Goal: Task Accomplishment & Management: Use online tool/utility

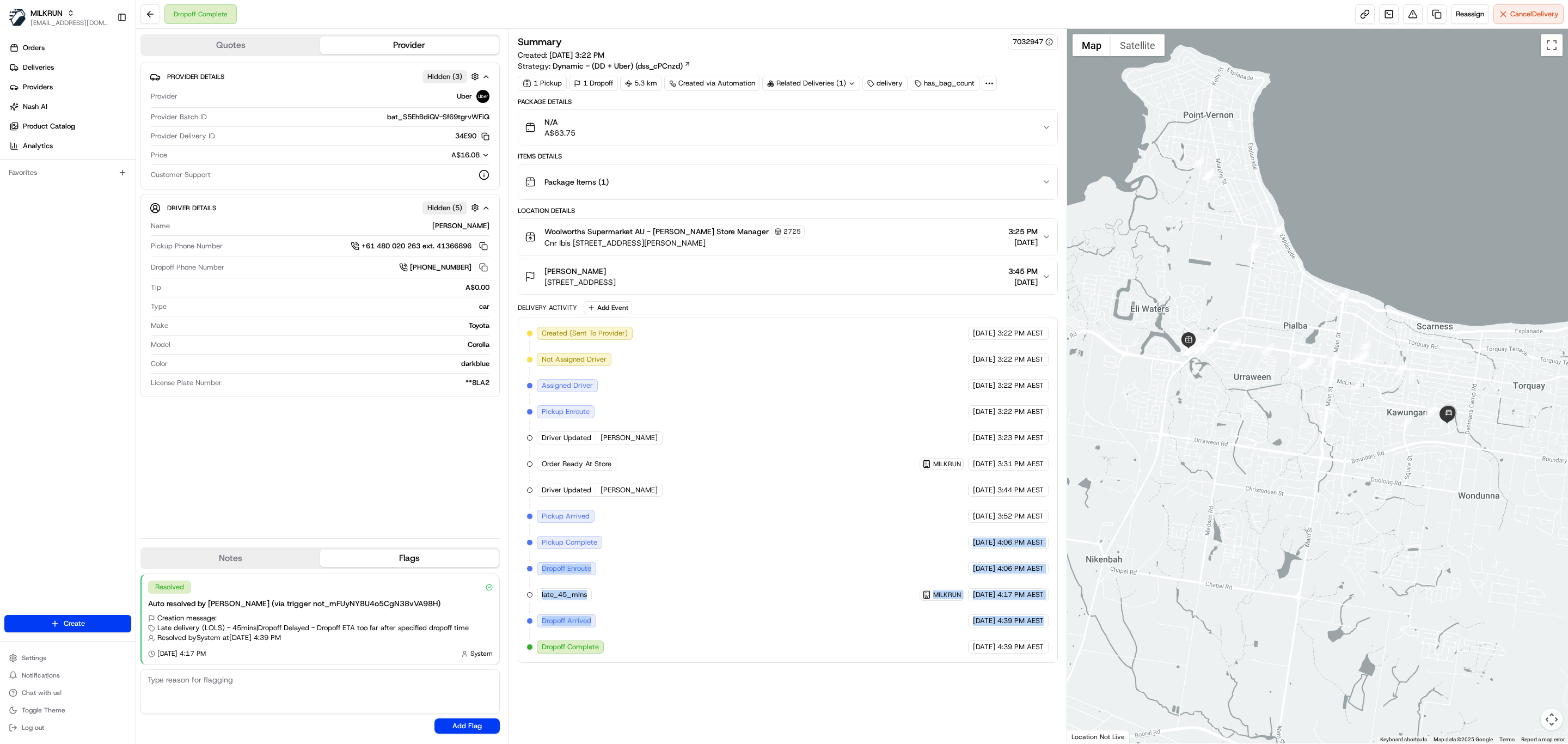
drag, startPoint x: 951, startPoint y: 550, endPoint x: 1056, endPoint y: 623, distance: 127.9
click at [1056, 623] on div "Created (Sent To Provider) Uber 18/08/2025 3:22 PM AEST Not Assigned Driver Ube…" at bounding box center [787, 490] width 541 height 345
click at [804, 192] on div "Package Items ( 1 )" at bounding box center [784, 182] width 518 height 22
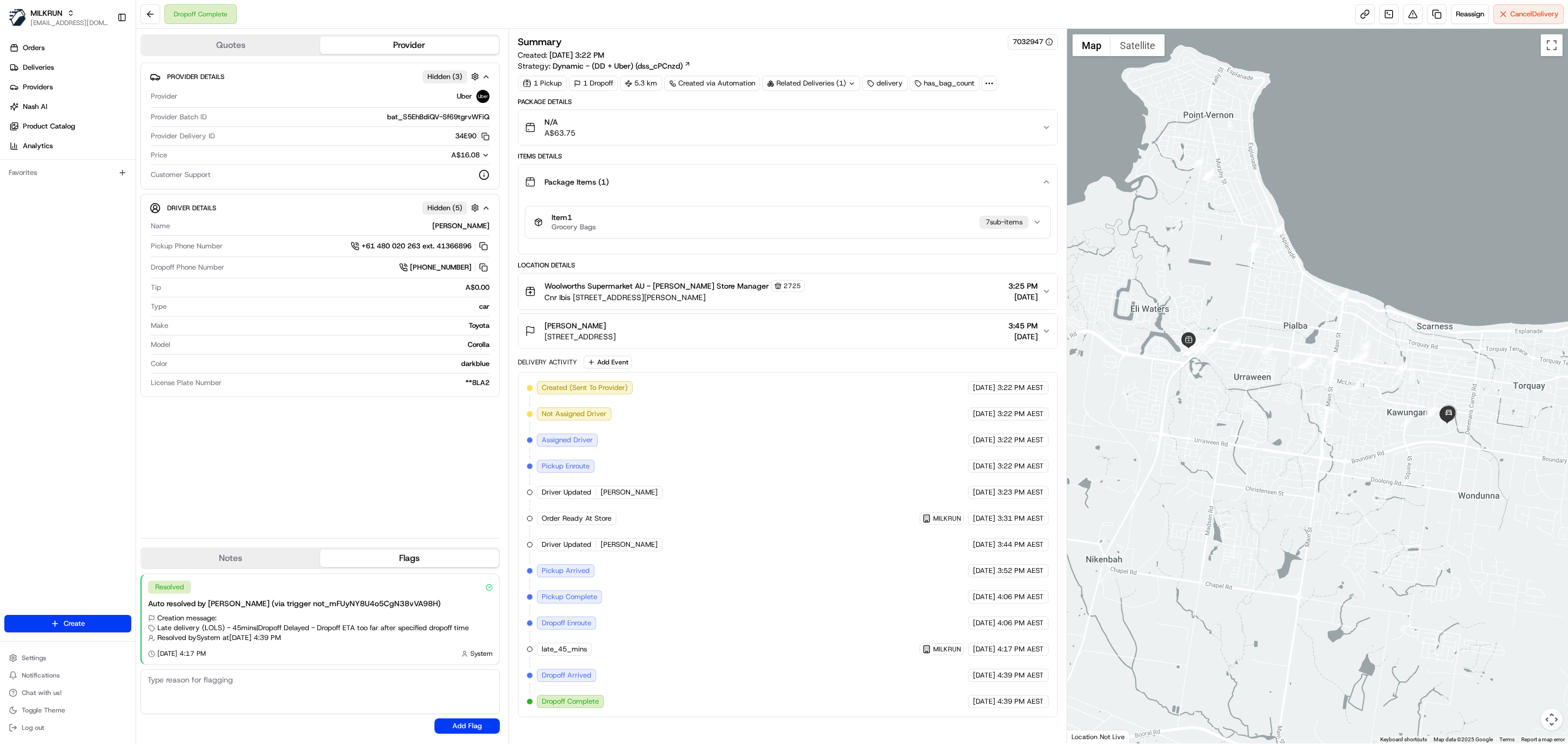
click at [815, 262] on div "Package Details N/A A$63.75 Items Details Package Items ( 1 ) Item 1 Grocery Ba…" at bounding box center [787, 407] width 541 height 620
click at [787, 236] on button "Item 1 Grocery Bags 7 sub-item s" at bounding box center [787, 222] width 525 height 32
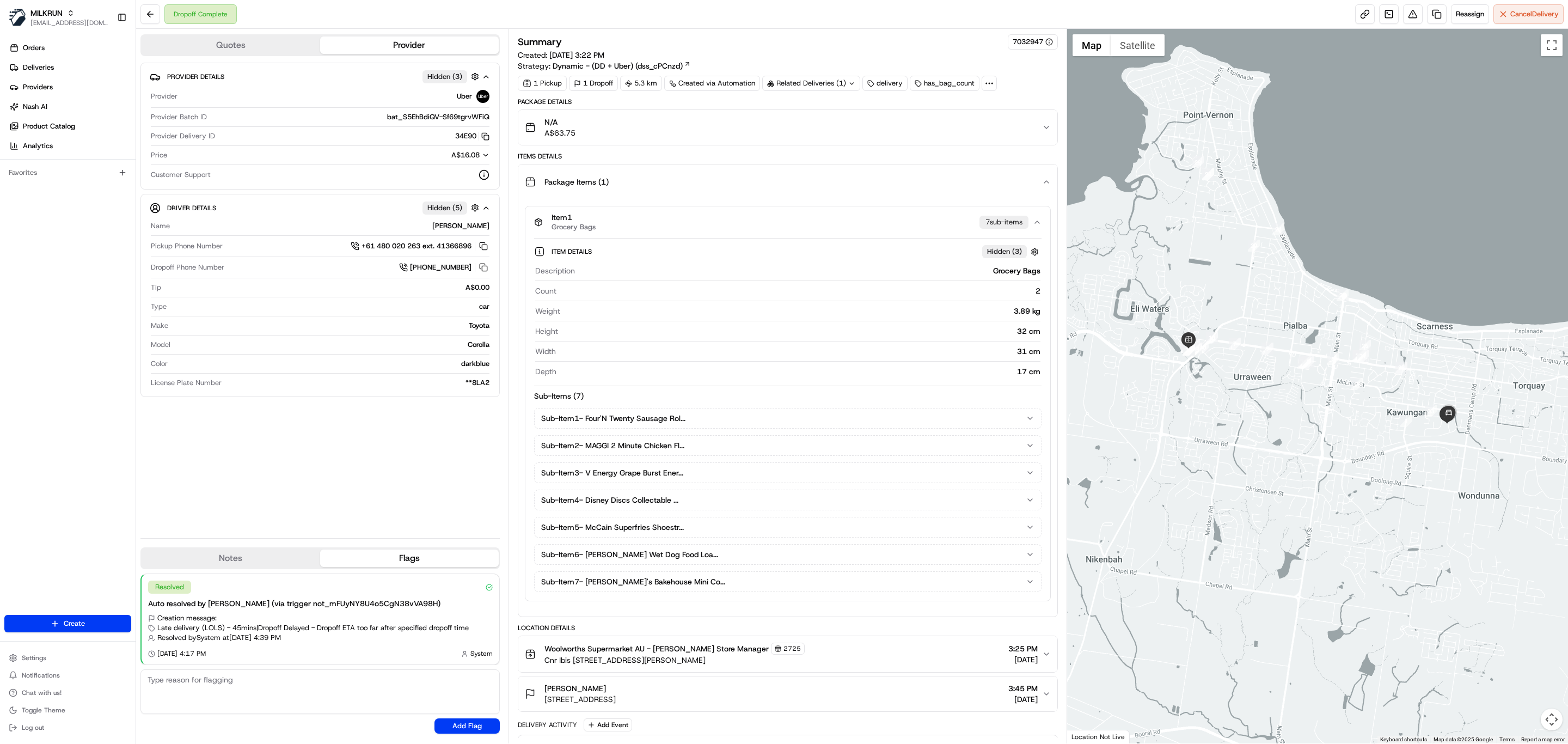
scroll to position [357, 0]
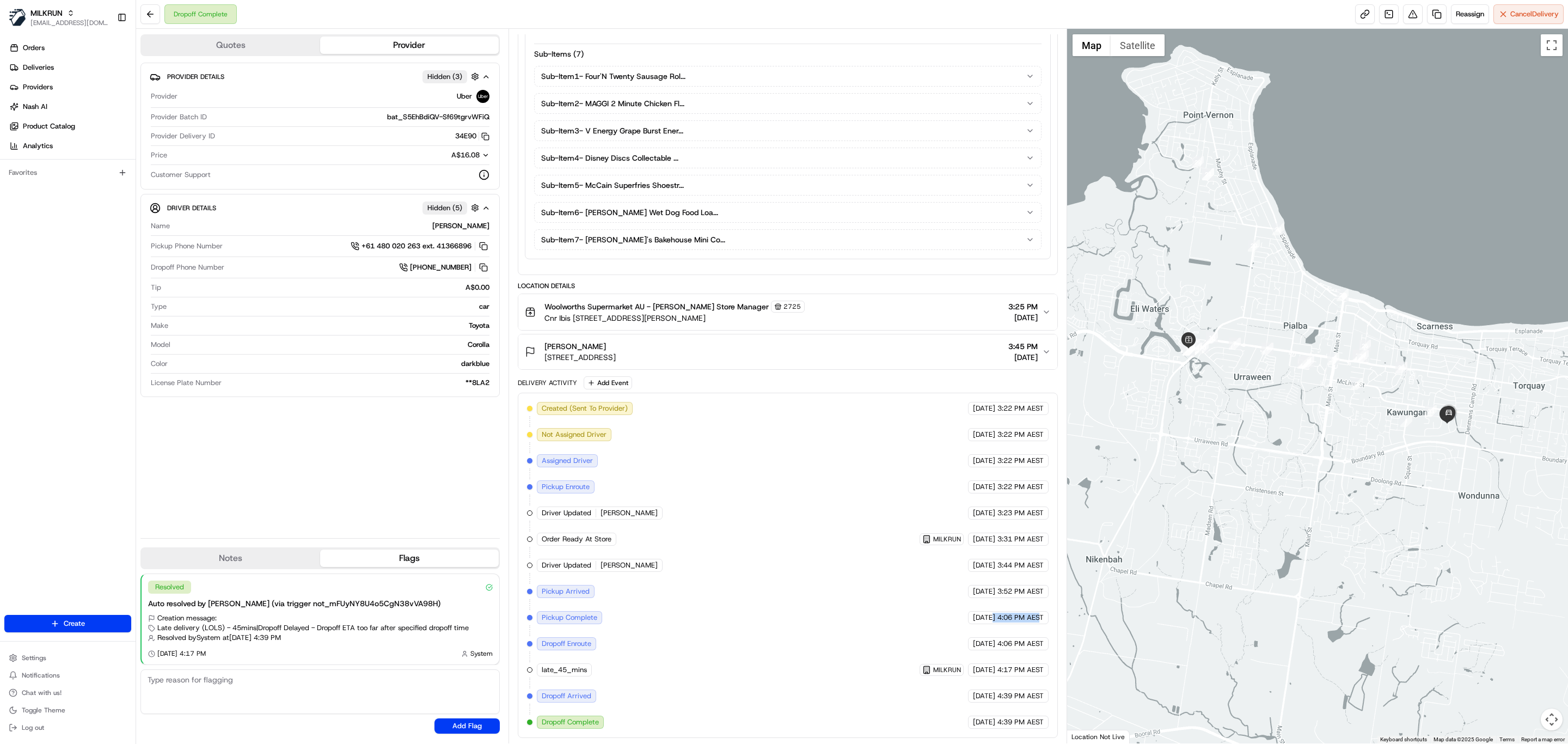
drag, startPoint x: 974, startPoint y: 621, endPoint x: 1037, endPoint y: 618, distance: 63.1
click at [1037, 618] on div "18/08/2025 4:06 PM AEST" at bounding box center [1008, 617] width 80 height 13
click at [585, 613] on span "Pickup Complete" at bounding box center [569, 618] width 56 height 10
drag, startPoint x: 585, startPoint y: 613, endPoint x: 1052, endPoint y: 621, distance: 467.1
click at [1052, 621] on div "Created (Sent To Provider) Uber 18/08/2025 3:22 PM AEST Not Assigned Driver Ube…" at bounding box center [787, 565] width 541 height 345
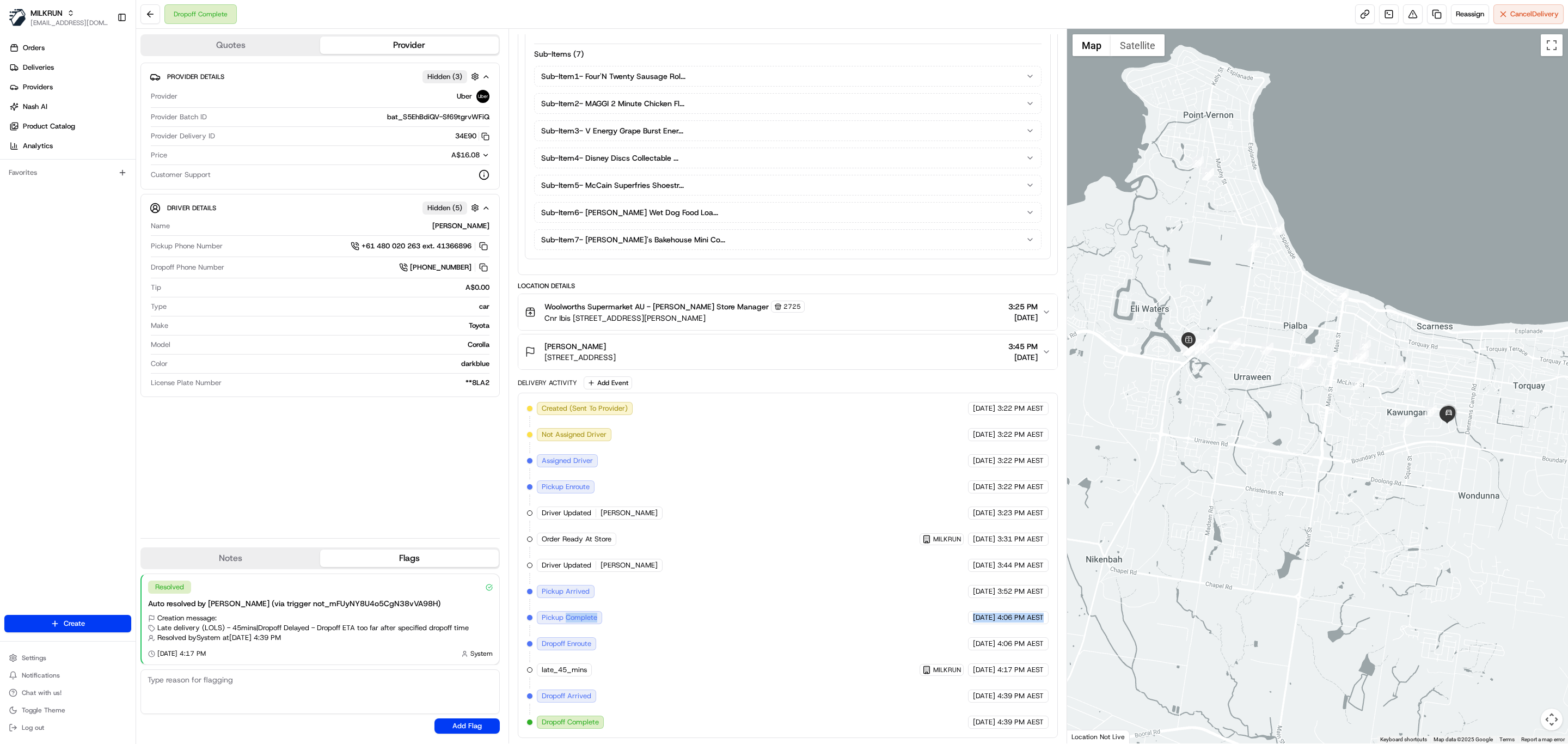
drag, startPoint x: 1044, startPoint y: 723, endPoint x: 989, endPoint y: 728, distance: 55.2
click at [989, 728] on div "18/08/2025 4:39 PM AEST" at bounding box center [1008, 721] width 80 height 13
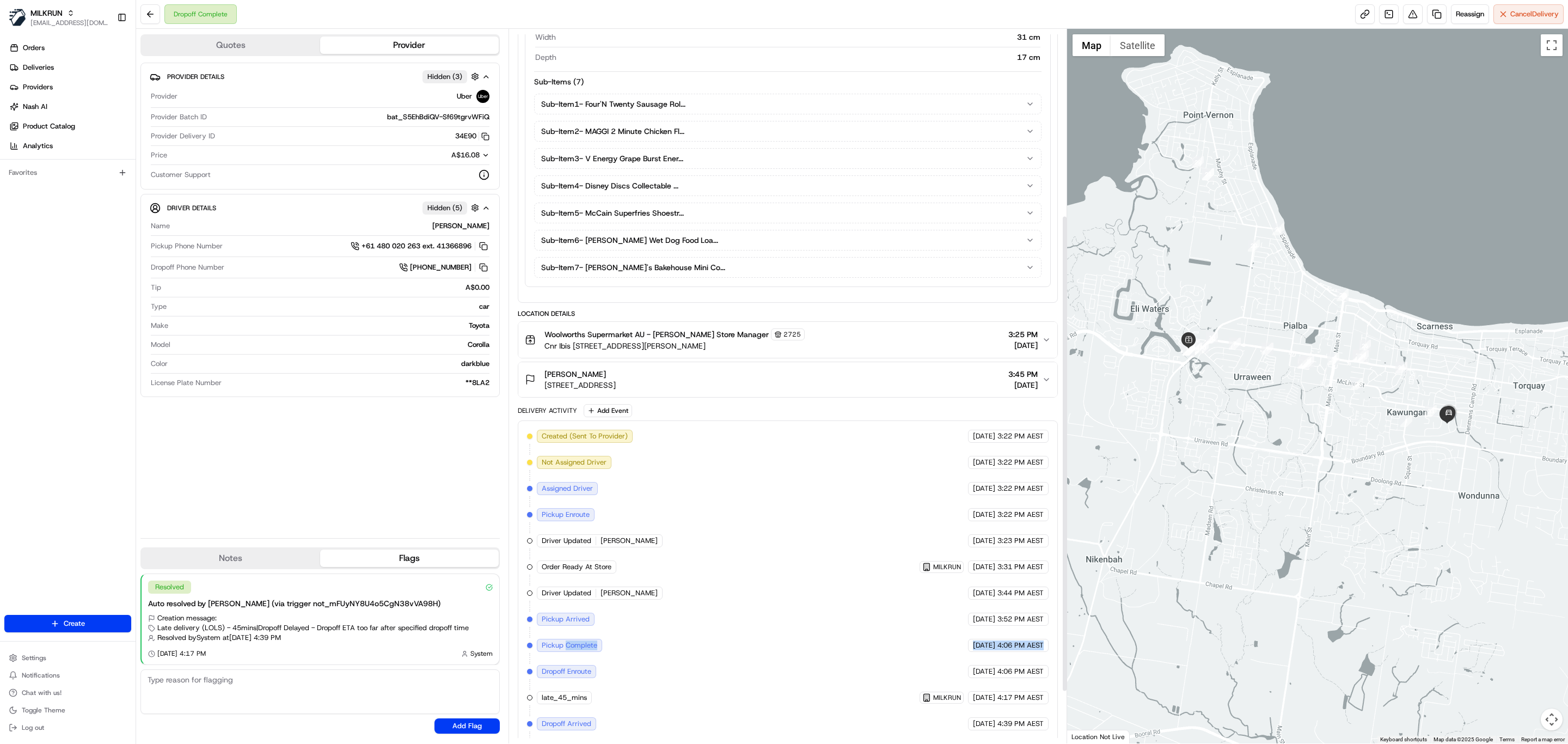
scroll to position [275, 0]
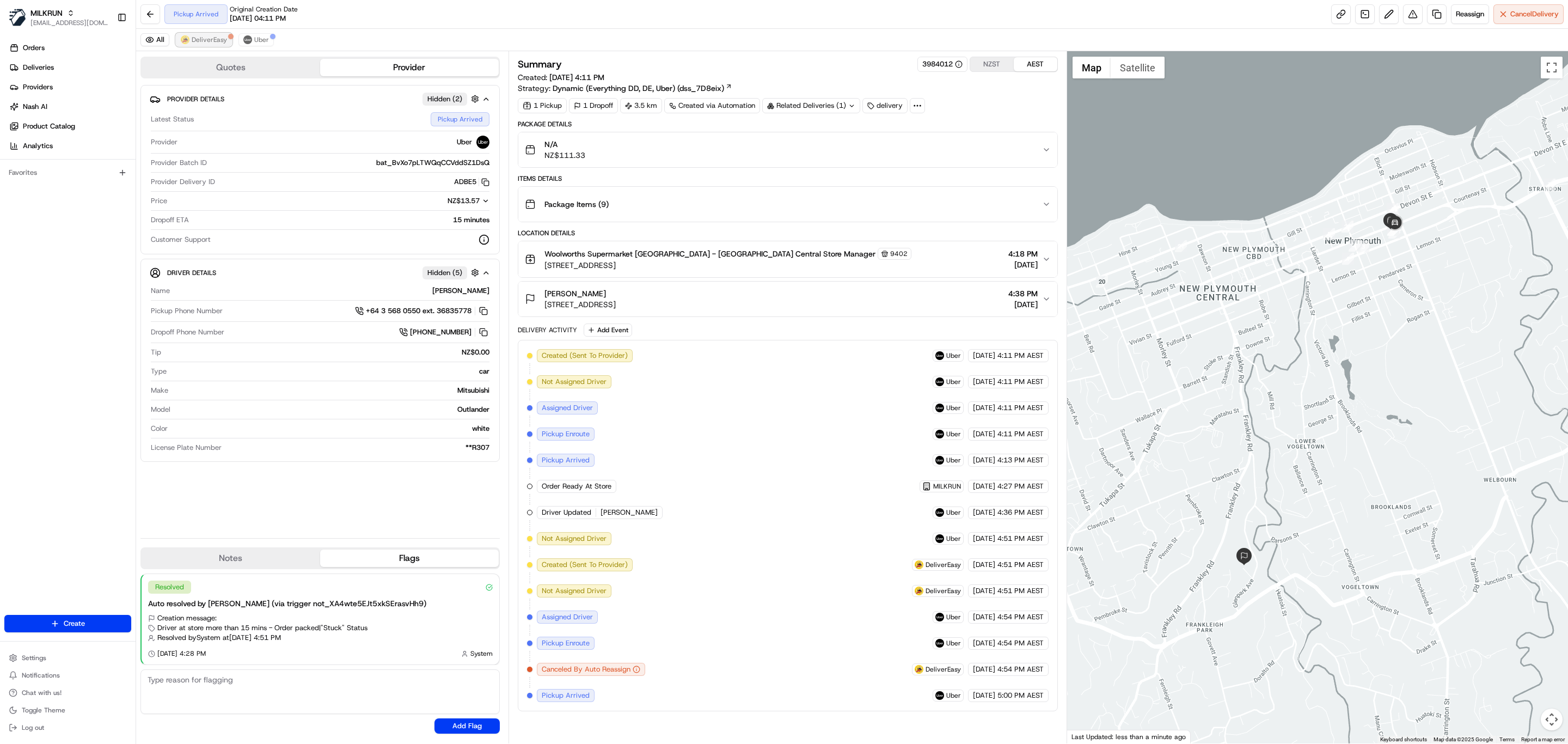
click at [195, 40] on span "DeliverEasy" at bounding box center [209, 40] width 36 height 9
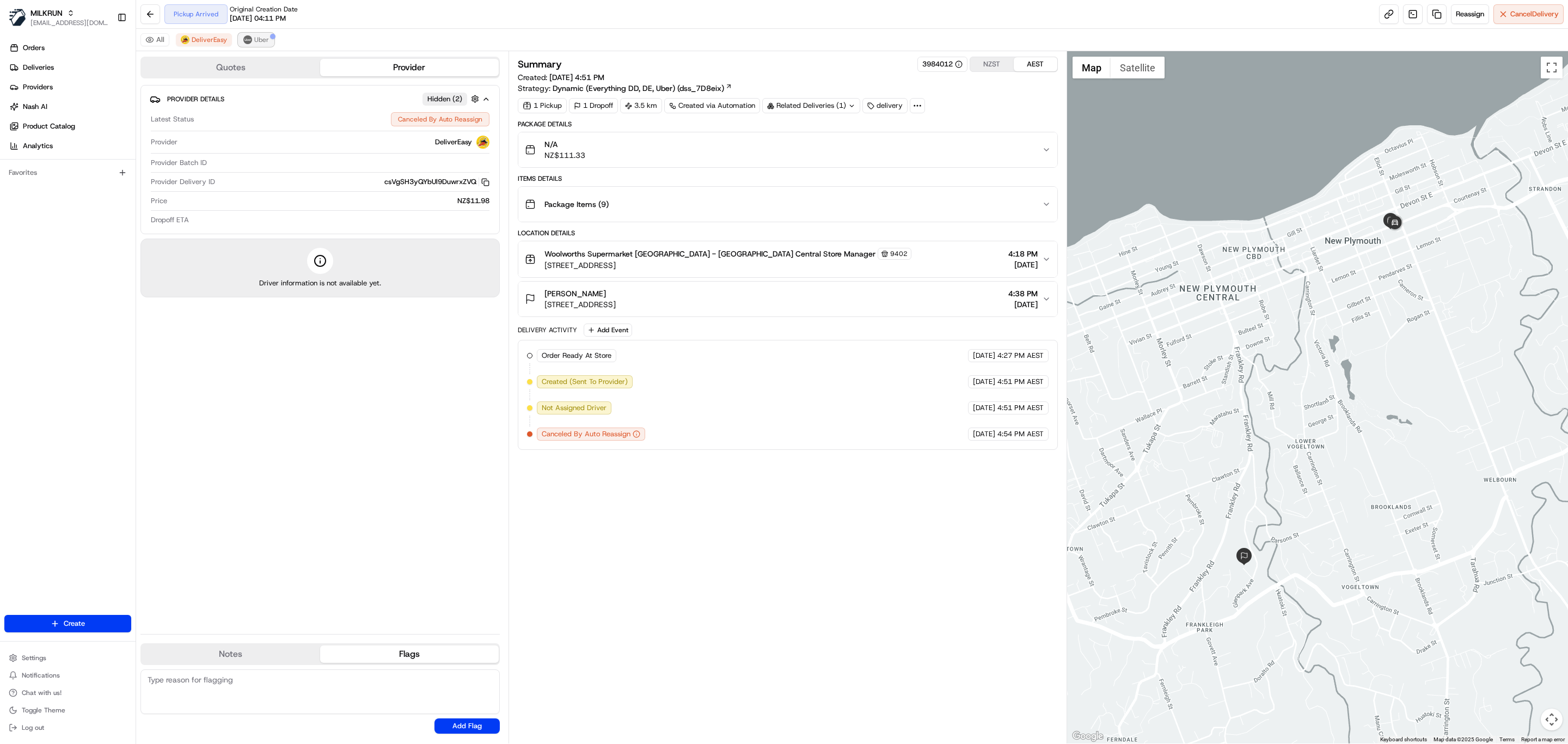
click at [252, 41] on img at bounding box center [247, 40] width 9 height 9
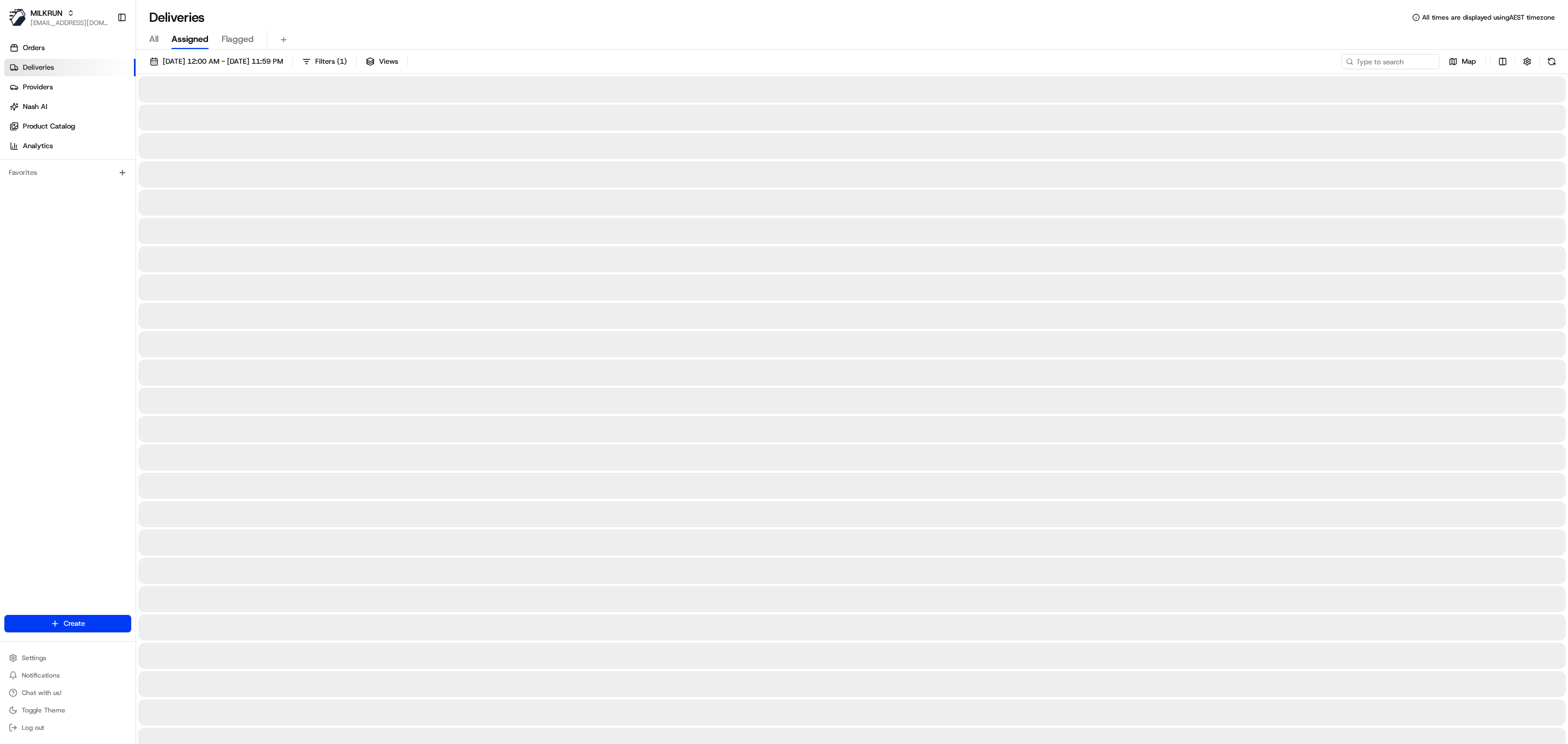
click at [156, 42] on span "All" at bounding box center [153, 39] width 9 height 13
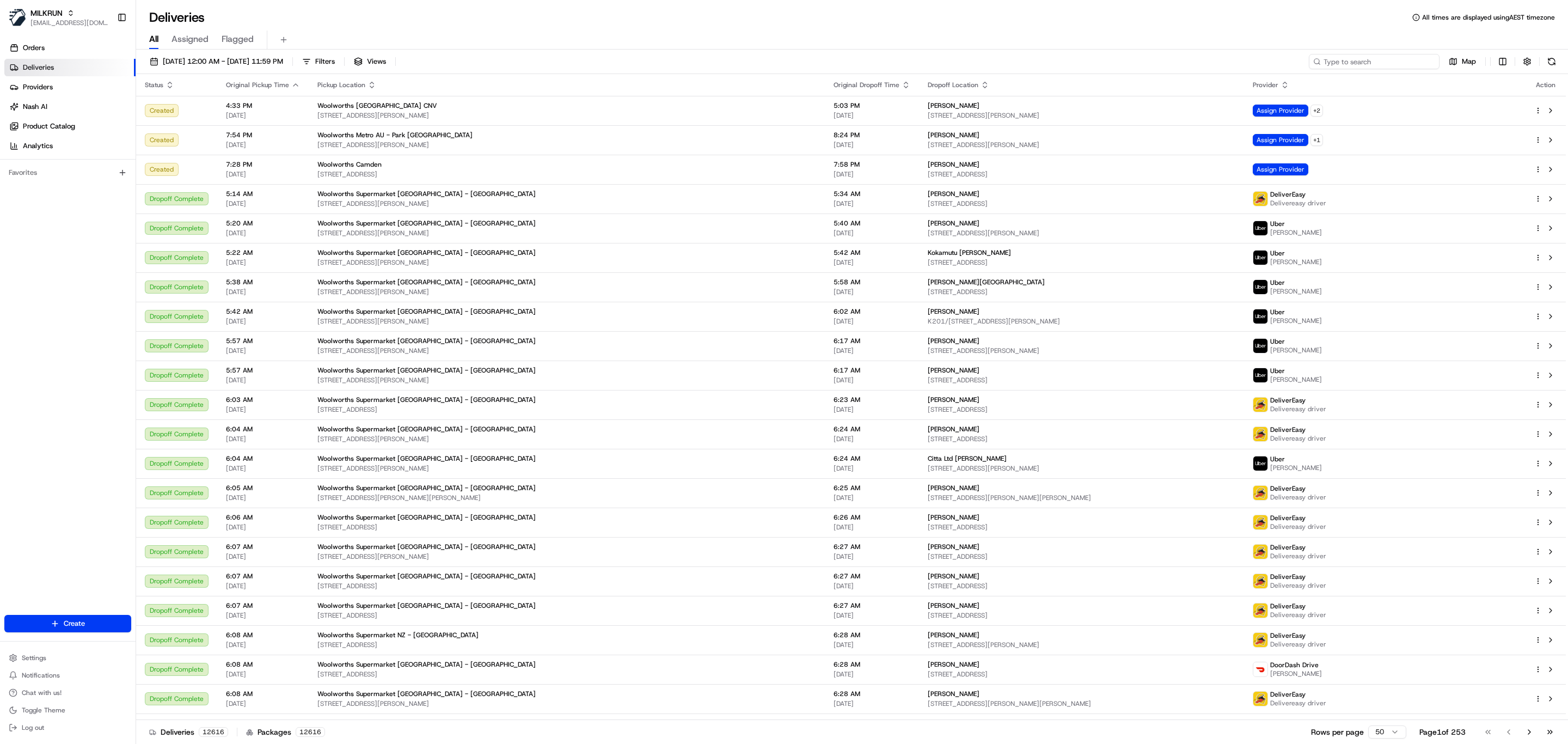
click at [1414, 62] on input at bounding box center [1375, 61] width 131 height 15
paste input "[PERSON_NAME]"
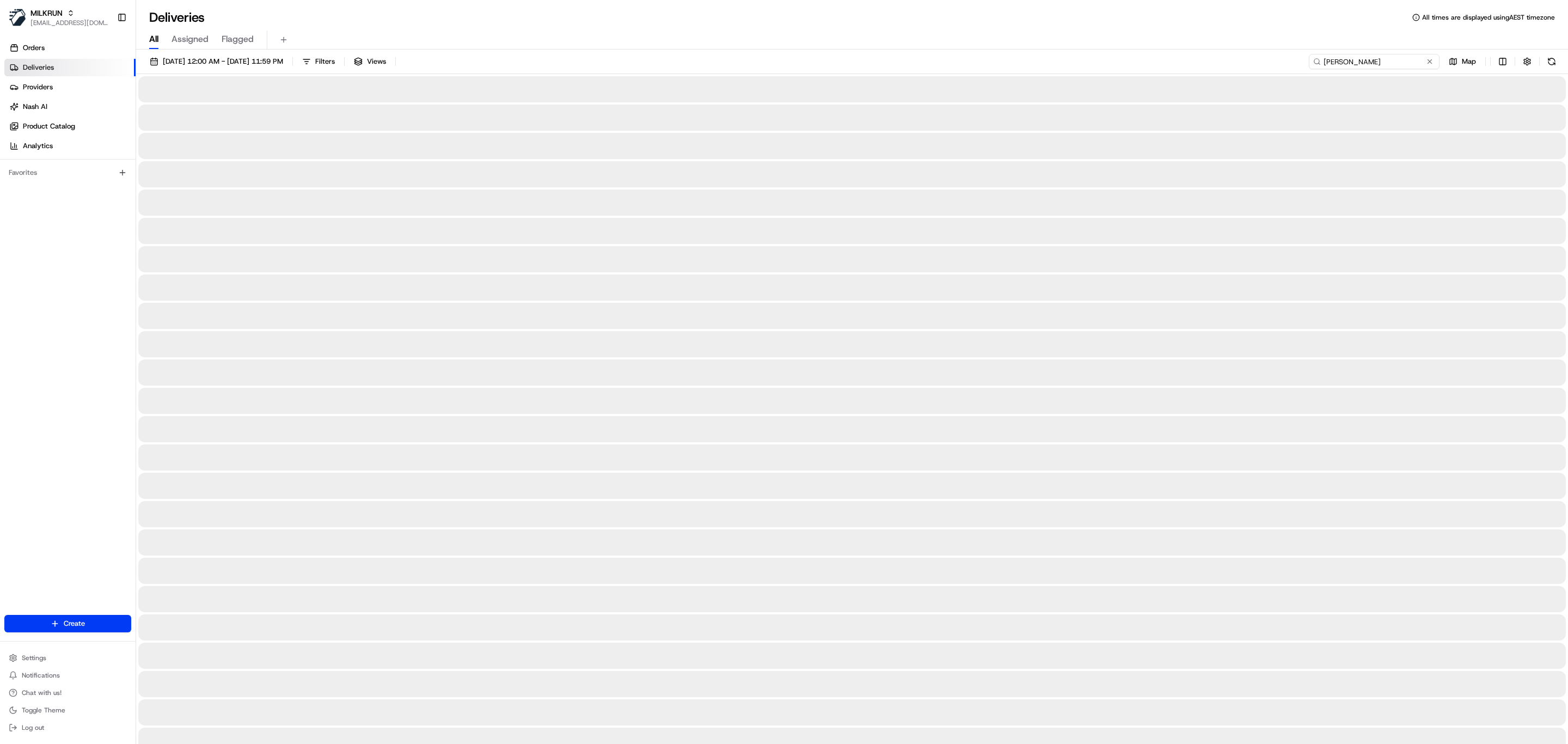
click at [1325, 62] on input "Emilia Gale" at bounding box center [1375, 61] width 131 height 15
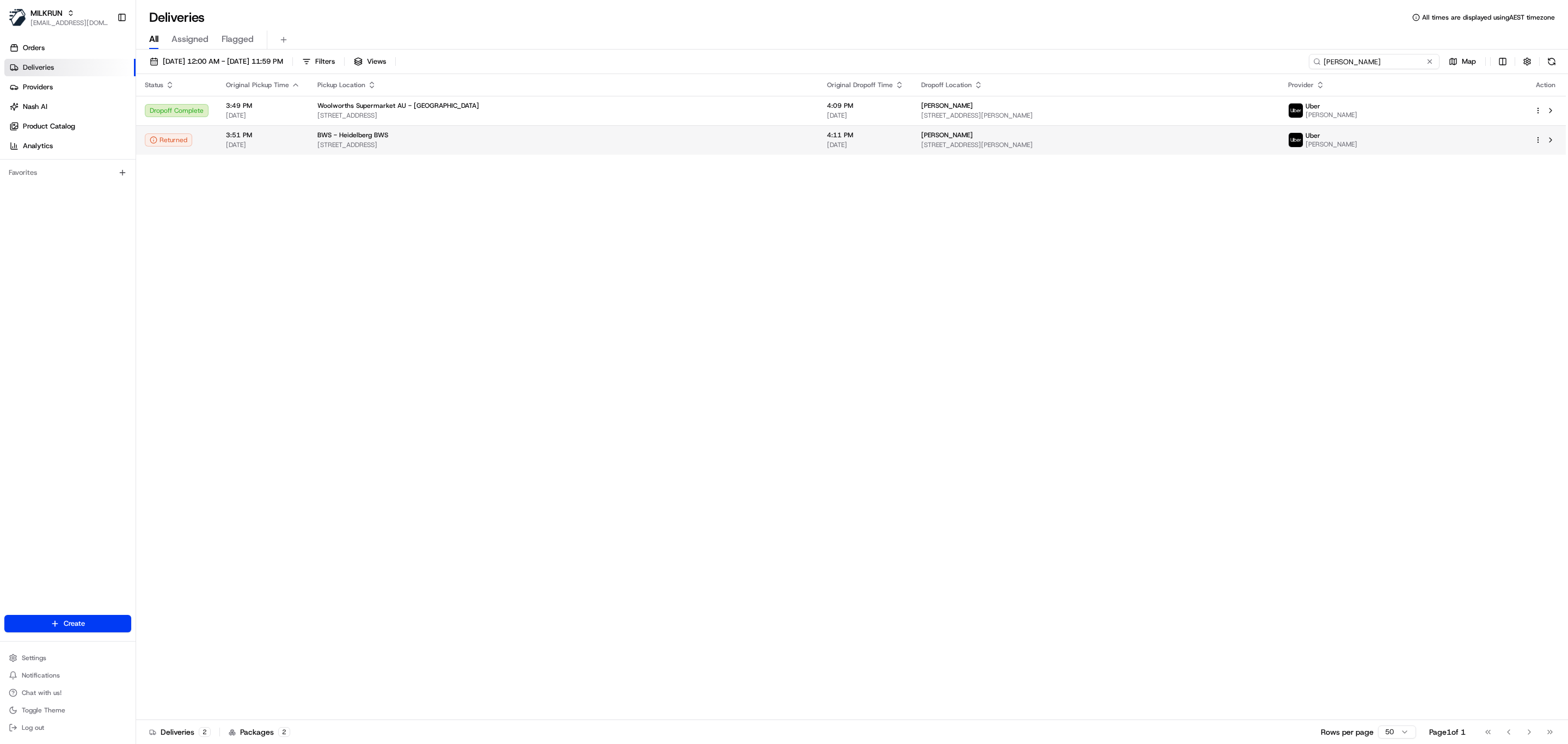
type input "Emilia Gale"
click at [672, 126] on td "BWS - Heidelberg BWS 451 Lower Heidelberg Road, Heidelberg, VIC 3084, AU" at bounding box center [563, 140] width 510 height 30
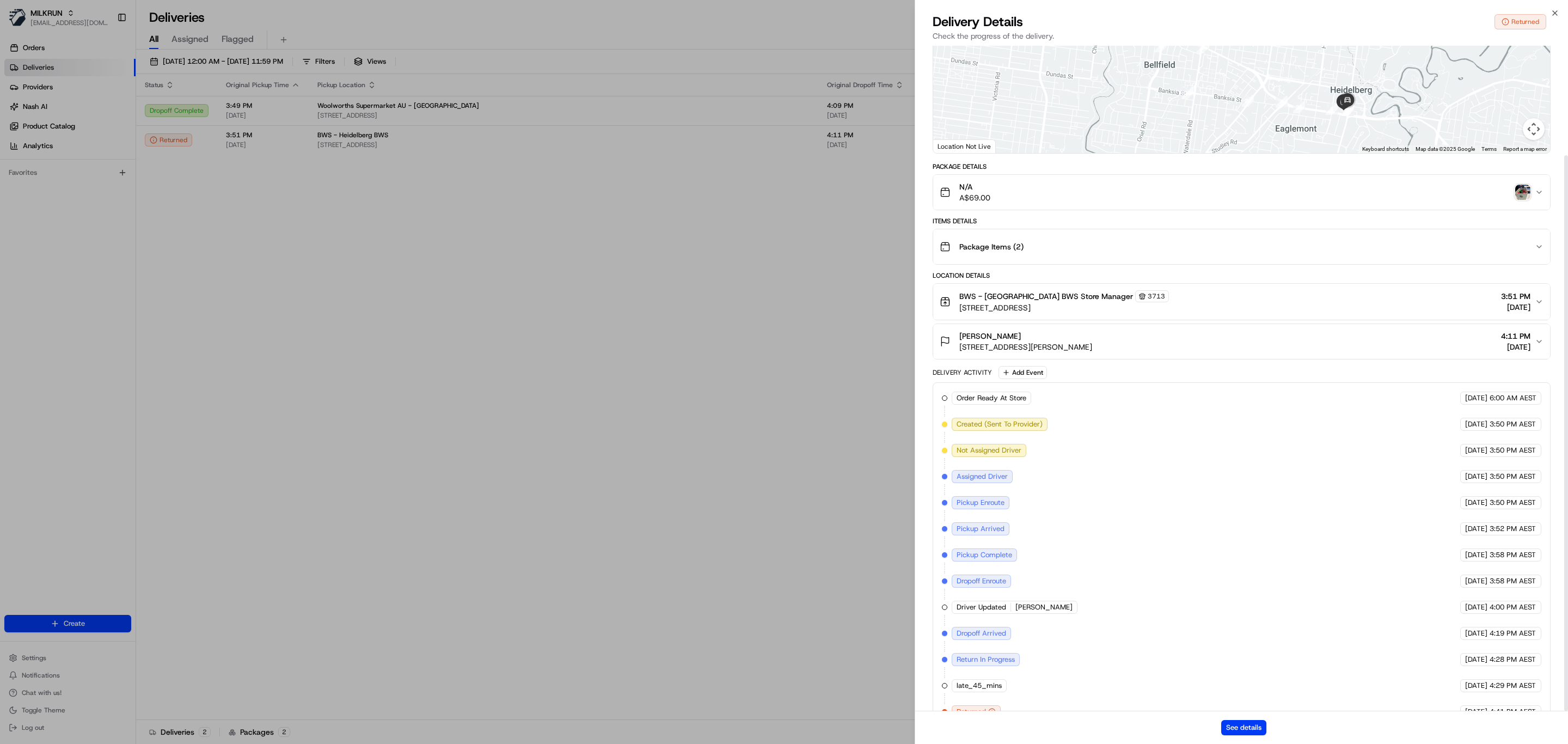
scroll to position [131, 0]
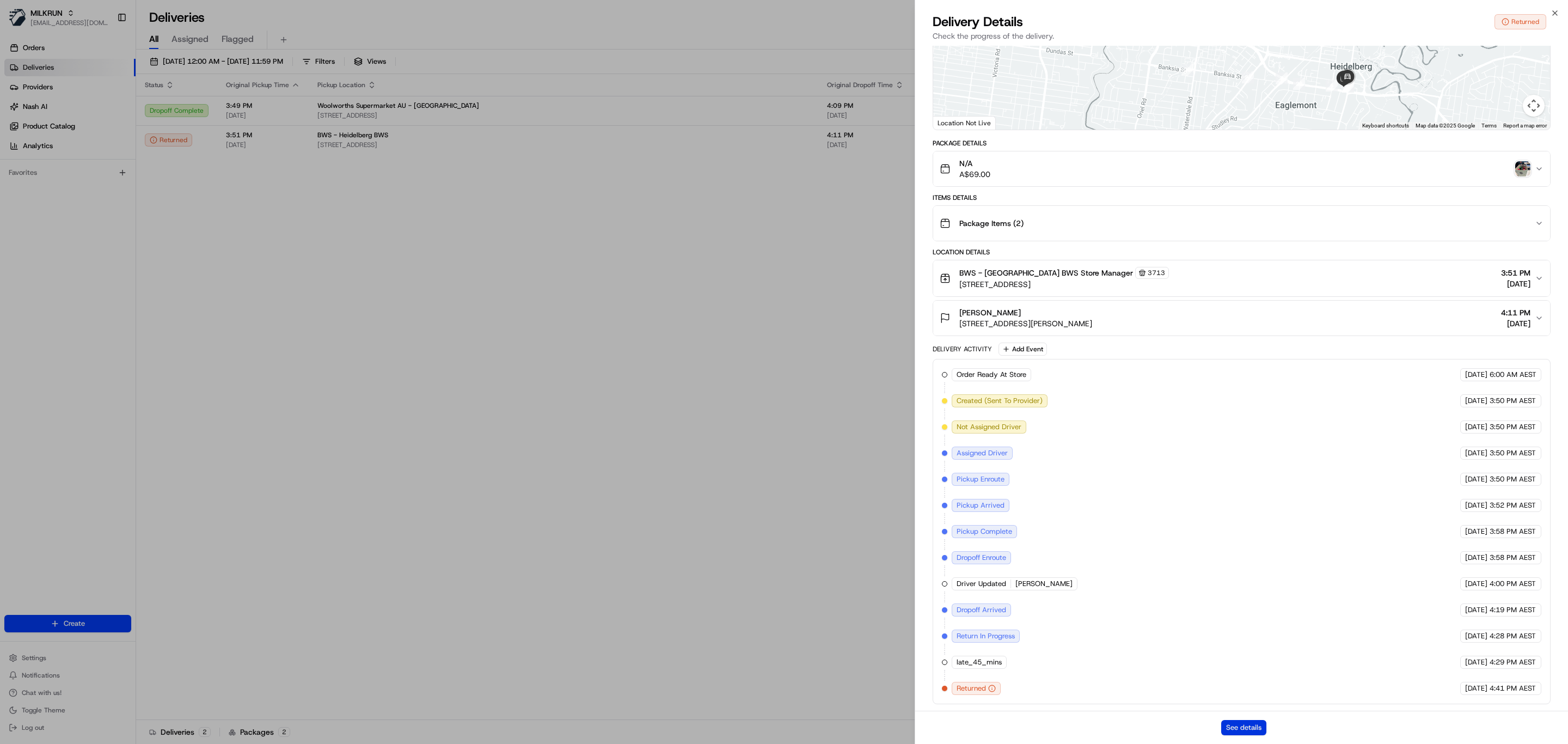
click at [1234, 727] on button "See details" at bounding box center [1245, 727] width 46 height 15
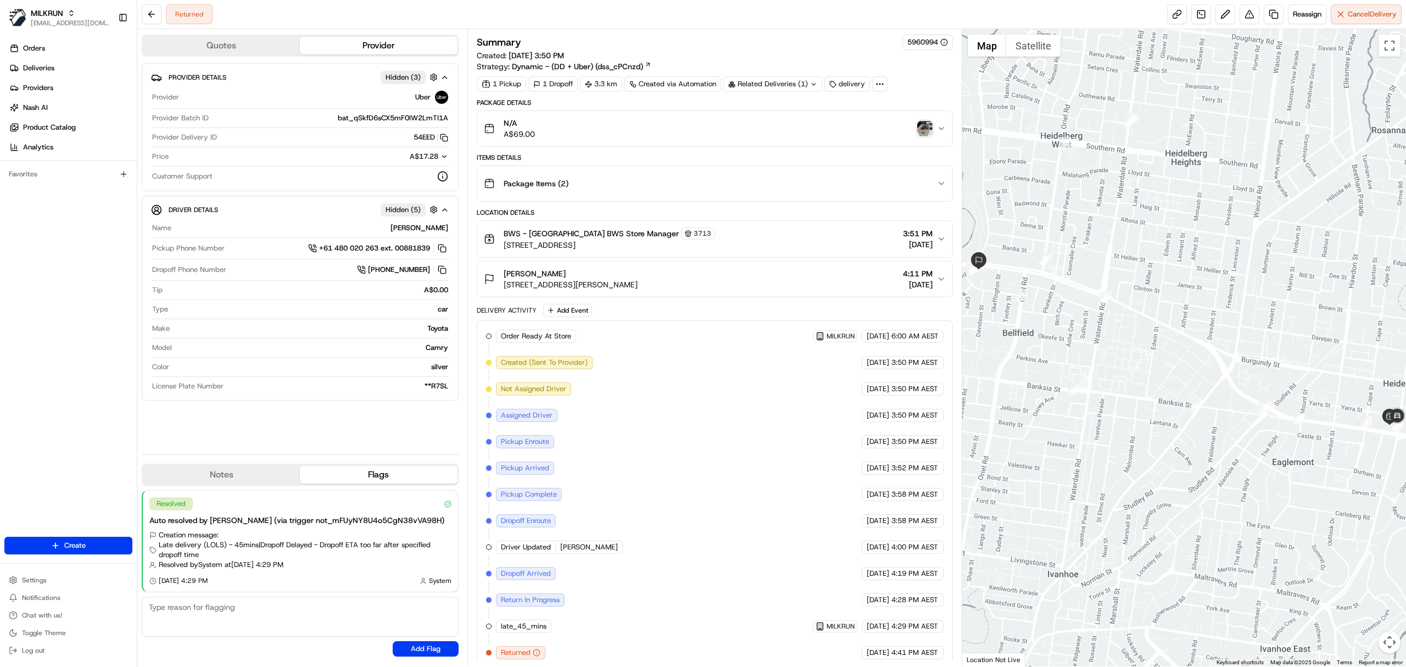
click at [932, 133] on div "N/A A$69.00" at bounding box center [710, 129] width 453 height 22
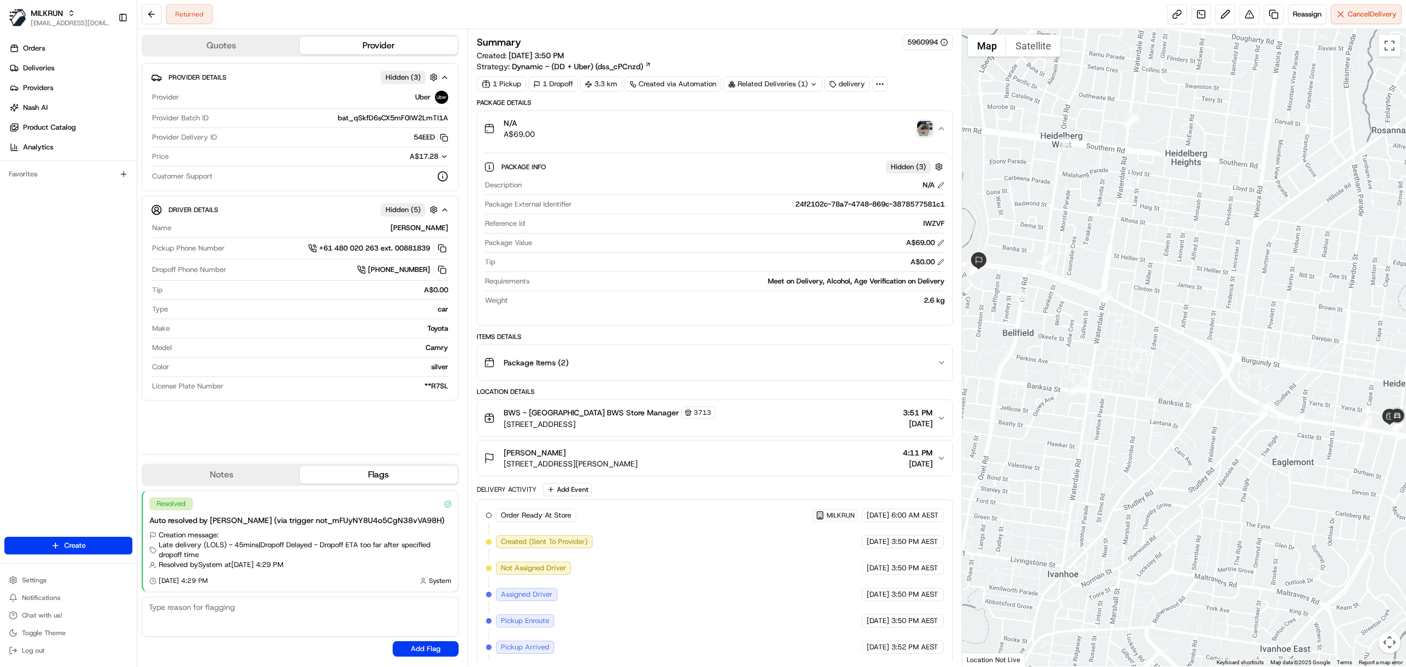
click at [926, 132] on img "button" at bounding box center [924, 128] width 15 height 15
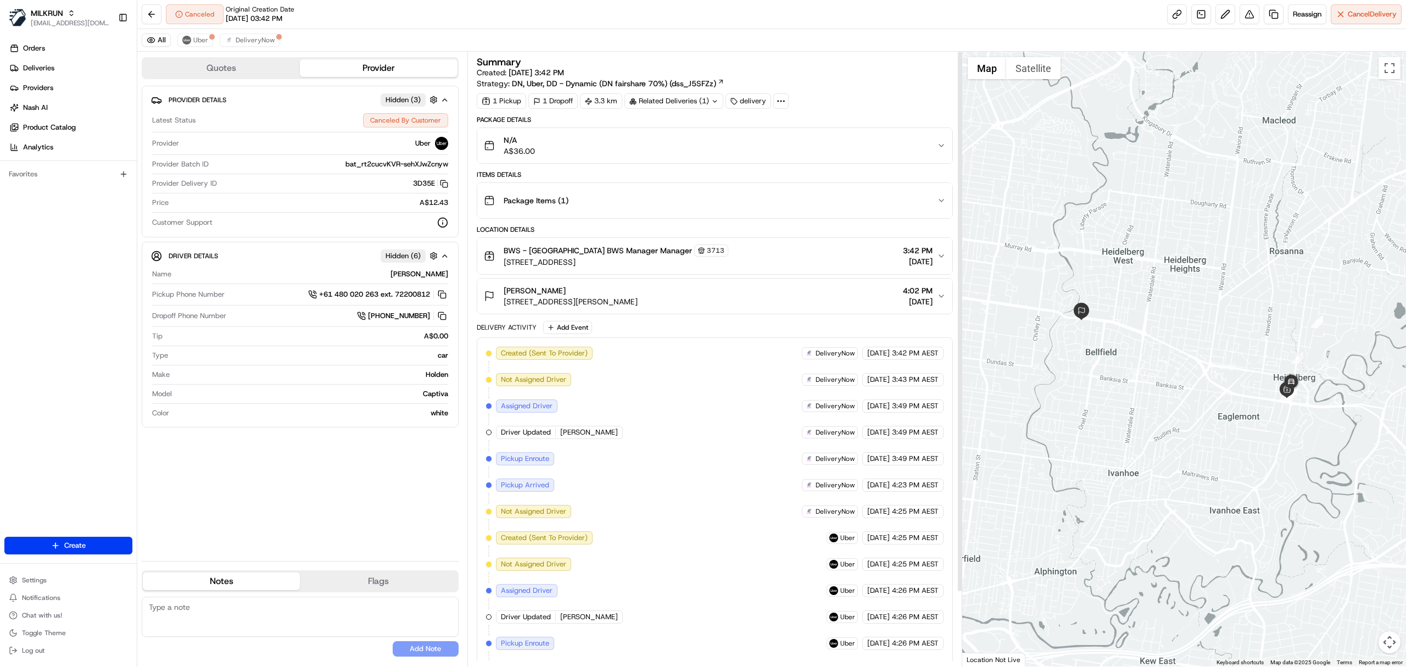
click at [260, 32] on div "All Uber DeliveryNow" at bounding box center [771, 40] width 1268 height 23
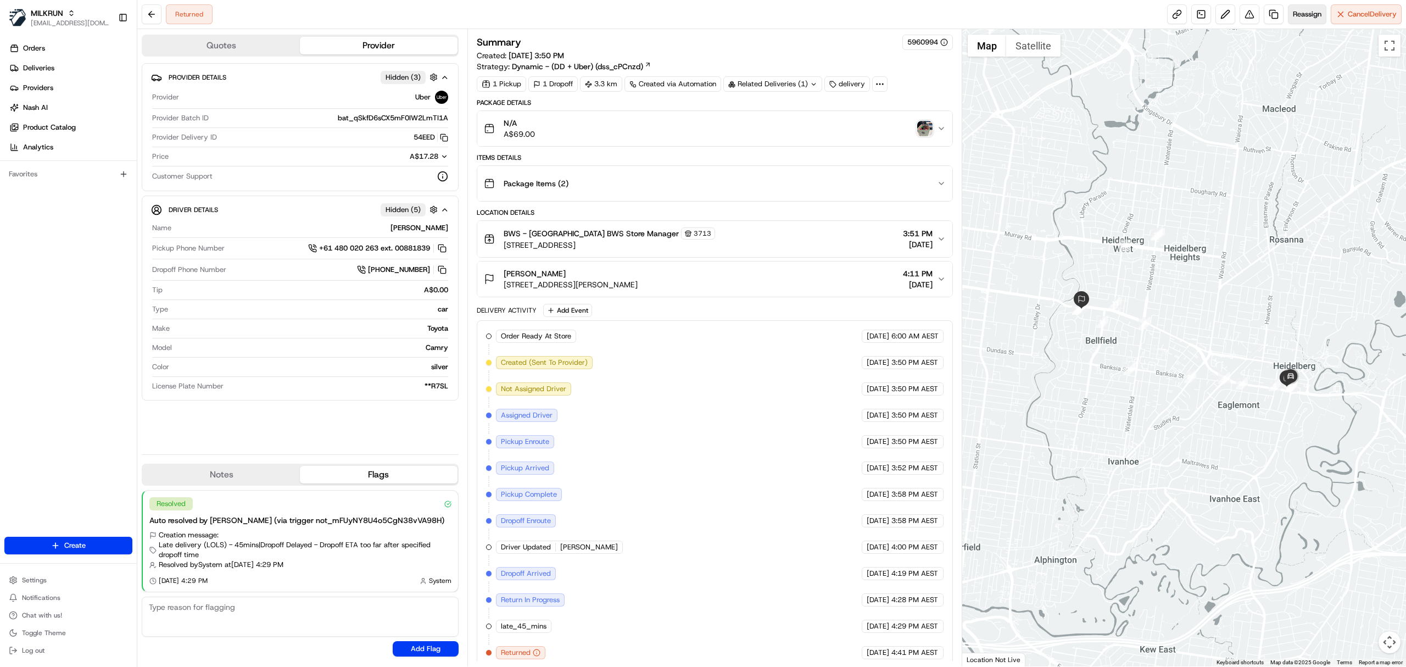
click at [1294, 13] on span "Reassign" at bounding box center [1307, 14] width 29 height 10
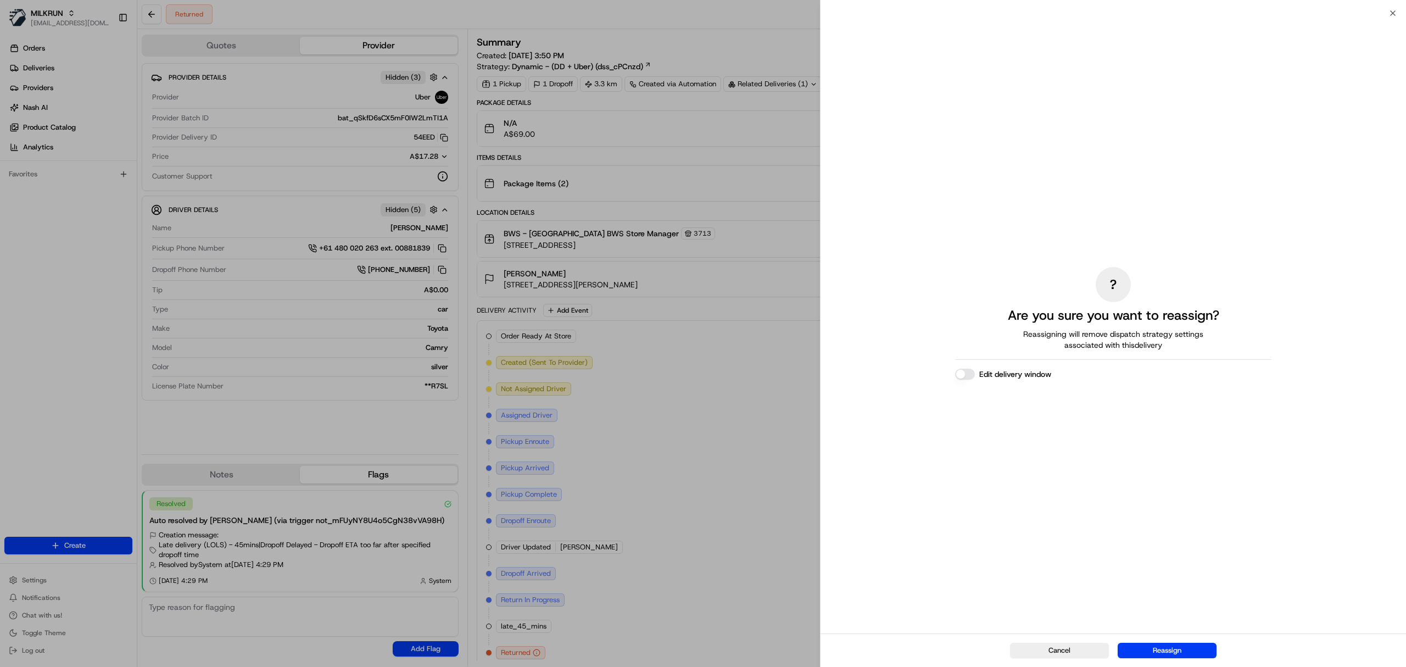
click at [1177, 642] on div "Cancel Reassign" at bounding box center [1112, 649] width 585 height 33
click at [1177, 651] on button "Reassign" at bounding box center [1166, 649] width 99 height 15
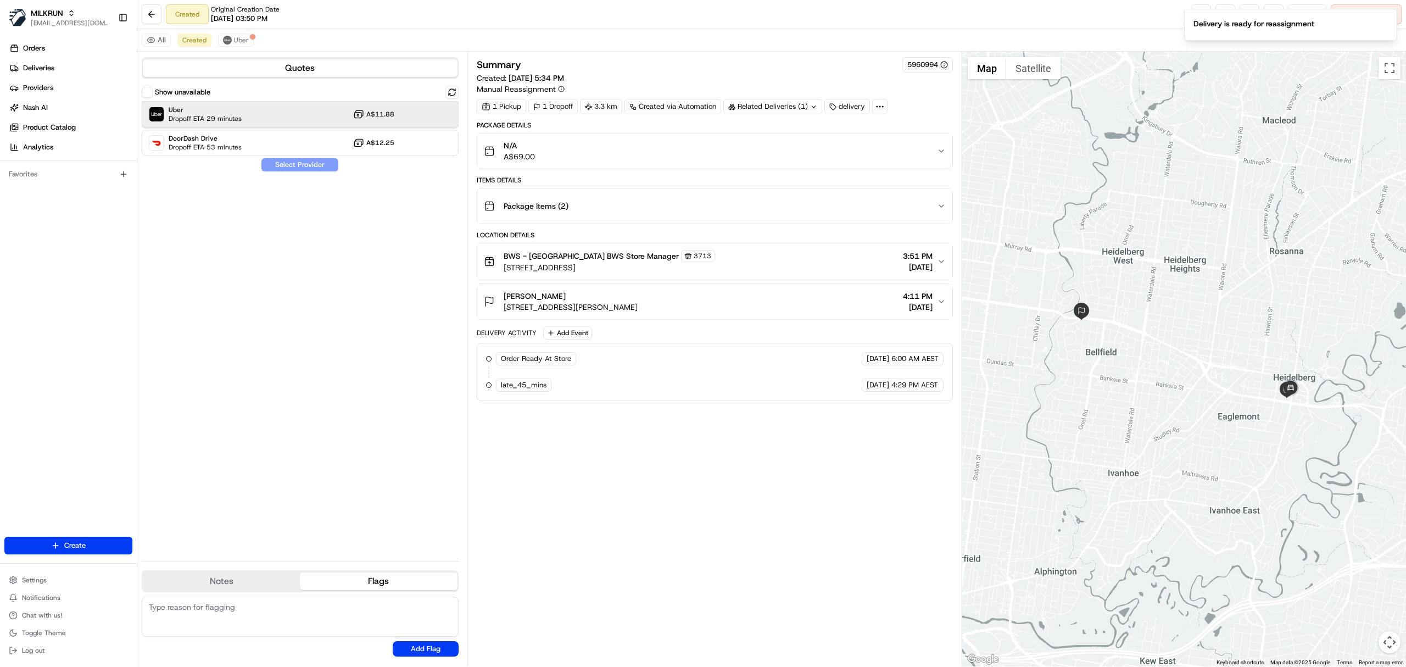
click at [251, 121] on div "Uber Dropoff ETA 29 minutes A$11.88" at bounding box center [300, 114] width 317 height 26
click at [291, 167] on button "Assign Provider" at bounding box center [300, 164] width 78 height 13
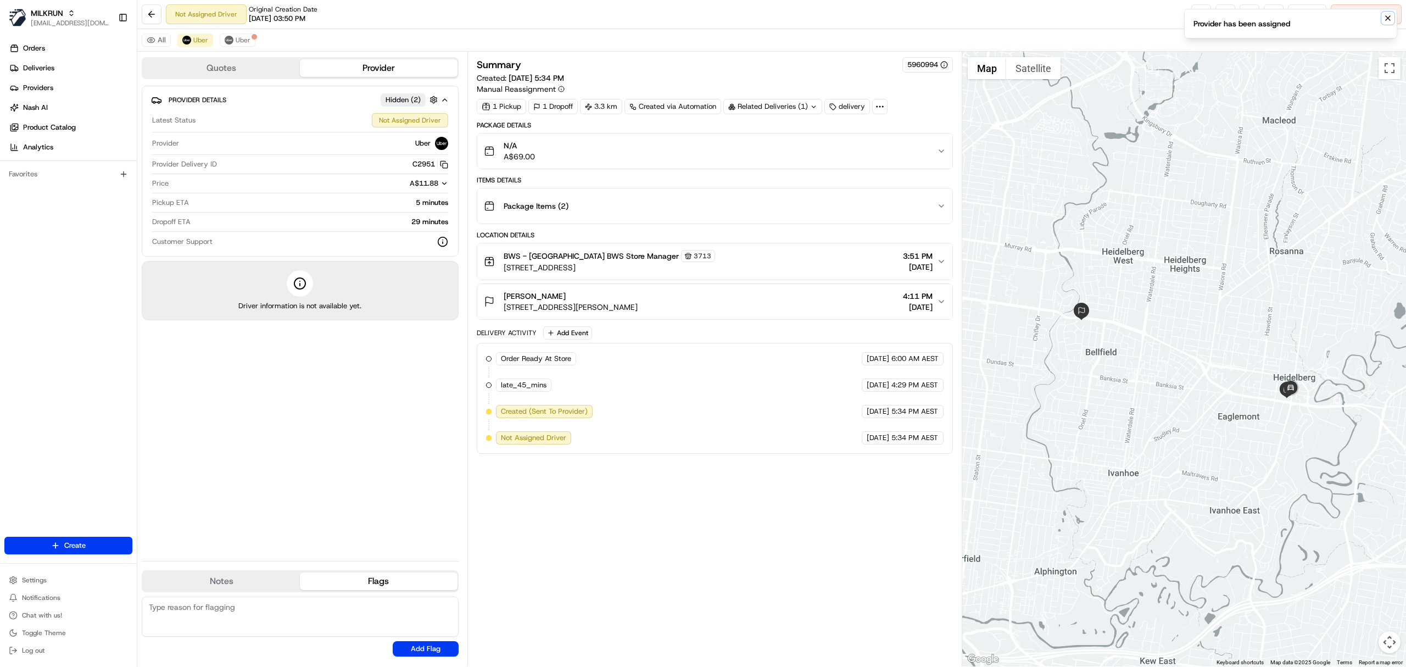
click at [1389, 18] on icon "Notifications (F8)" at bounding box center [1387, 18] width 9 height 9
click at [1191, 10] on link at bounding box center [1201, 14] width 20 height 20
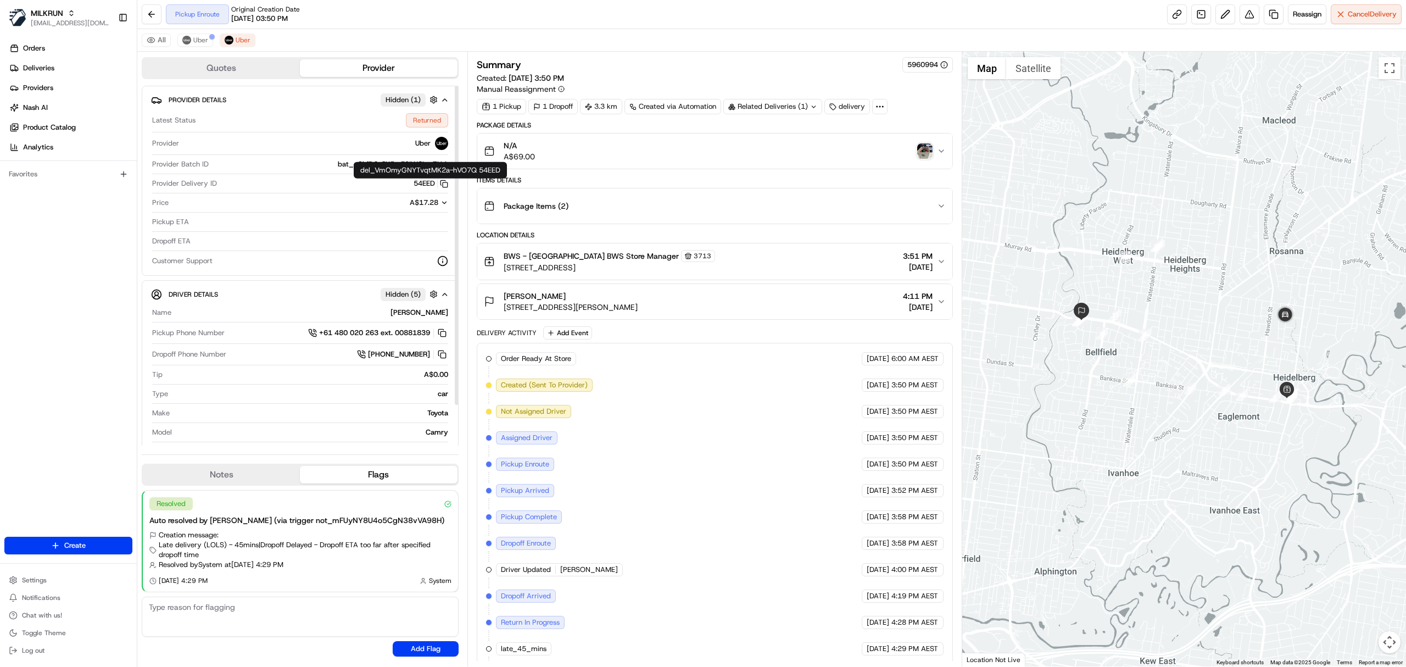
scroll to position [37, 0]
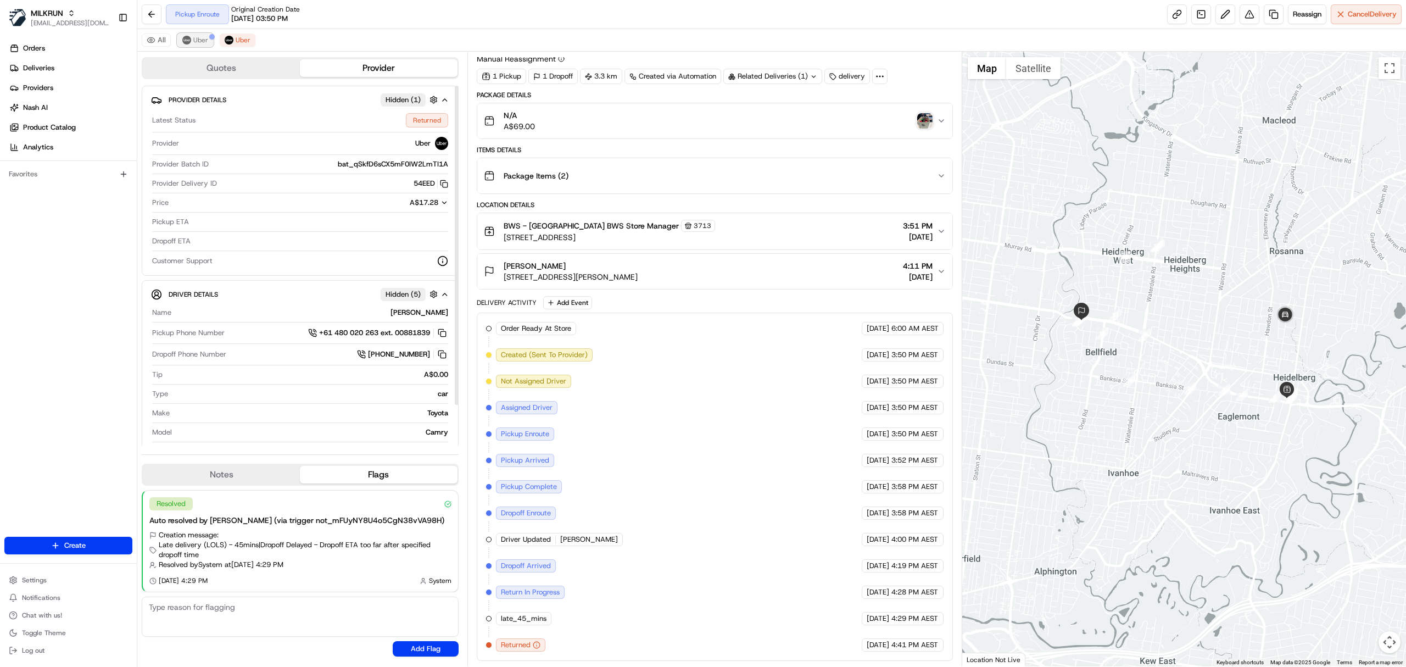
click at [198, 44] on span "Uber" at bounding box center [200, 40] width 15 height 9
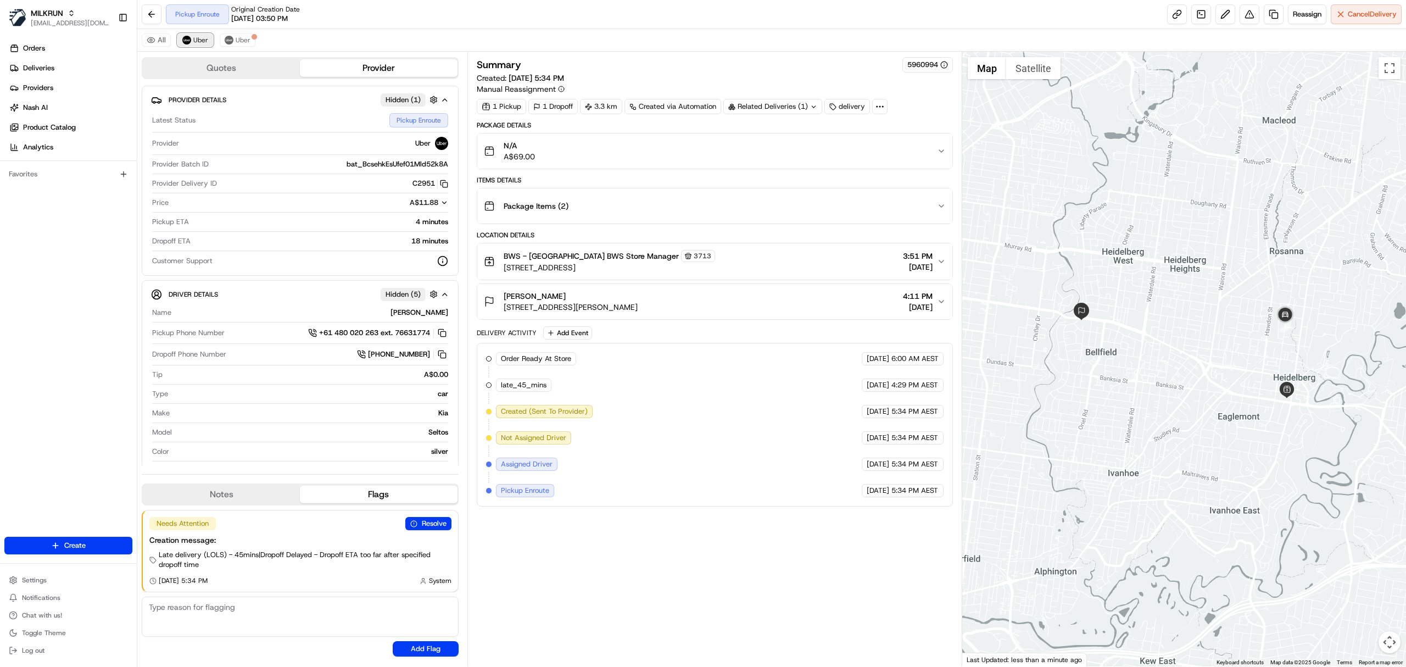
scroll to position [0, 0]
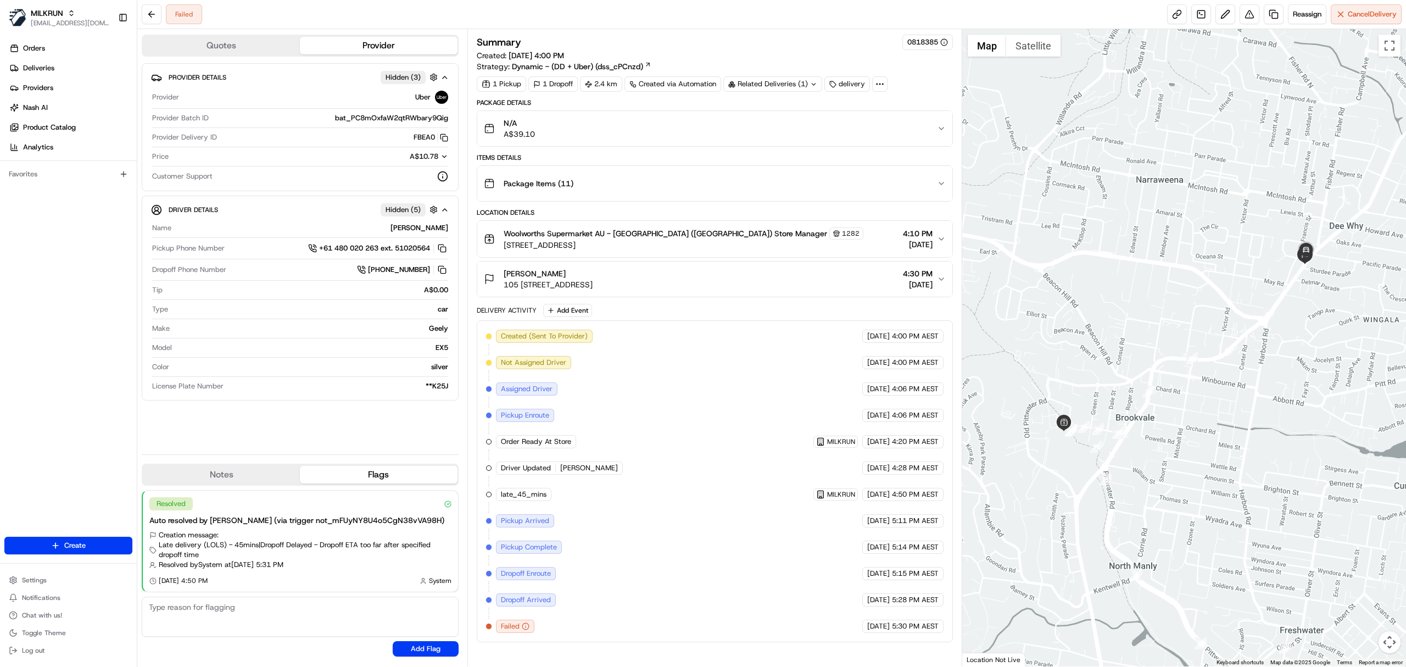
click at [575, 185] on div "Package Items ( 11 )" at bounding box center [710, 183] width 453 height 22
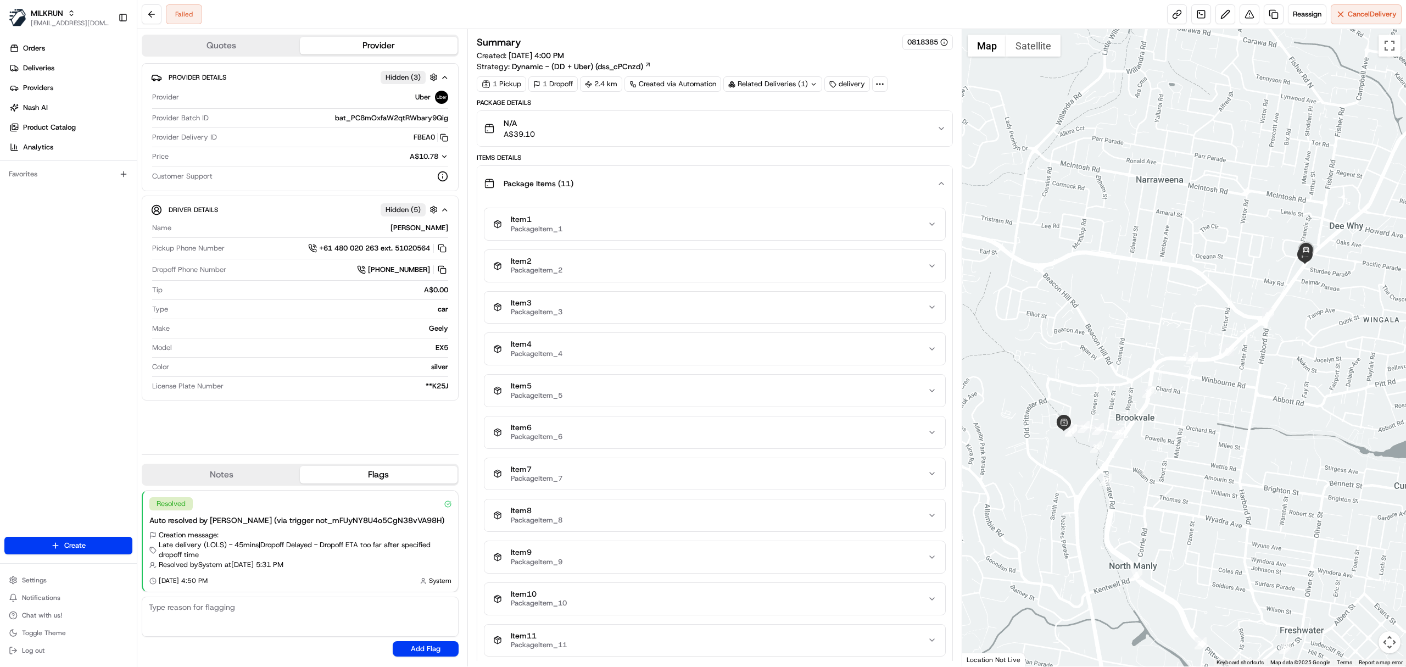
scroll to position [462, 0]
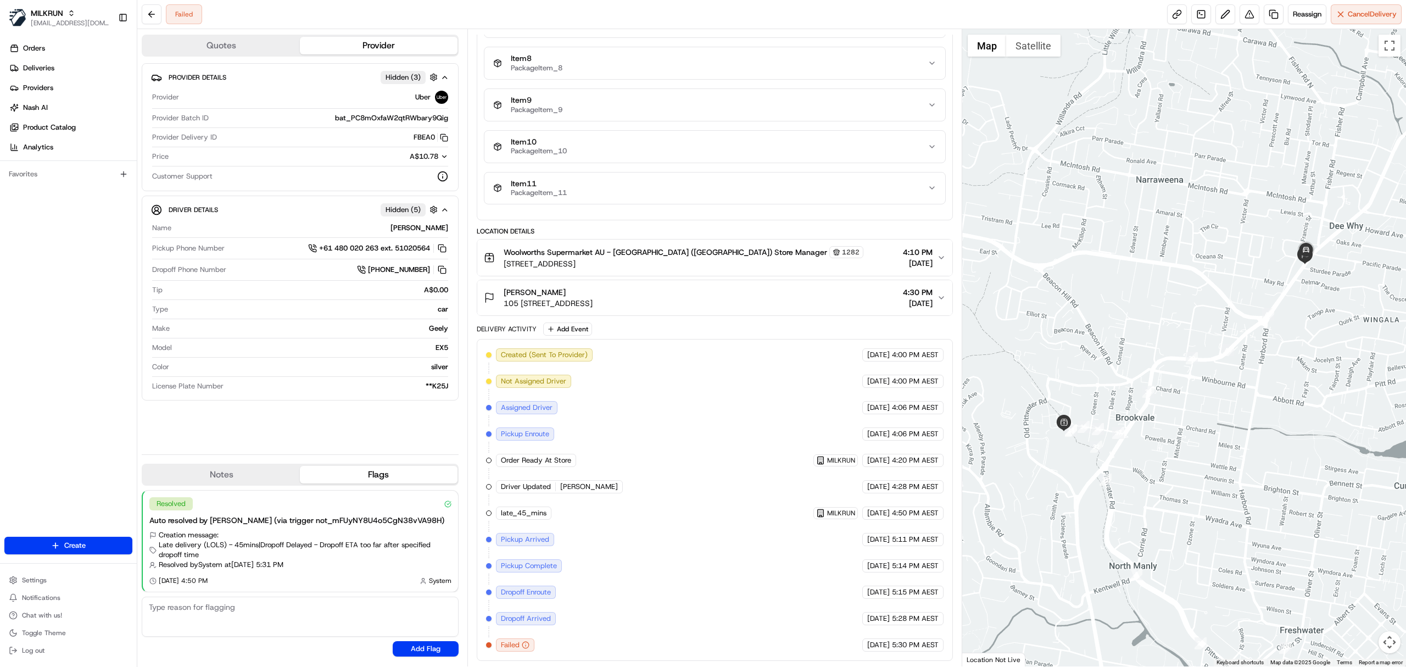
click at [631, 305] on button "[PERSON_NAME] 105 [STREET_ADDRESS] 4:30 PM [DATE]" at bounding box center [714, 297] width 475 height 35
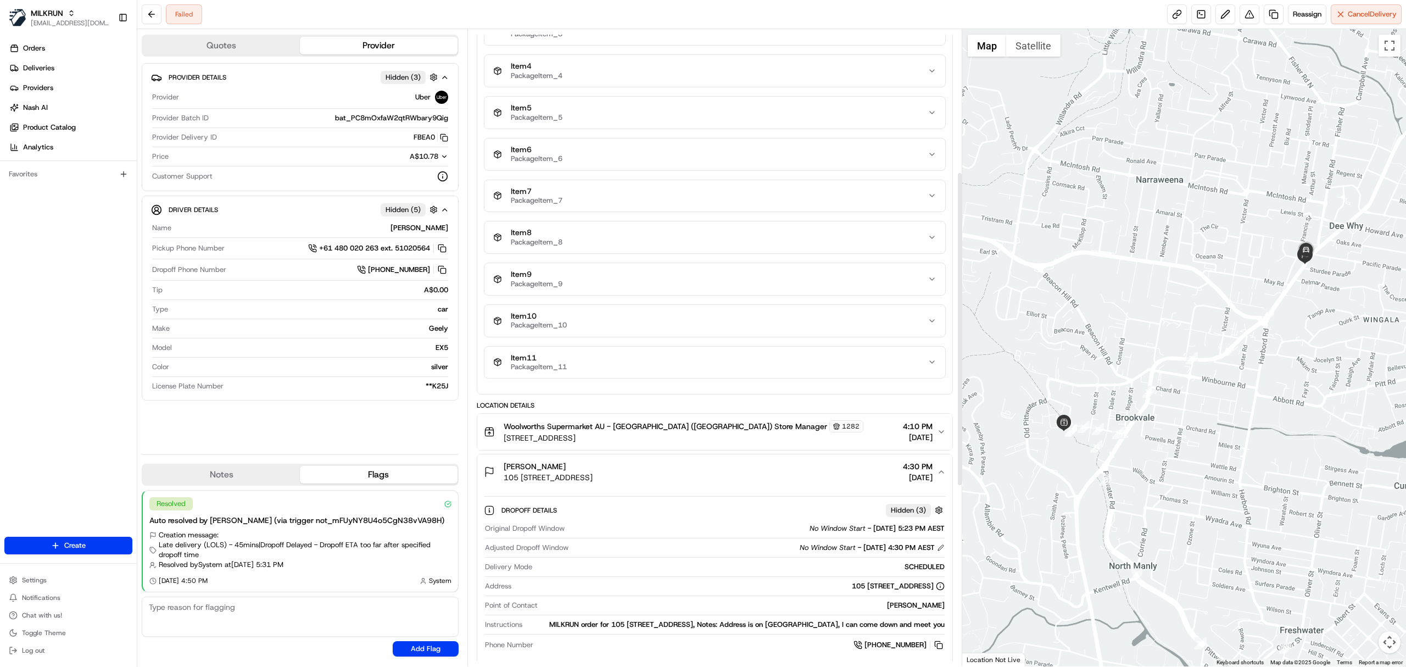
scroll to position [0, 0]
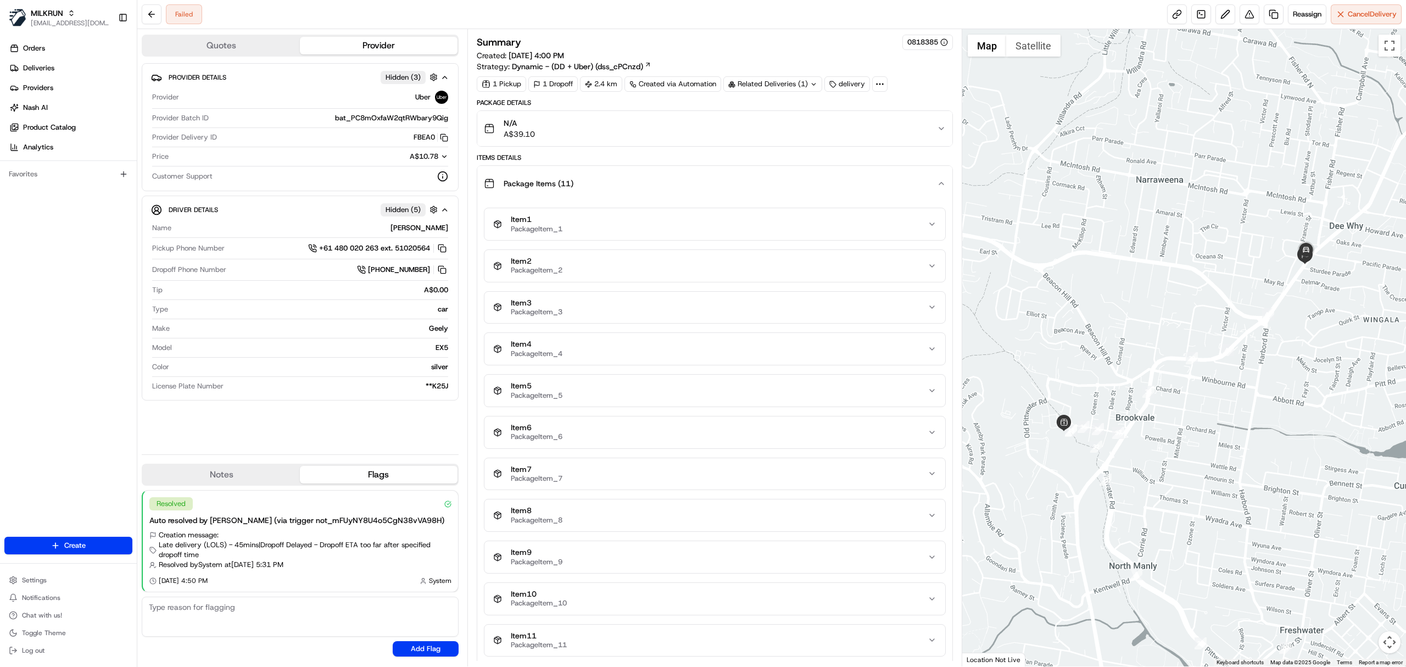
click at [662, 145] on button "N/A A$39.10" at bounding box center [714, 128] width 475 height 35
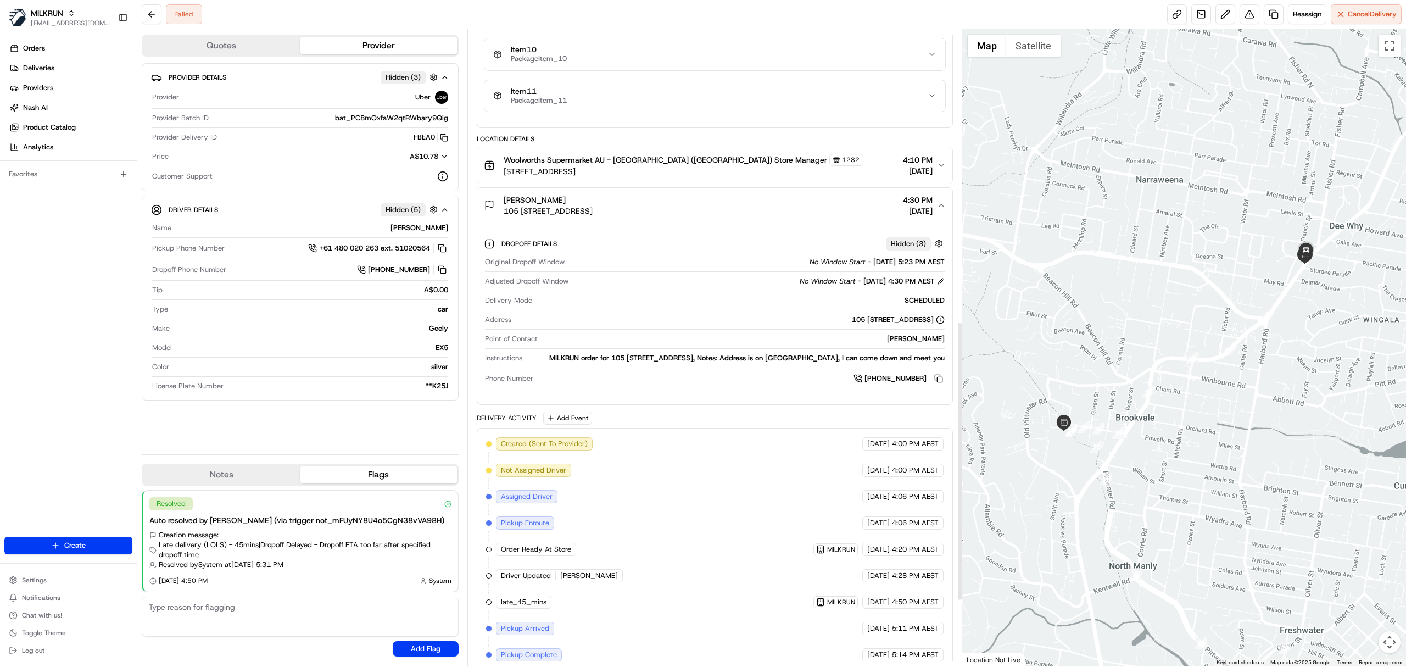
scroll to position [815, 0]
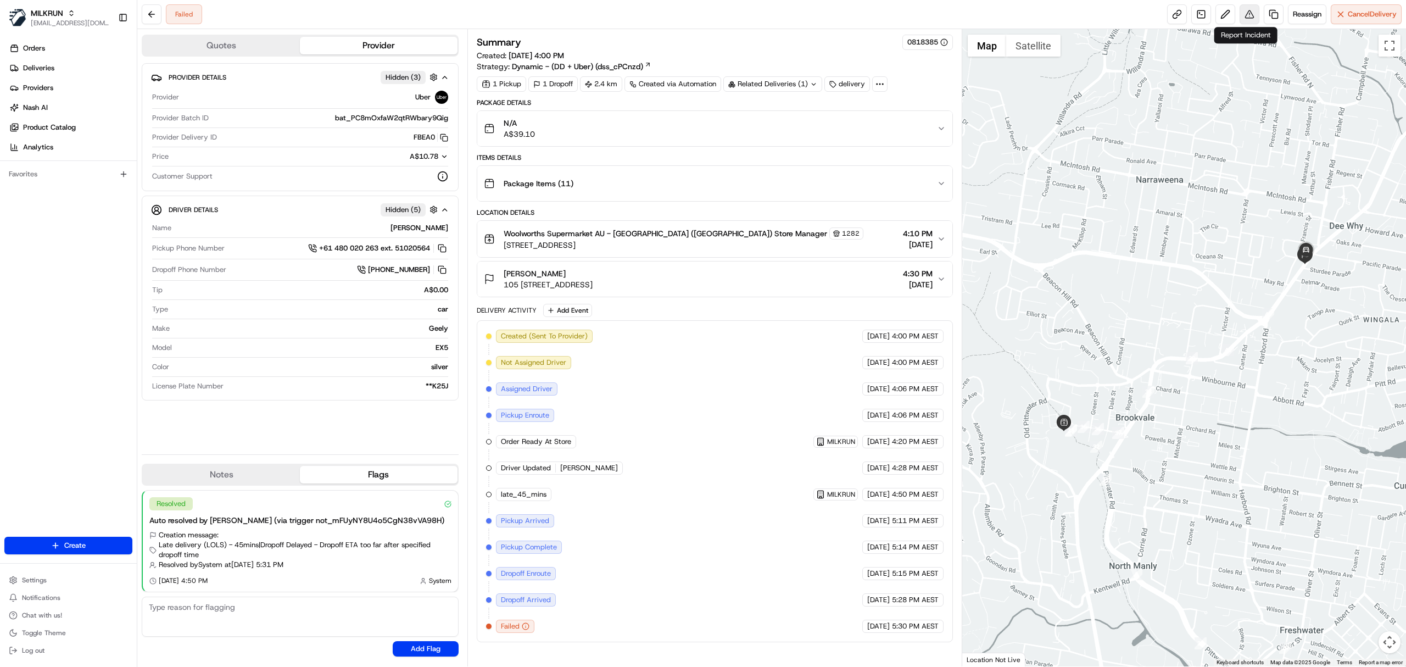
click at [1248, 18] on button at bounding box center [1249, 14] width 20 height 20
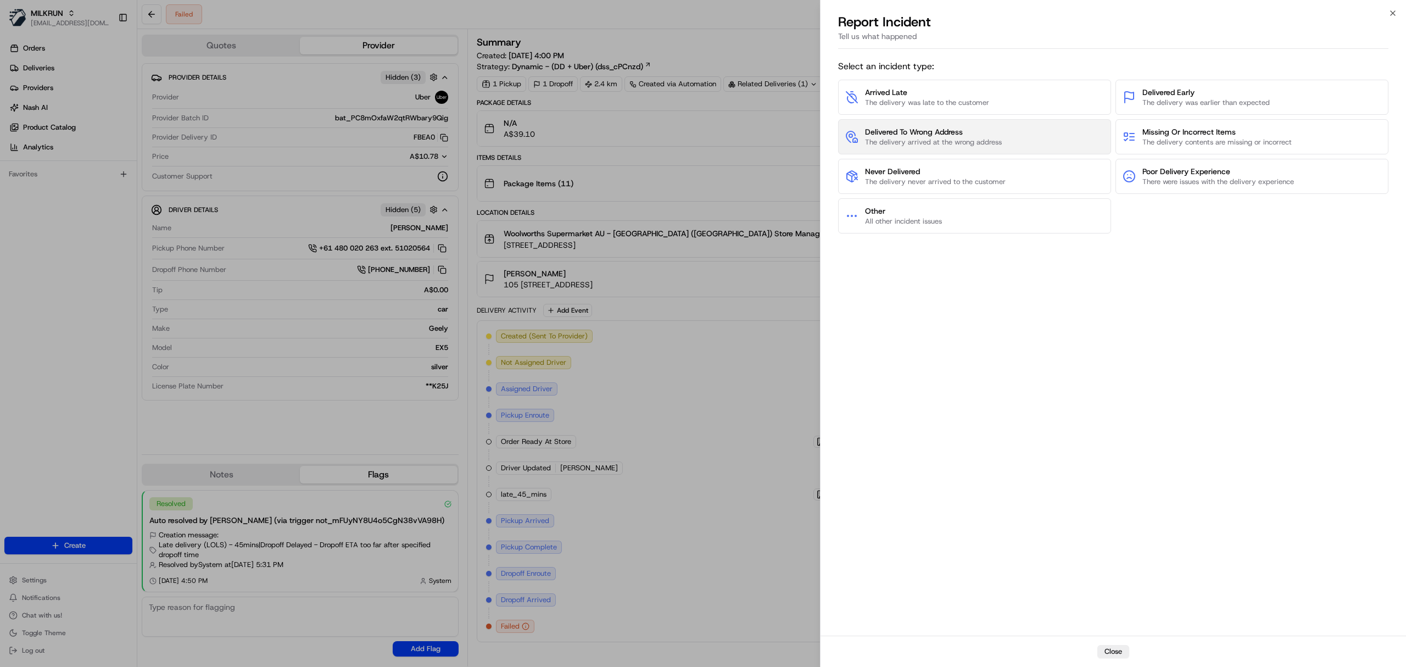
click at [927, 137] on span "The delivery arrived at the wrong address" at bounding box center [933, 142] width 137 height 10
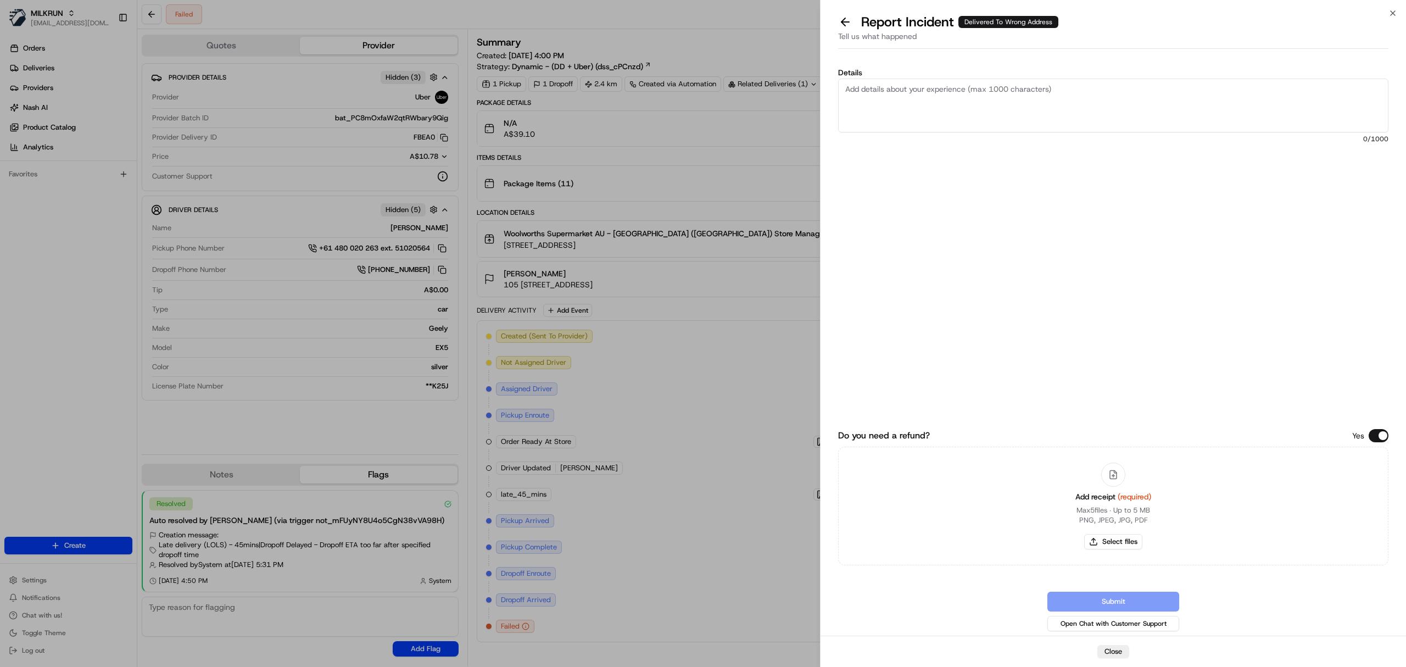
click at [914, 128] on textarea "Details" at bounding box center [1113, 106] width 550 height 54
type textarea "Delivery Failed"
drag, startPoint x: 1125, startPoint y: 541, endPoint x: 1116, endPoint y: 534, distance: 12.1
click at [1123, 540] on button "Select files" at bounding box center [1113, 541] width 58 height 15
type input "C:\fakepath\Screenshot [DATE] 182822.png"
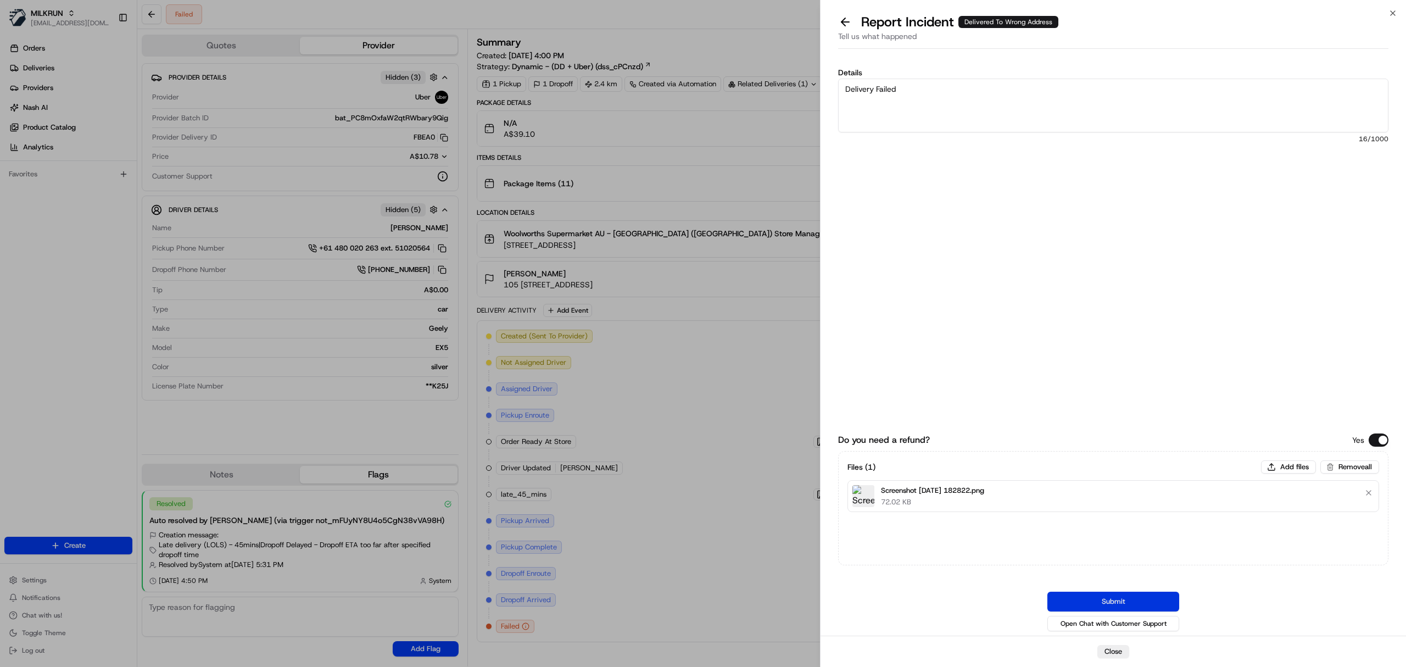
drag, startPoint x: 1132, startPoint y: 602, endPoint x: 521, endPoint y: 22, distance: 842.0
click at [1132, 601] on button "Submit" at bounding box center [1113, 601] width 132 height 20
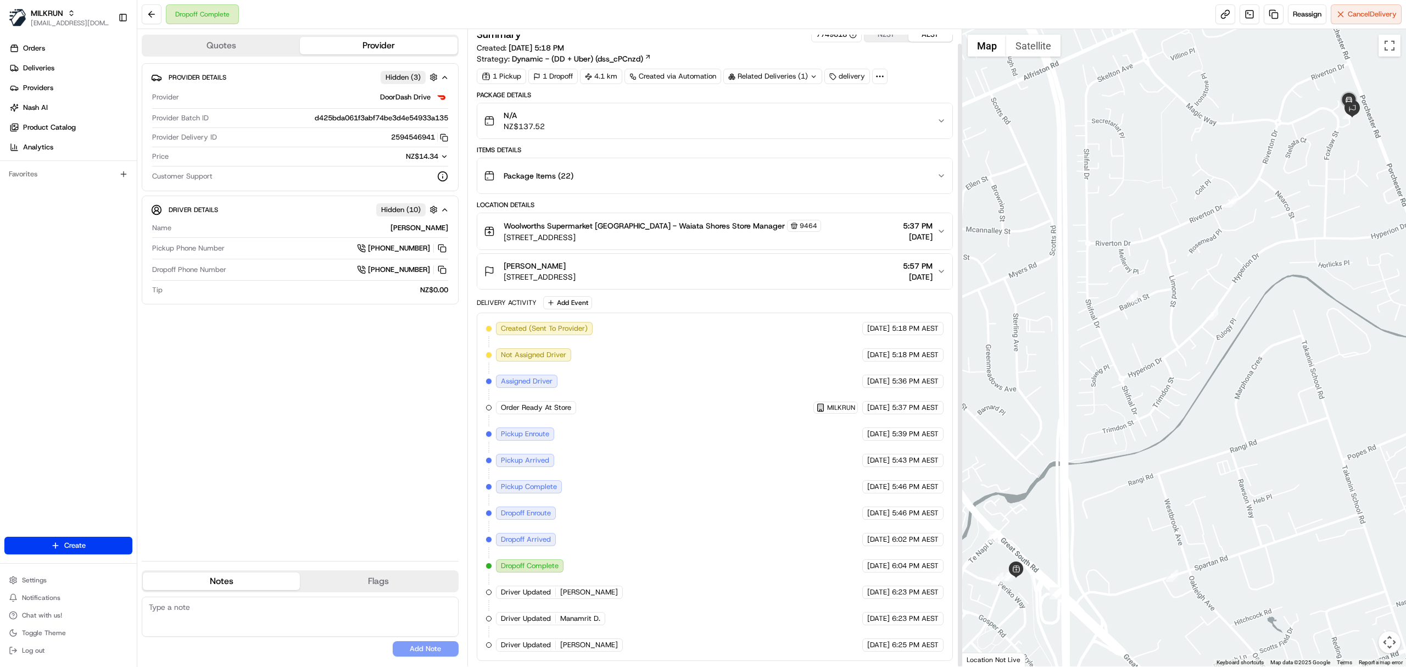
scroll to position [14, 0]
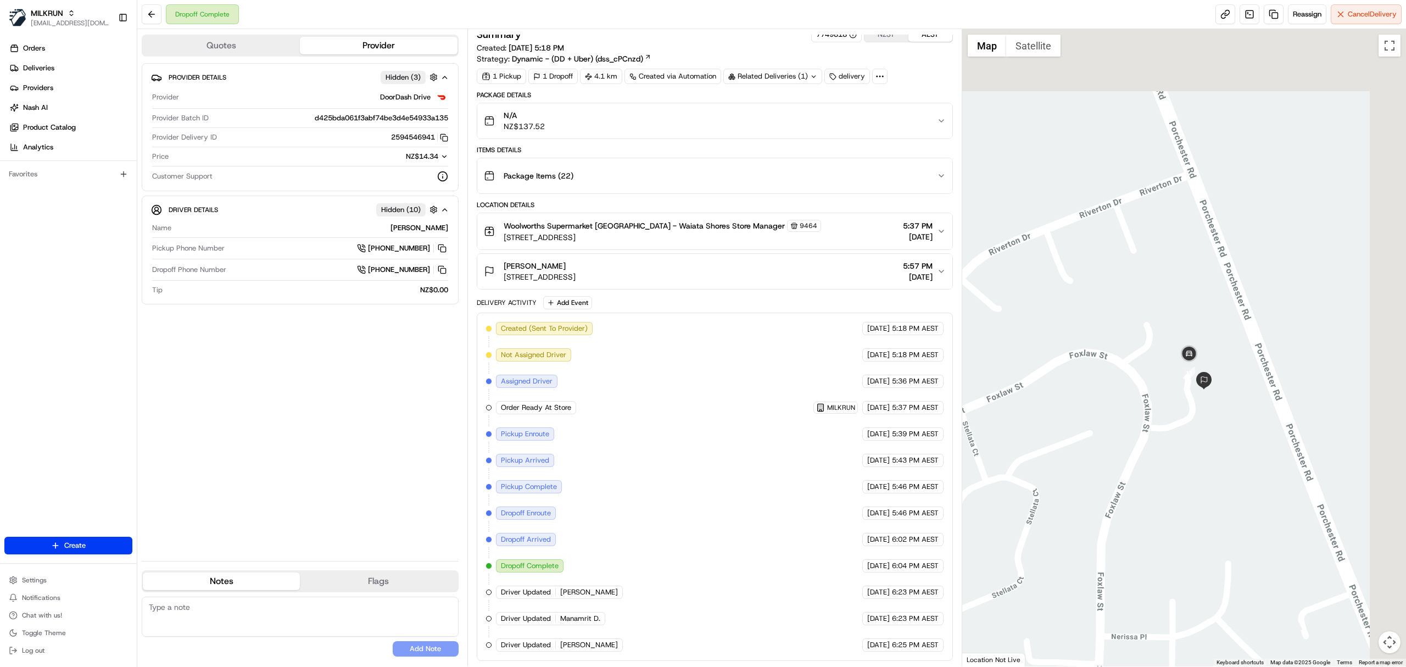
drag, startPoint x: 1079, startPoint y: 276, endPoint x: 1012, endPoint y: 482, distance: 216.4
click at [1012, 482] on div at bounding box center [1184, 347] width 444 height 637
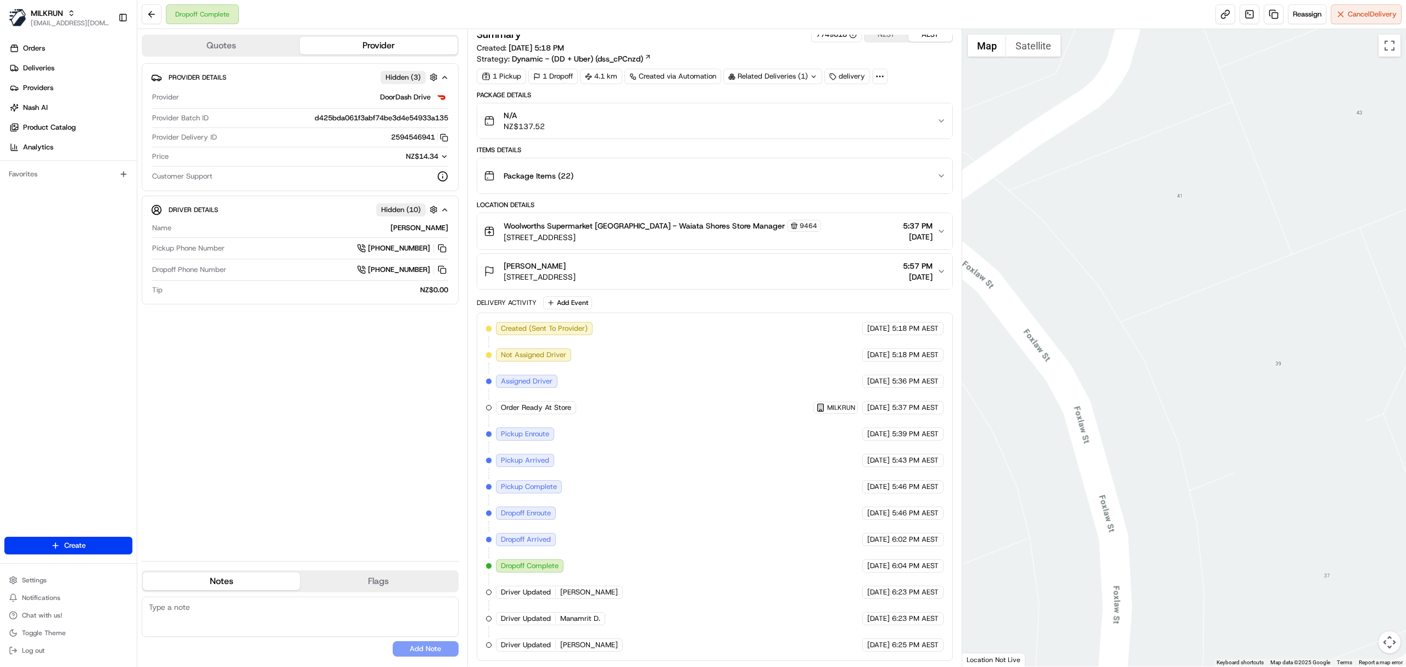
drag, startPoint x: 1266, startPoint y: 357, endPoint x: 1083, endPoint y: 211, distance: 234.1
click at [1083, 211] on div at bounding box center [1184, 347] width 444 height 637
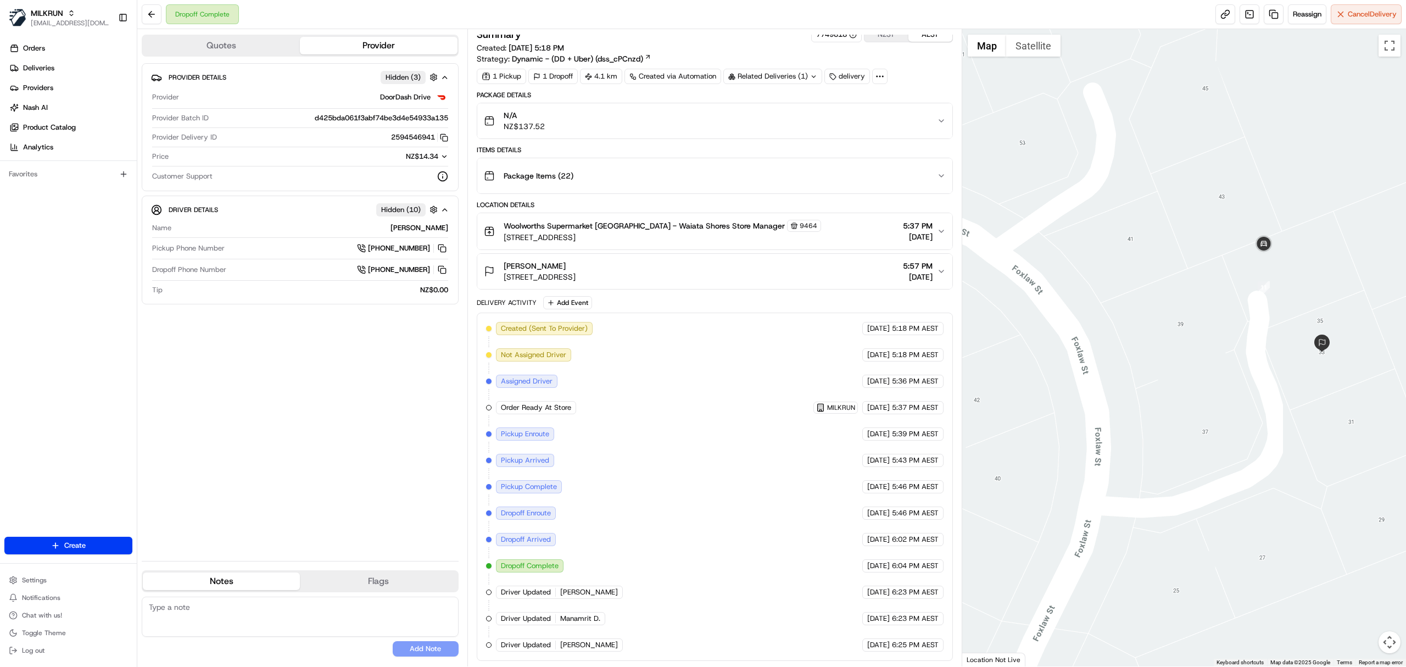
click at [575, 273] on span "33 Foxlaw Street, Randwick Park, Auckland 2105, NZ" at bounding box center [540, 276] width 72 height 11
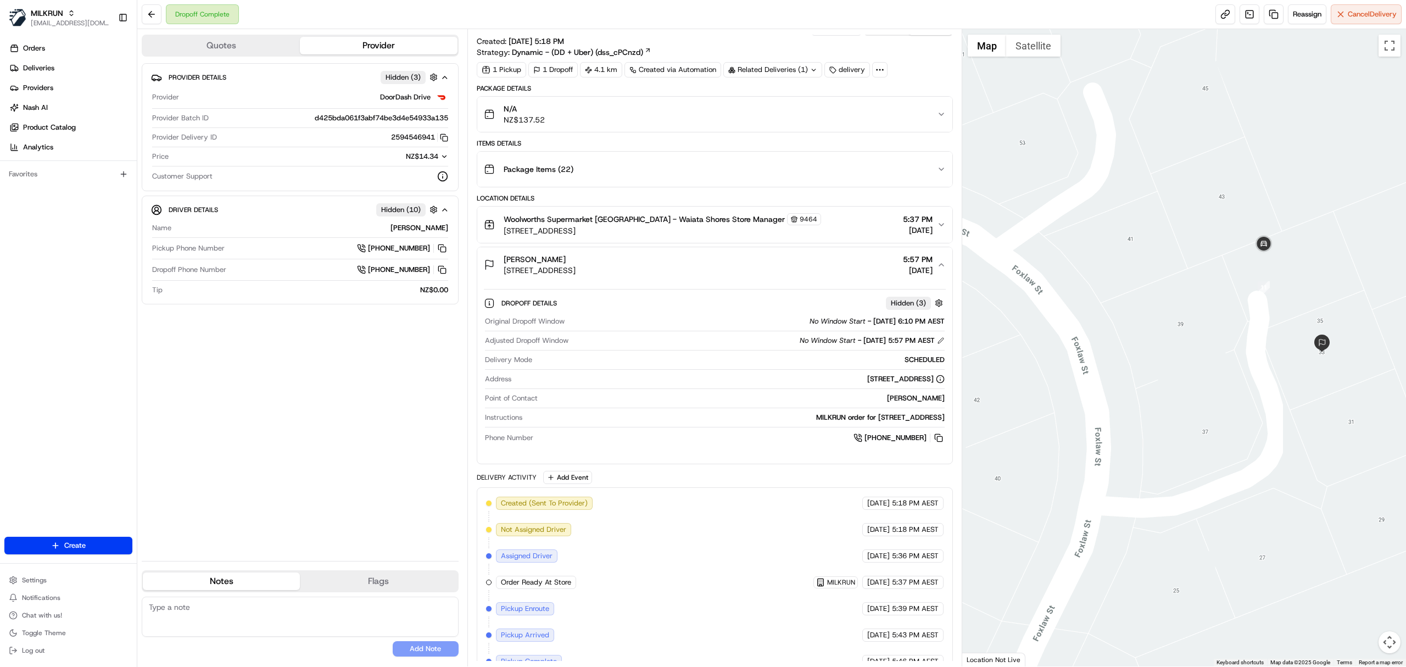
click at [714, 268] on div "Sarah Brodrick 33 Foxlaw Street, Randwick Park, Auckland 2105, NZ 5:57 PM 20/08…" at bounding box center [710, 265] width 453 height 22
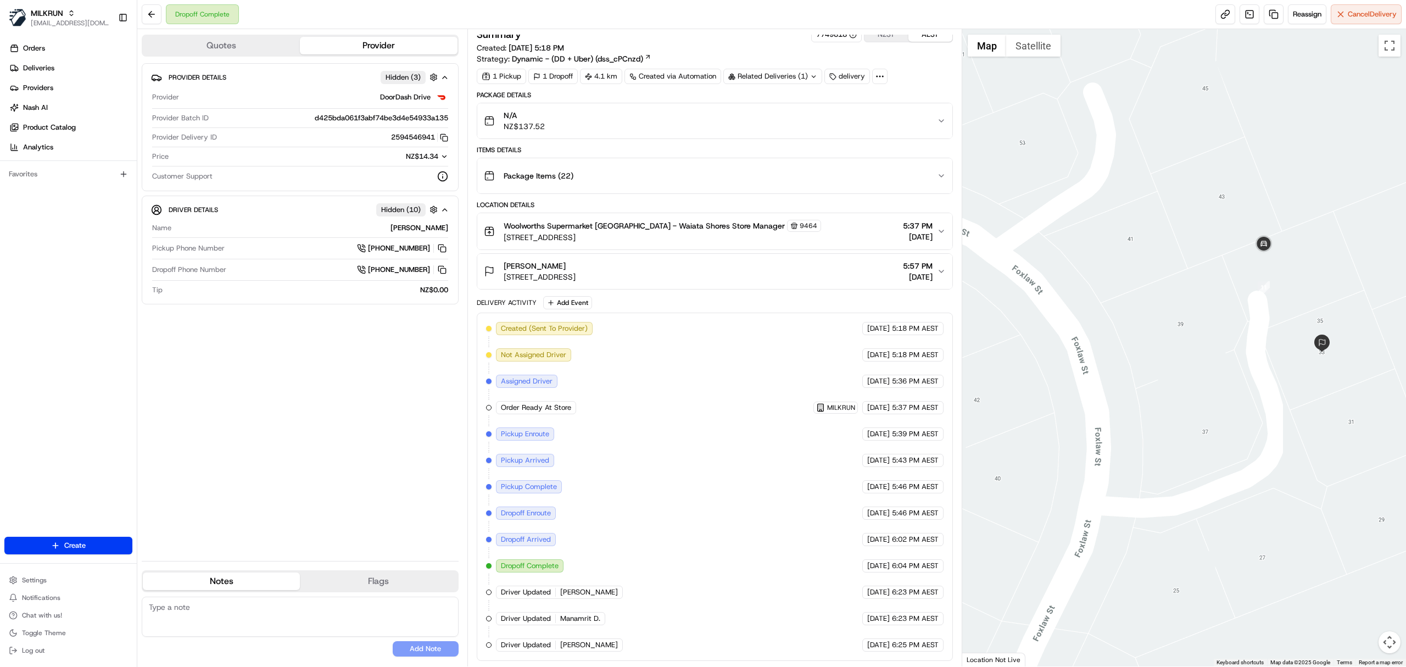
click at [700, 264] on div "Sarah Brodrick 33 Foxlaw Street, Randwick Park, Auckland 2105, NZ 5:57 PM 20/08…" at bounding box center [710, 271] width 453 height 22
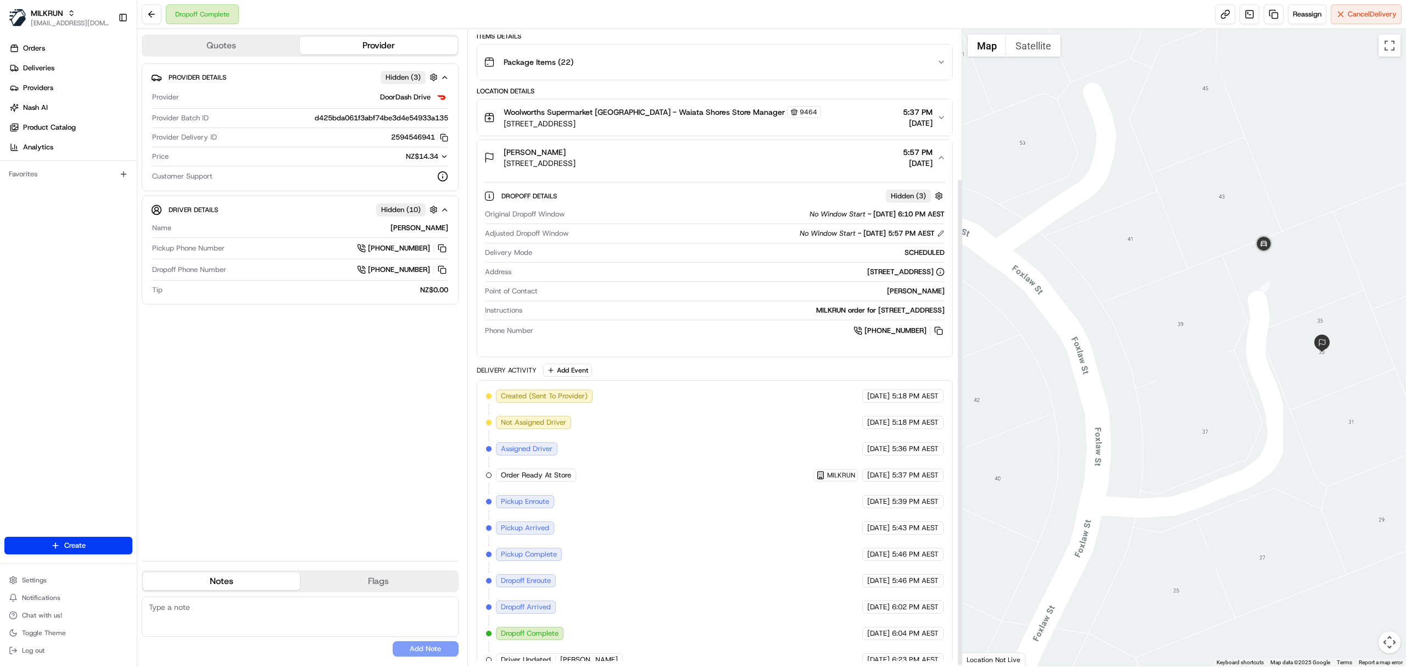
scroll to position [197, 0]
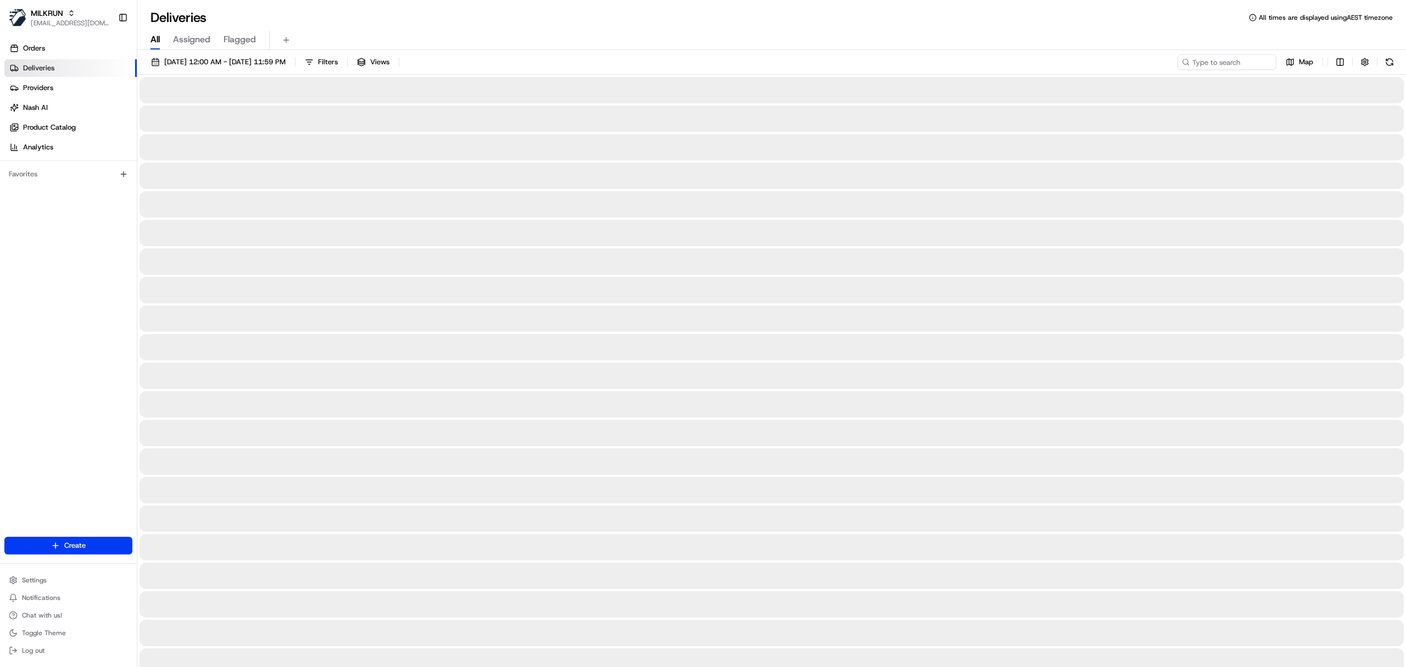
click at [153, 41] on span "All" at bounding box center [154, 39] width 9 height 13
click at [1189, 55] on input at bounding box center [1210, 61] width 132 height 15
type input "b"
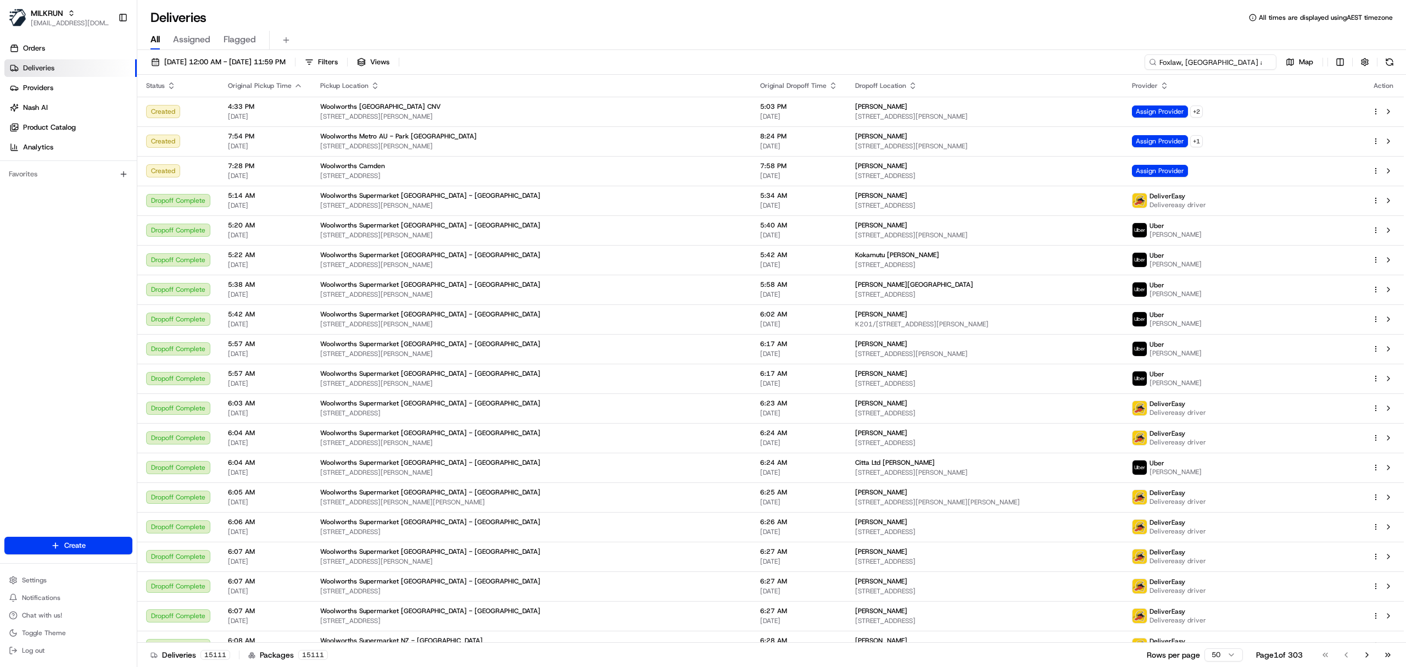
scroll to position [0, 209]
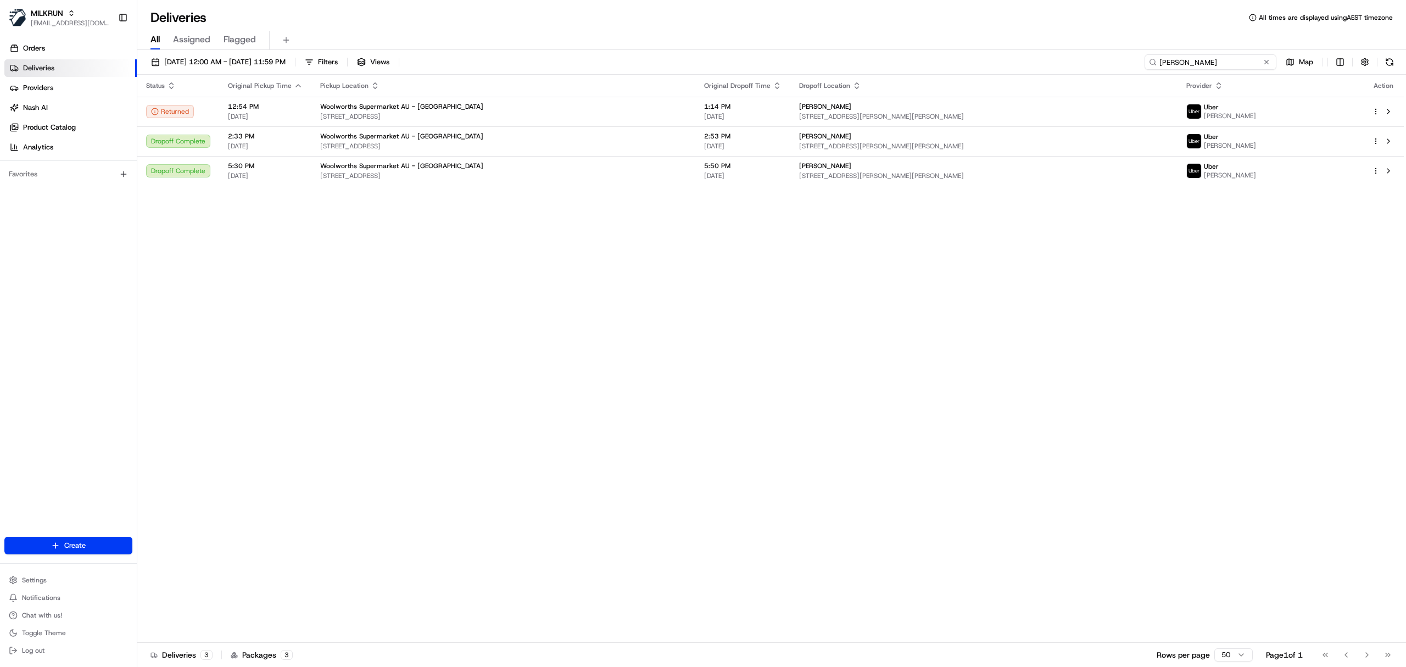
type input "[PERSON_NAME]"
click at [473, 113] on span "[STREET_ADDRESS]" at bounding box center [503, 116] width 366 height 9
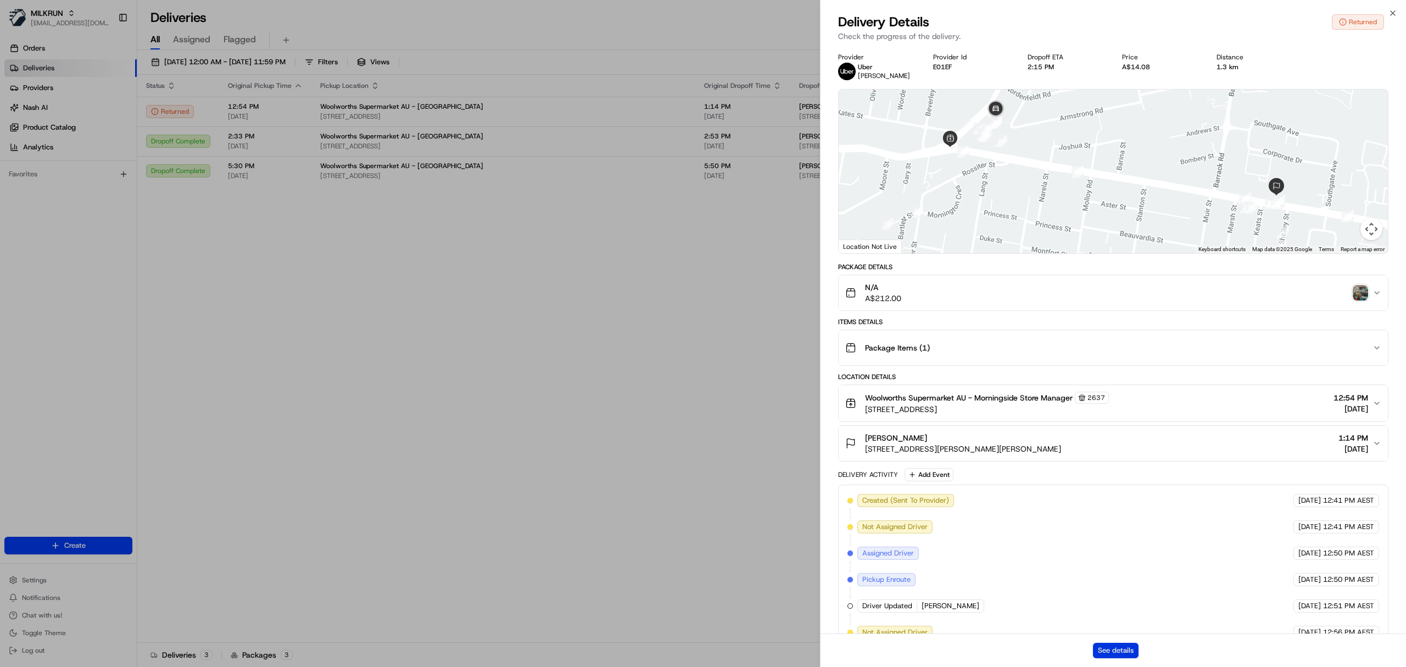
click at [1125, 654] on button "See details" at bounding box center [1116, 649] width 46 height 15
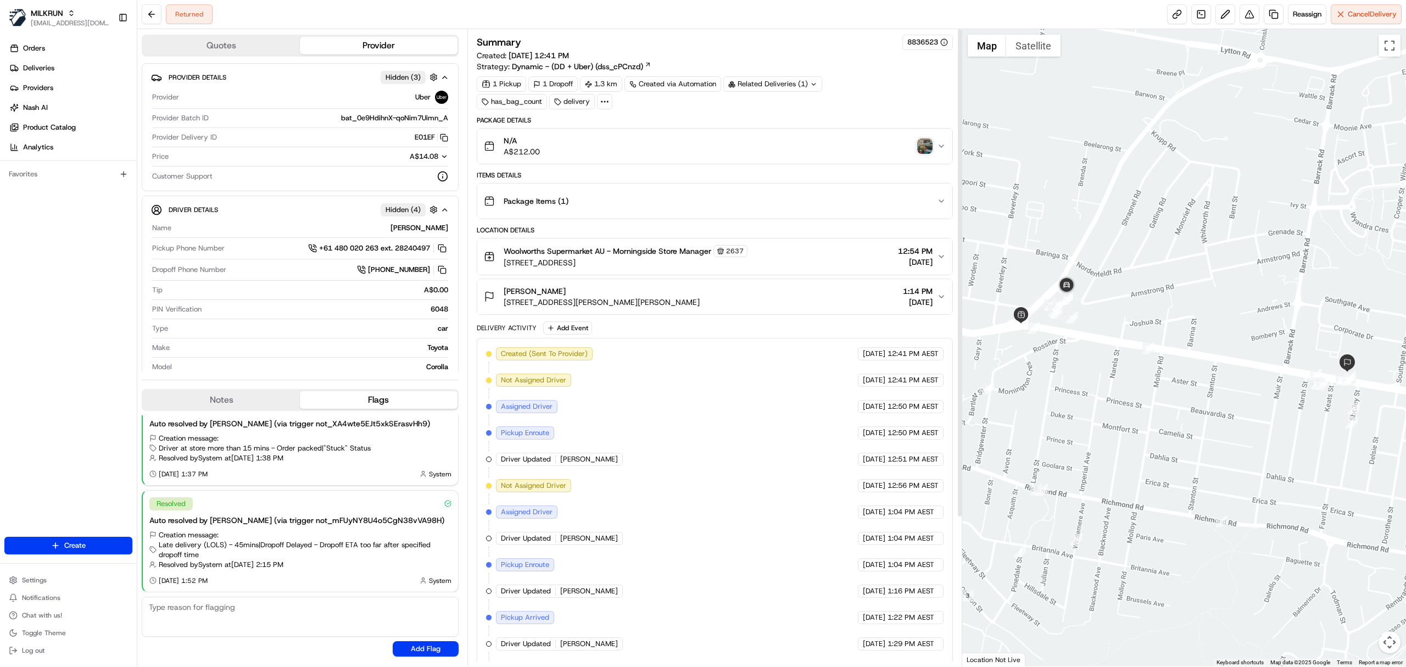
click at [575, 204] on div "Package Items ( 1 )" at bounding box center [710, 201] width 453 height 22
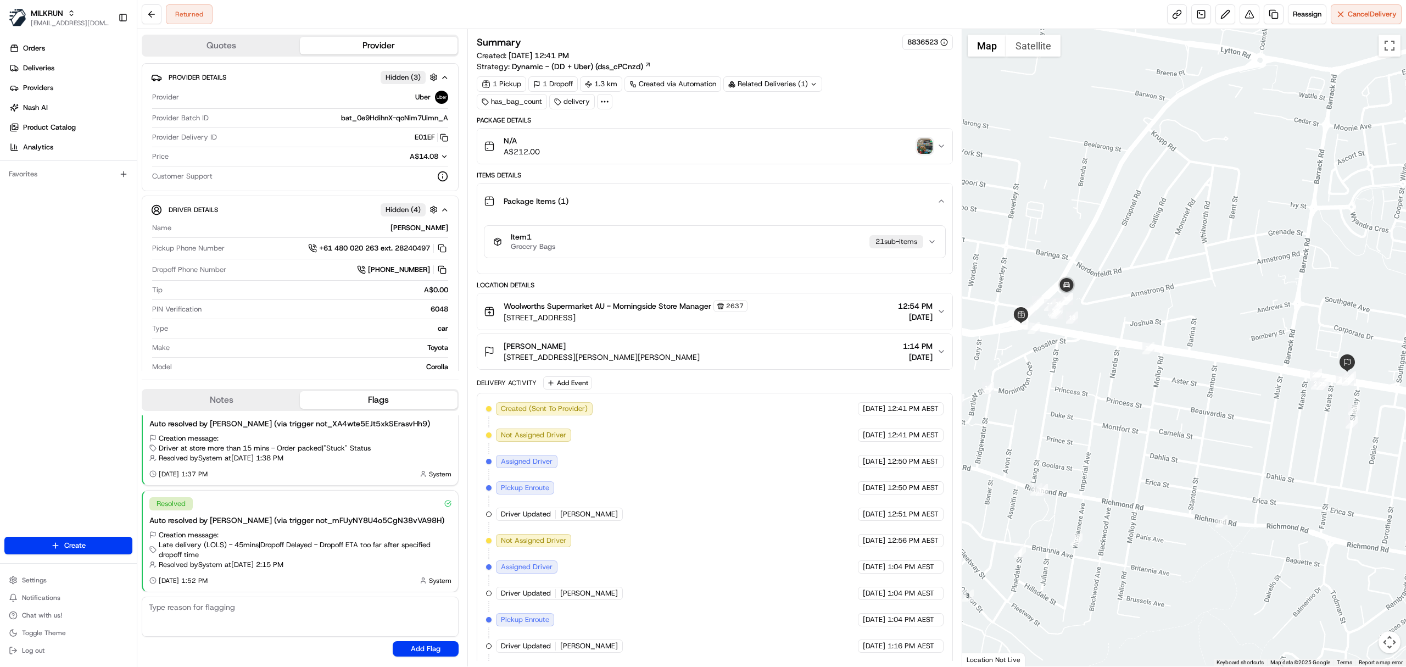
click at [612, 236] on div "Item 1 Grocery Bags 21 sub-item s" at bounding box center [710, 241] width 434 height 19
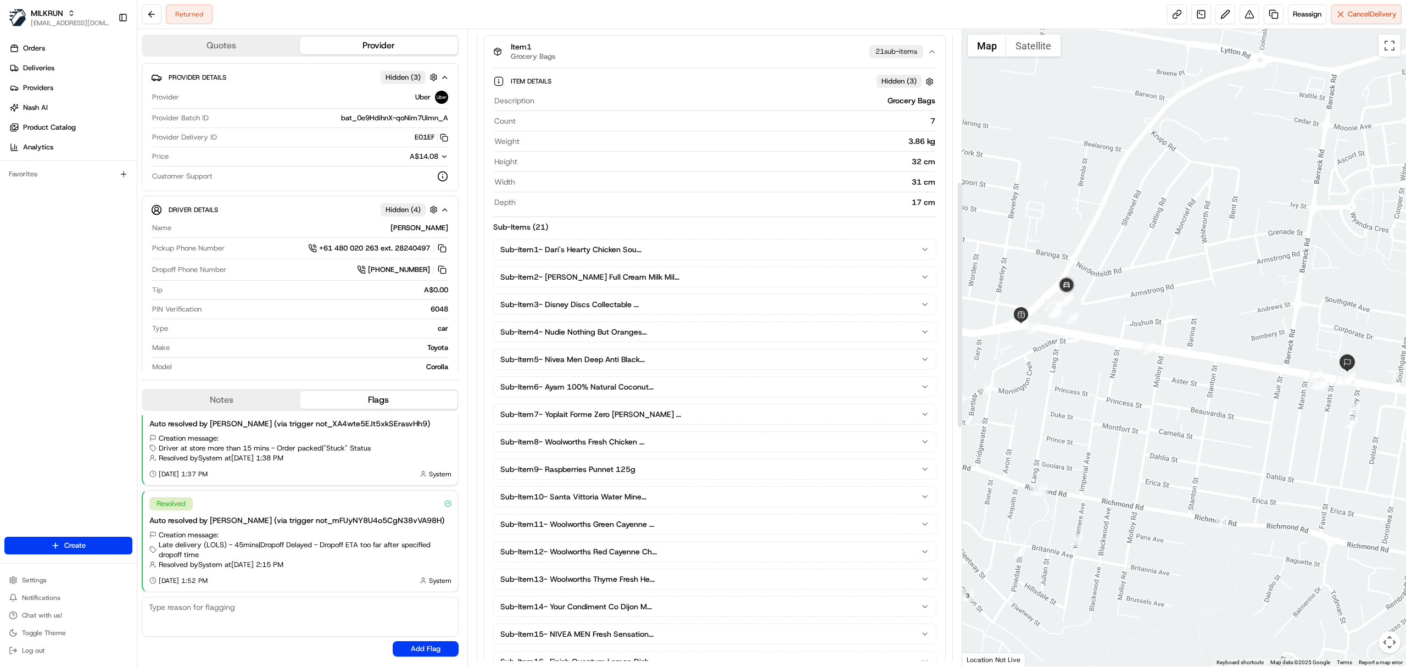
scroll to position [146, 0]
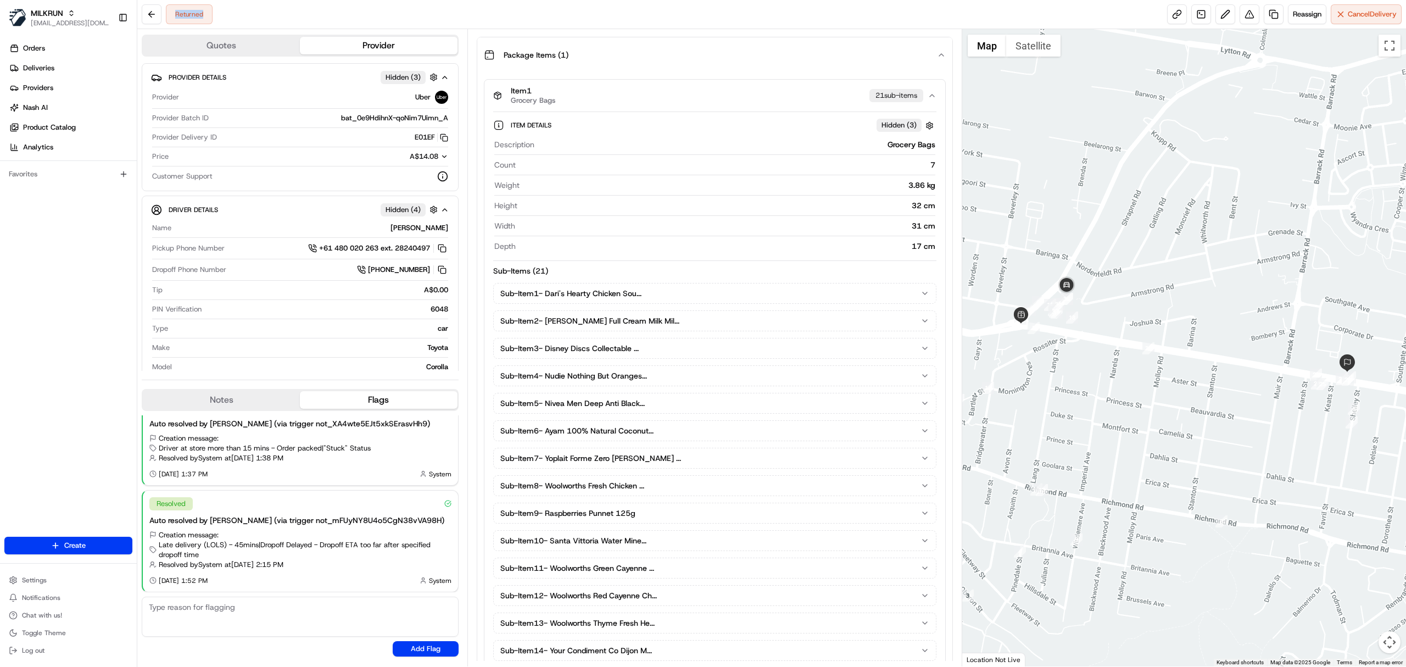
drag, startPoint x: 178, startPoint y: -24, endPoint x: 159, endPoint y: -20, distance: 19.6
click at [159, 0] on html "MILKRUN esabido@woolworths.com.au Toggle Sidebar Orders Deliveries Providers Na…" at bounding box center [703, 333] width 1406 height 667
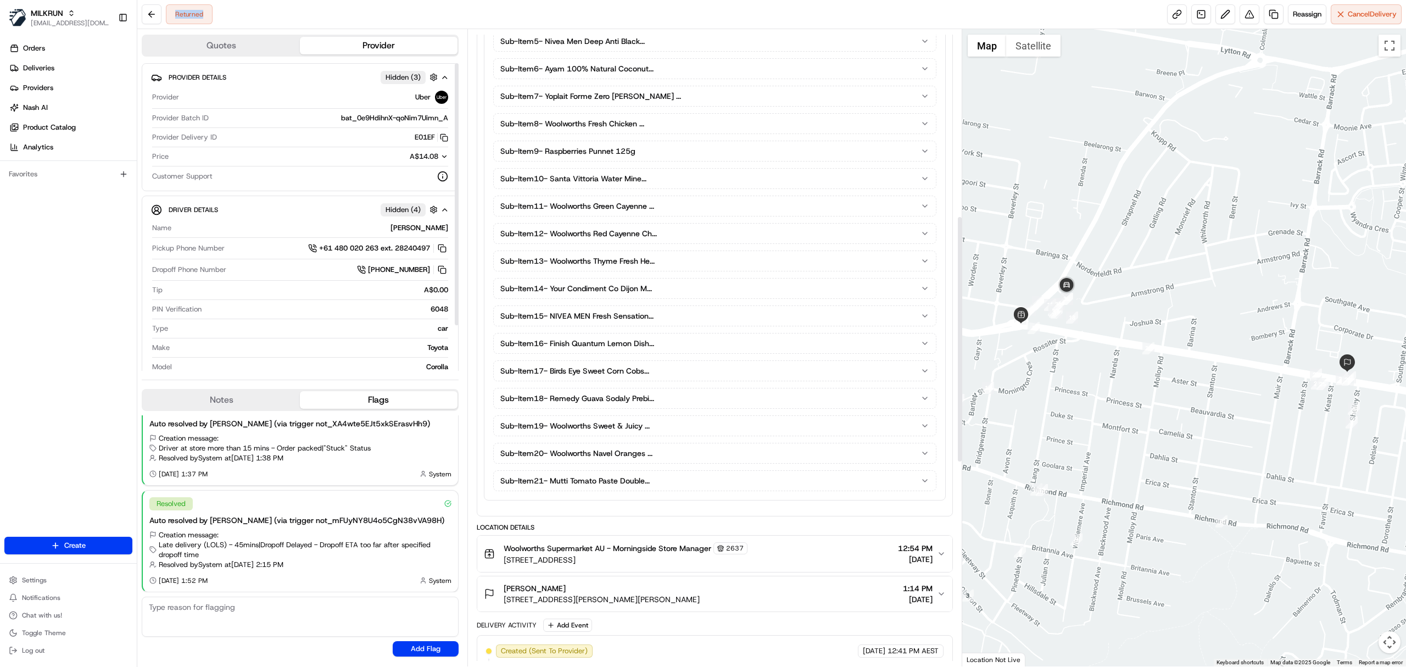
scroll to position [512, 0]
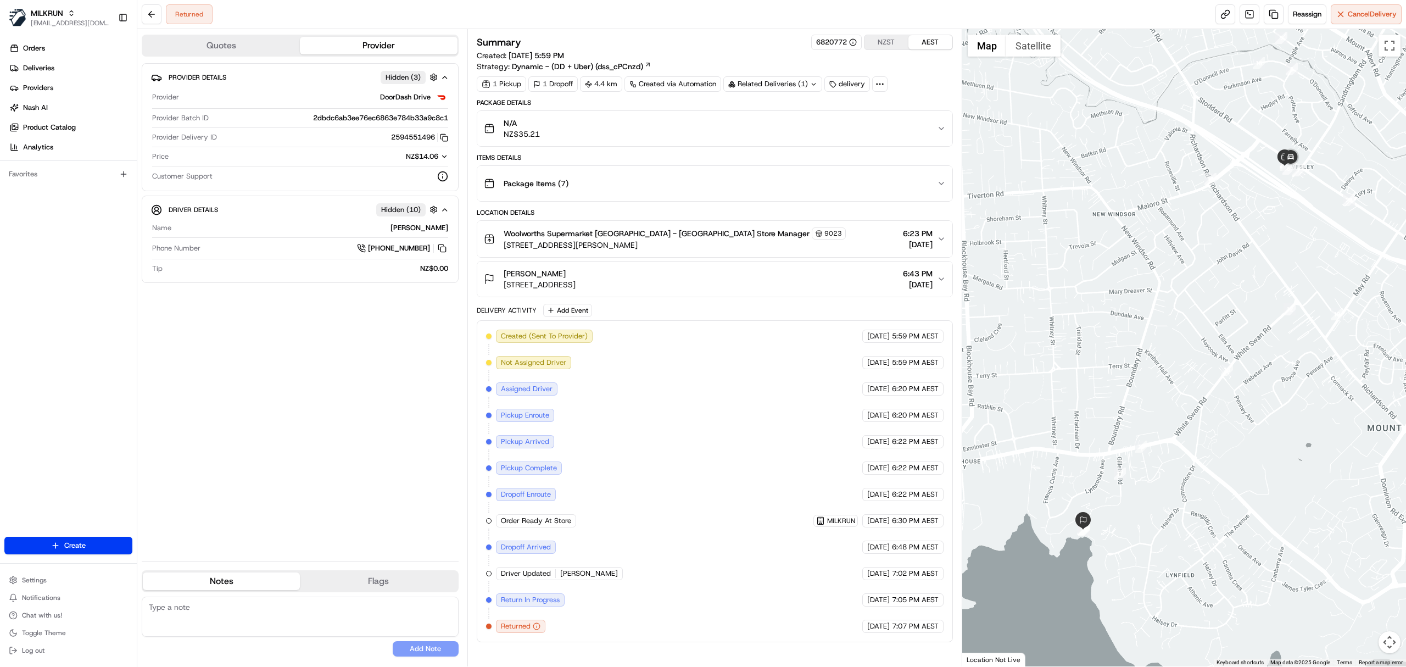
click at [611, 134] on div "N/A NZ$35.21" at bounding box center [710, 129] width 453 height 22
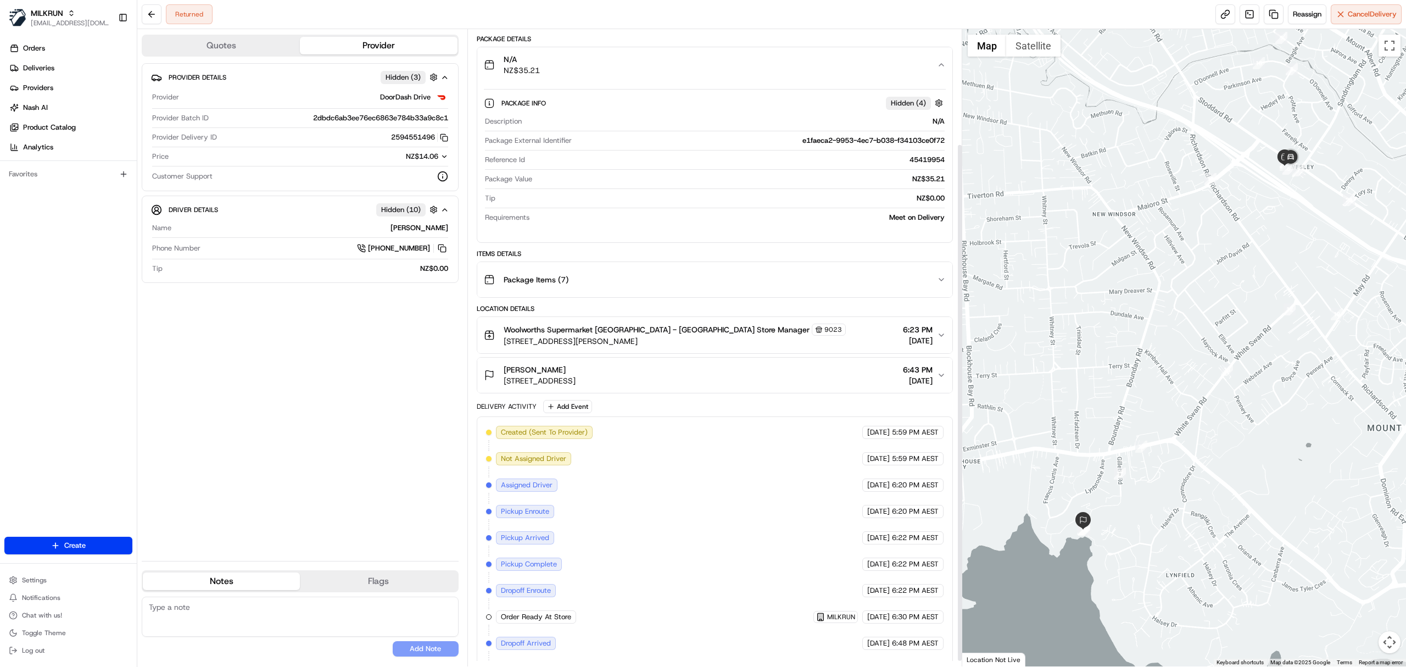
scroll to position [148, 0]
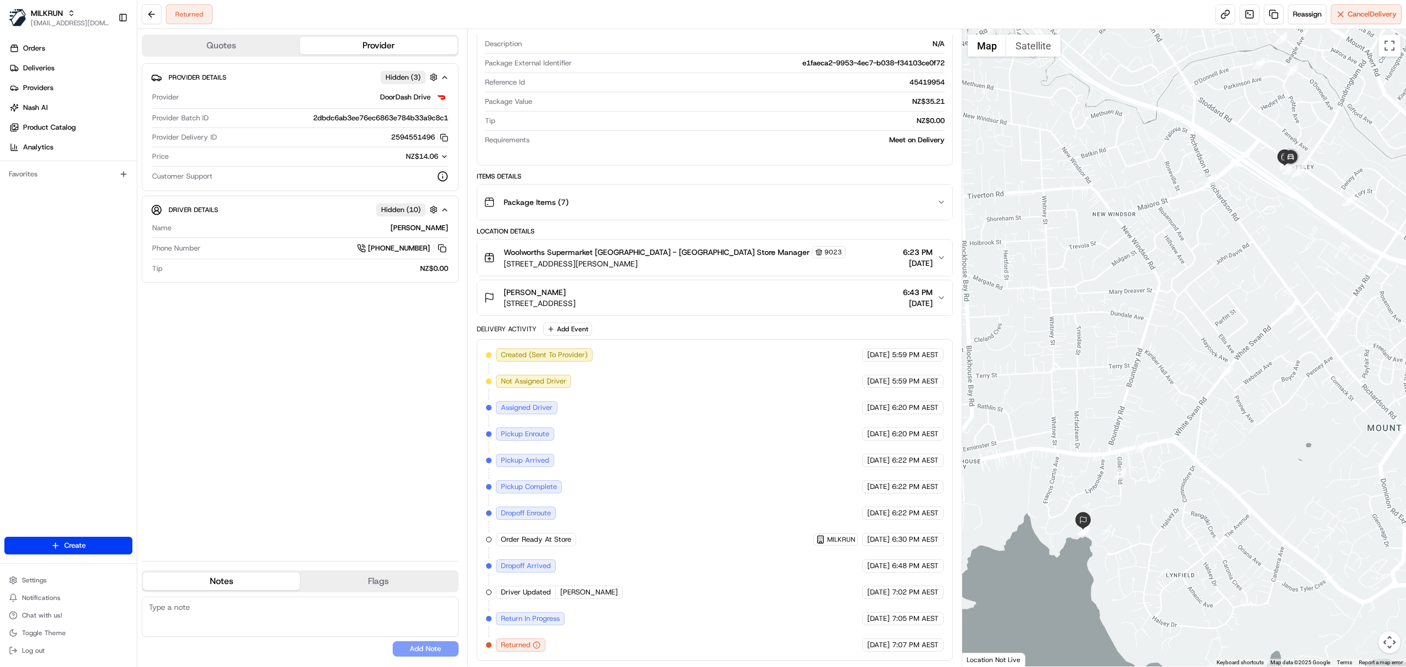
click at [597, 280] on button "Sharleen Haimotu 81B Gilletta Road, Mount Roskill, Auckland 1041, NZ 6:43 PM 20…" at bounding box center [714, 297] width 475 height 35
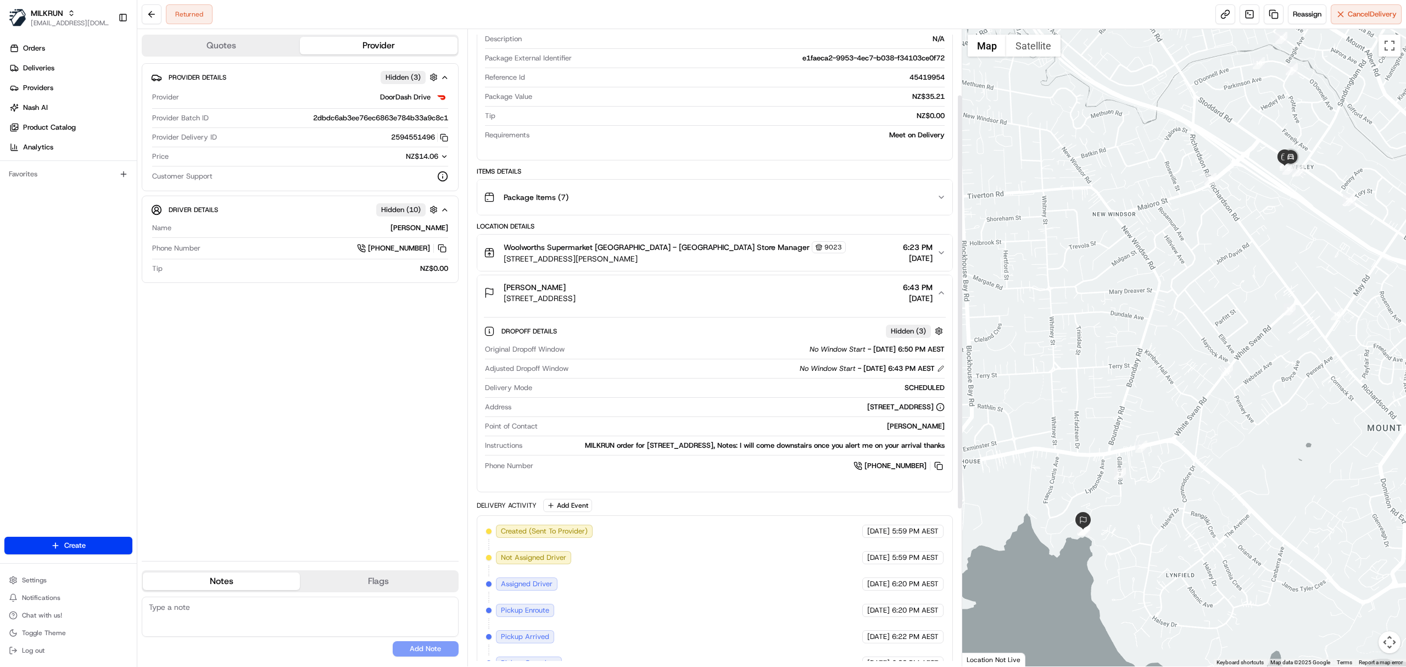
scroll to position [0, 0]
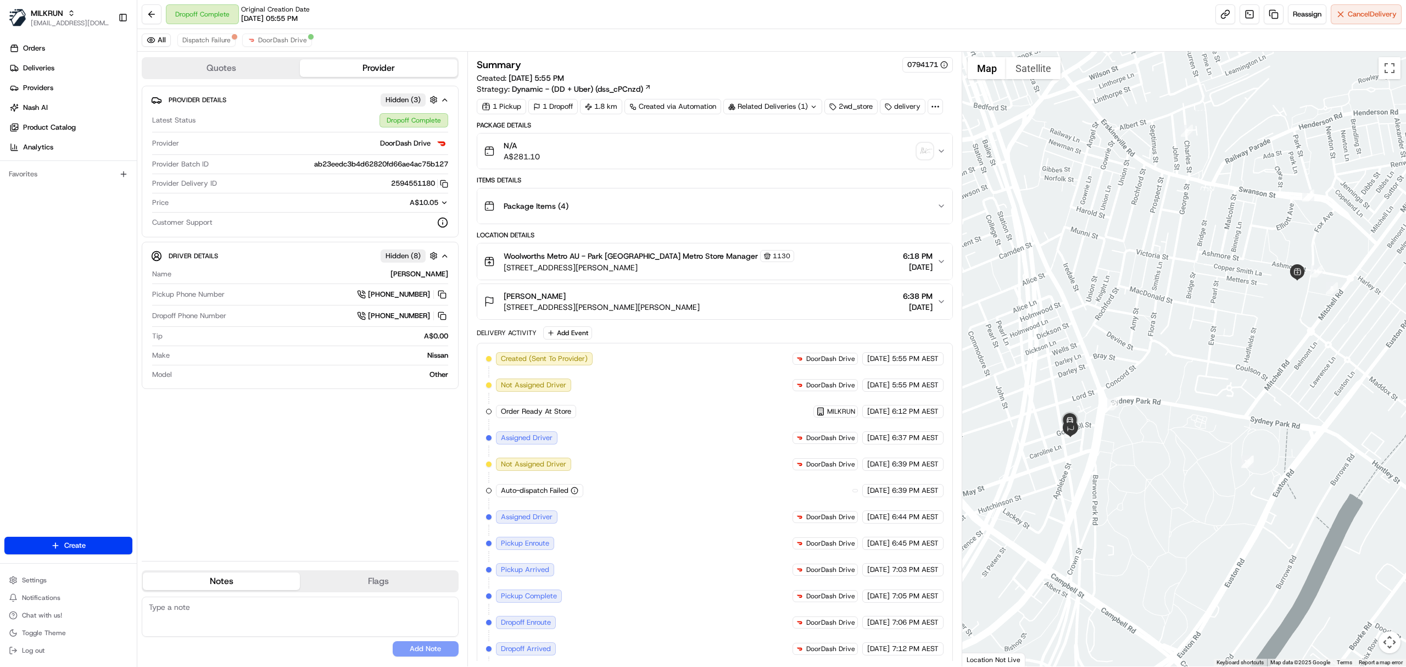
click at [86, 77] on ul "Orders Deliveries Providers [PERSON_NAME] Product Catalog Analytics" at bounding box center [70, 98] width 132 height 116
click at [82, 72] on link "Deliveries" at bounding box center [70, 68] width 132 height 18
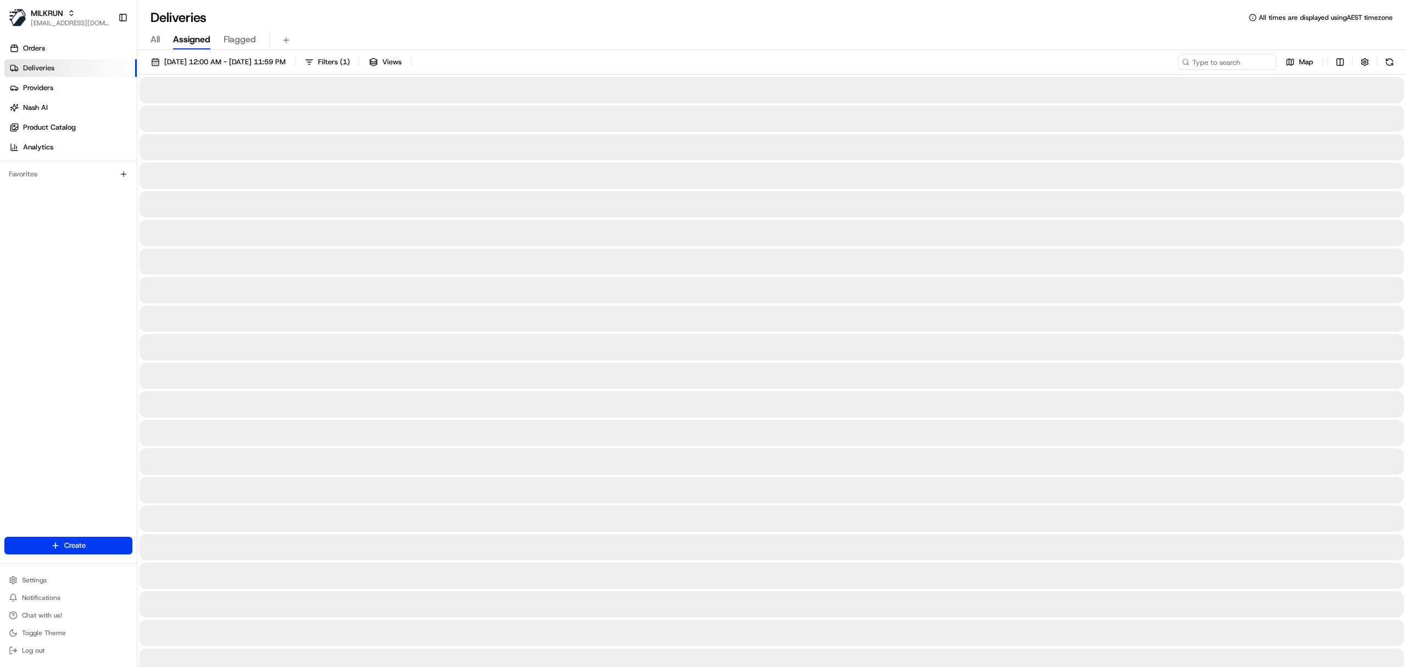
click at [170, 42] on div "All Assigned Flagged" at bounding box center [771, 40] width 1268 height 19
click at [156, 42] on span "All" at bounding box center [154, 39] width 9 height 13
click at [1249, 66] on input at bounding box center [1210, 61] width 132 height 15
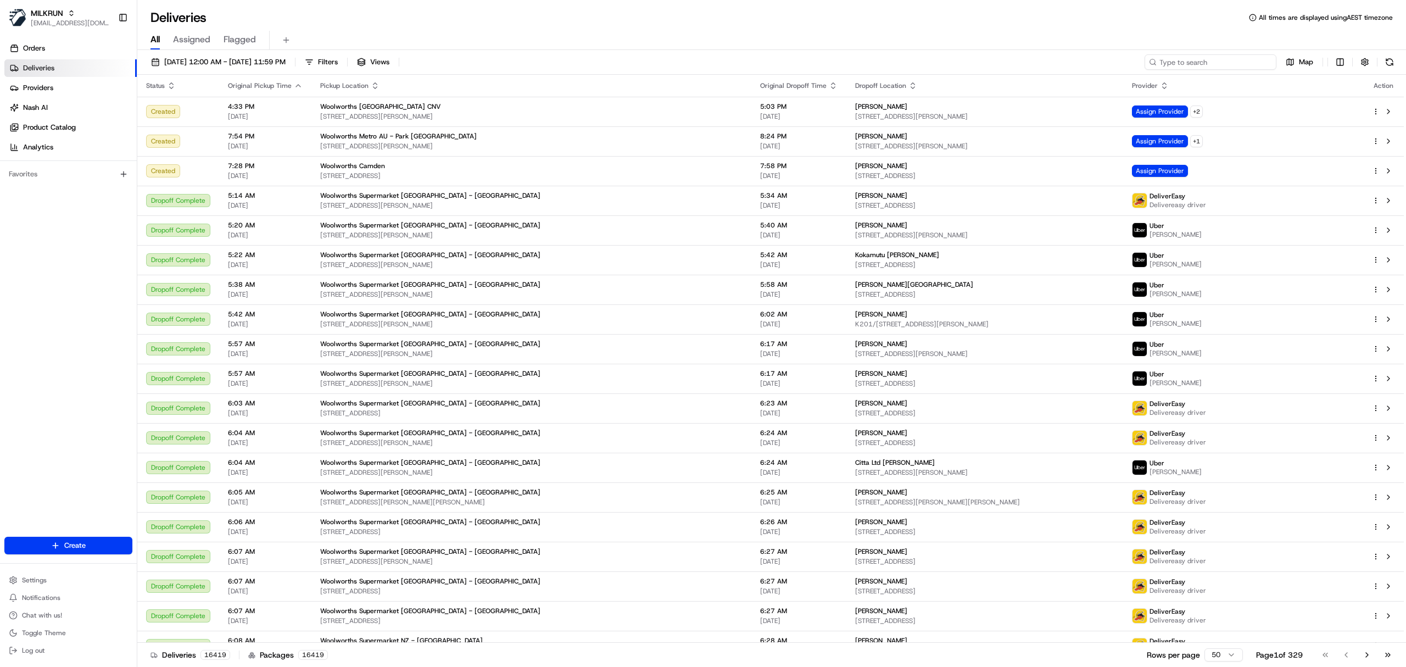
paste input "961641"
type input "961641"
click at [1176, 62] on input at bounding box center [1210, 61] width 132 height 15
paste input "David Templeton"
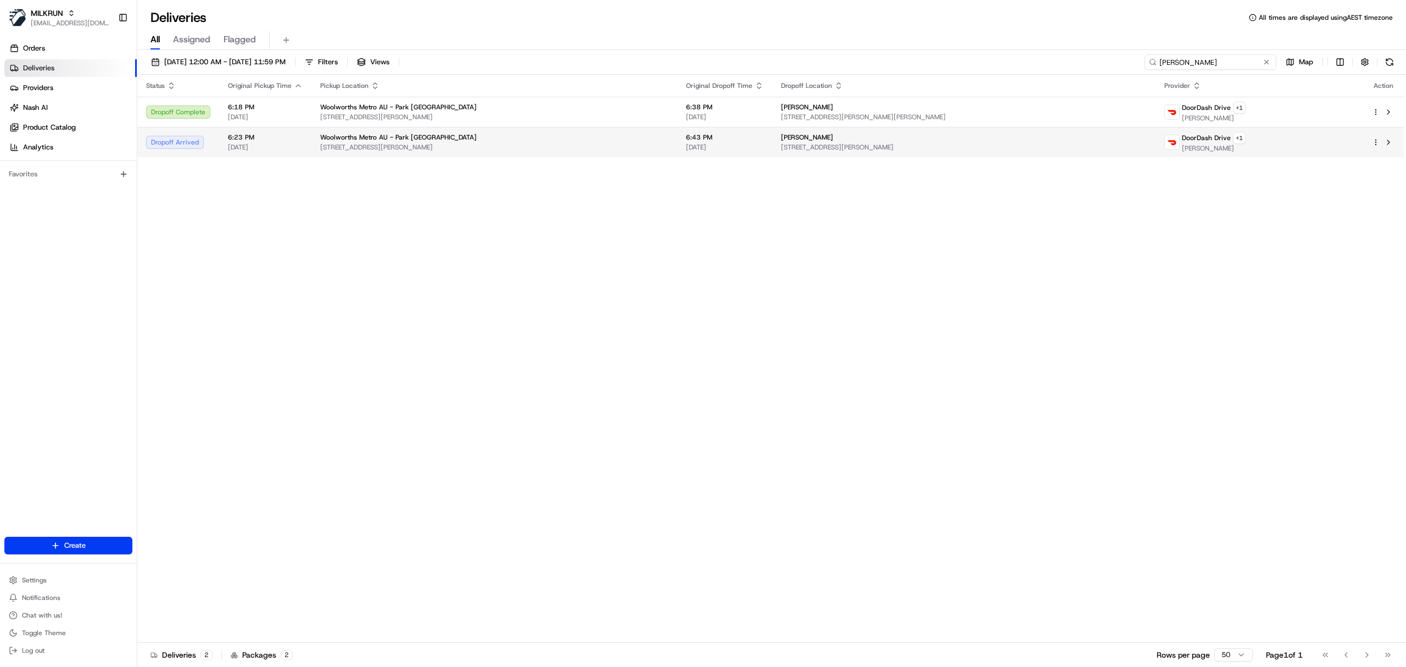
type input "Daniel Z"
click at [816, 145] on span "82 Marian Street, Enmore, NSW 2042, AU" at bounding box center [964, 147] width 366 height 9
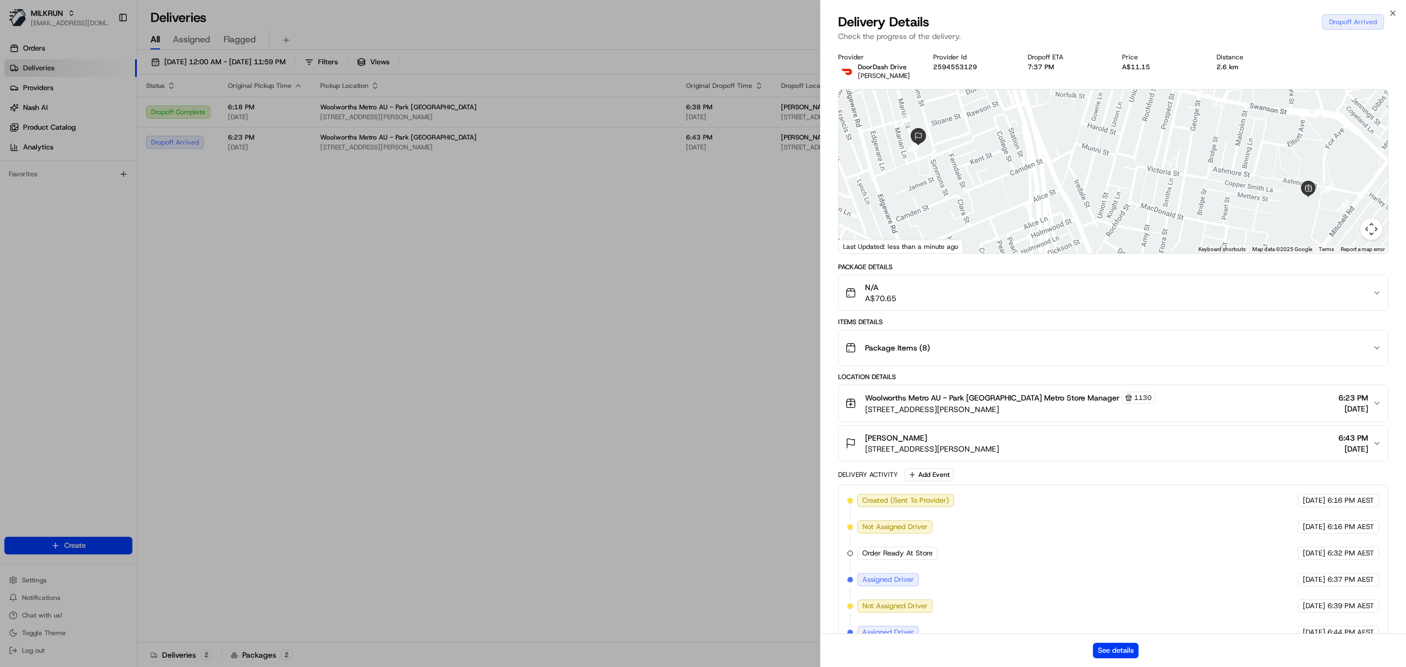
scroll to position [213, 0]
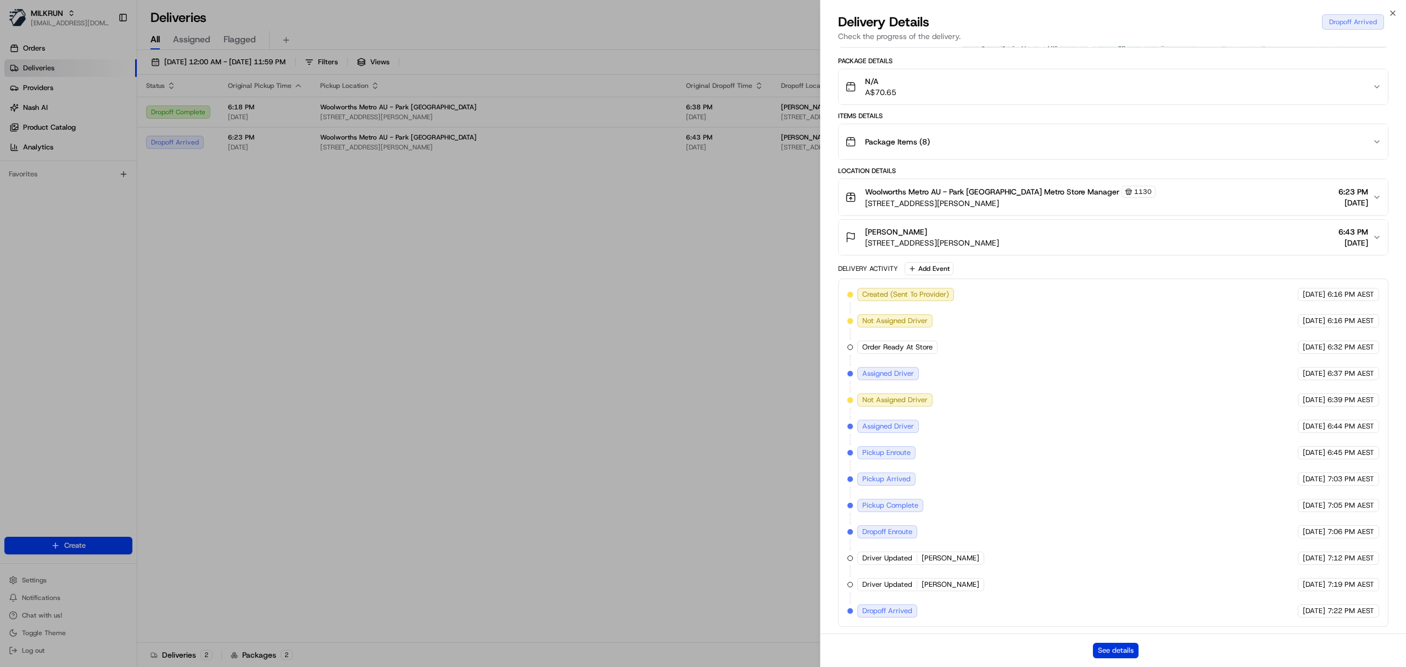
click at [1108, 651] on button "See details" at bounding box center [1116, 649] width 46 height 15
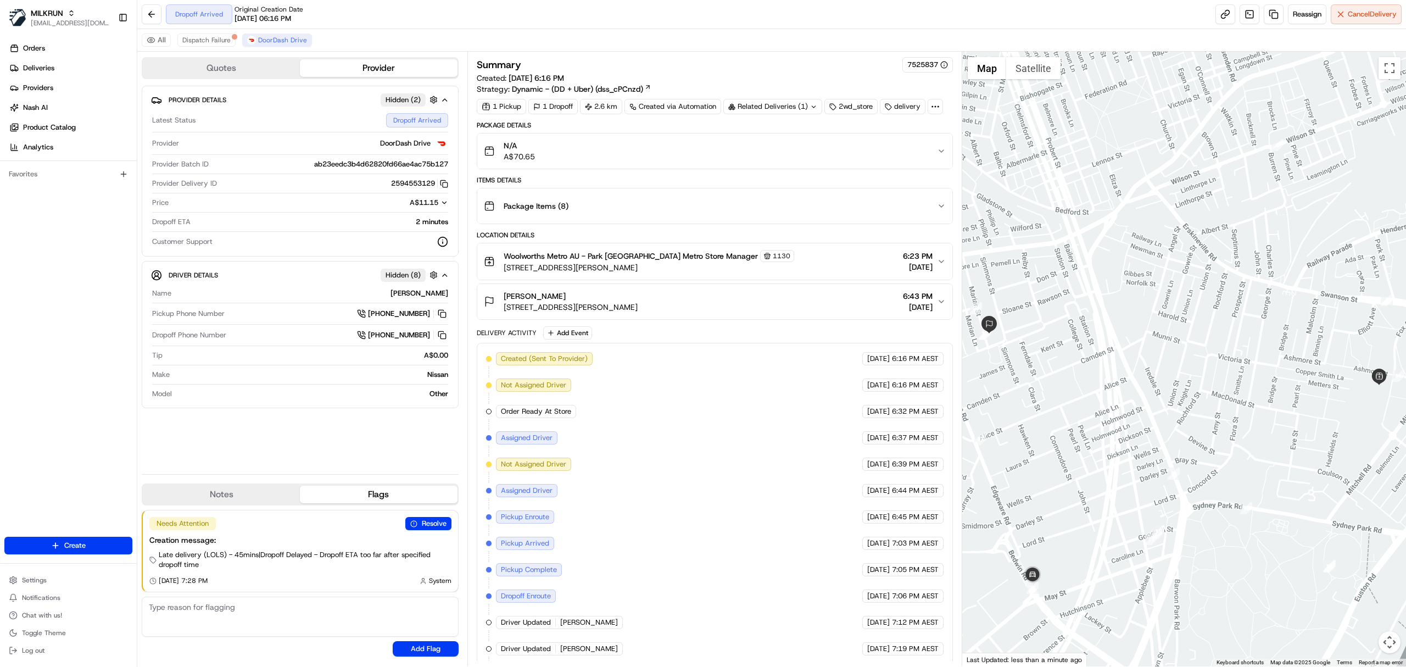
click at [639, 155] on div "N/A A$70.65" at bounding box center [710, 151] width 453 height 22
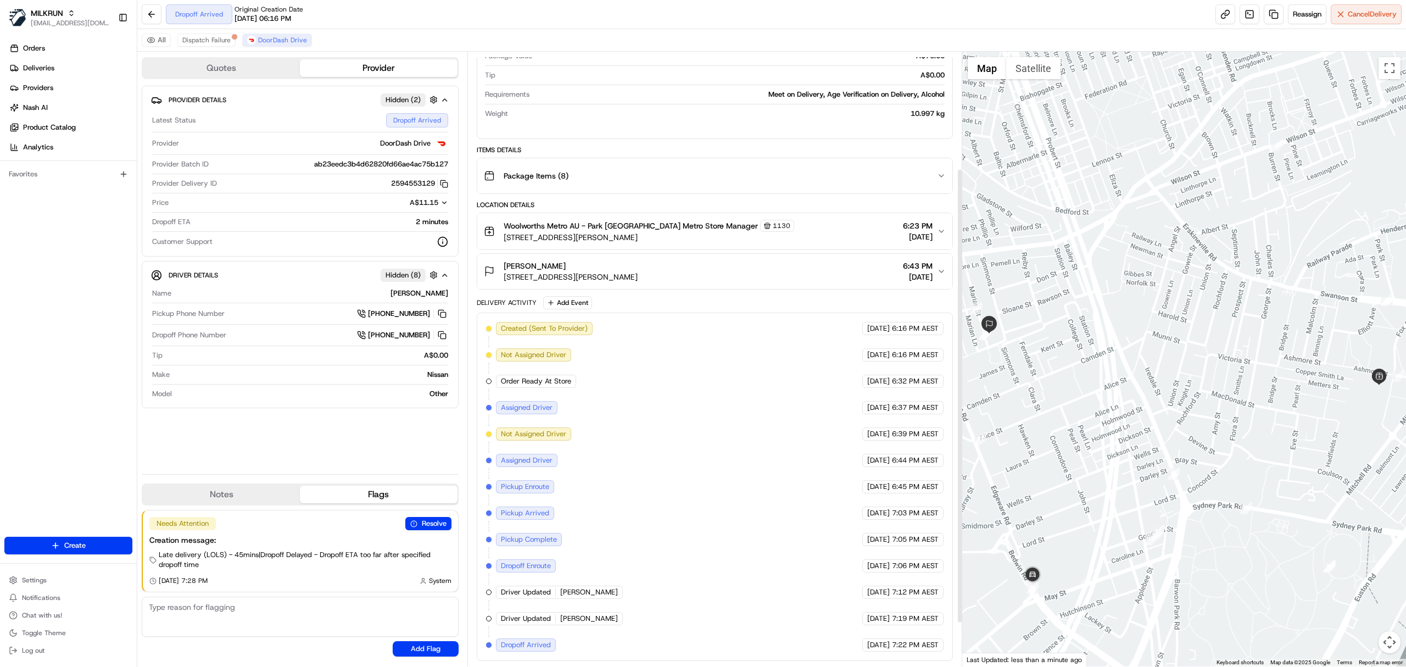
scroll to position [216, 0]
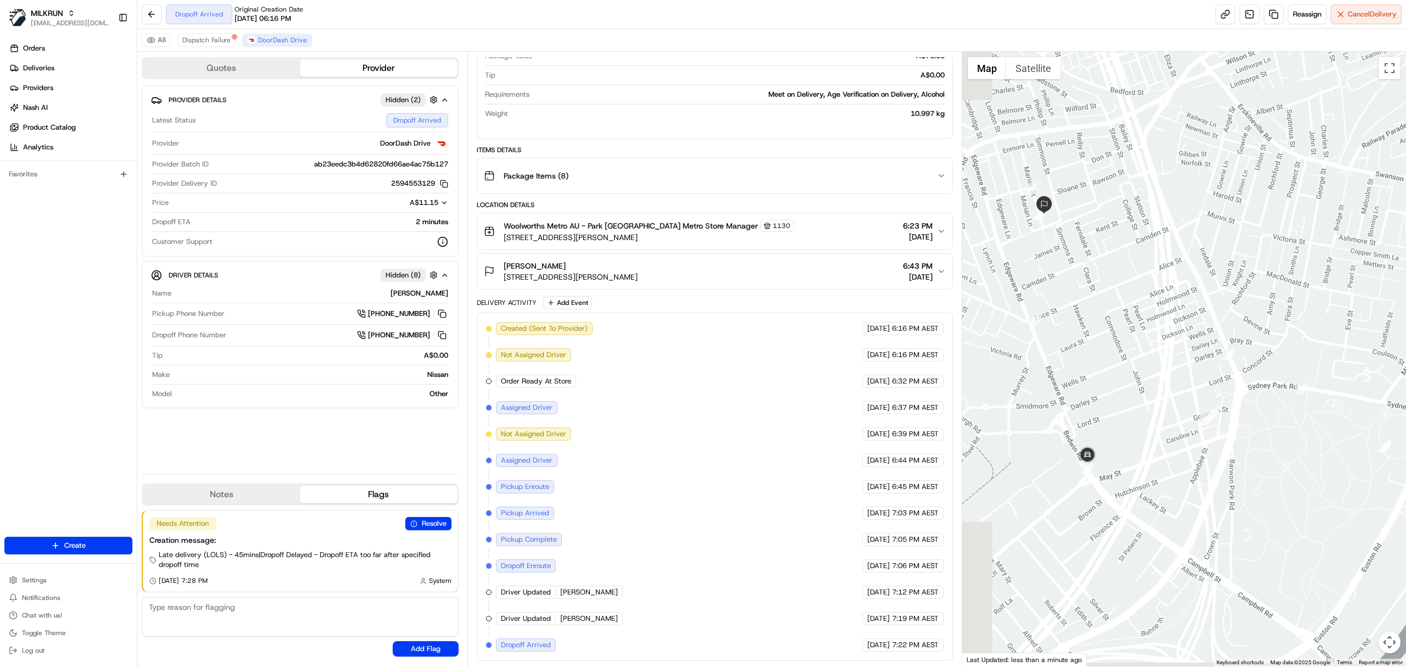
click at [1140, 459] on div at bounding box center [1184, 359] width 444 height 614
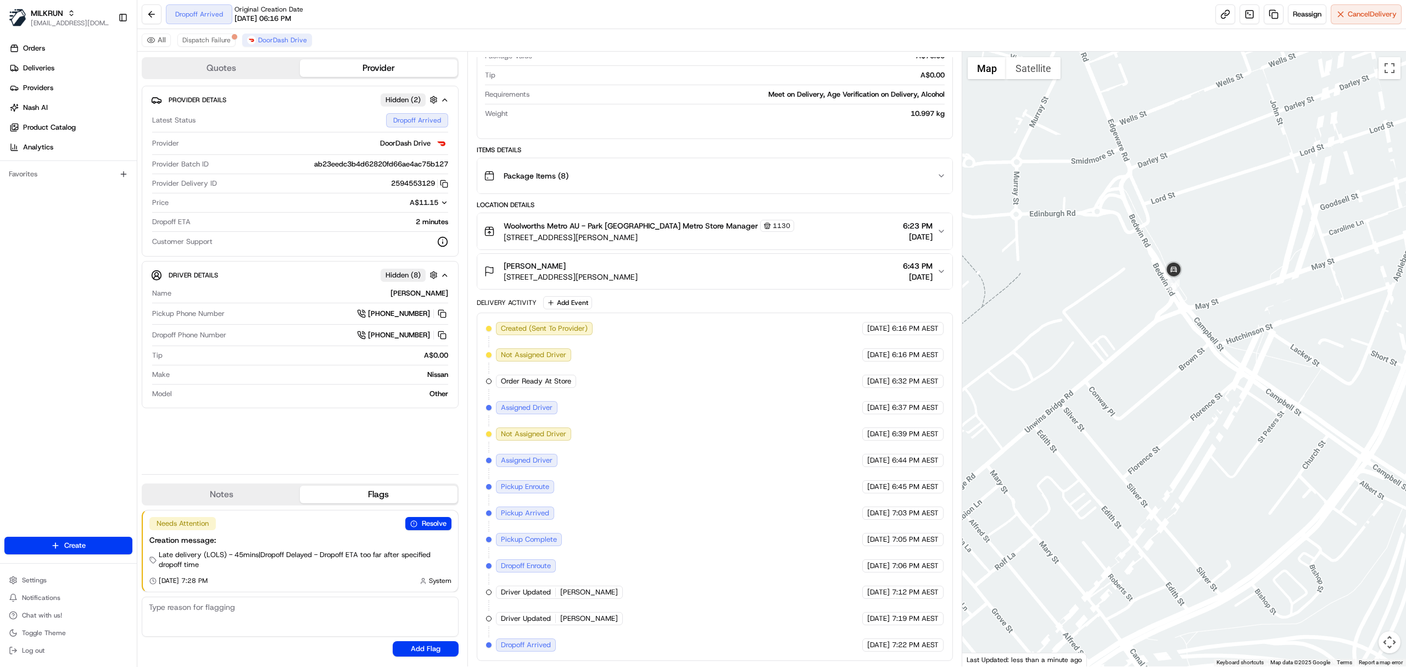
drag, startPoint x: 1125, startPoint y: 482, endPoint x: 1141, endPoint y: 389, distance: 94.2
click at [1141, 389] on div at bounding box center [1184, 359] width 444 height 614
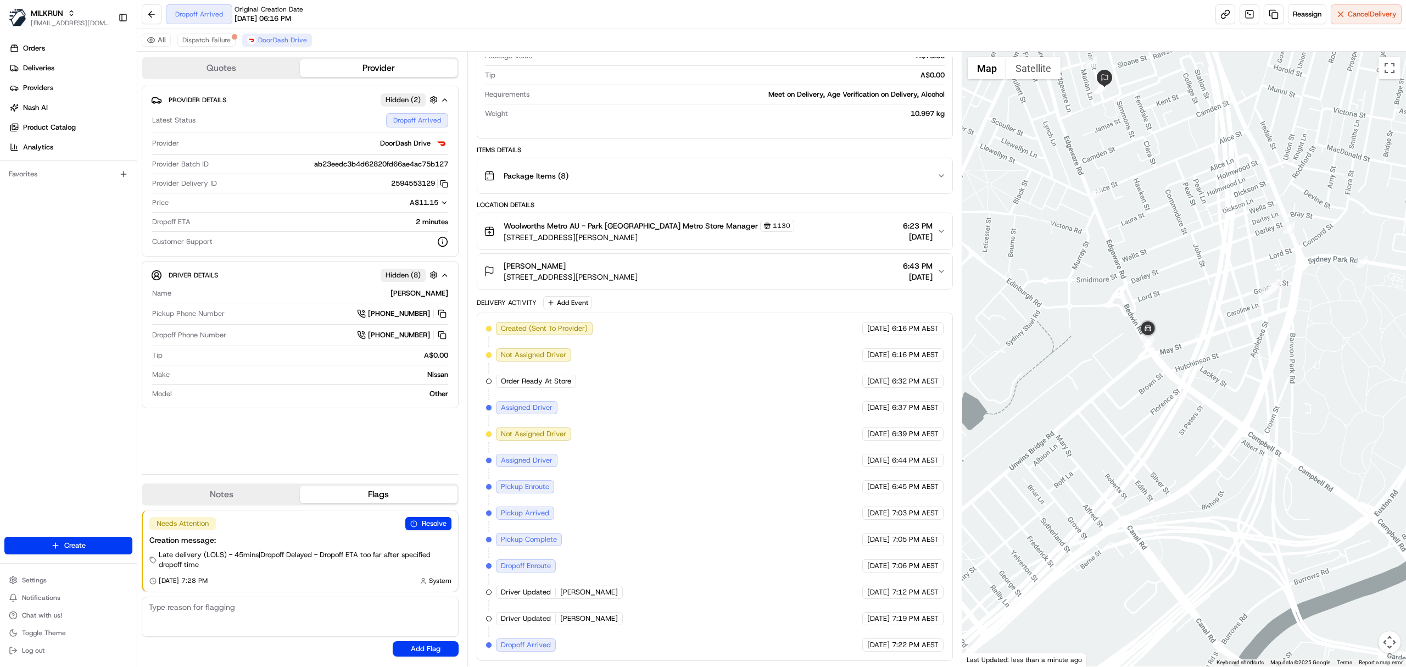
drag, startPoint x: 1154, startPoint y: 402, endPoint x: 1140, endPoint y: 413, distance: 17.2
click at [1140, 413] on div at bounding box center [1184, 359] width 444 height 614
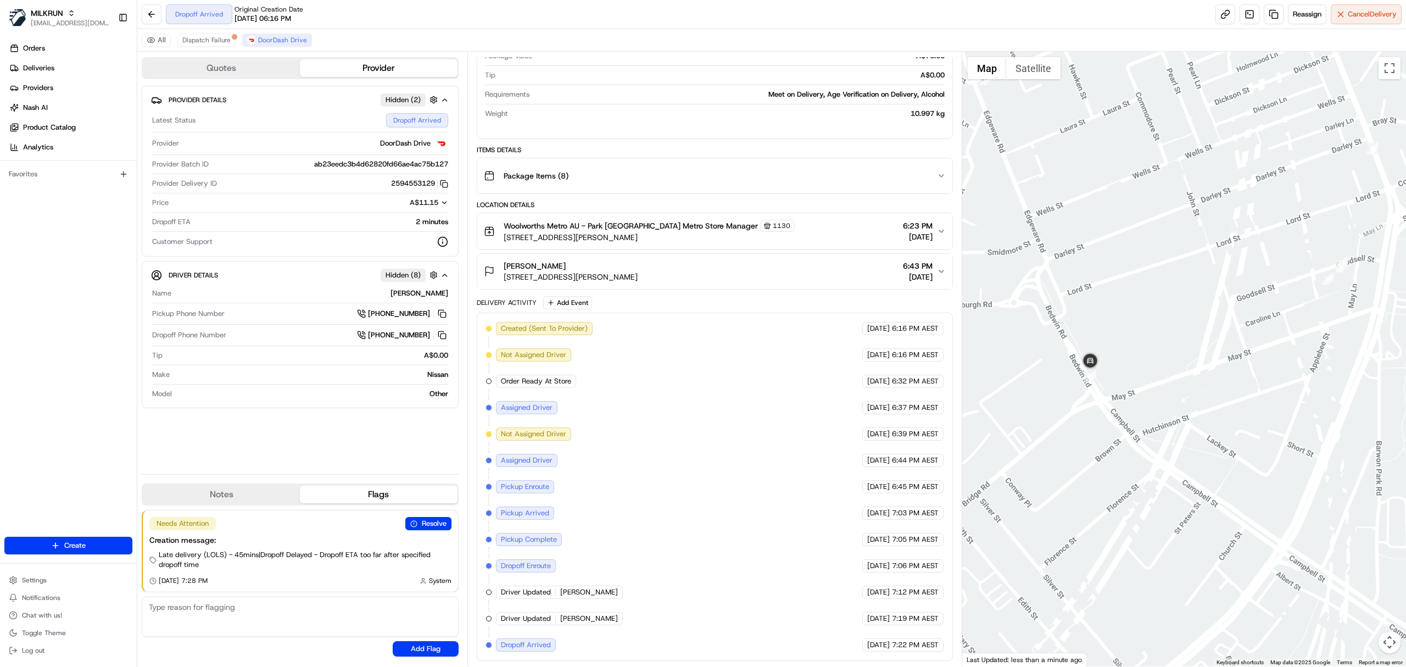
drag, startPoint x: 1267, startPoint y: 372, endPoint x: 1229, endPoint y: 407, distance: 52.1
click at [1229, 407] on div at bounding box center [1184, 359] width 444 height 614
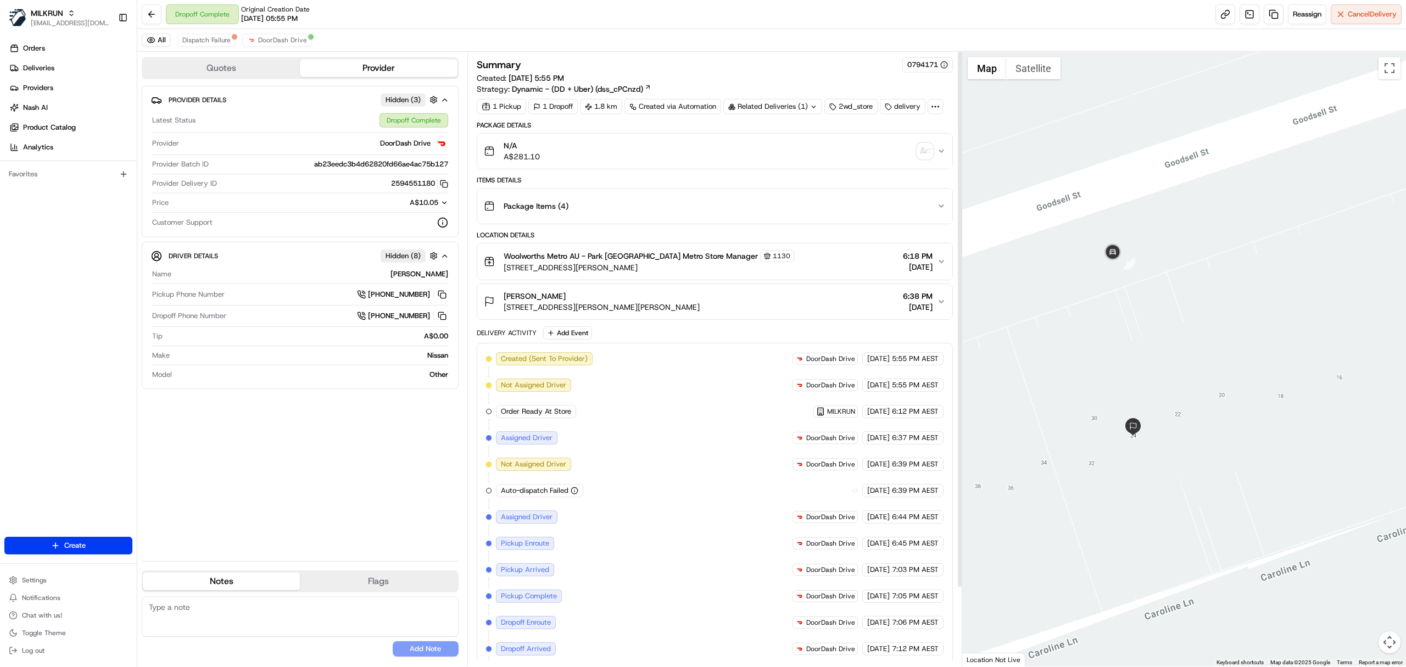
click at [821, 199] on div "Package Items ( 4 )" at bounding box center [710, 206] width 453 height 22
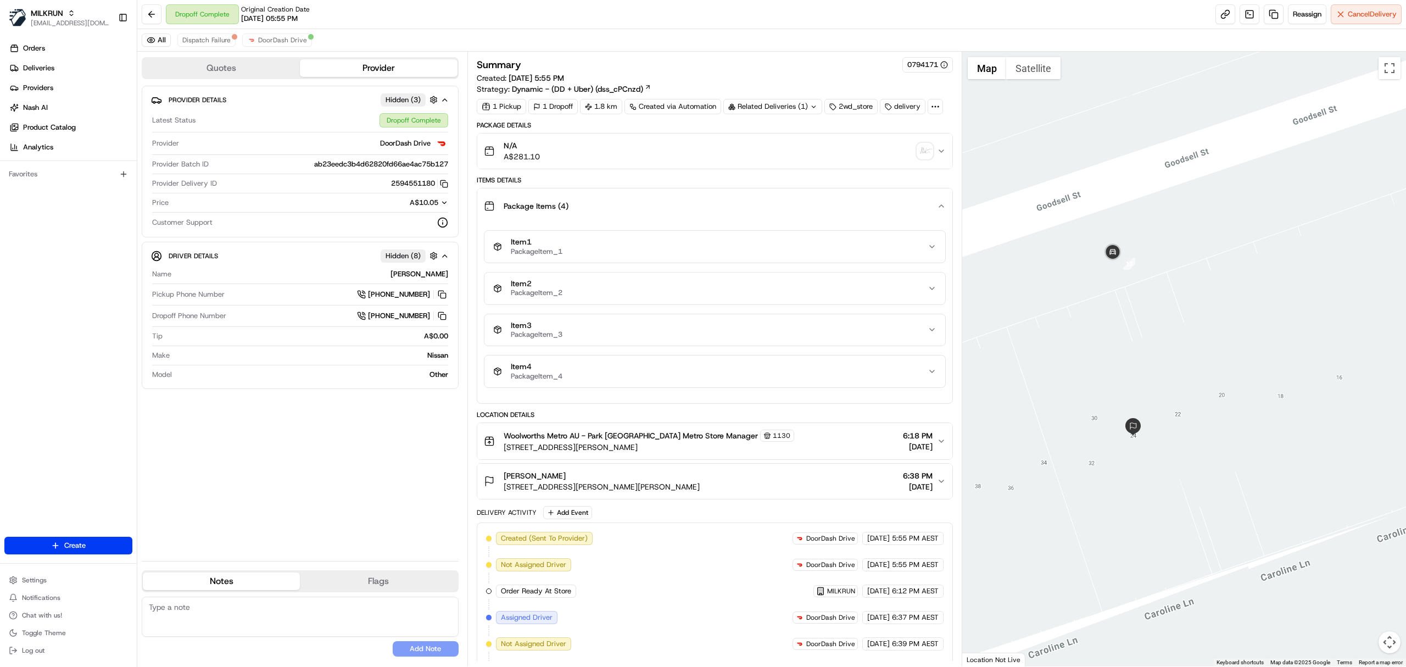
click at [671, 154] on div "N/A A$281.10" at bounding box center [710, 151] width 453 height 22
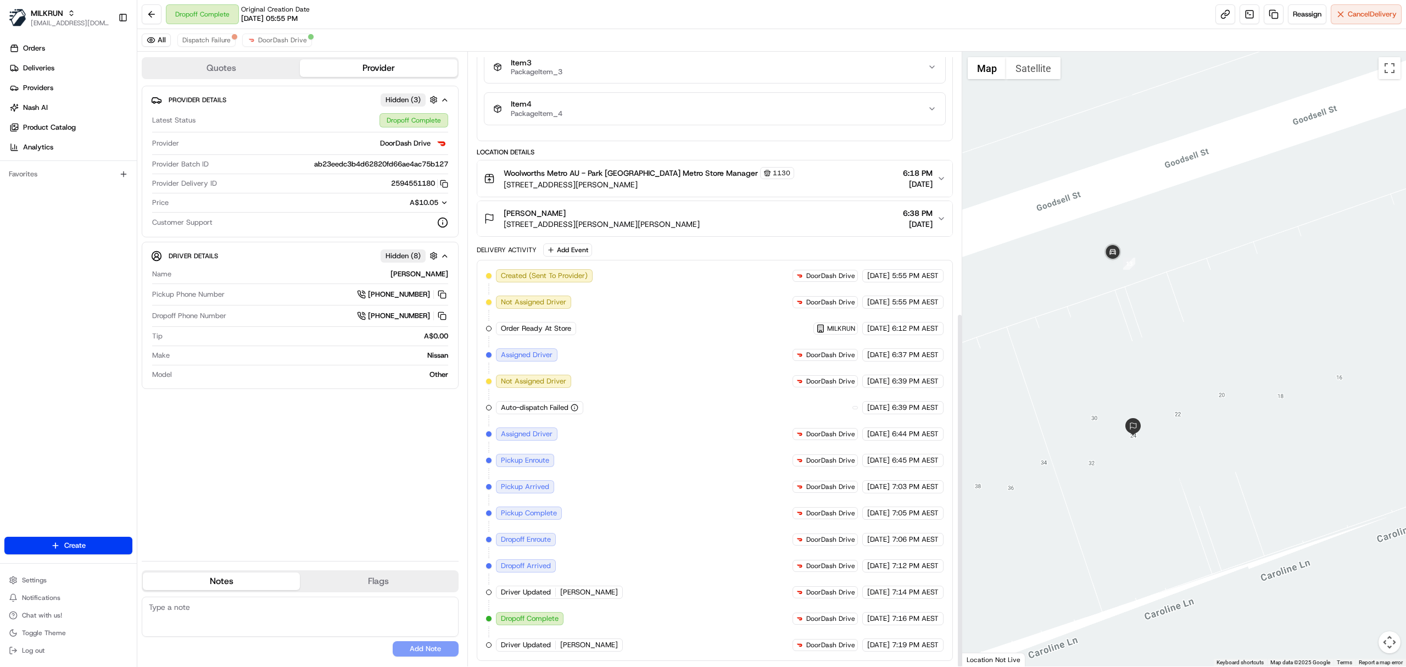
scroll to position [451, 0]
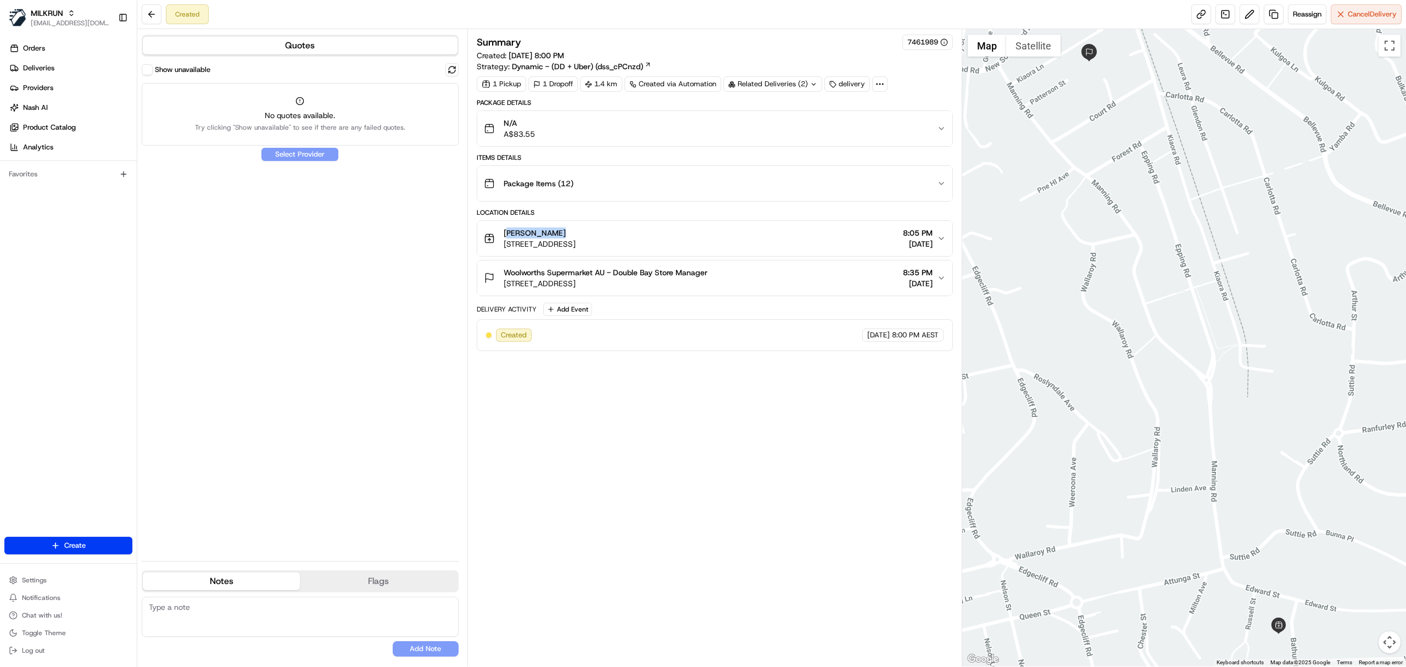
copy span "[PERSON_NAME]"
drag, startPoint x: 500, startPoint y: 236, endPoint x: 546, endPoint y: 231, distance: 46.4
click at [546, 231] on div "[PERSON_NAME] [STREET_ADDRESS]" at bounding box center [530, 238] width 92 height 22
click at [94, 71] on link "Deliveries" at bounding box center [70, 68] width 132 height 18
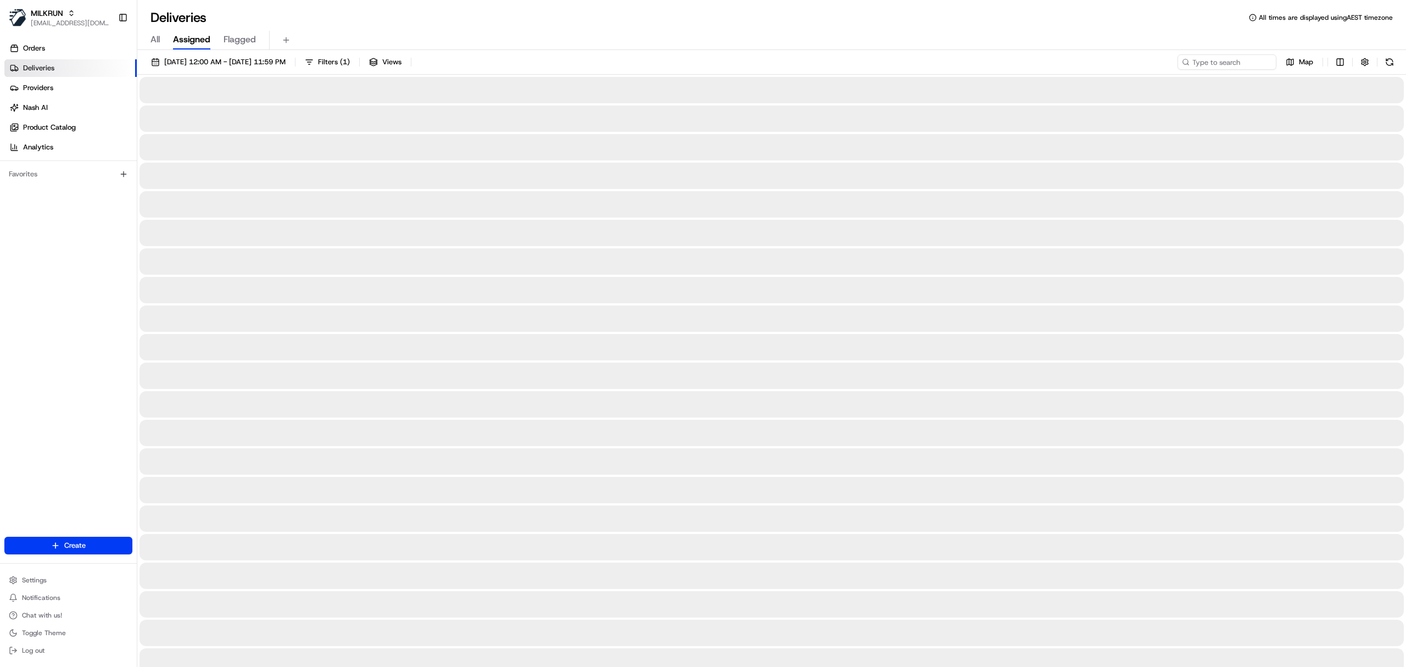
drag, startPoint x: 156, startPoint y: 40, endPoint x: 176, endPoint y: 40, distance: 19.8
click at [156, 40] on span "All" at bounding box center [154, 39] width 9 height 13
click at [1238, 55] on input at bounding box center [1210, 61] width 132 height 15
paste input "[PERSON_NAME]"
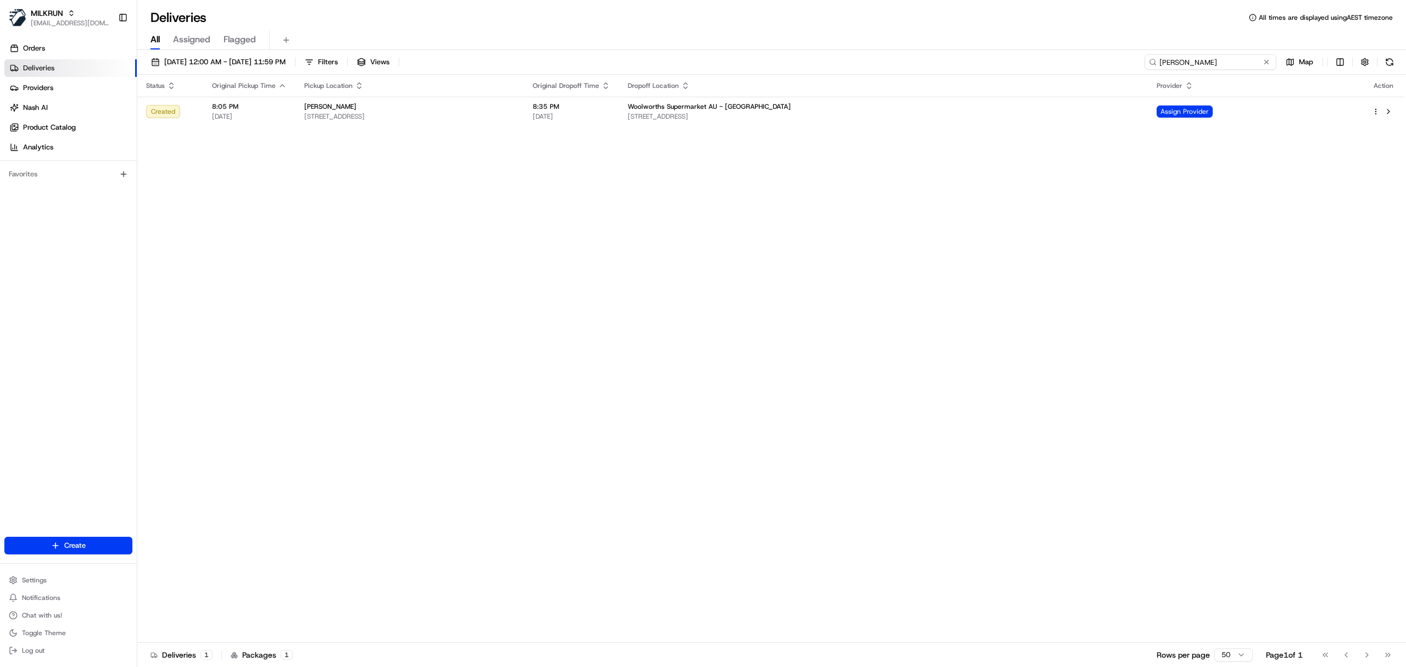
type input "[PERSON_NAME]"
click at [668, 128] on div "Status Original Pickup Time Pickup Location Original Dropoff Time Dropoff Locat…" at bounding box center [770, 359] width 1266 height 568
click at [791, 104] on span "Woolworths Supermarket AU - [GEOGRAPHIC_DATA]" at bounding box center [709, 106] width 163 height 9
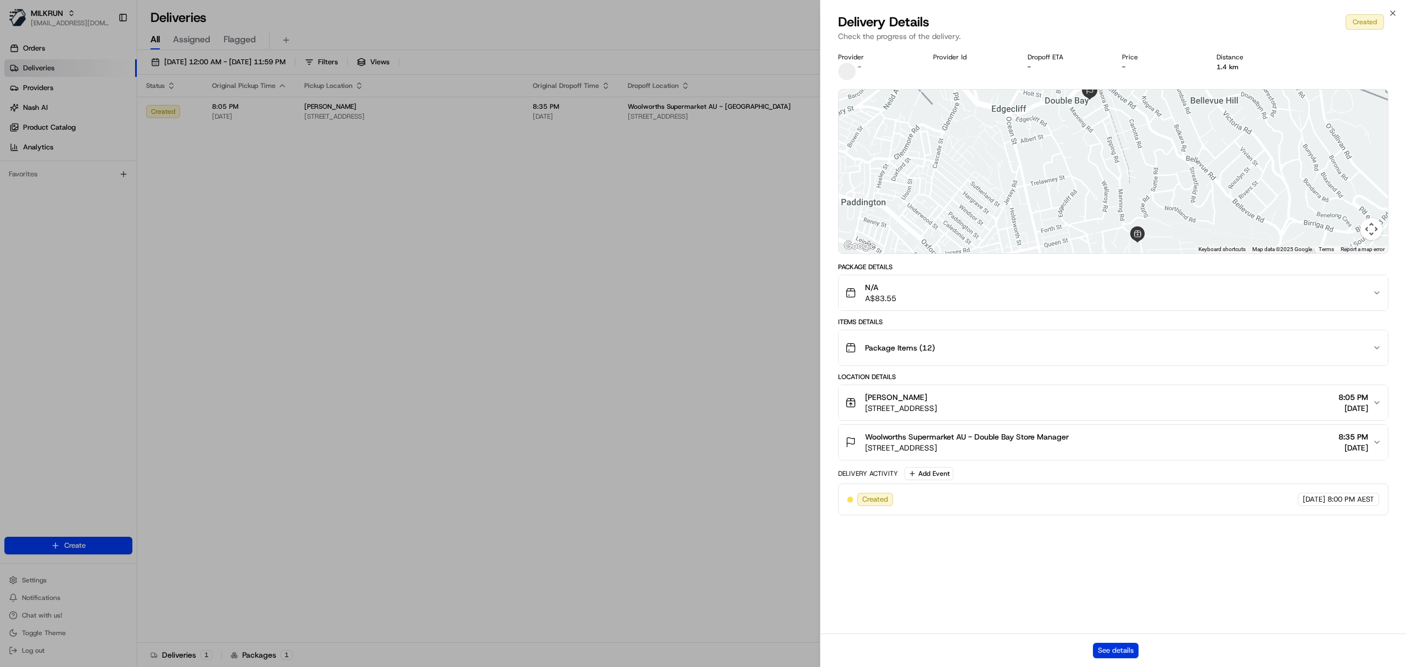
click at [1114, 653] on button "See details" at bounding box center [1116, 649] width 46 height 15
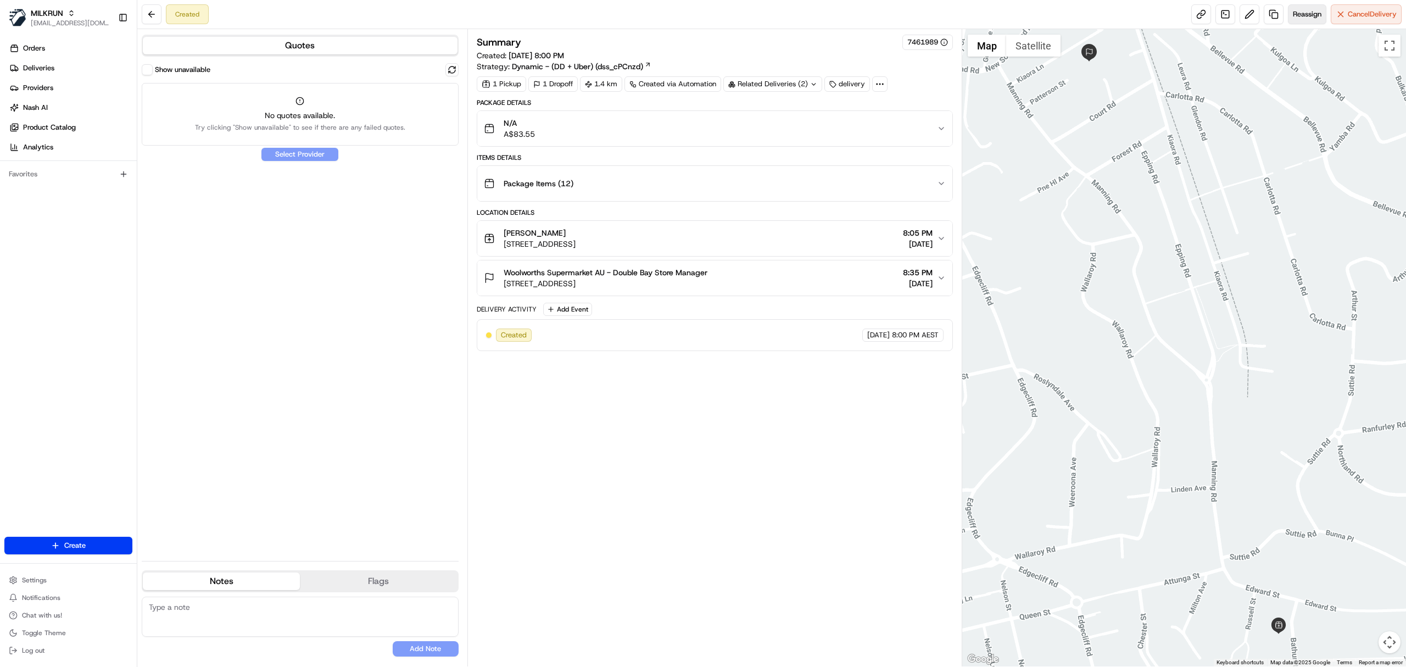
click at [1308, 14] on span "Reassign" at bounding box center [1307, 14] width 29 height 10
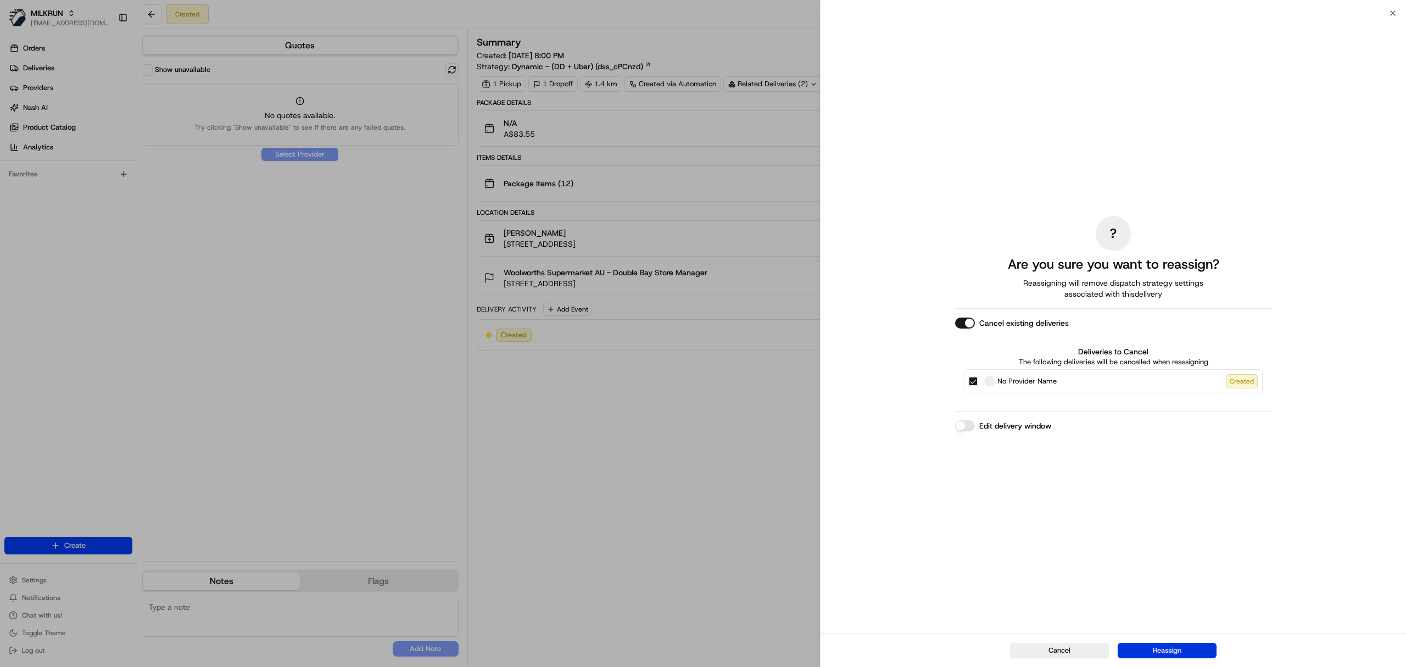
click at [1165, 644] on button "Reassign" at bounding box center [1166, 649] width 99 height 15
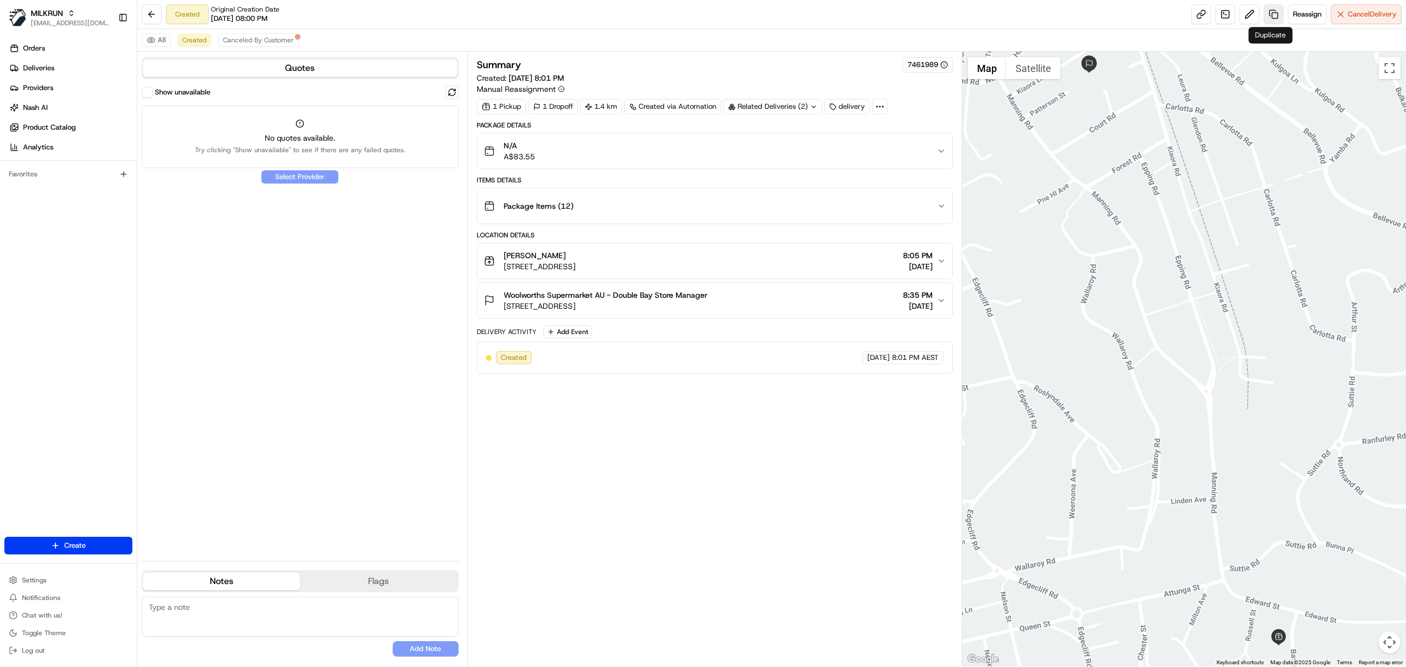
click at [1263, 16] on link at bounding box center [1273, 14] width 20 height 20
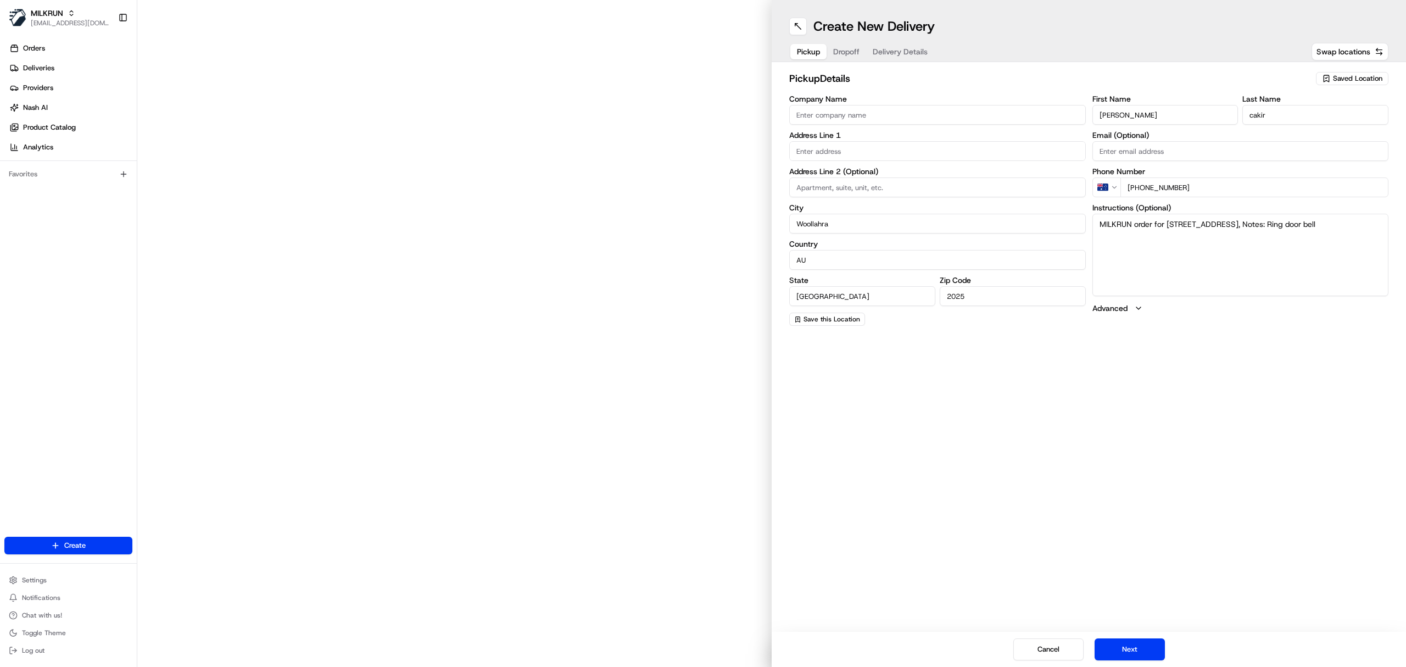
type input "[STREET_ADDRESS]"
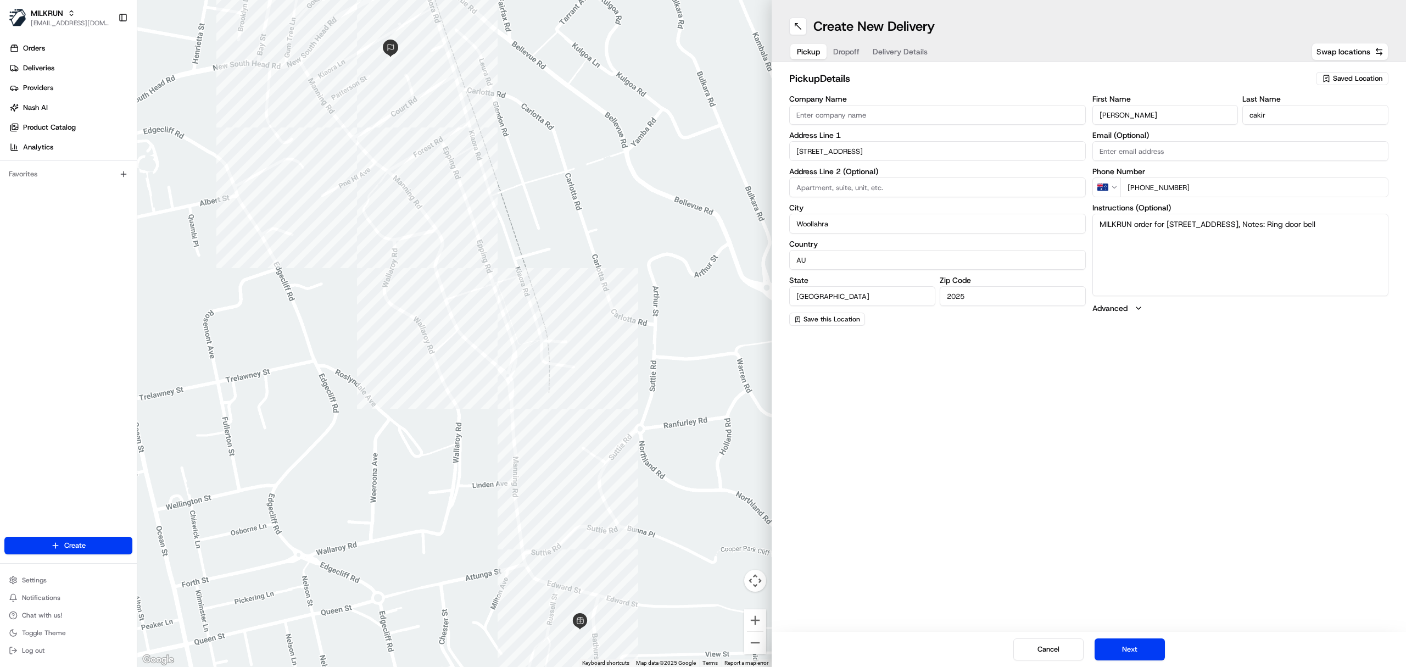
click at [902, 48] on span "Delivery Details" at bounding box center [899, 51] width 55 height 11
click at [797, 49] on span "Pickup" at bounding box center [808, 51] width 23 height 11
click at [1325, 58] on button "Swap locations" at bounding box center [1349, 52] width 77 height 18
type input "Woolworths Supermarket AU - [GEOGRAPHIC_DATA]"
type input "1 Kiaora Rd"
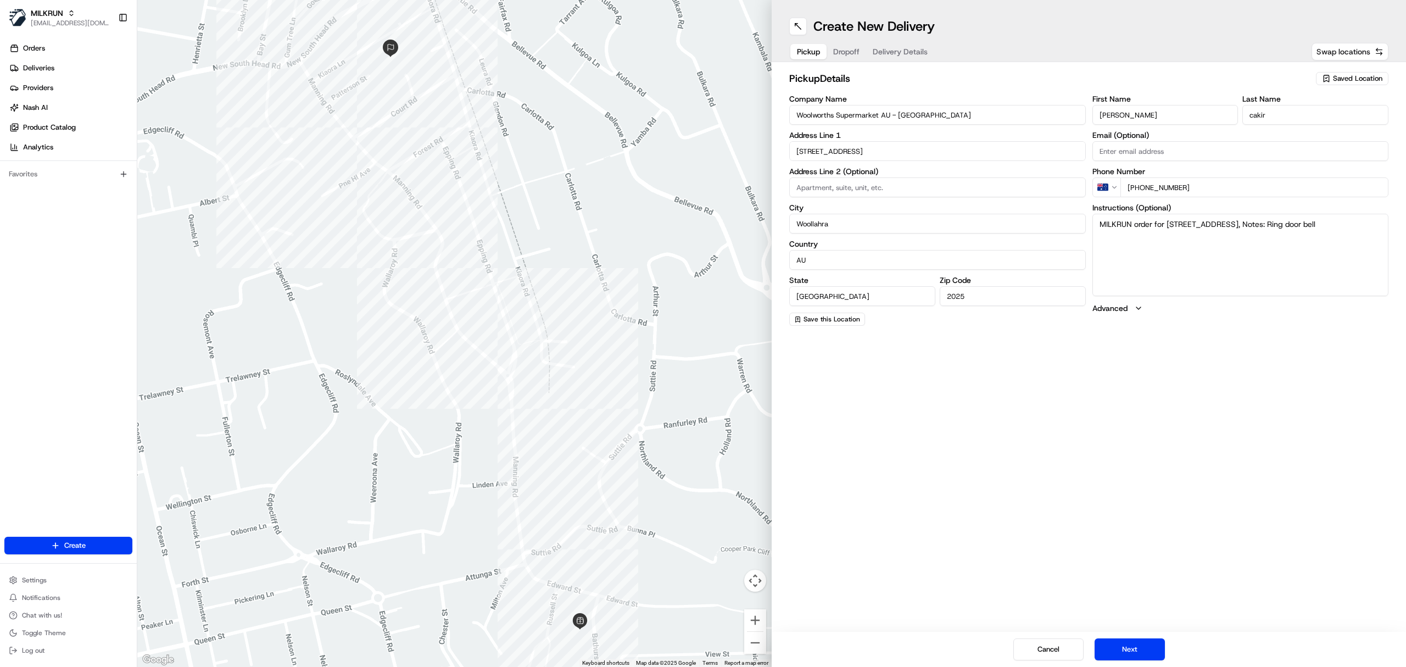
type input "Double Bay"
type input "2028"
type input "Store"
type input "Manager"
type input "[PHONE_NUMBER]"
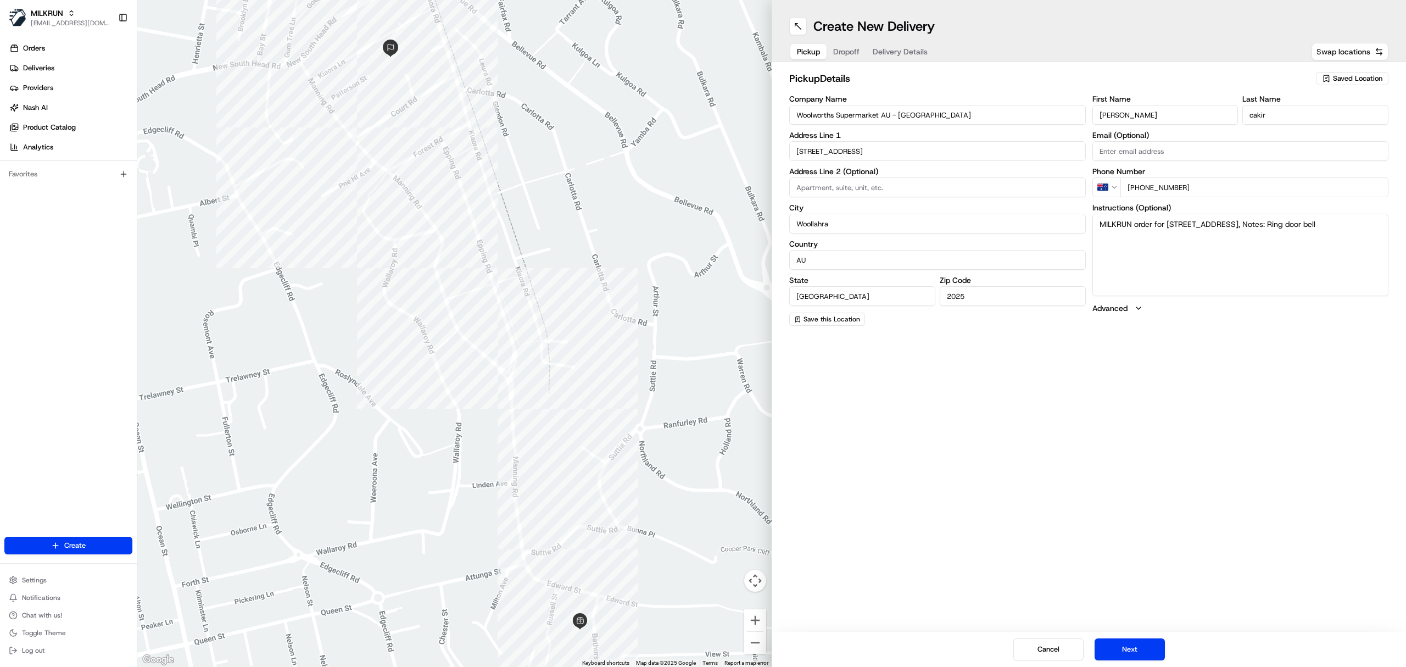
type textarea "This is a Woolworths store. Enter carpark off [GEOGRAPHIC_DATA] orders via onli…"
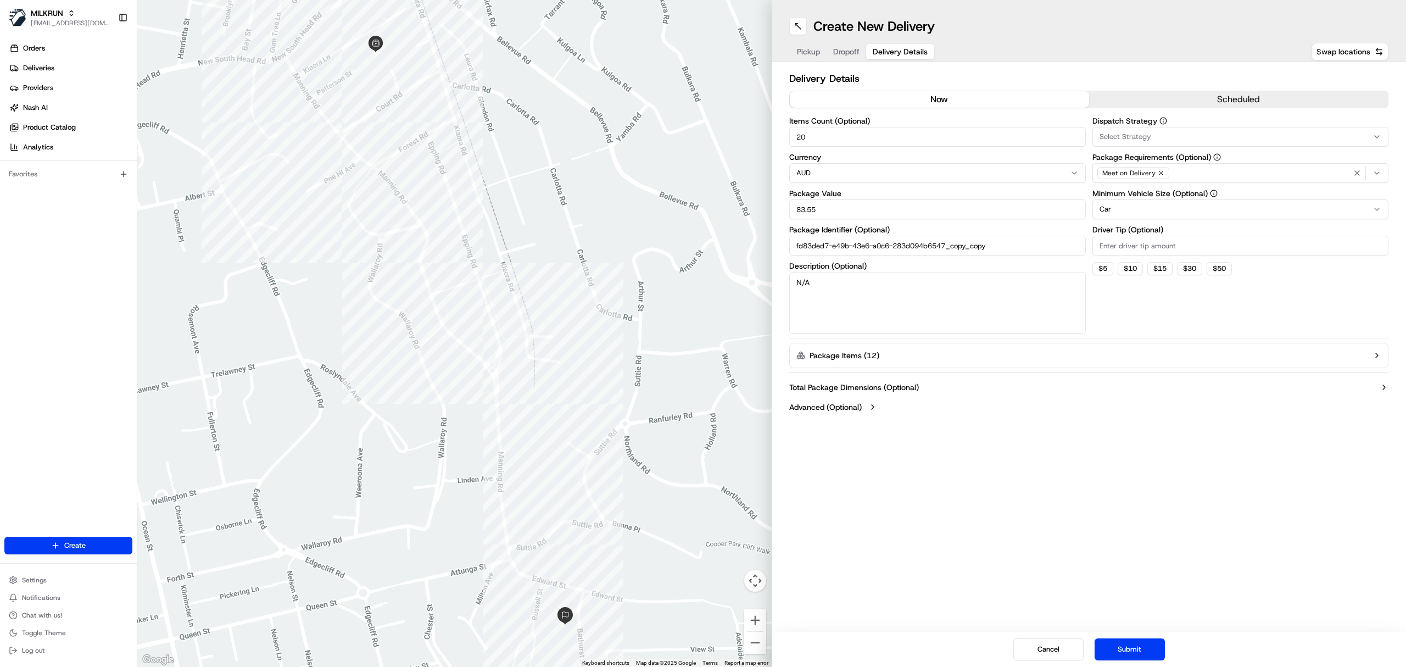
click at [894, 54] on span "Delivery Details" at bounding box center [899, 51] width 55 height 11
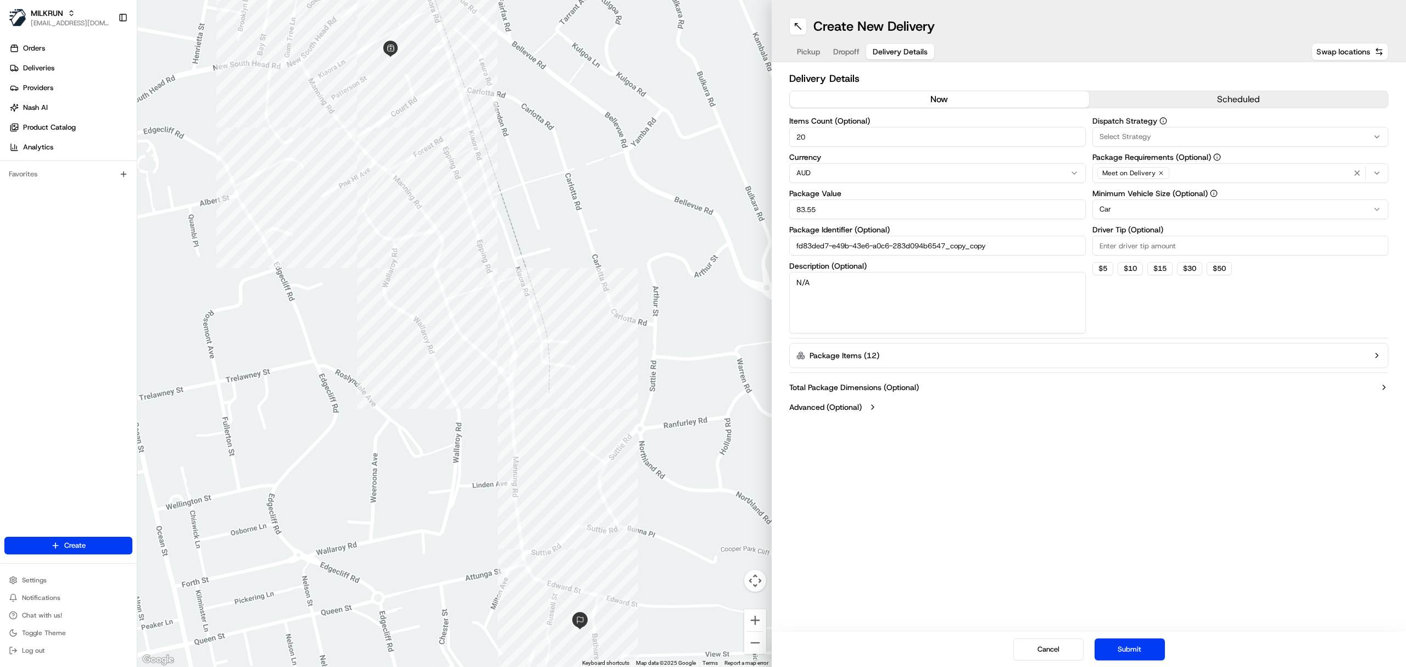
click at [1042, 242] on input "fd83ded7-e49b-43e6-a0c6-283d094b6547_copy_copy" at bounding box center [937, 246] width 297 height 20
type input "fd83ded7-e49b-43e6-a0c6-283d094b6547_copy_copy1"
click at [1120, 658] on button "Submit" at bounding box center [1129, 649] width 70 height 22
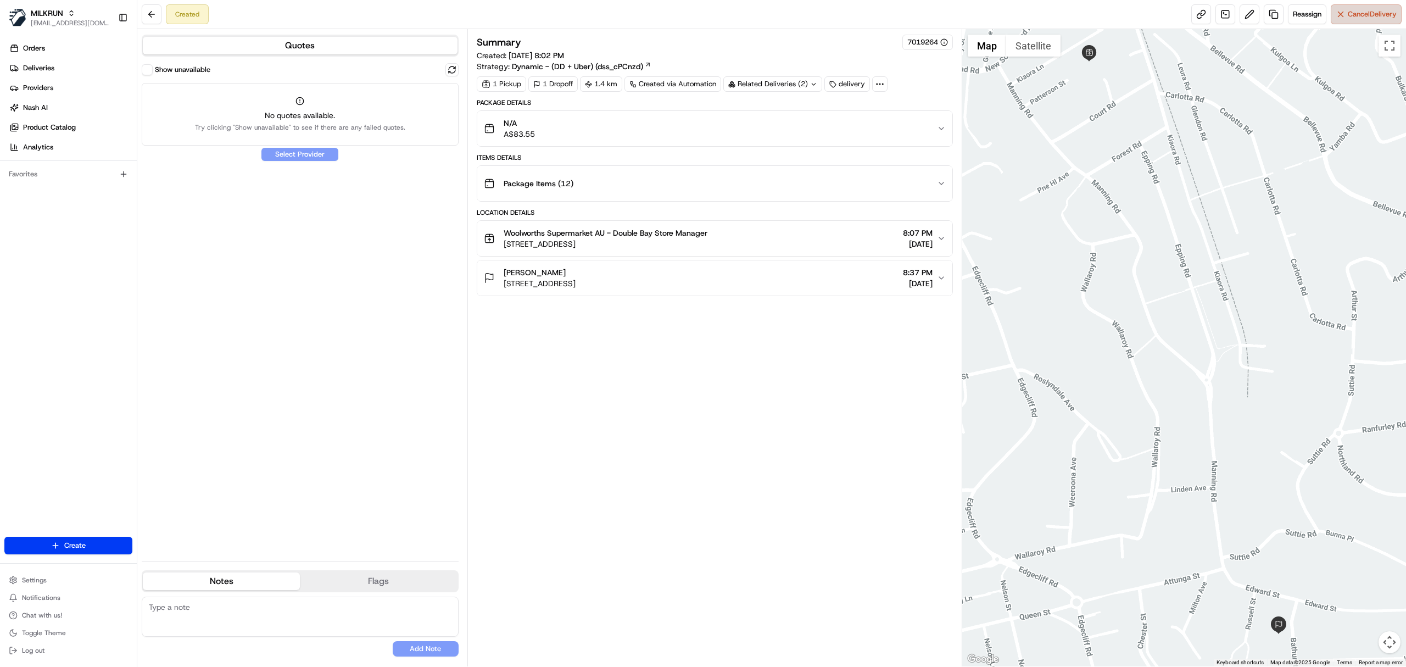
click at [1362, 20] on button "Cancel Delivery" at bounding box center [1365, 14] width 71 height 20
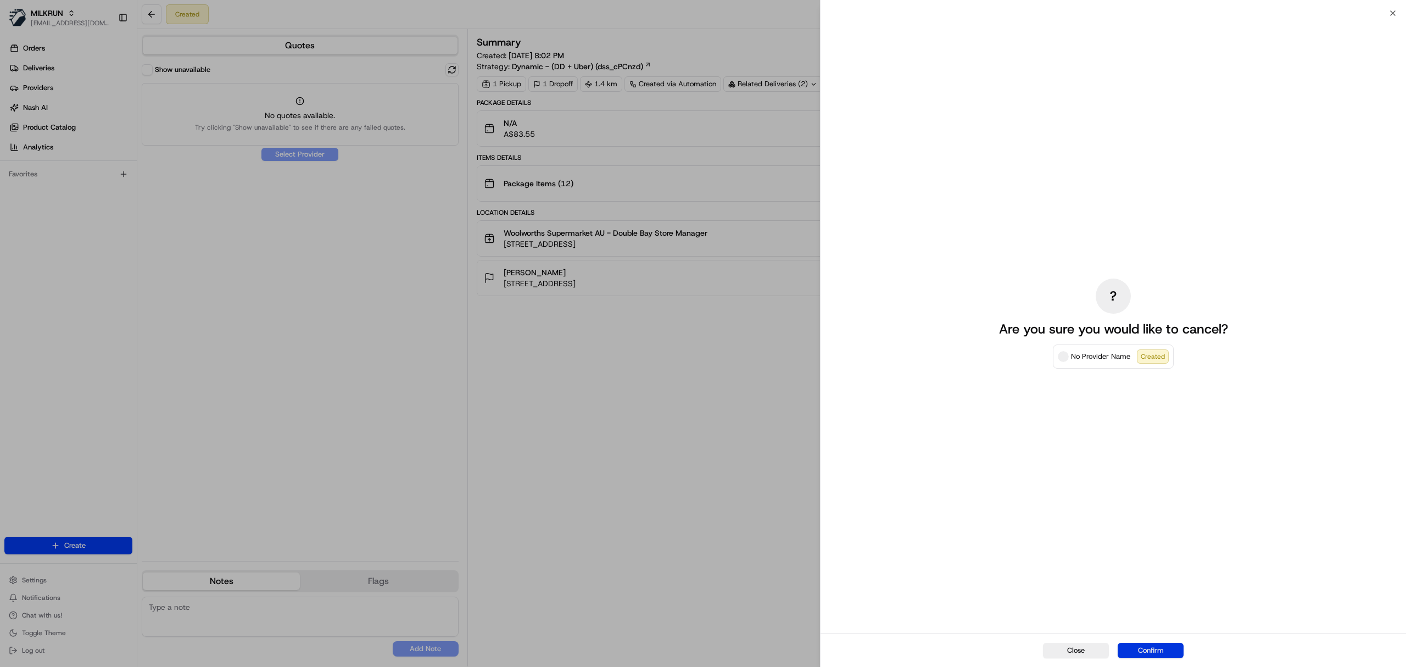
click at [1151, 645] on button "Confirm" at bounding box center [1150, 649] width 66 height 15
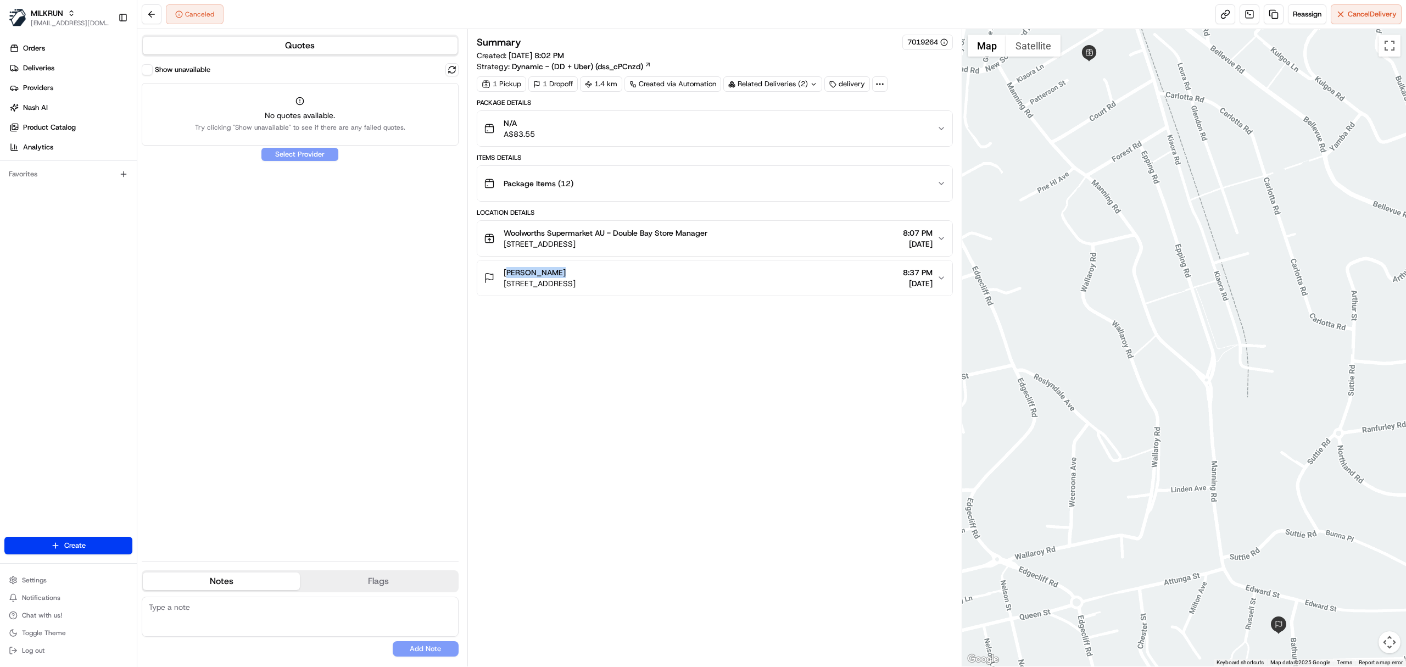
copy span "nicole cakir"
drag, startPoint x: 548, startPoint y: 271, endPoint x: 500, endPoint y: 275, distance: 48.5
click at [500, 275] on div "nicole cakir 38 Bathurst St, Woollahra NSW 2025, Australia" at bounding box center [530, 278] width 92 height 22
click at [575, 281] on span "38 Bathurst St, Woollahra NSW 2025, Australia" at bounding box center [540, 283] width 72 height 11
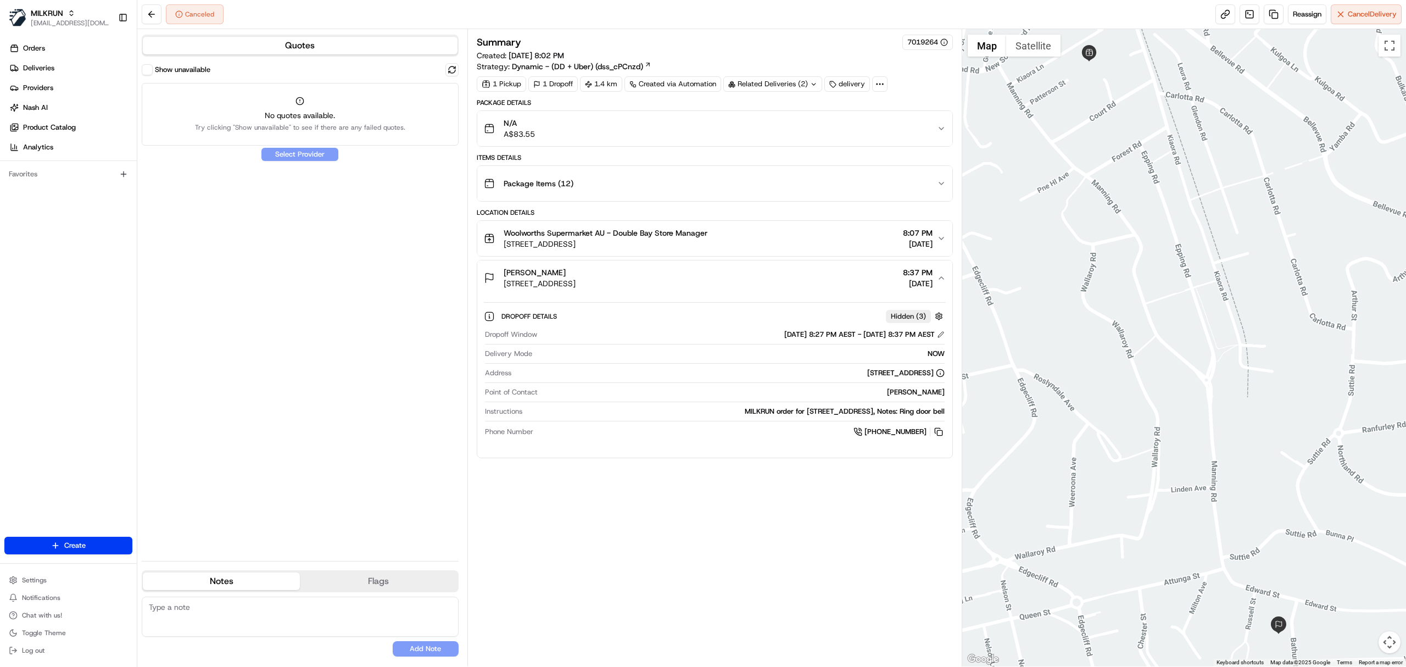
copy span "38 Bathurst St, Woollahra NSW 2025, Australia"
drag, startPoint x: 504, startPoint y: 290, endPoint x: 873, endPoint y: 102, distance: 414.3
click at [690, 273] on div "nicole cakir 38 Bathurst St, Woollahra NSW 2025, Australia 8:37 PM 20/08/2025" at bounding box center [710, 278] width 453 height 22
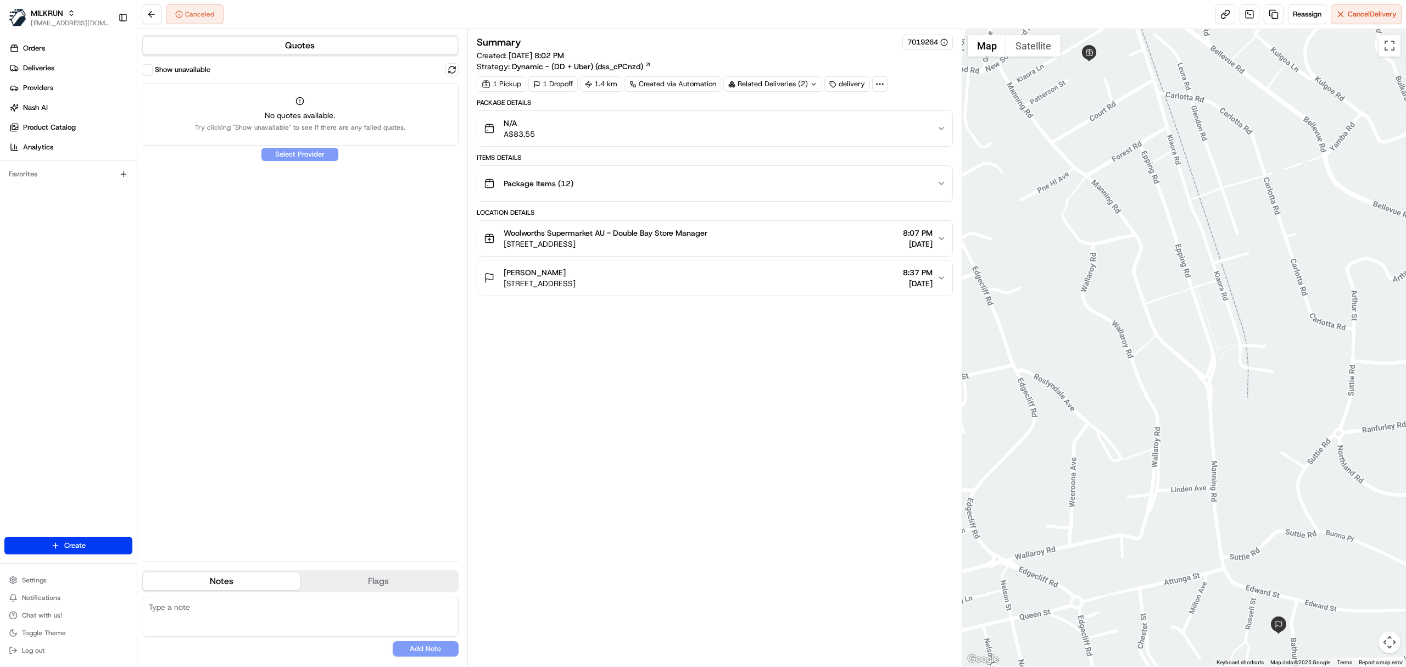
click at [575, 286] on span "38 Bathurst St, Woollahra NSW 2025, Australia" at bounding box center [540, 283] width 72 height 11
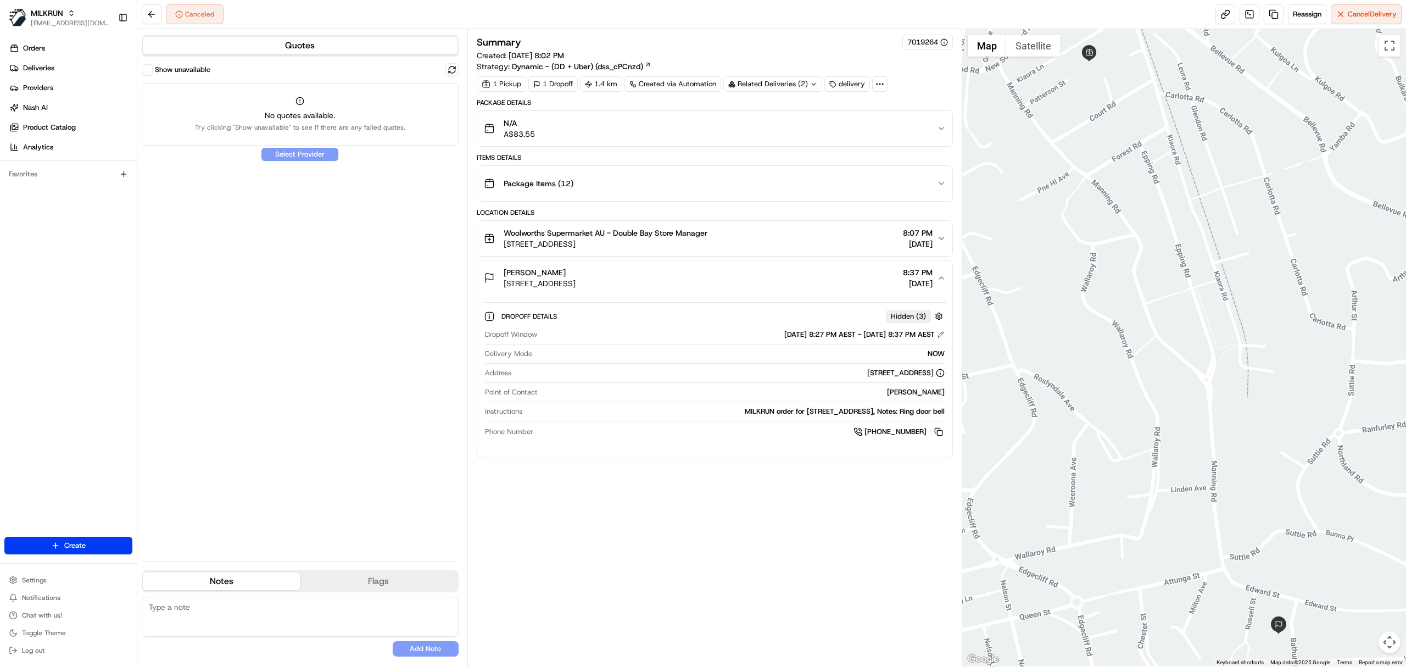
copy span "button"
copy span "38 Bathurst St, Woollahra NSW 2025, Australia"
drag, startPoint x: 504, startPoint y: 290, endPoint x: 671, endPoint y: 284, distance: 167.0
click at [671, 284] on div "nicole cakir 38 Bathurst St, Woollahra NSW 2025, Australia 8:37 PM 20/08/2025" at bounding box center [710, 278] width 453 height 22
drag, startPoint x: 772, startPoint y: 376, endPoint x: 804, endPoint y: 376, distance: 32.4
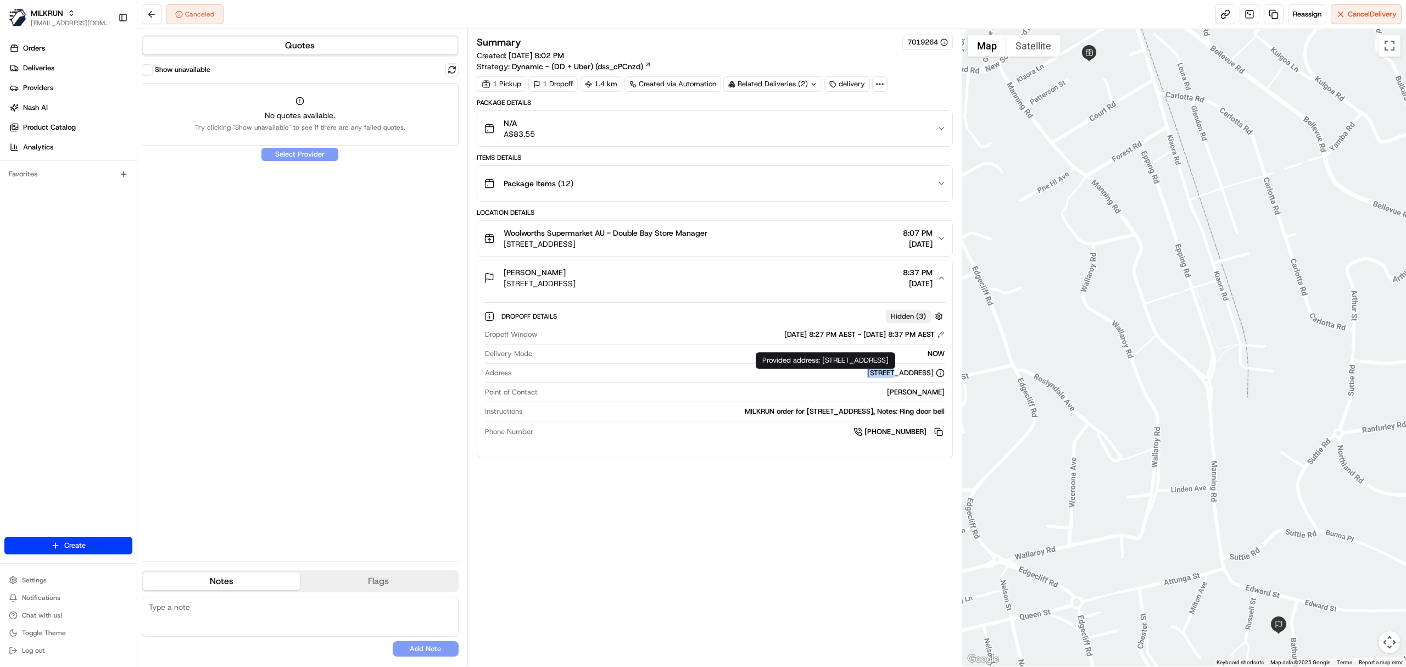
click at [804, 376] on div "38 Bathurst St, Woollahra NSW 2025, Australia" at bounding box center [730, 373] width 429 height 10
click at [791, 397] on div "nicole cakir" at bounding box center [743, 392] width 402 height 10
copy div "38 Bathurst St,"
drag, startPoint x: 735, startPoint y: 415, endPoint x: 784, endPoint y: 411, distance: 49.6
click at [784, 411] on div "MILKRUN order for 38 Bathurst St, Woollahra, NSW 2025, AU, Notes: Ring door bell" at bounding box center [736, 411] width 418 height 10
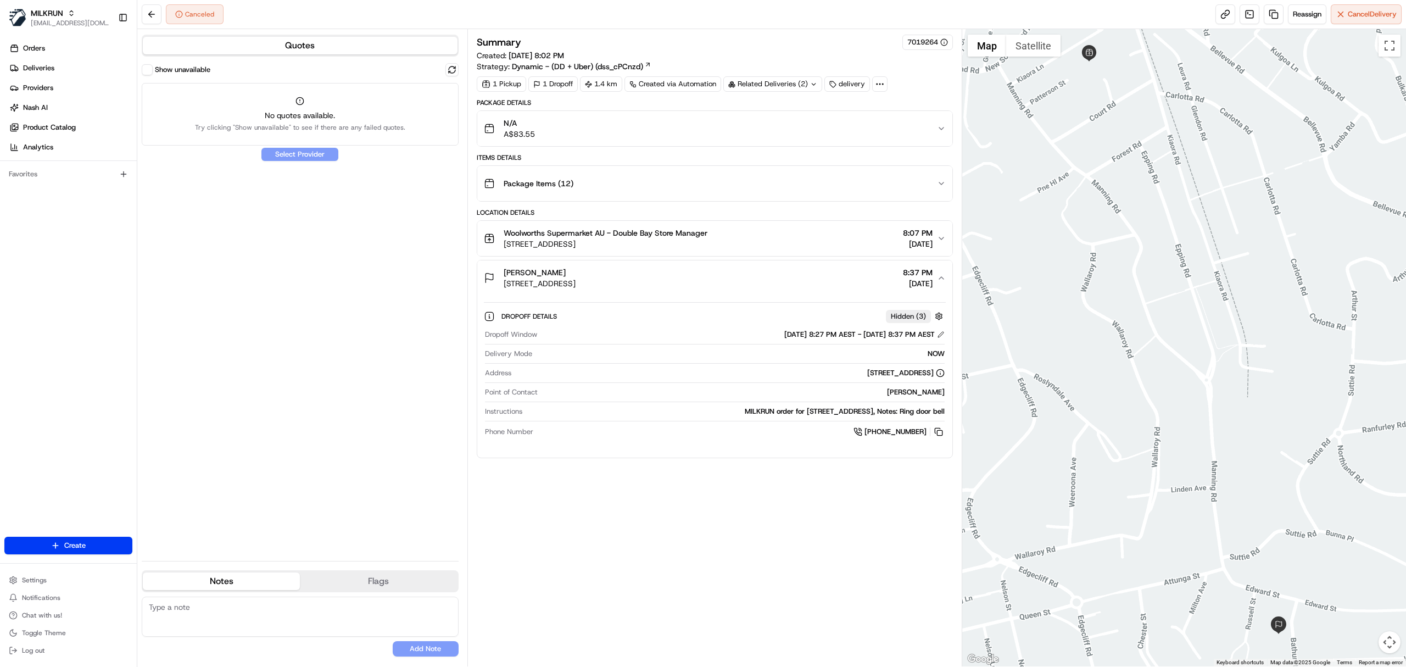
click at [613, 248] on span "1 Kiaora Rd, Double Bay NSW 2028, Australia" at bounding box center [606, 243] width 204 height 11
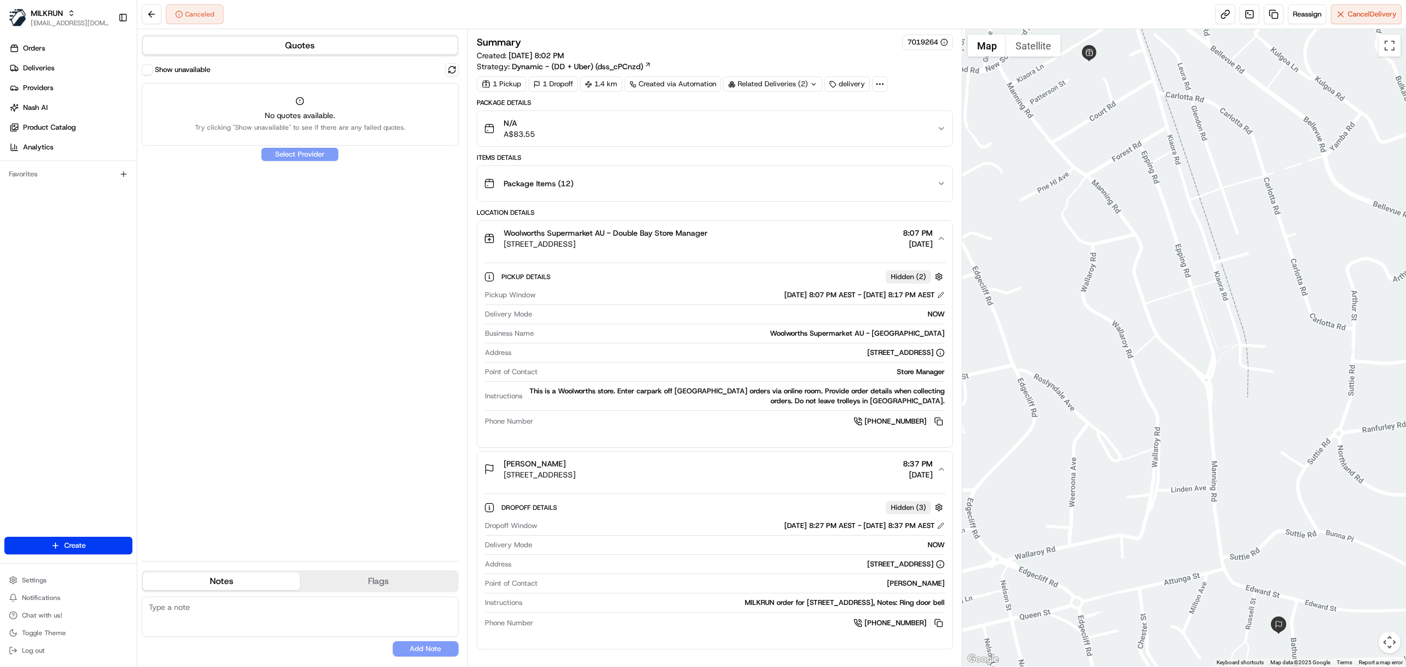
drag, startPoint x: 501, startPoint y: 249, endPoint x: 704, endPoint y: 243, distance: 202.7
click at [704, 243] on div "Woolworths Supermarket AU - Double Bay Store Manager 1 Kiaora Rd, Double Bay NS…" at bounding box center [595, 238] width 223 height 22
copy span "1 Kiaora Rd, Double Bay NSW 2028, Australia"
click at [937, 626] on button at bounding box center [938, 623] width 12 height 12
copy span "1 Kiaora Rd, Double Bay NSW 2028, Australia"
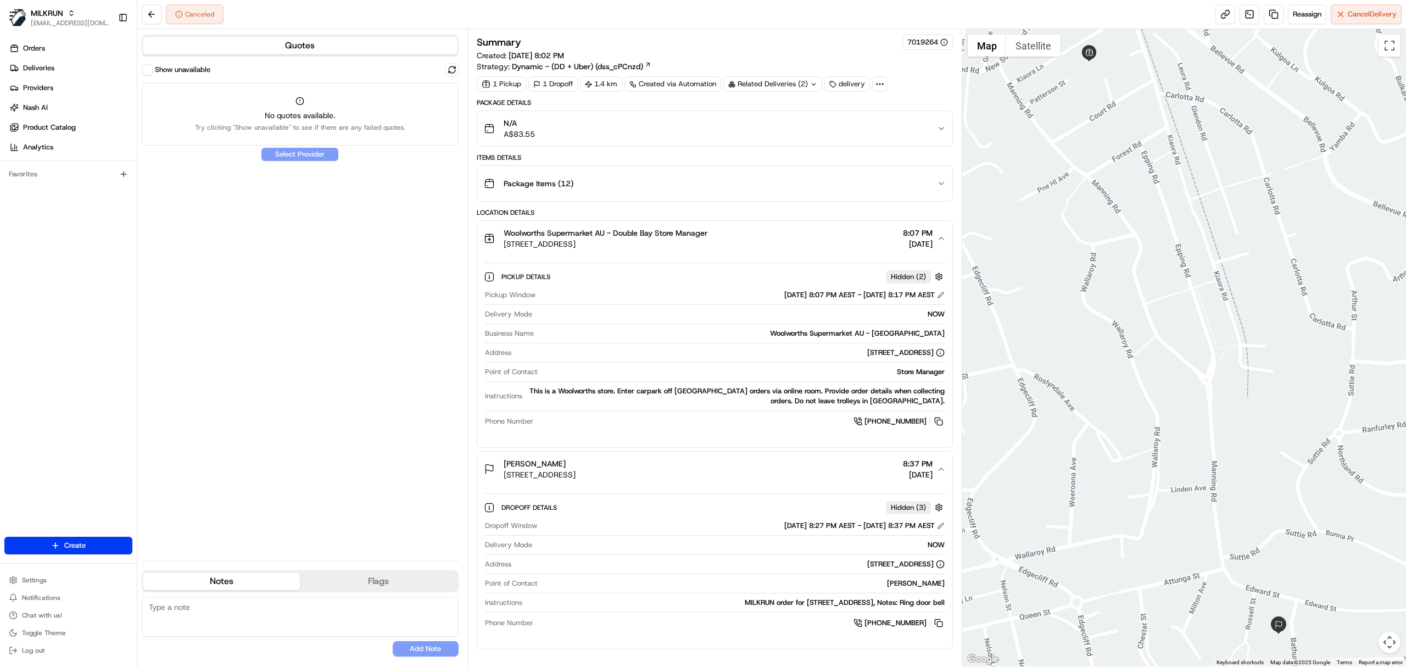
click at [495, 235] on div "Woolworths Supermarket AU - Double Bay Store Manager 1 Kiaora Rd, Double Bay NS…" at bounding box center [595, 238] width 223 height 22
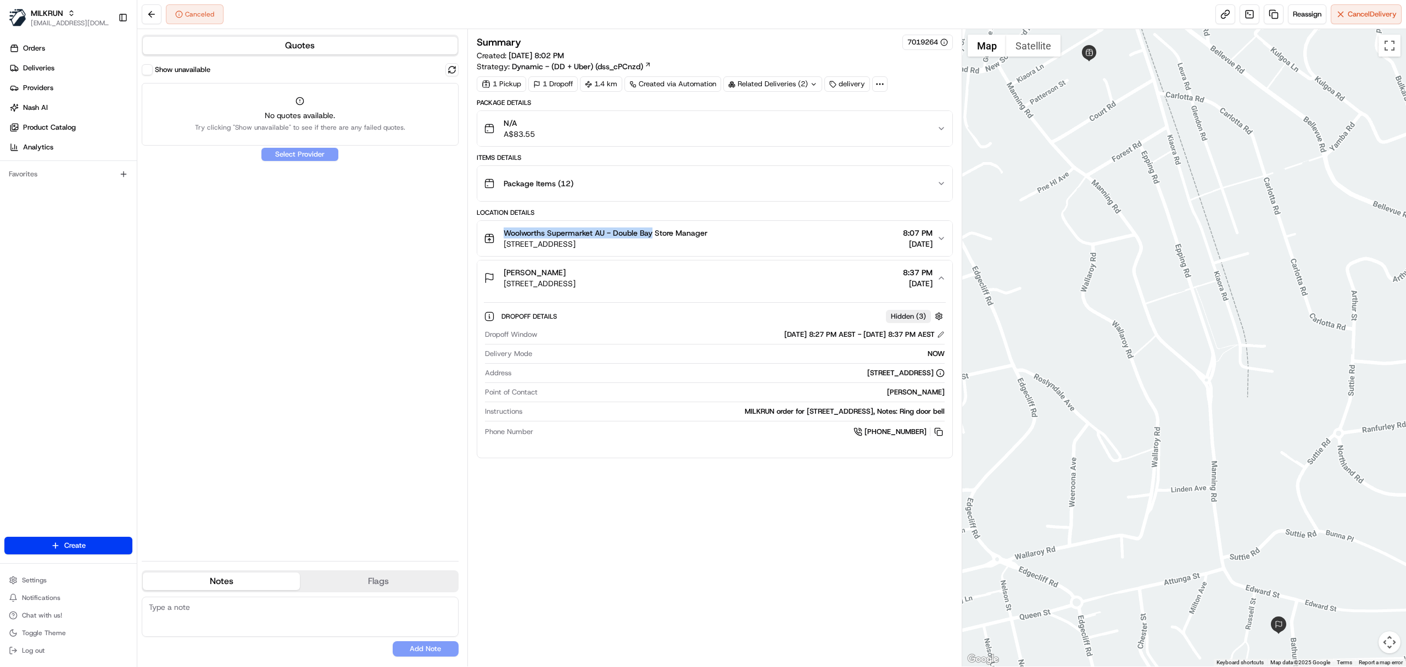
copy span "Woolworths Supermarket AU - Double Bay"
drag, startPoint x: 495, startPoint y: 235, endPoint x: 712, endPoint y: 9, distance: 313.4
click at [650, 231] on div "Woolworths Supermarket AU - Double Bay Store Manager 1 Kiaora Rd, Double Bay NS…" at bounding box center [595, 238] width 223 height 22
click at [938, 430] on button at bounding box center [938, 432] width 12 height 12
click at [822, 288] on div "nicole cakir 38 Bathurst St, Woollahra NSW 2025, Australia 8:37 PM 20/08/2025" at bounding box center [710, 278] width 453 height 22
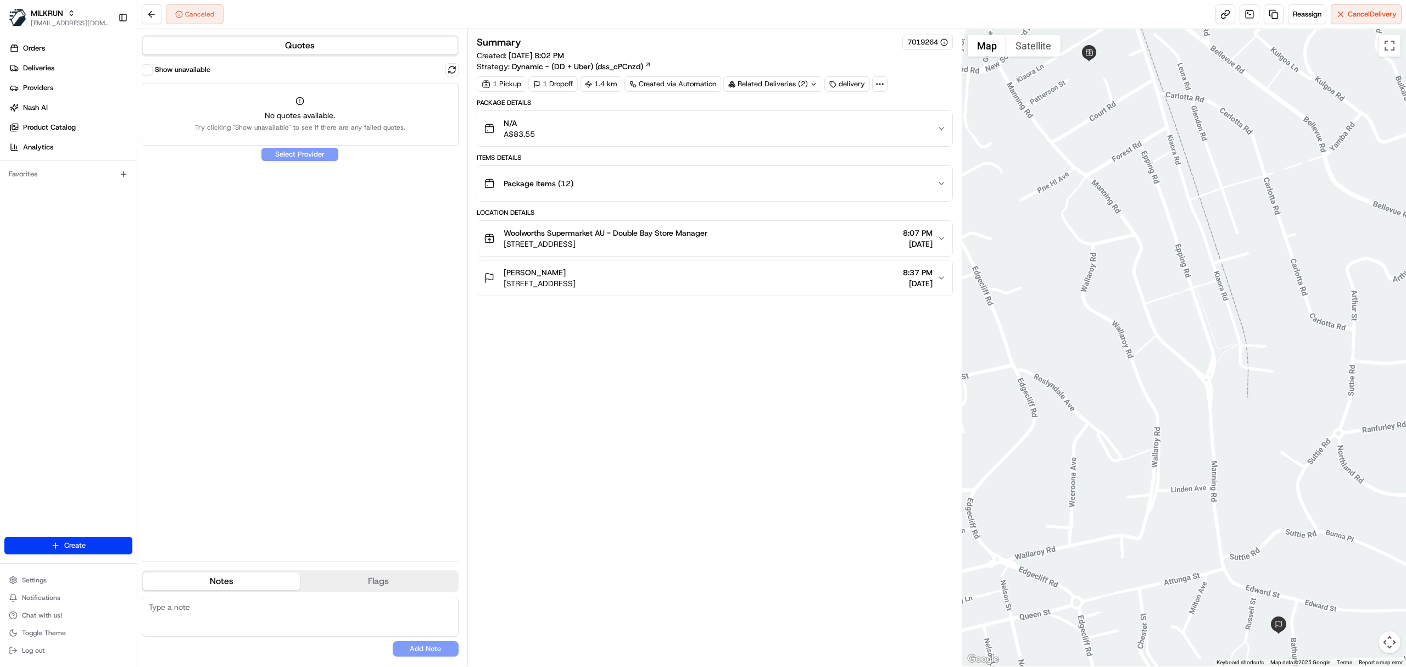
click at [822, 288] on div "nicole cakir 38 Bathurst St, Woollahra NSW 2025, Australia 8:37 PM 20/08/2025" at bounding box center [710, 278] width 453 height 22
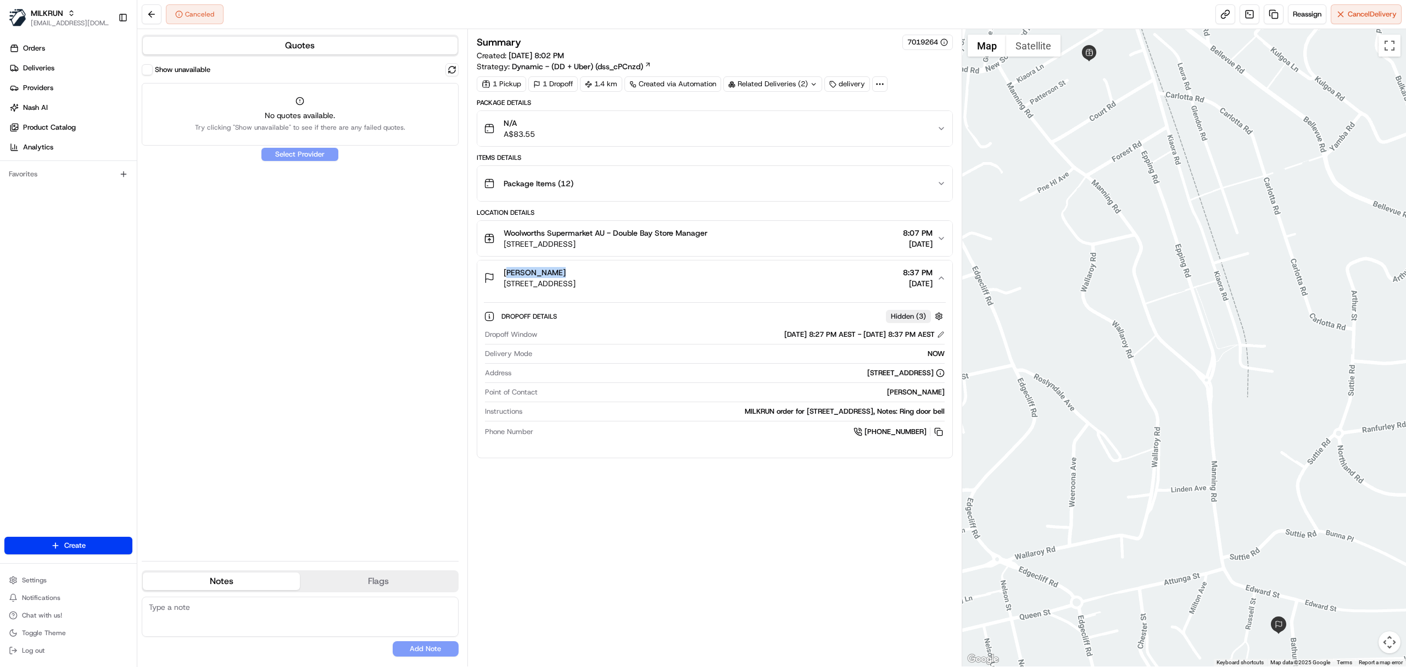
drag, startPoint x: 499, startPoint y: 275, endPoint x: 572, endPoint y: 267, distance: 72.9
click at [572, 267] on button "nicole cakir 38 Bathurst St, Woollahra NSW 2025, Australia 8:37 PM 20/08/2025" at bounding box center [714, 277] width 475 height 35
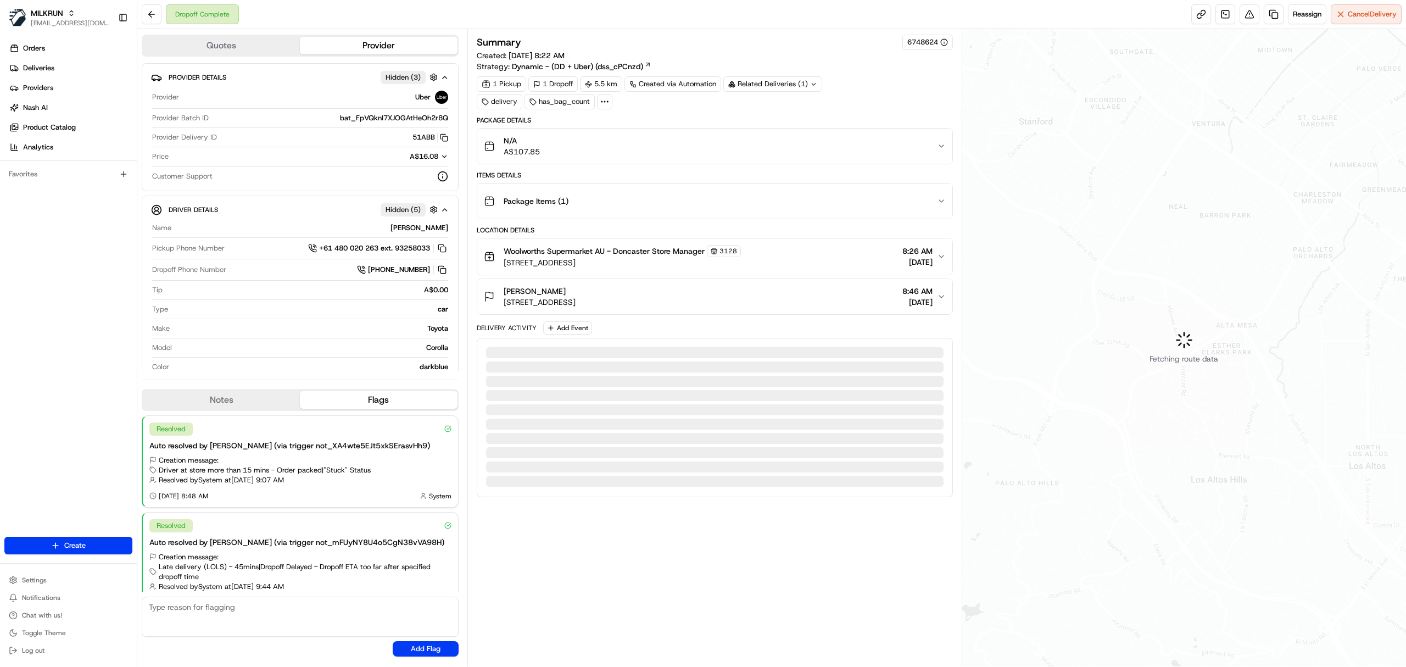
scroll to position [23, 0]
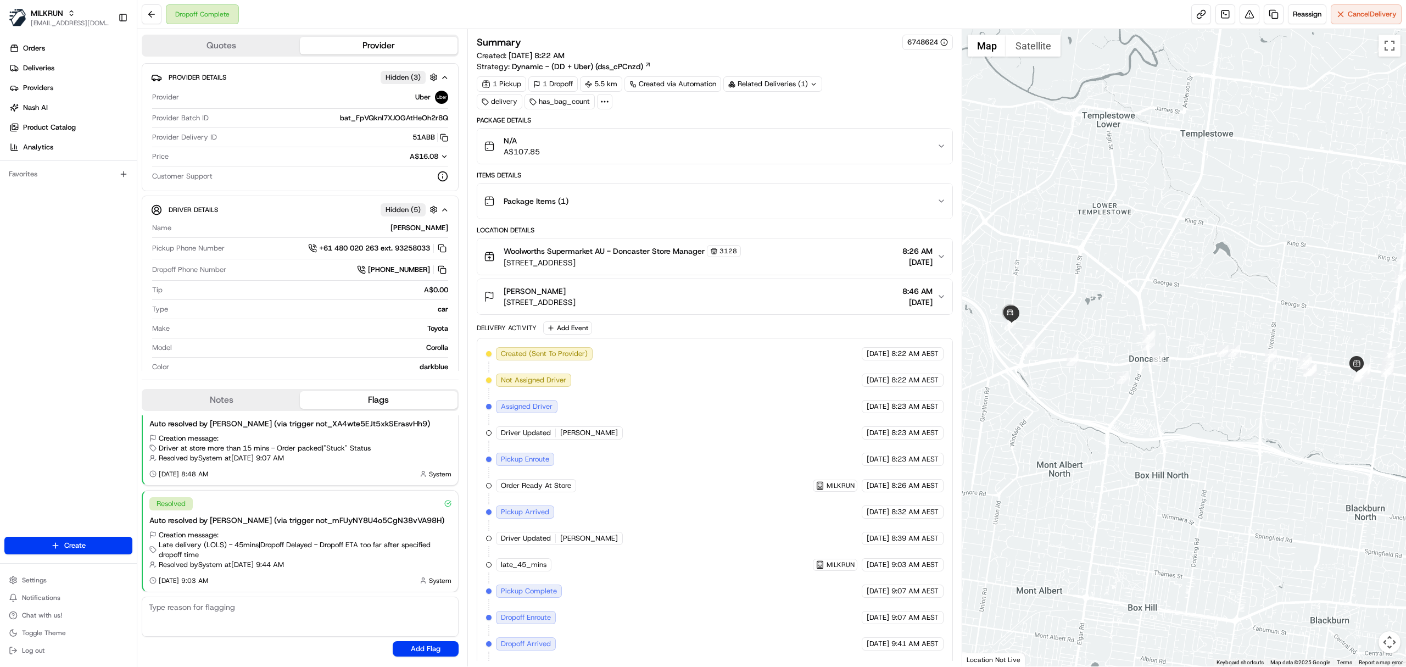
drag, startPoint x: 767, startPoint y: 190, endPoint x: 743, endPoint y: 167, distance: 33.4
click at [743, 167] on div "Package Details N/A A$107.85 Items Details Package Items ( 1 ) Location Details…" at bounding box center [715, 401] width 476 height 570
drag, startPoint x: 743, startPoint y: 167, endPoint x: 723, endPoint y: 147, distance: 28.0
click at [742, 166] on div "Package Details N/A A$107.85 Items Details Package Items ( 1 ) Location Details…" at bounding box center [715, 401] width 476 height 570
click at [720, 144] on div "N/A A$107.85" at bounding box center [710, 146] width 453 height 22
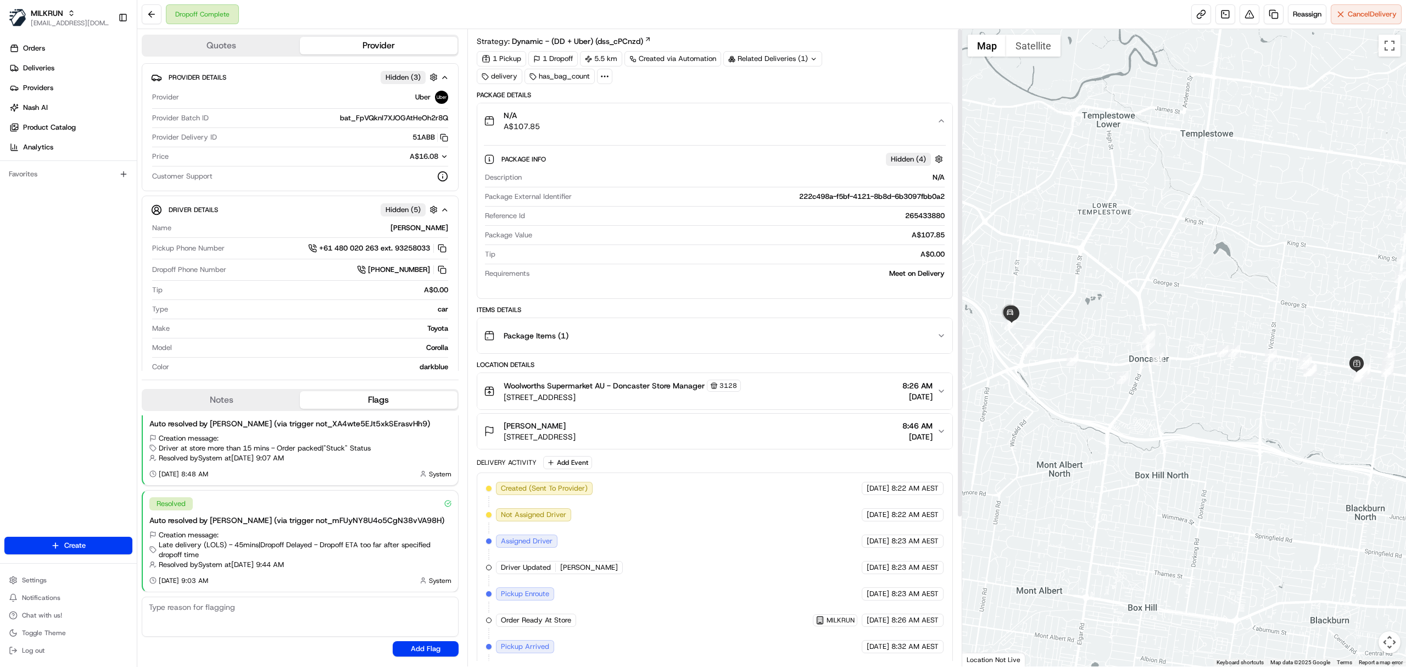
scroll to position [0, 0]
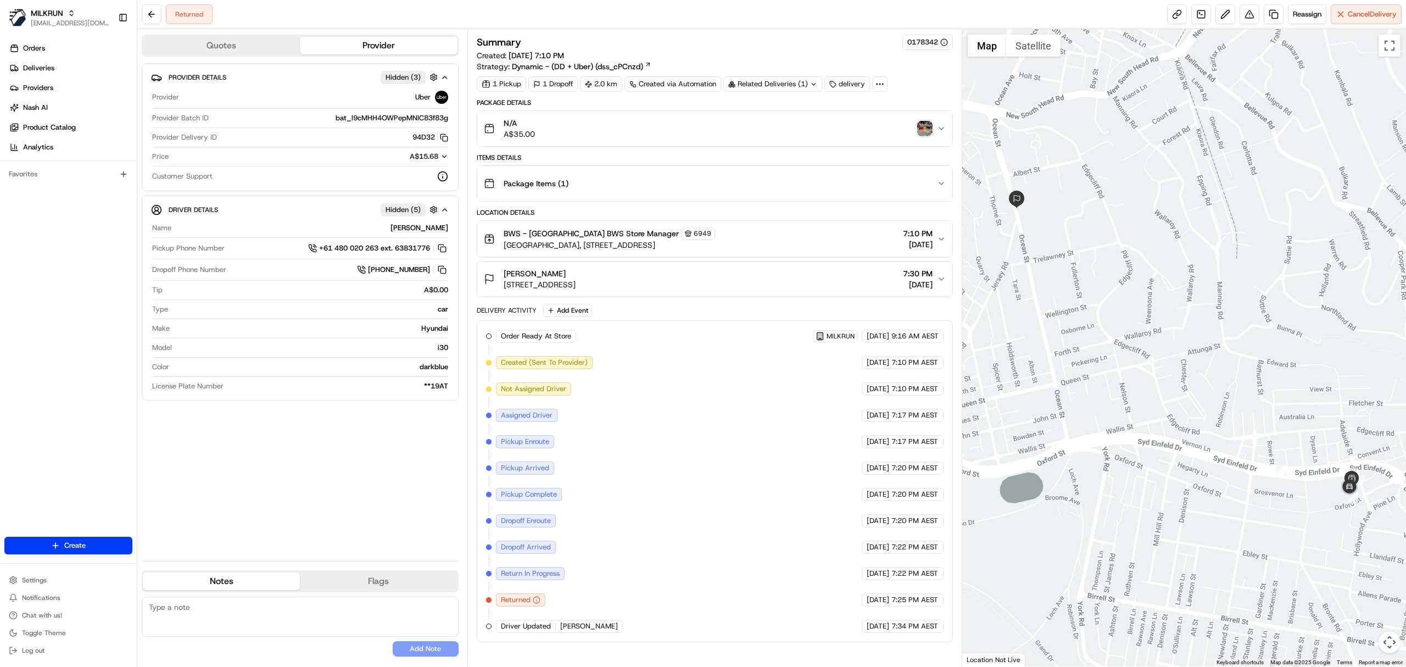
click at [929, 135] on img "button" at bounding box center [924, 128] width 15 height 15
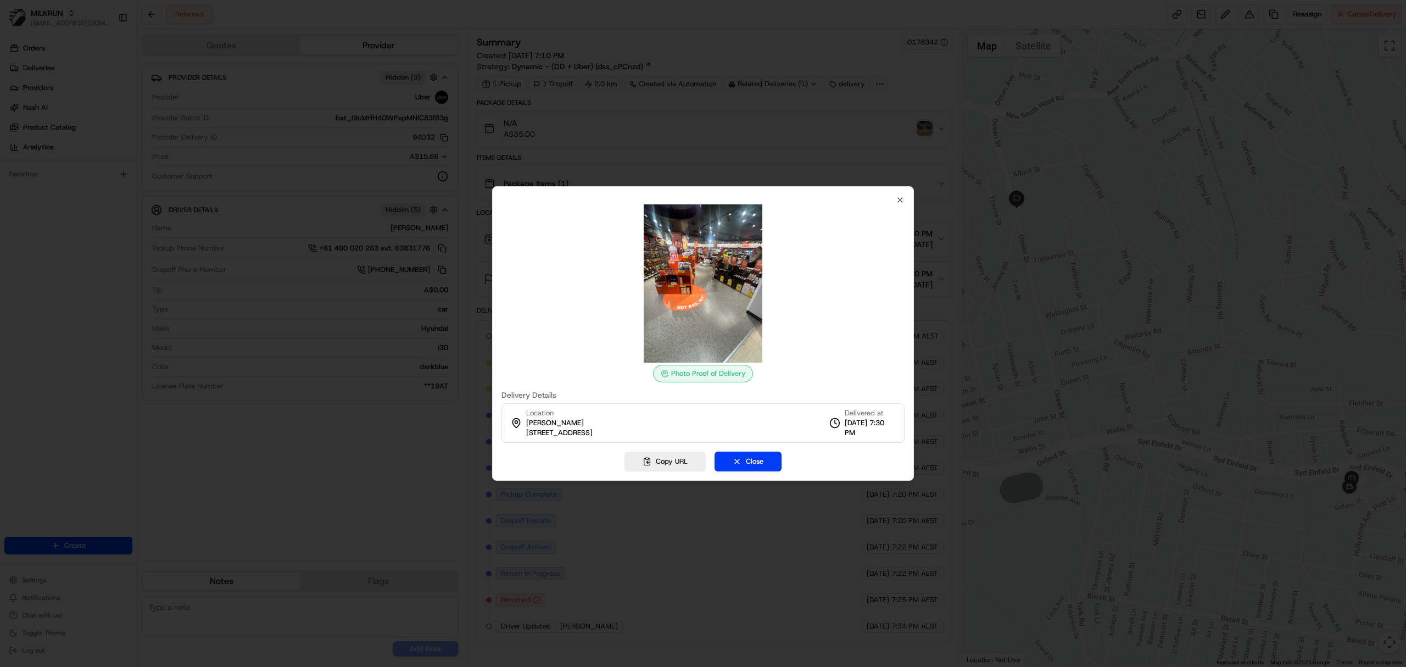
click at [850, 613] on div at bounding box center [703, 333] width 1406 height 667
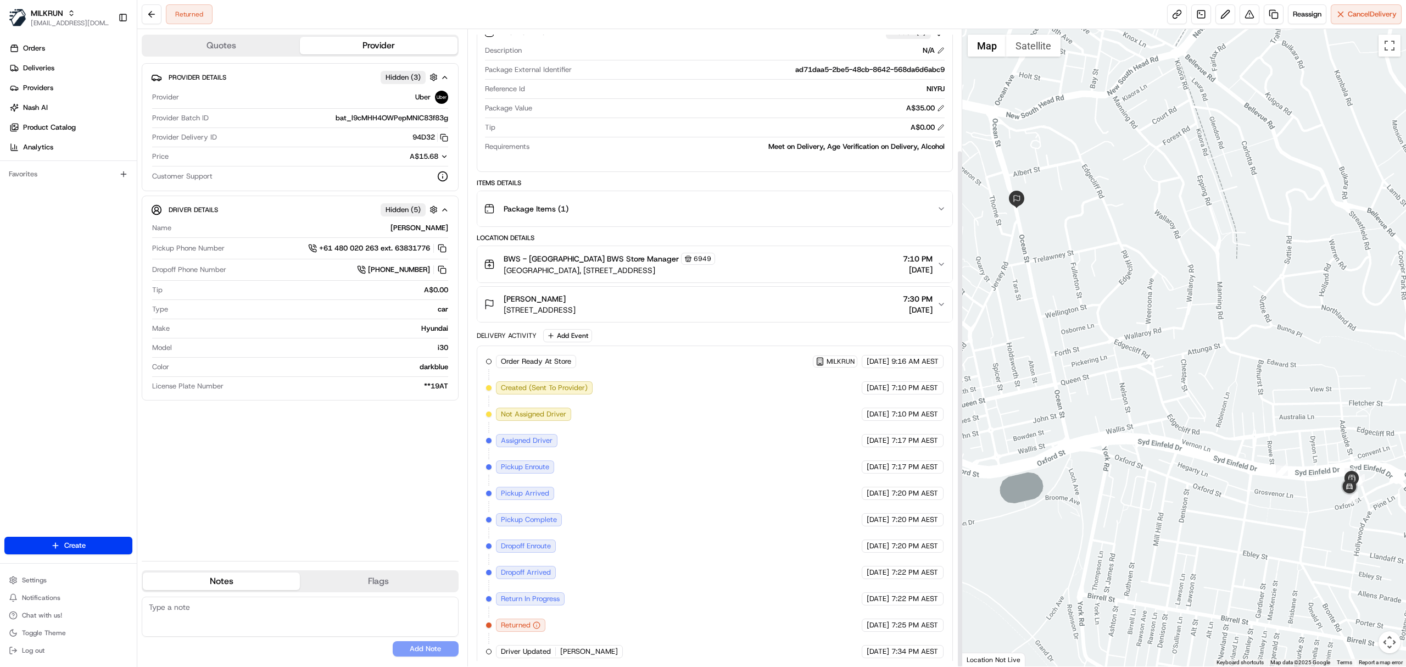
scroll to position [148, 0]
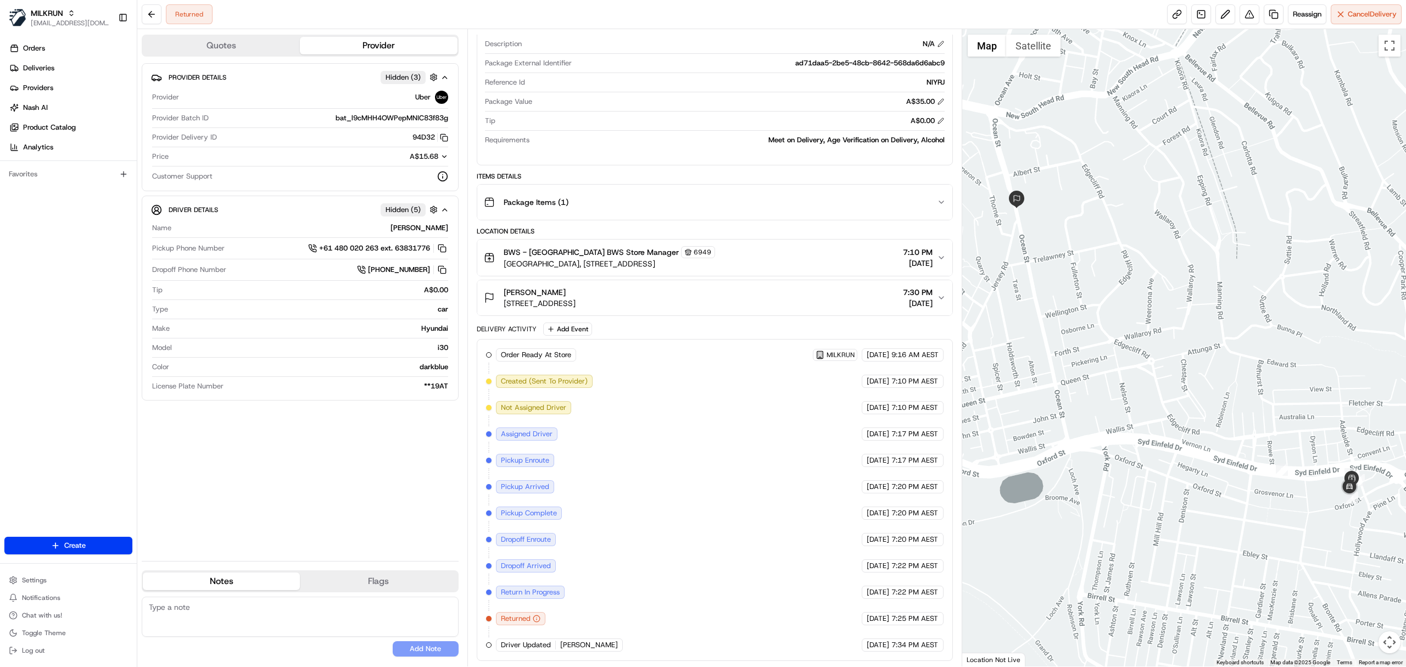
click at [620, 247] on span "BWS - [GEOGRAPHIC_DATA] BWS Store Manager" at bounding box center [591, 252] width 175 height 11
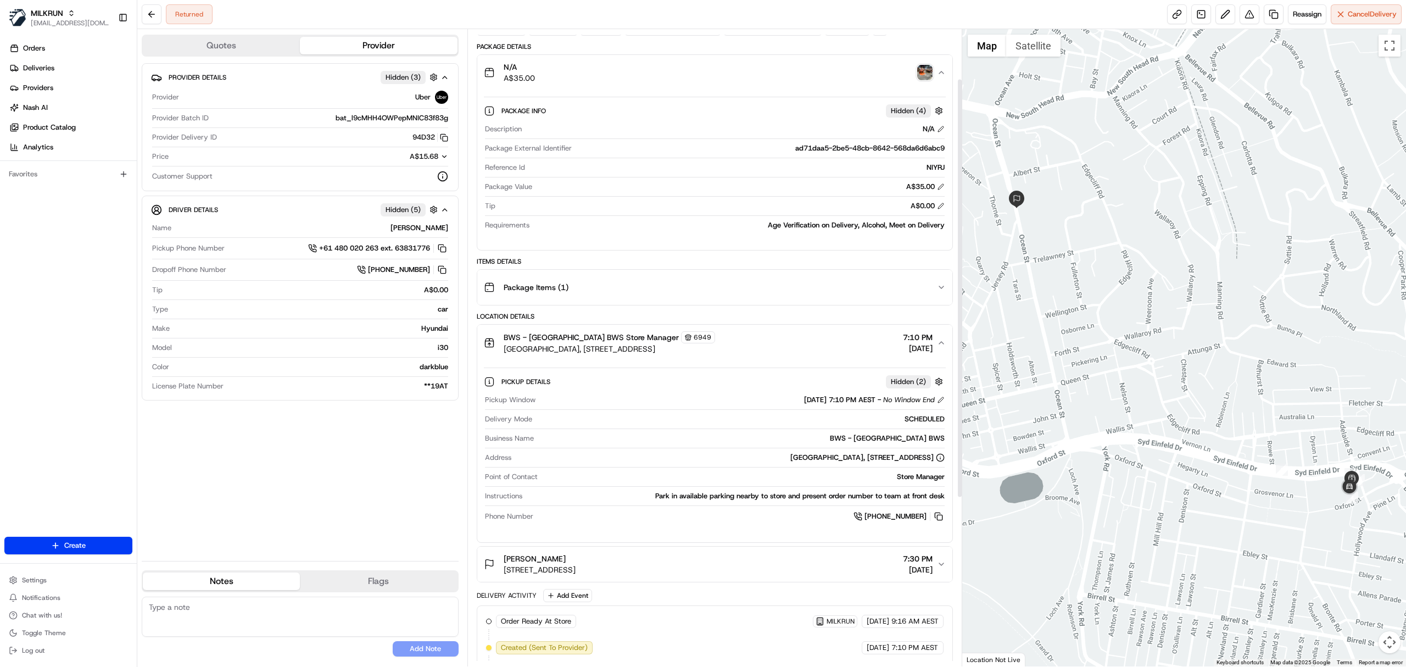
scroll to position [0, 0]
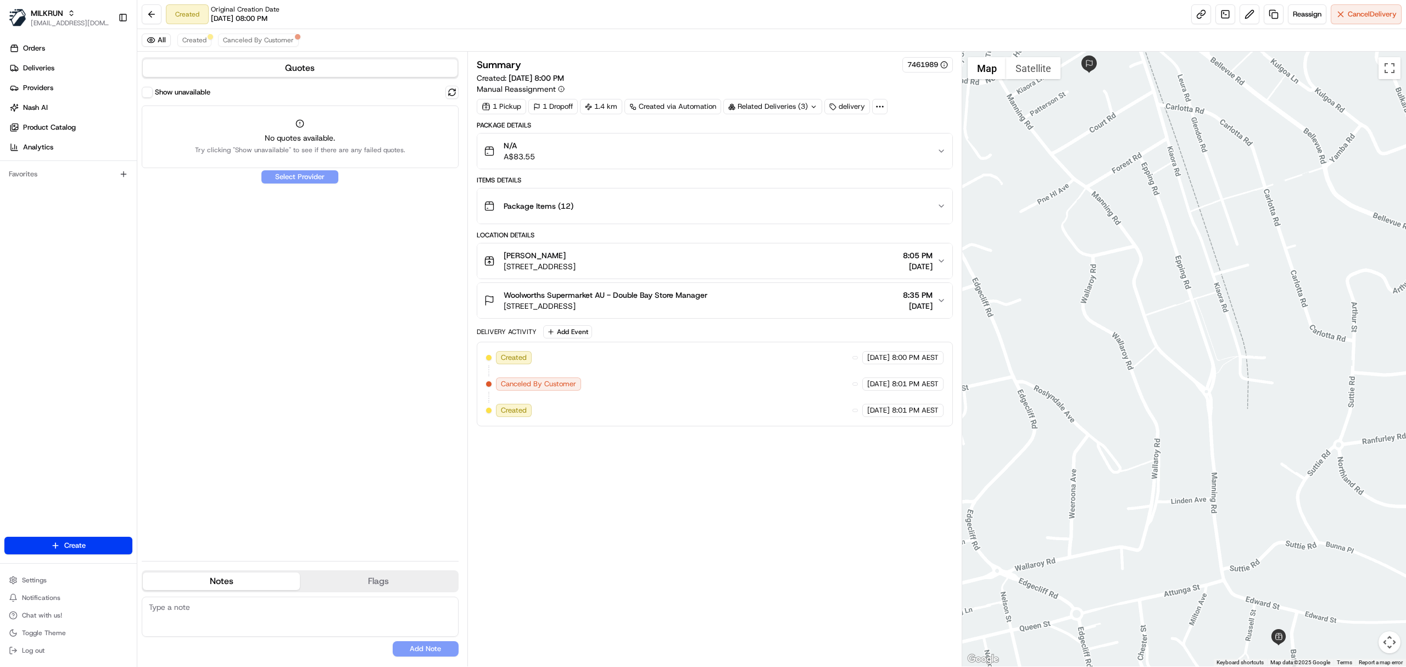
click at [205, 48] on div "All Created Canceled By Customer" at bounding box center [771, 40] width 1268 height 23
click at [193, 40] on span "Created" at bounding box center [194, 40] width 24 height 9
click at [80, 555] on div "Create" at bounding box center [68, 545] width 137 height 26
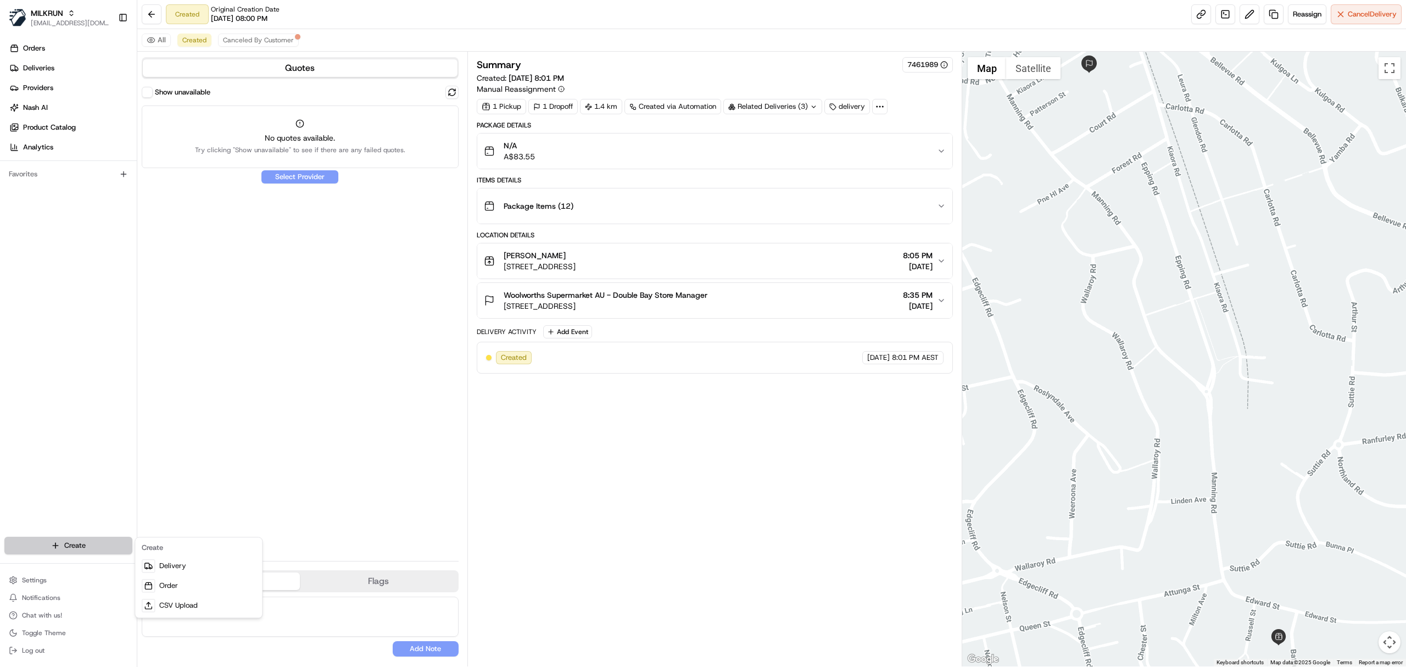
click at [73, 548] on html "MILKRUN [EMAIL_ADDRESS][DOMAIN_NAME] Toggle Sidebar Orders Deliveries Providers…" at bounding box center [703, 333] width 1406 height 667
click at [161, 567] on link "Delivery" at bounding box center [198, 566] width 122 height 20
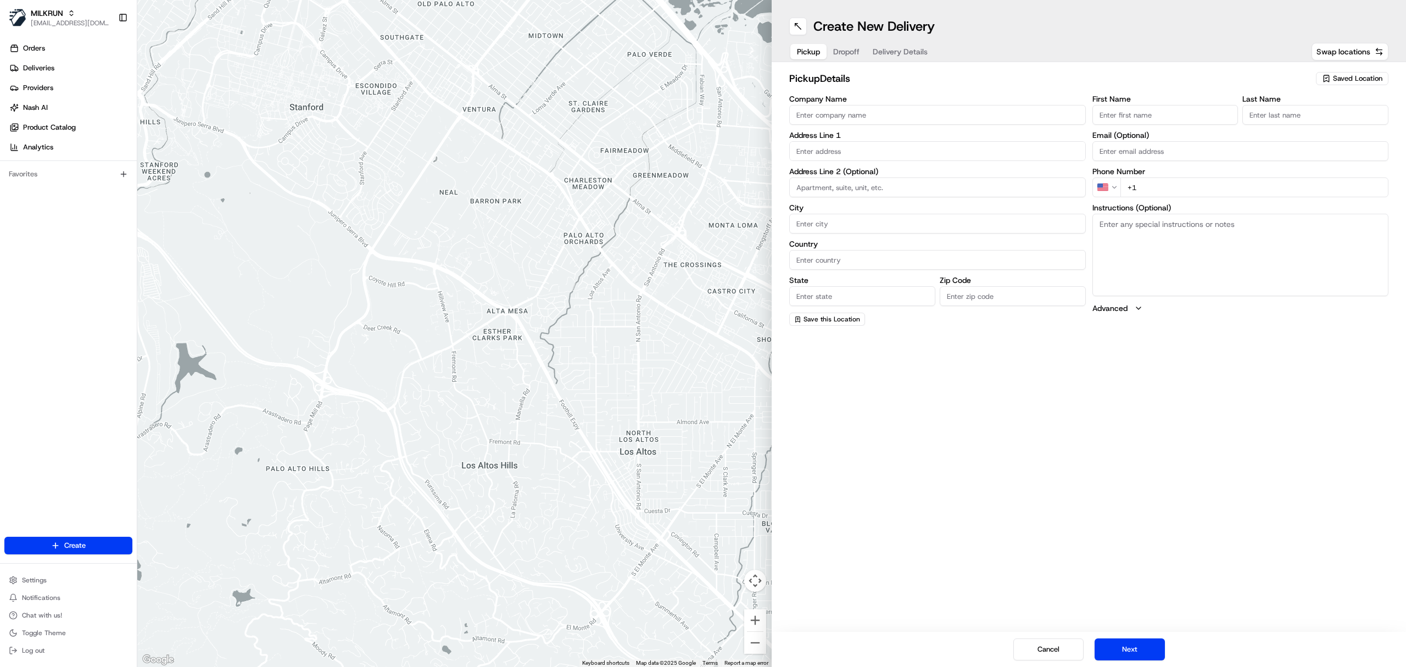
click at [1116, 123] on input "First Name" at bounding box center [1165, 115] width 146 height 20
type input "[PERSON_NAME]"
click at [1262, 111] on input "Last Name" at bounding box center [1315, 115] width 146 height 20
paste input "[PERSON_NAME]"
drag, startPoint x: 1274, startPoint y: 115, endPoint x: 1115, endPoint y: 121, distance: 159.9
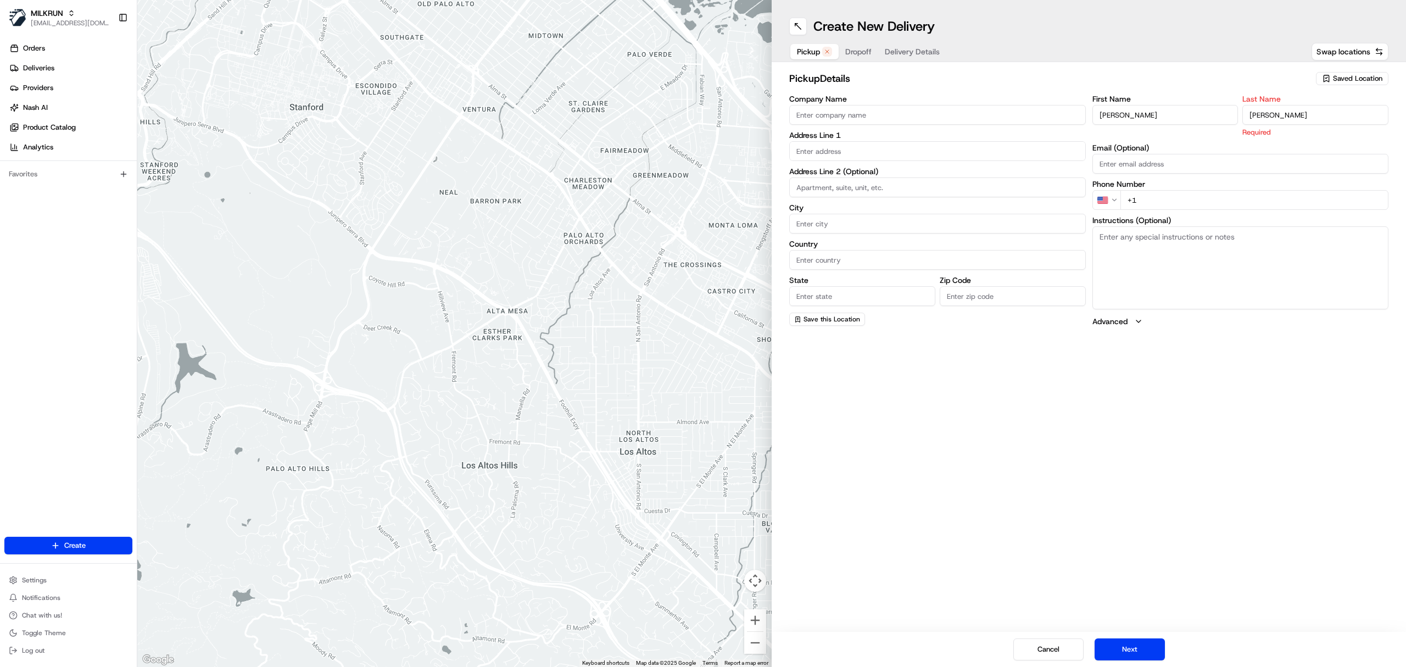
click at [1115, 121] on div "First Name [PERSON_NAME] Last Name [PERSON_NAME] Required" at bounding box center [1240, 116] width 297 height 42
type input "Cakir"
click at [941, 178] on input at bounding box center [937, 187] width 297 height 20
click at [807, 149] on input "text" at bounding box center [937, 151] width 297 height 20
paste input "[STREET_ADDRESS]"
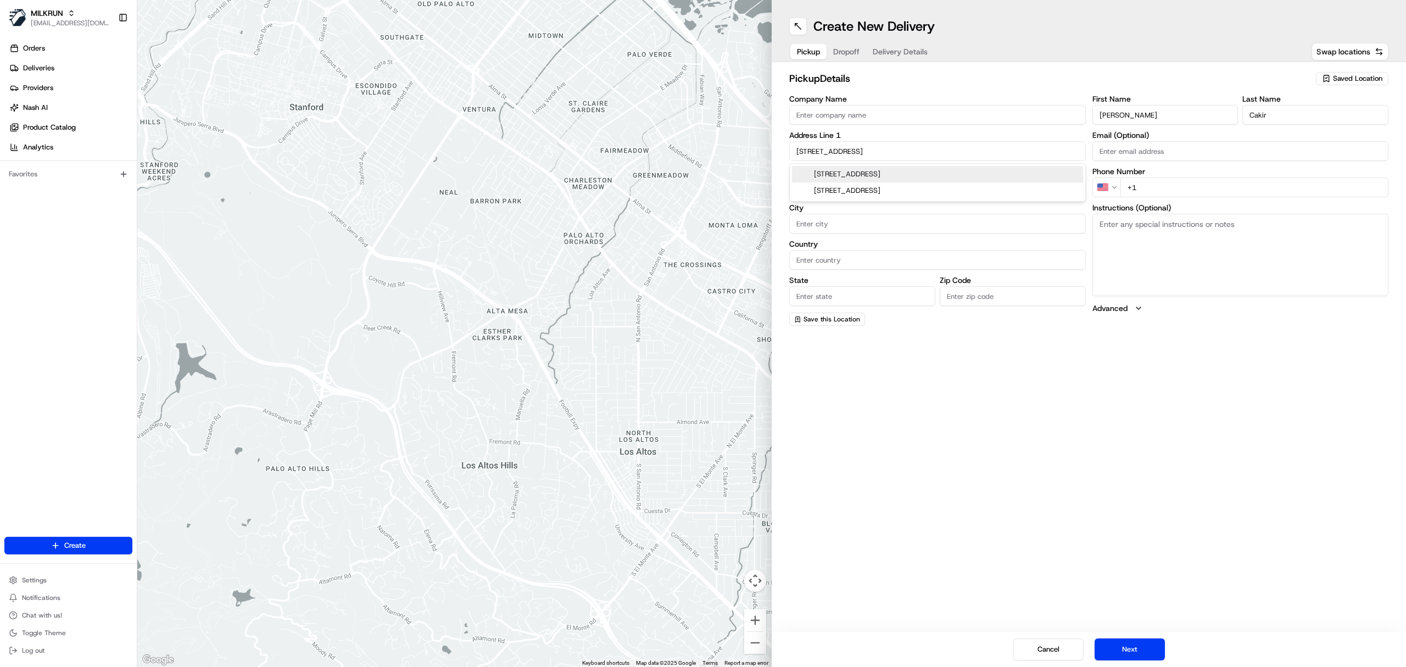
click at [880, 178] on div "[STREET_ADDRESS]" at bounding box center [937, 174] width 291 height 16
type input "[STREET_ADDRESS]"
type input "Woollahra"
type input "Australia"
type input "NSW"
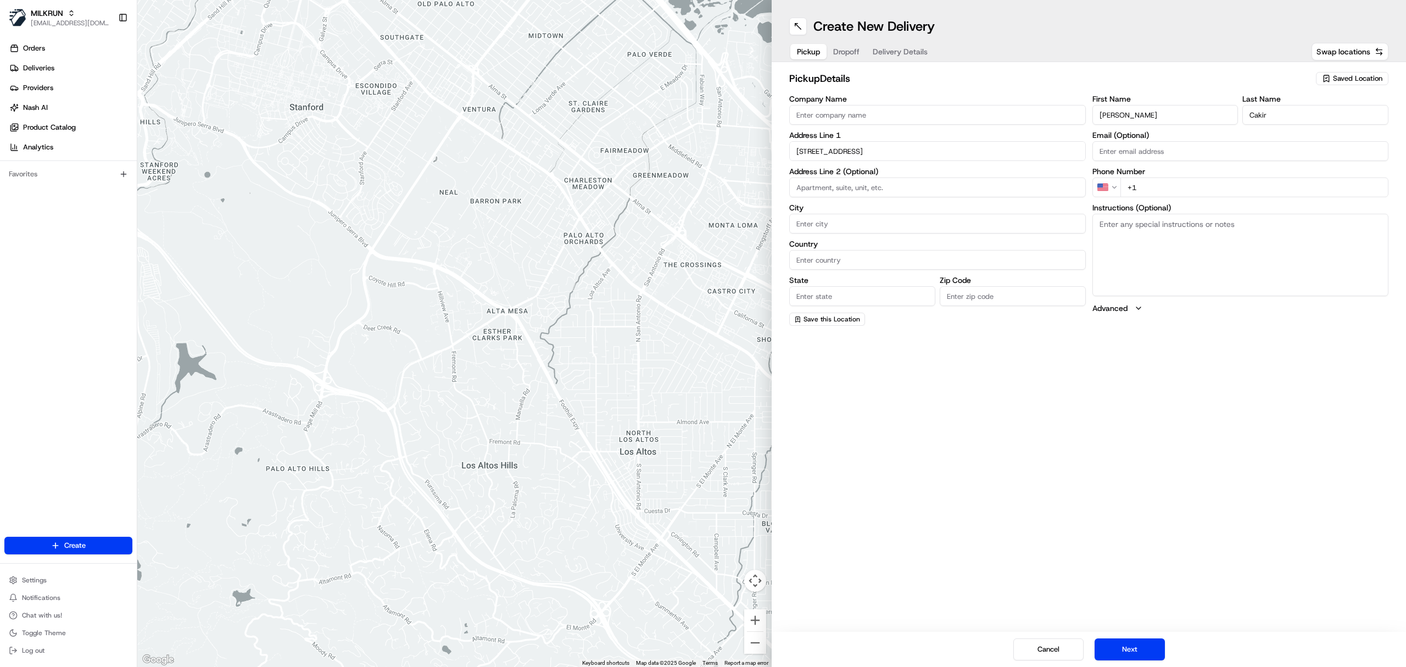
type input "2025"
type input "38 Bathurst Street"
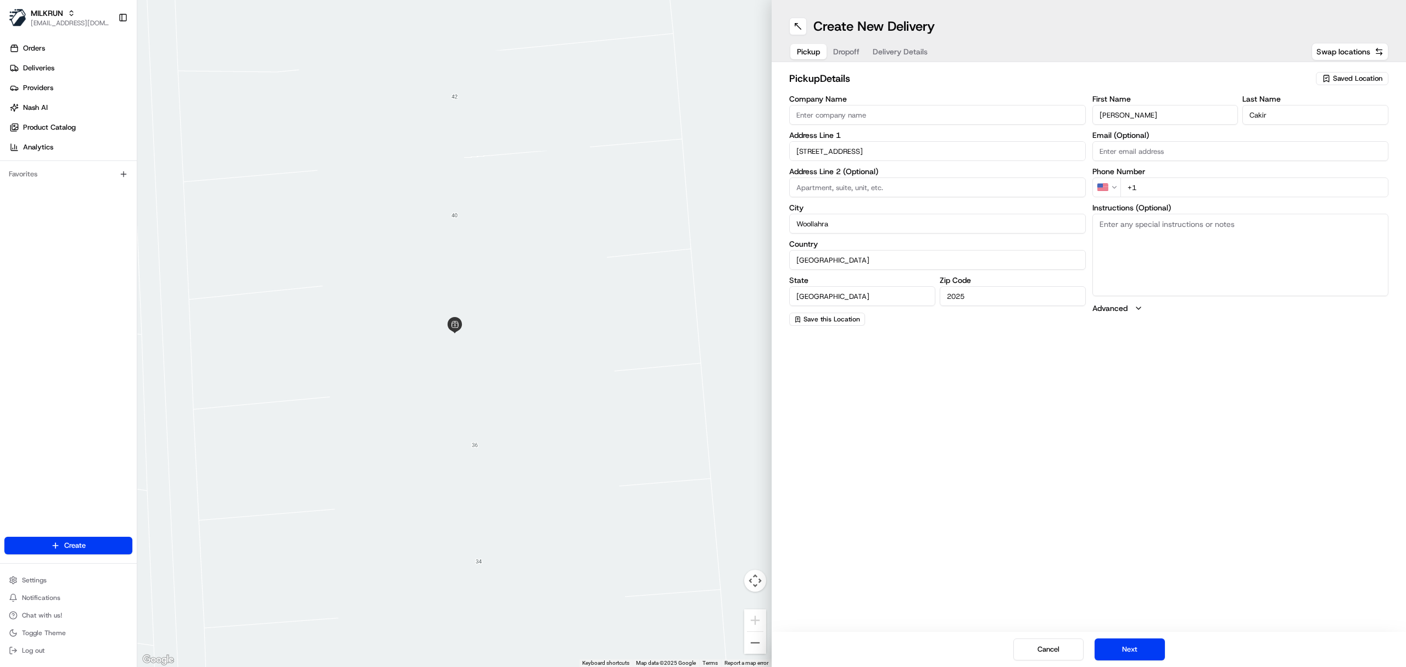
drag, startPoint x: 1162, startPoint y: 192, endPoint x: 1116, endPoint y: 190, distance: 46.2
click at [1116, 190] on div "US +1" at bounding box center [1240, 187] width 297 height 20
paste input "61 2 8736 7472"
type input "[PHONE_NUMBER]"
click at [1131, 247] on textarea "Instructions (Optional)" at bounding box center [1240, 255] width 297 height 82
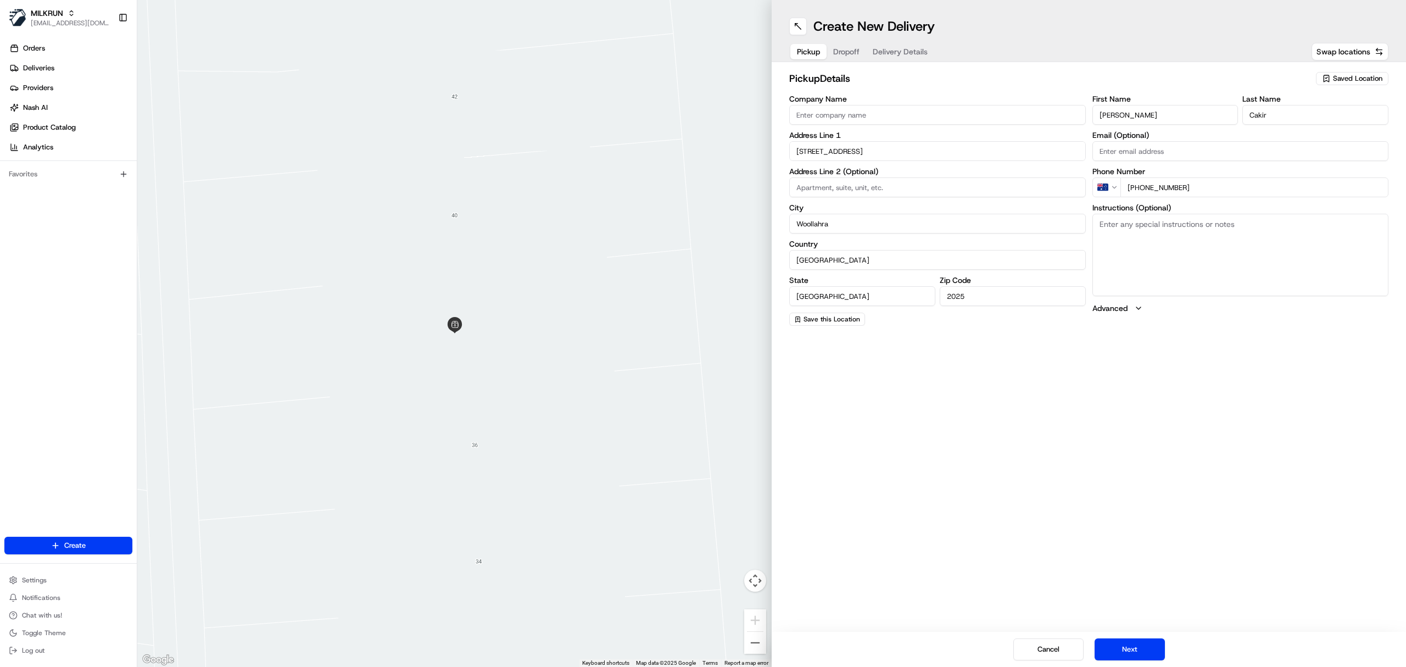
type textarea "r"
type textarea "p"
type textarea "Please collect a device to the customer address and return it back to the store."
click at [1125, 648] on button "Next" at bounding box center [1129, 649] width 70 height 22
click at [1129, 115] on input "First Name" at bounding box center [1165, 115] width 146 height 20
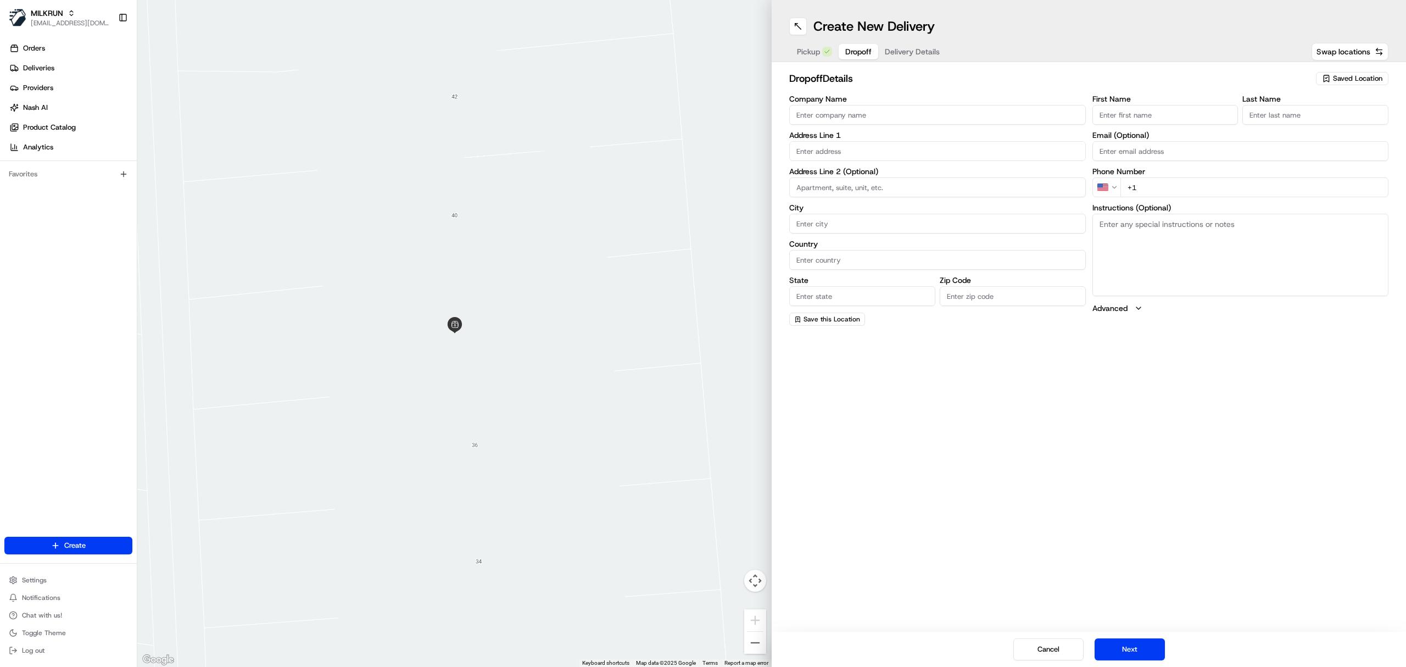
paste input "oolworths Supermarket AU - Double Bay Store Manager"
drag, startPoint x: 1135, startPoint y: 114, endPoint x: 1186, endPoint y: 119, distance: 50.8
click at [1266, 120] on div "First Name oolworths Supermarket AU - Double Bay Store Manager Last Name" at bounding box center [1240, 110] width 297 height 30
drag, startPoint x: 1162, startPoint y: 119, endPoint x: 1155, endPoint y: 115, distance: 8.4
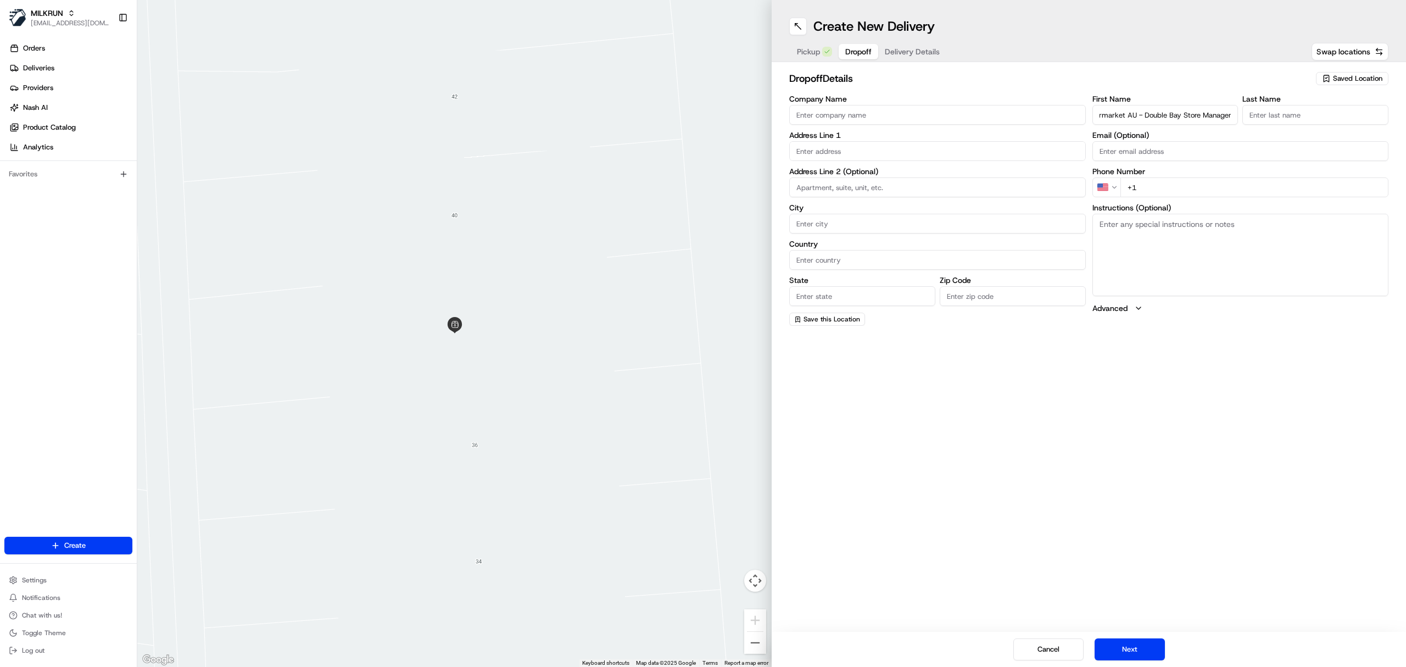
click at [1162, 119] on input "oolworths Supermarket AU - Double Bay Store Manager" at bounding box center [1165, 115] width 146 height 20
click at [1144, 115] on input "oolworths Supermarket AU - Double Bay Store Manager" at bounding box center [1165, 115] width 146 height 20
drag, startPoint x: 1143, startPoint y: 115, endPoint x: 1272, endPoint y: 113, distance: 128.5
click at [1269, 116] on div "First Name oolworths Supermarket AU - Double Bay Store Manager Last Name" at bounding box center [1240, 110] width 297 height 30
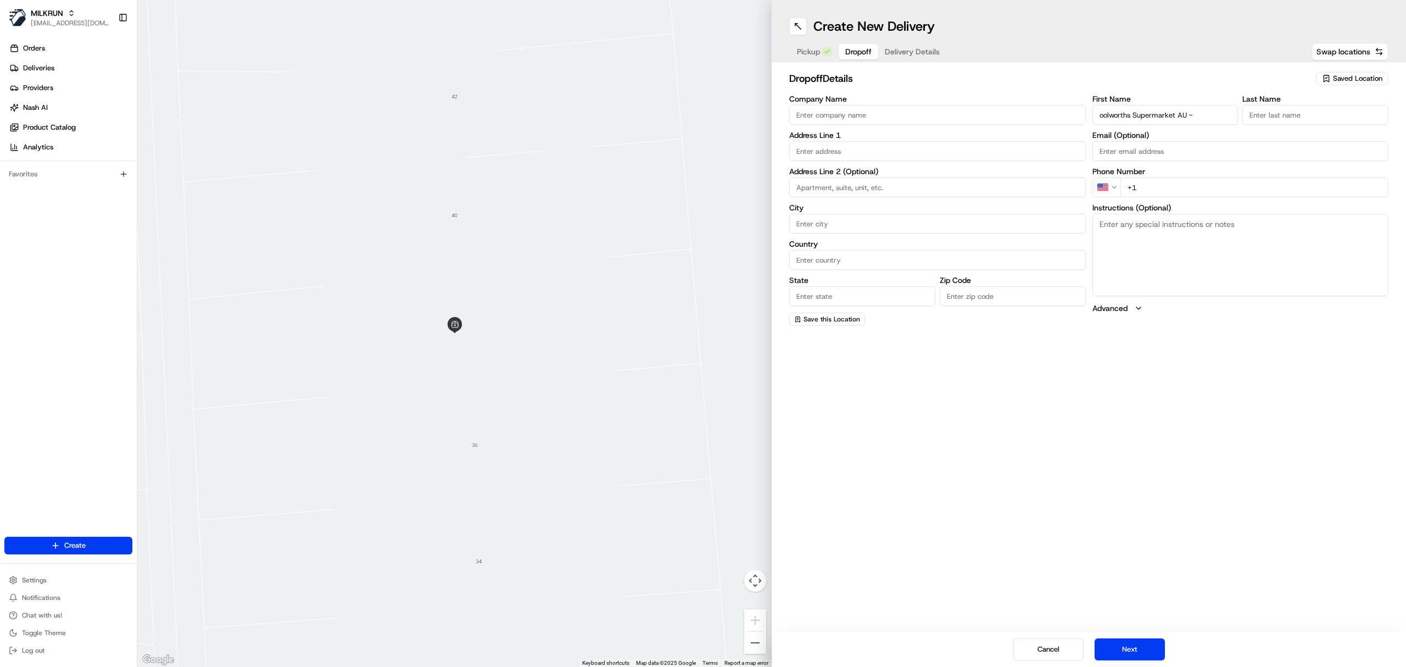
type input "oolworths Supermarket AU -"
click at [1280, 110] on input "Last Name" at bounding box center [1315, 115] width 146 height 20
paste input "Double Bay Store Manager"
type input "Double Bay Store Manager"
drag, startPoint x: 1159, startPoint y: 190, endPoint x: 1066, endPoint y: 187, distance: 92.3
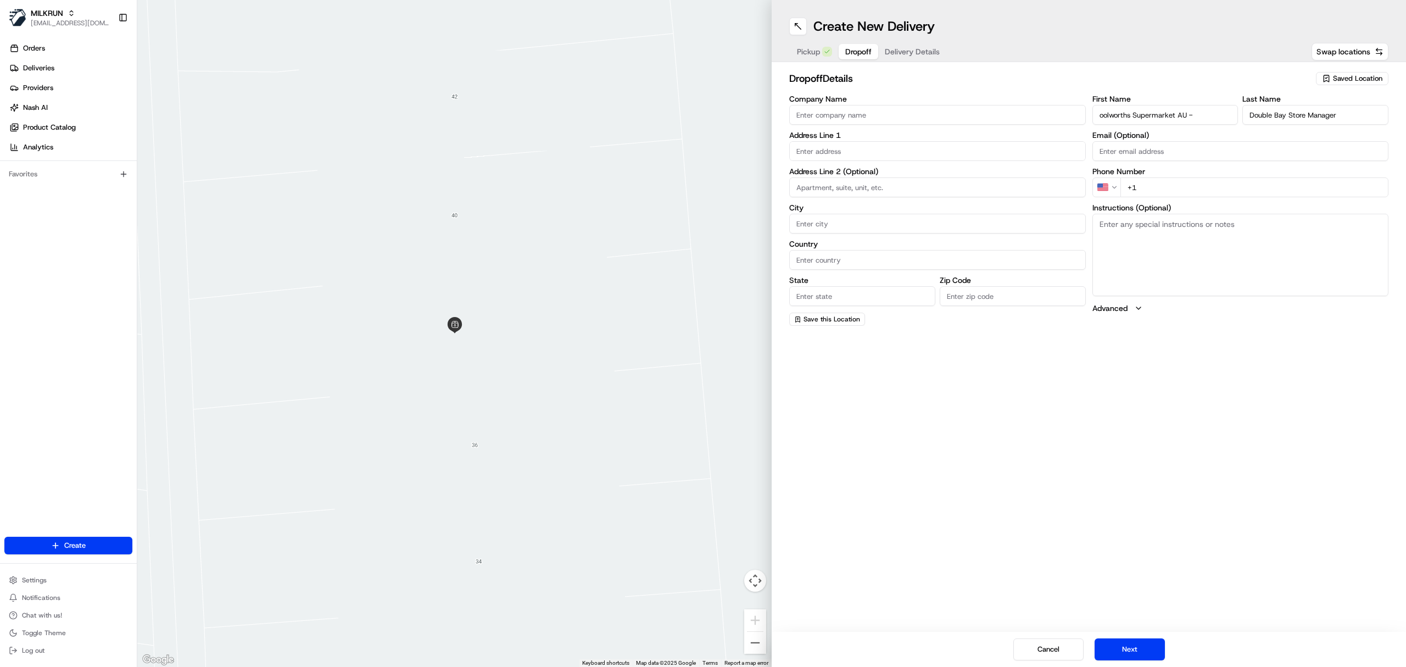
click at [1066, 187] on div "Company Name Address Line 1 Address Line 2 (Optional) City Country State Zip Co…" at bounding box center [1088, 210] width 599 height 231
paste input "61 2 8736 7472"
type input "[PHONE_NUMBER]"
click at [1172, 254] on textarea "Instructions (Optional)" at bounding box center [1240, 255] width 297 height 82
click at [813, 48] on span "Pickup" at bounding box center [808, 51] width 23 height 11
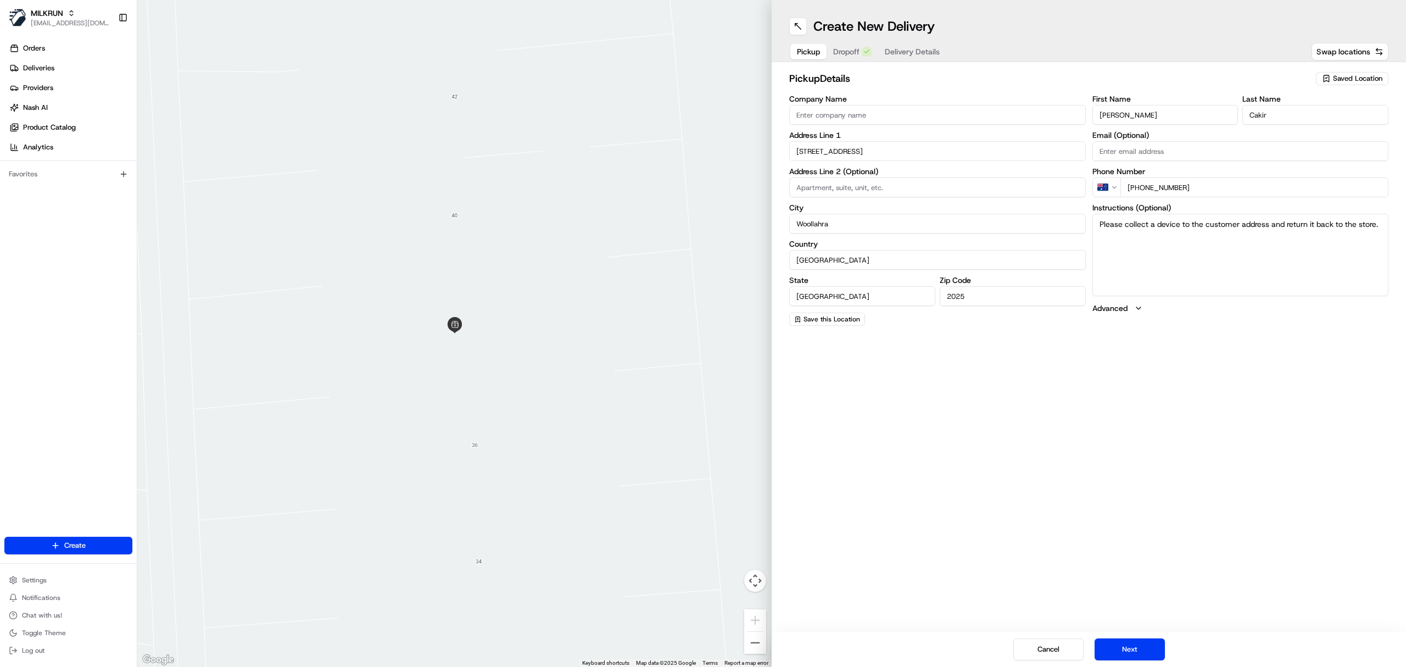
click at [1191, 231] on textarea "Please collect a device to the customer address and return it back to the store." at bounding box center [1240, 255] width 297 height 82
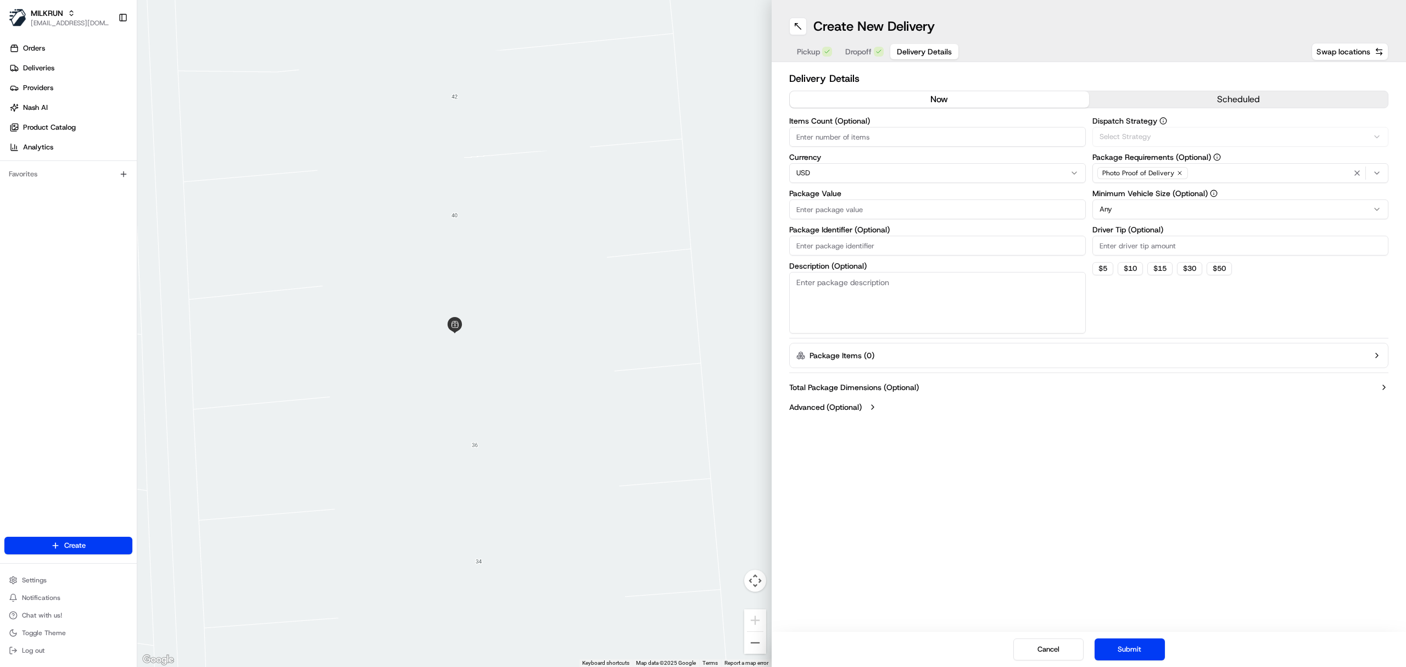
click at [887, 55] on div "Pickup Dropoff Delivery Details" at bounding box center [874, 52] width 170 height 20
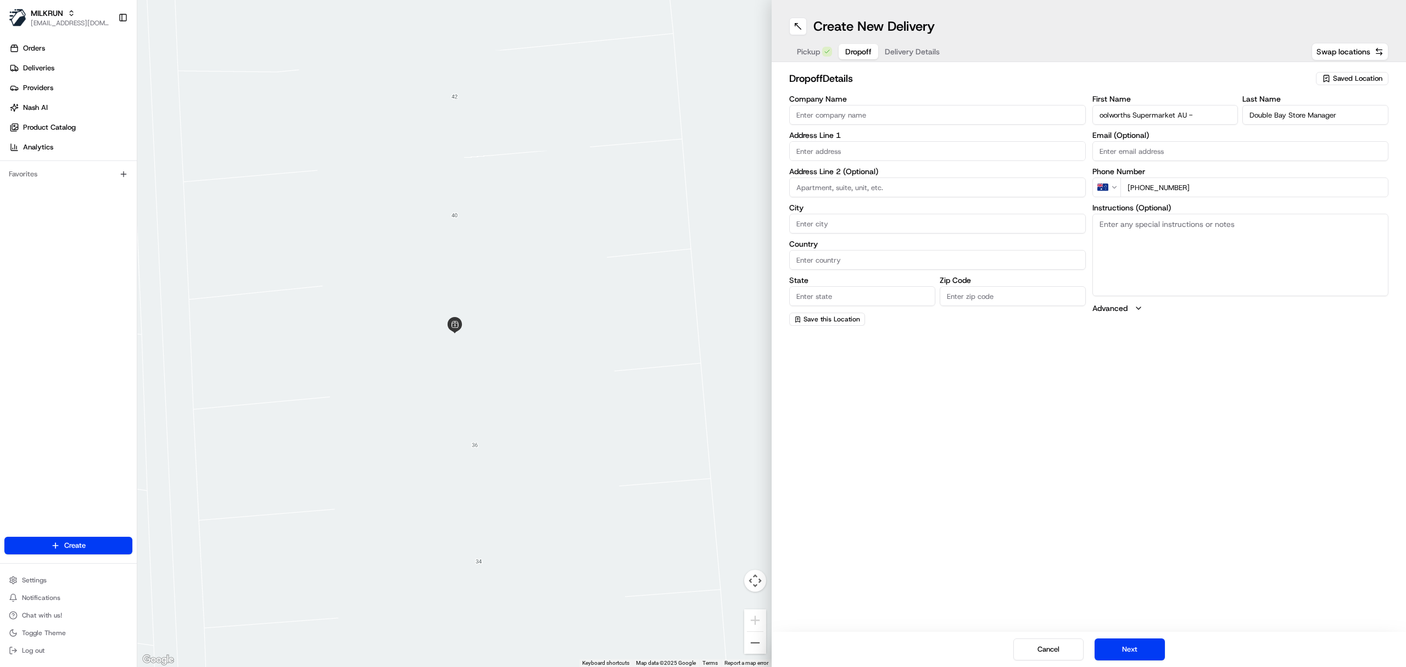
click at [857, 52] on span "Dropoff" at bounding box center [858, 51] width 26 height 11
click at [1154, 251] on textarea "Instructions (Optional)" at bounding box center [1240, 255] width 297 height 82
paste textarea "Please collect a device to the customer address and return it back to the store."
type textarea "Please collect a device to the customer address and return it back to the store."
drag, startPoint x: 1099, startPoint y: 119, endPoint x: 1156, endPoint y: 124, distance: 56.8
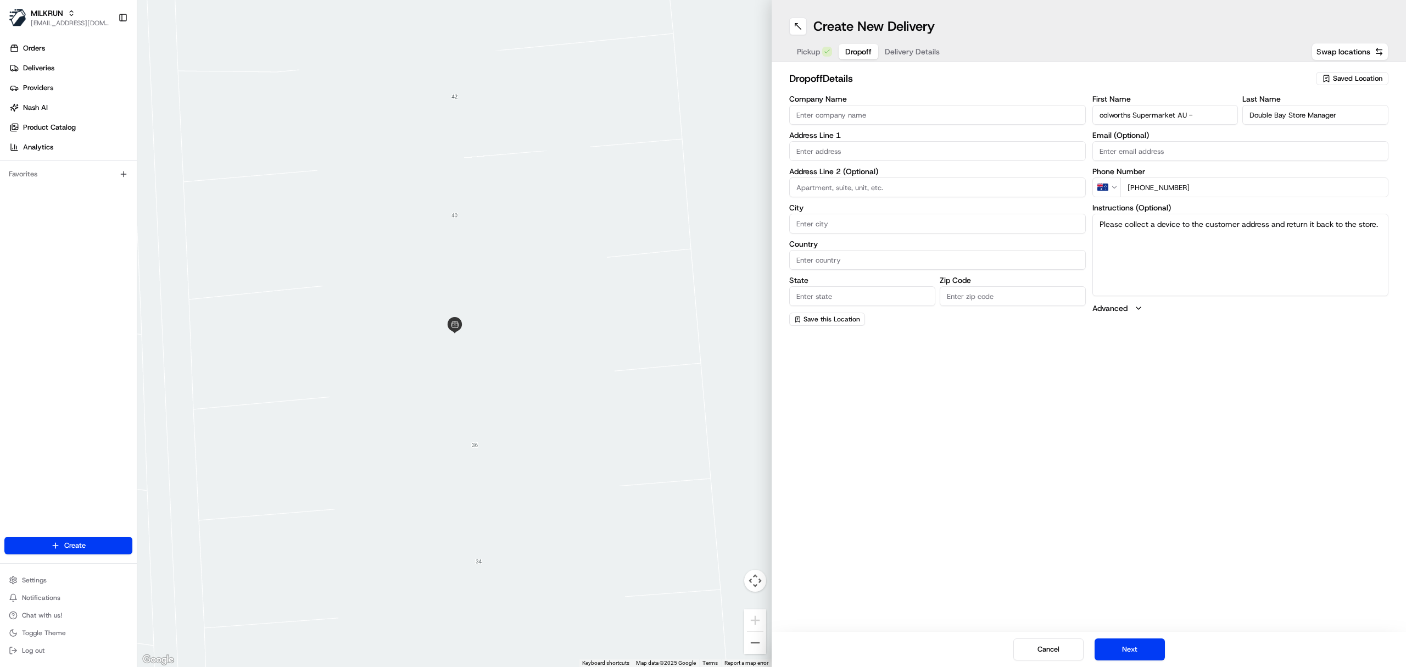
click at [1099, 119] on input "oolworths Supermarket AU -" at bounding box center [1165, 115] width 146 height 20
type input "Woolworths Supermarket AU -"
click at [882, 155] on input "text" at bounding box center [937, 151] width 297 height 20
paste input "[STREET_ADDRESS]"
click at [899, 176] on div "[STREET_ADDRESS]" at bounding box center [937, 174] width 291 height 16
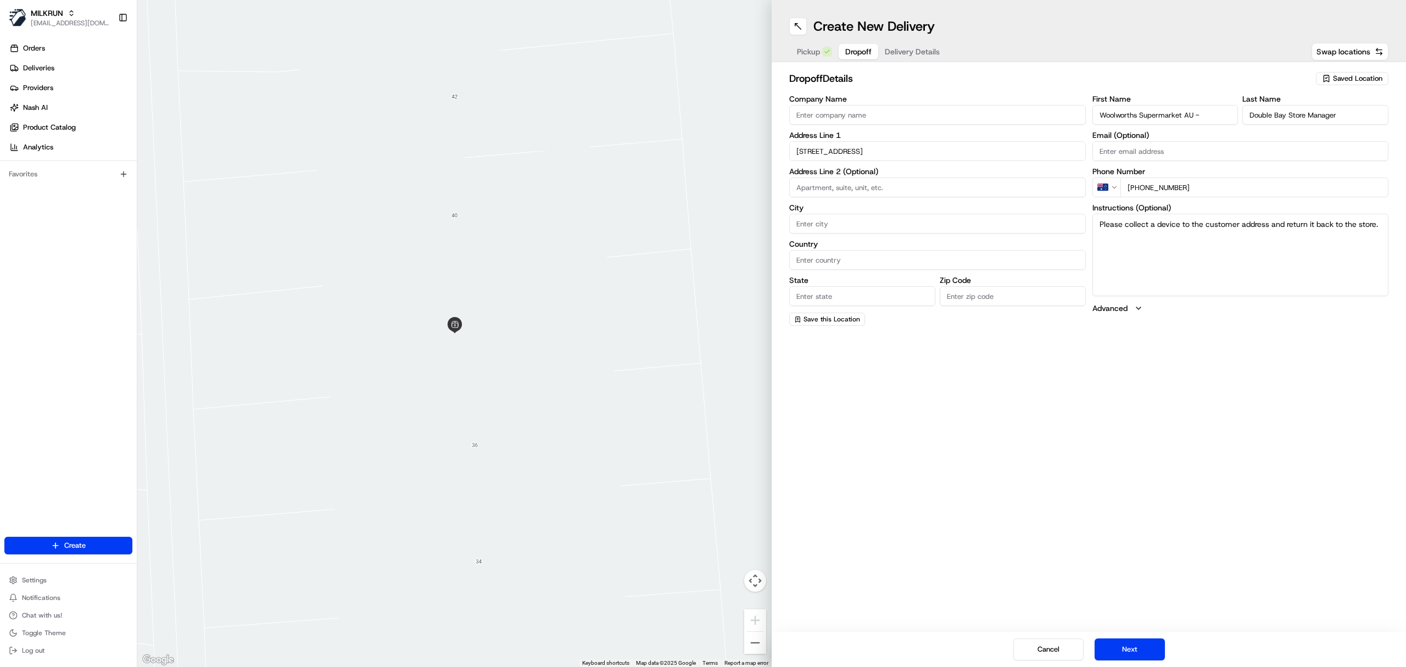
type input "[STREET_ADDRESS]"
type input "Double Bay"
type input "Australia"
type input "NSW"
type input "2028"
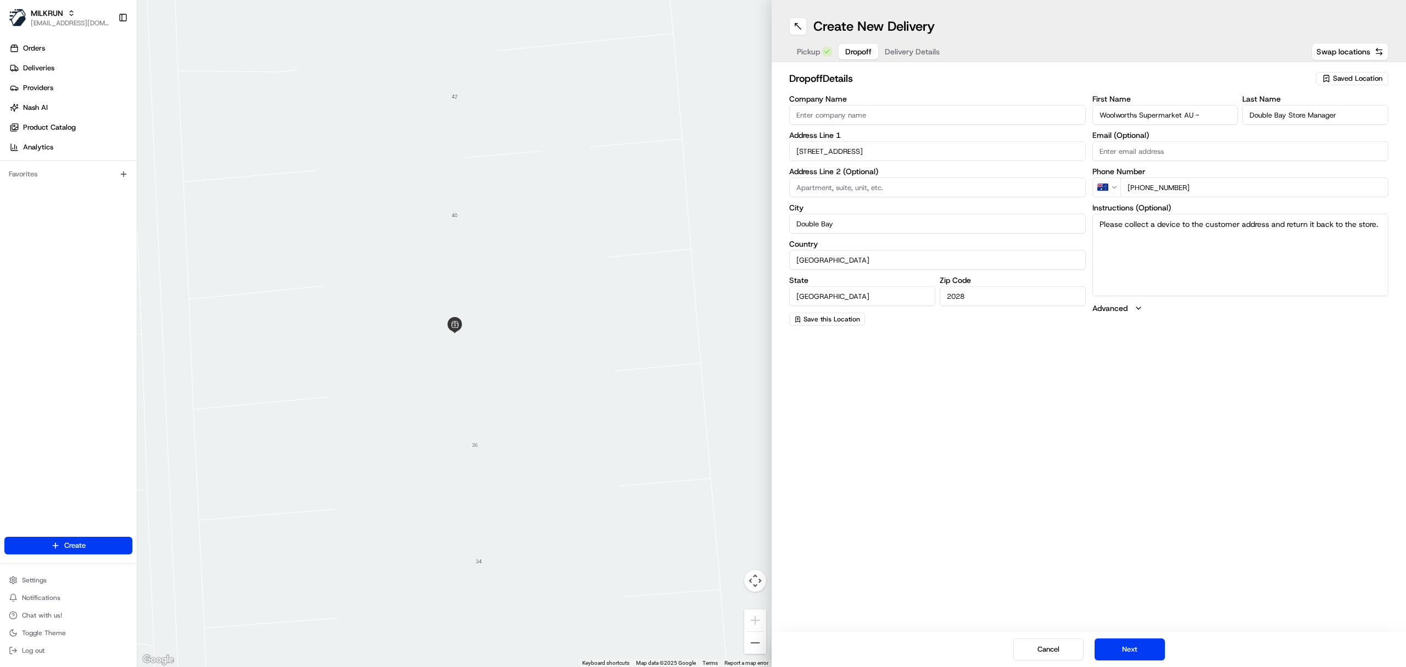
type input "1 Kiaora Road"
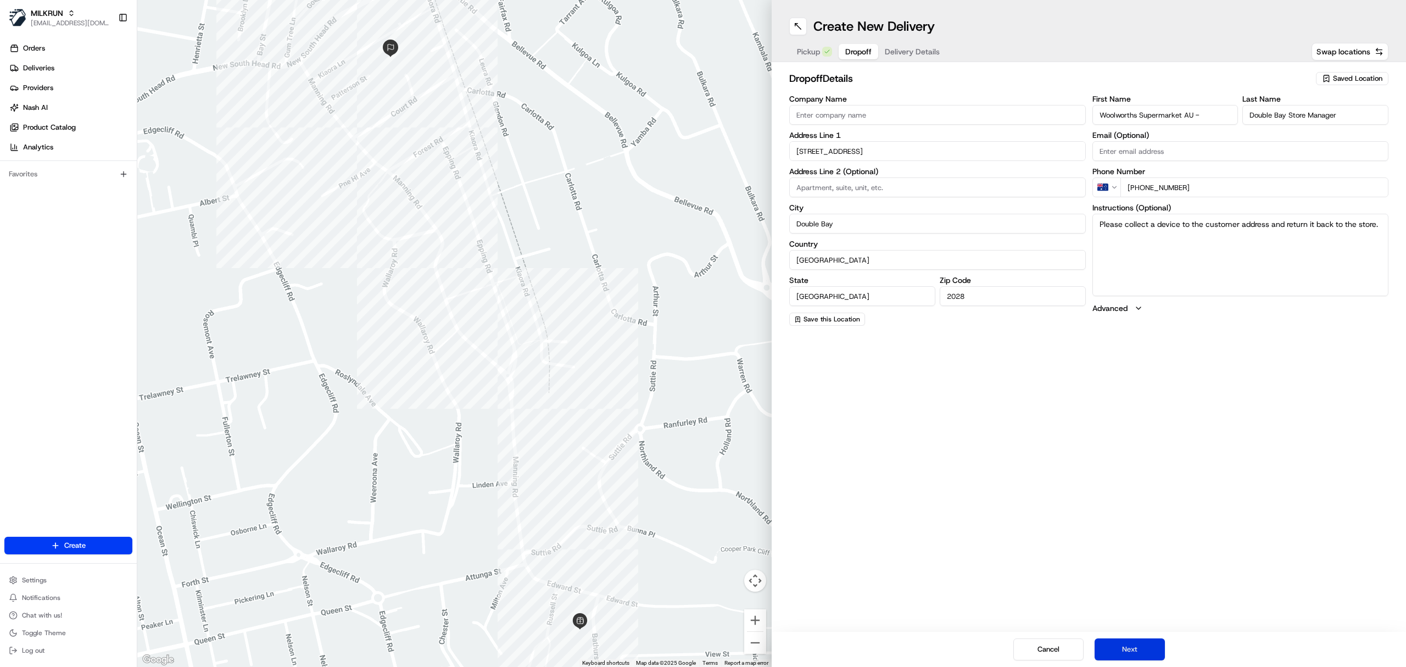
click at [1128, 646] on button "Next" at bounding box center [1129, 649] width 70 height 22
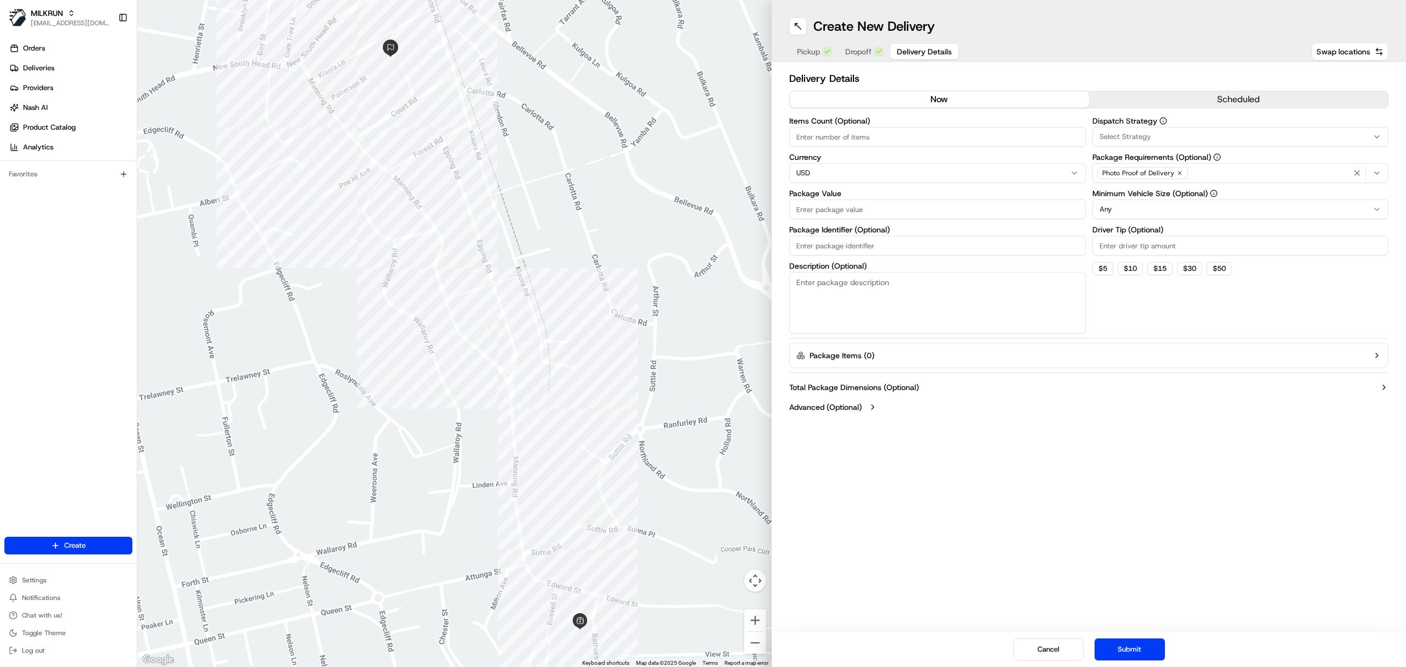
click at [848, 170] on html "MILKRUN esabido@woolworths.com.au Toggle Sidebar Orders Deliveries Providers Na…" at bounding box center [703, 333] width 1406 height 667
click at [837, 137] on input "Items Count (Optional)" at bounding box center [937, 137] width 297 height 20
type input "1"
click at [1134, 265] on button "$ 10" at bounding box center [1129, 268] width 25 height 13
type input "10"
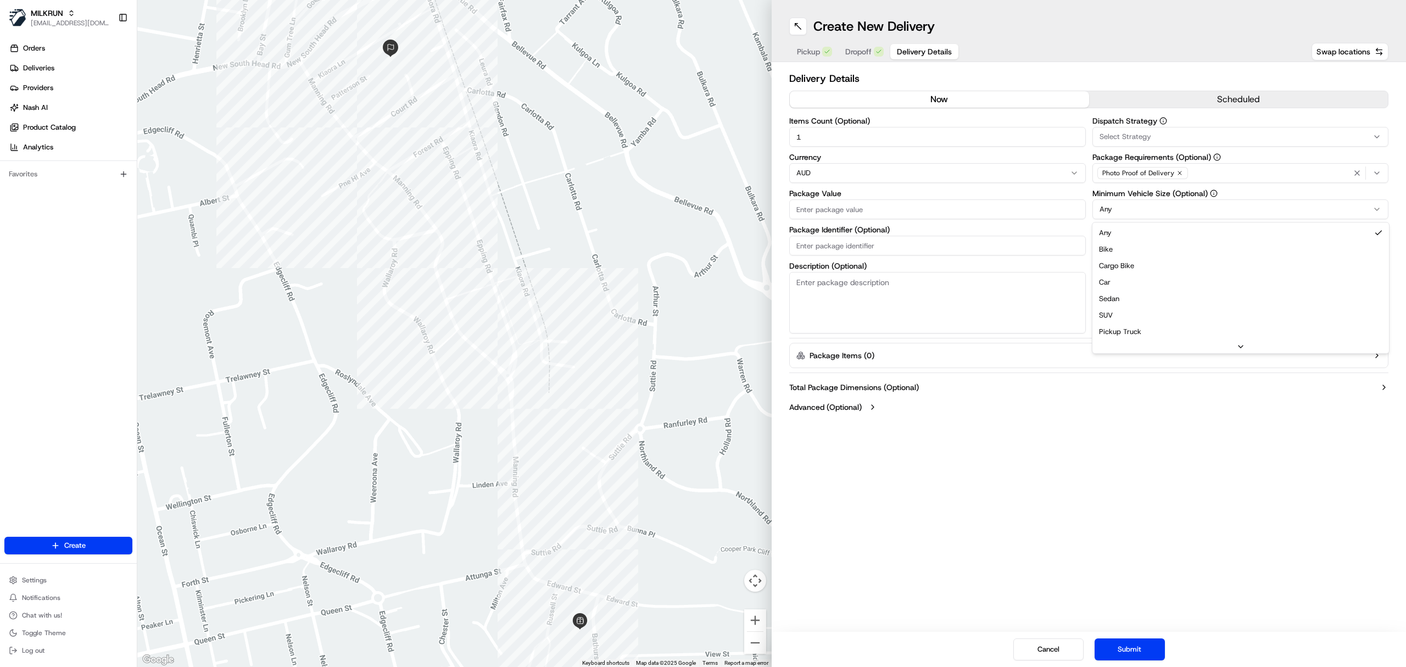
click at [1117, 211] on html "MILKRUN esabido@woolworths.com.au Toggle Sidebar Orders Deliveries Providers Na…" at bounding box center [703, 333] width 1406 height 667
click at [1077, 429] on div "Create New Delivery Pickup Dropoff Delivery Details Swap locations Delivery Det…" at bounding box center [1088, 333] width 634 height 667
click at [1121, 135] on span "Select Strategy" at bounding box center [1125, 137] width 52 height 10
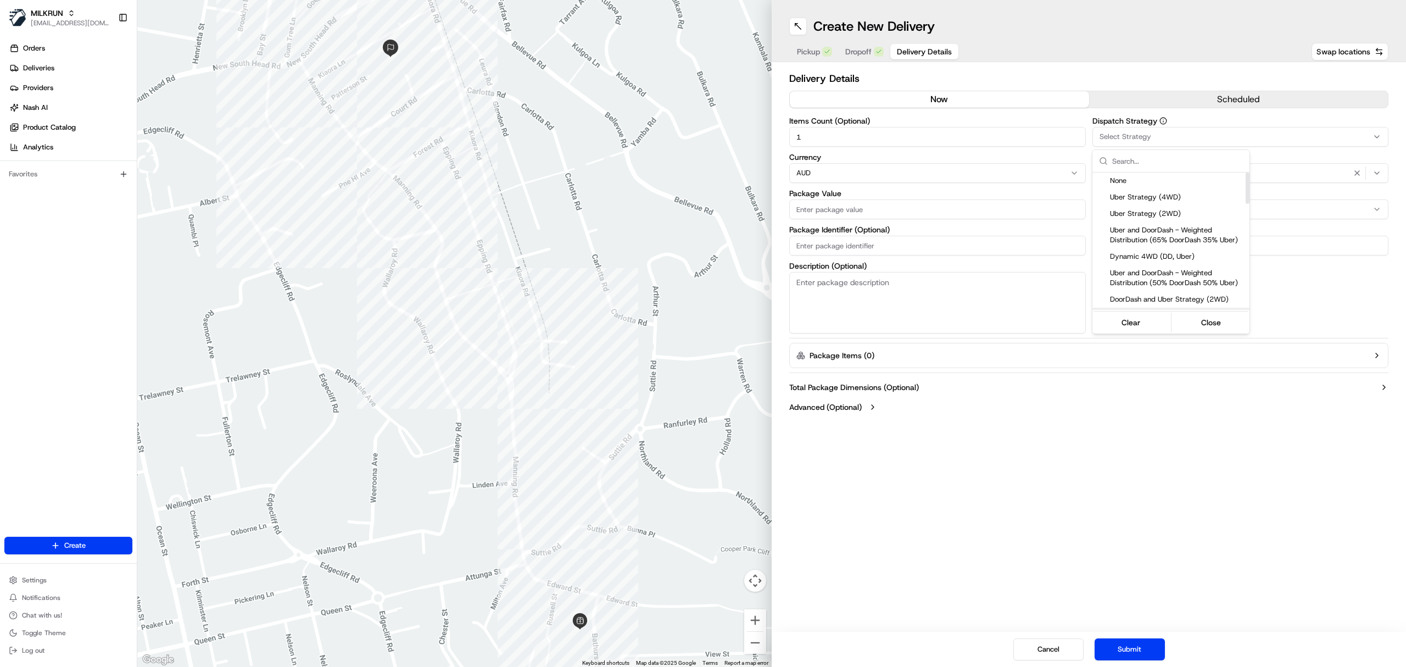
click at [1159, 358] on html "MILKRUN esabido@woolworths.com.au Toggle Sidebar Orders Deliveries Providers Na…" at bounding box center [703, 333] width 1406 height 667
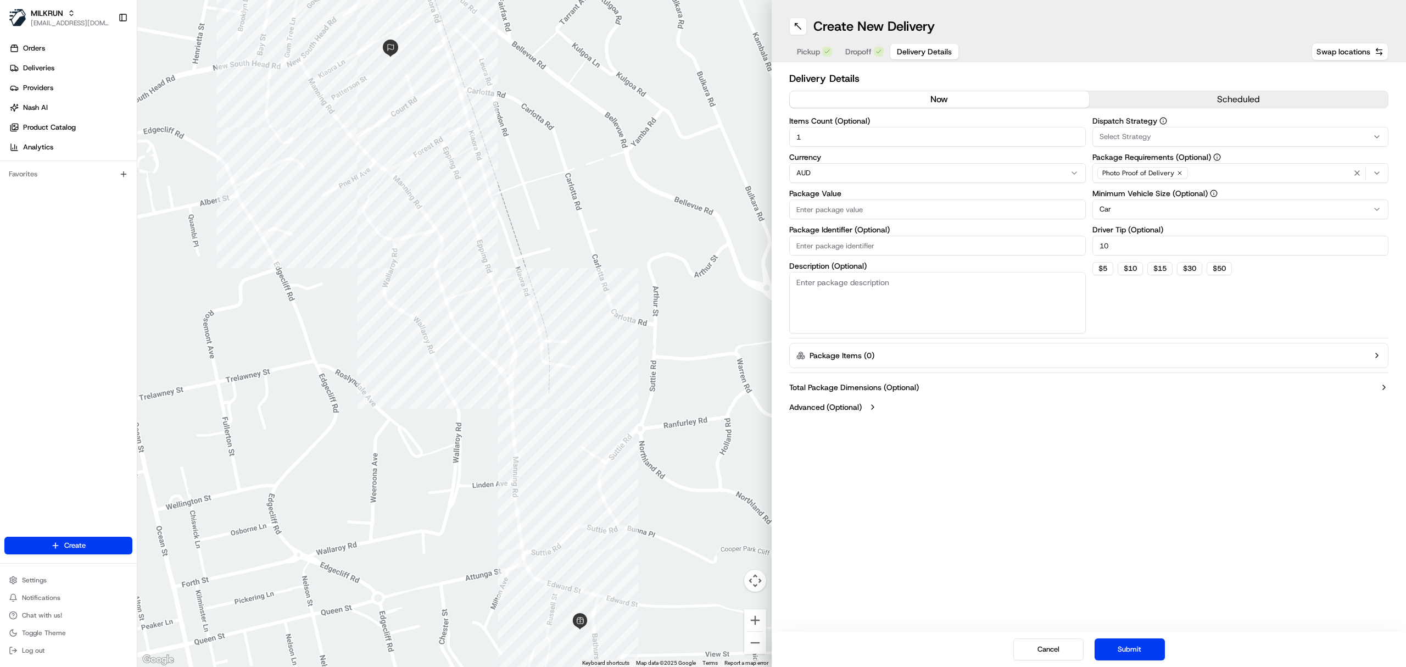
click at [1161, 119] on icon "button" at bounding box center [1163, 121] width 8 height 8
click at [1162, 121] on icon "button" at bounding box center [1163, 121] width 8 height 8
click at [1159, 117] on icon "button" at bounding box center [1163, 121] width 8 height 8
click at [1158, 131] on button "Select Strategy" at bounding box center [1240, 137] width 297 height 20
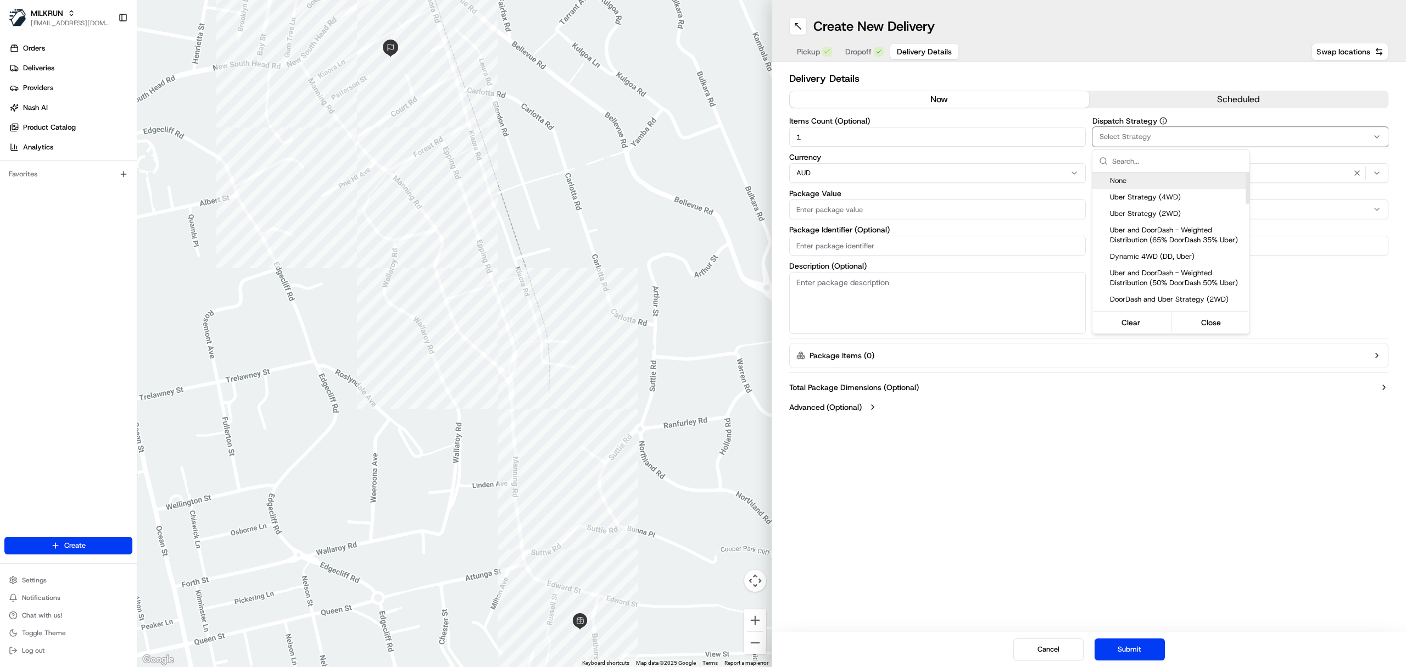
click at [1177, 182] on span "None" at bounding box center [1177, 181] width 135 height 10
click at [1182, 453] on html "MILKRUN esabido@woolworths.com.au Toggle Sidebar Orders Deliveries Providers Na…" at bounding box center [703, 333] width 1406 height 667
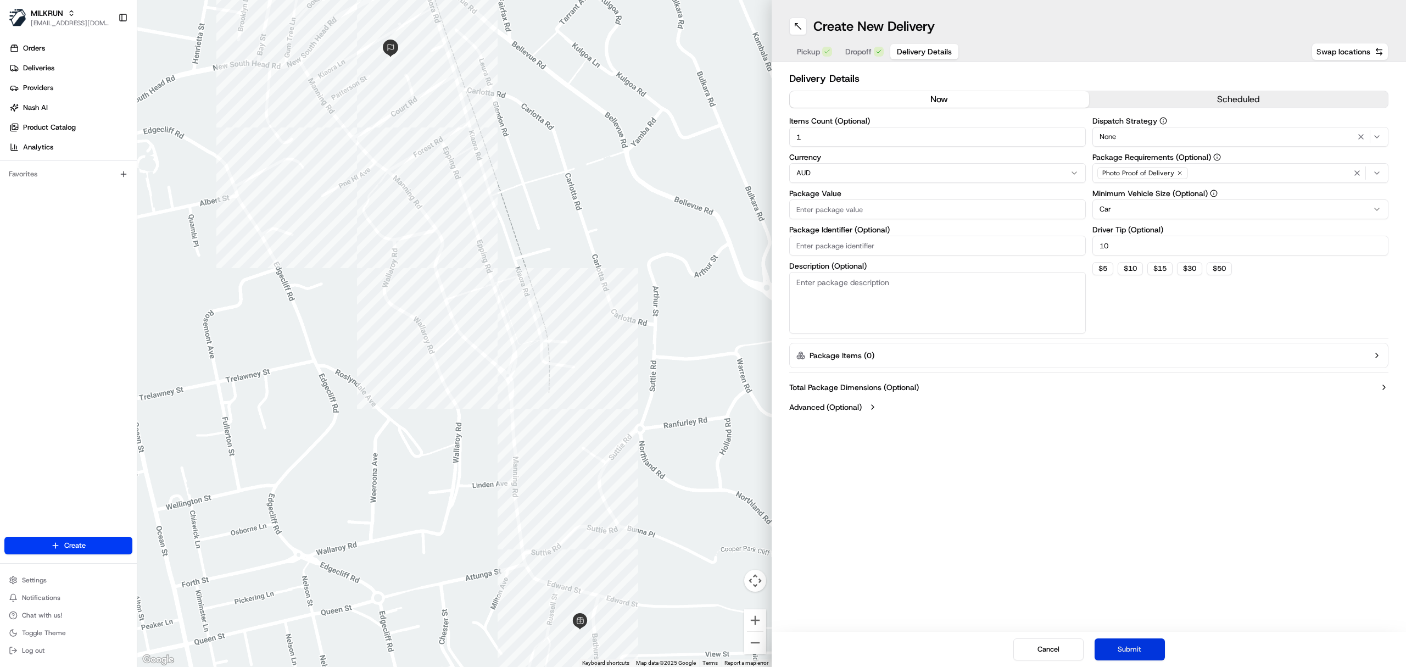
click at [1140, 659] on button "Submit" at bounding box center [1129, 649] width 70 height 22
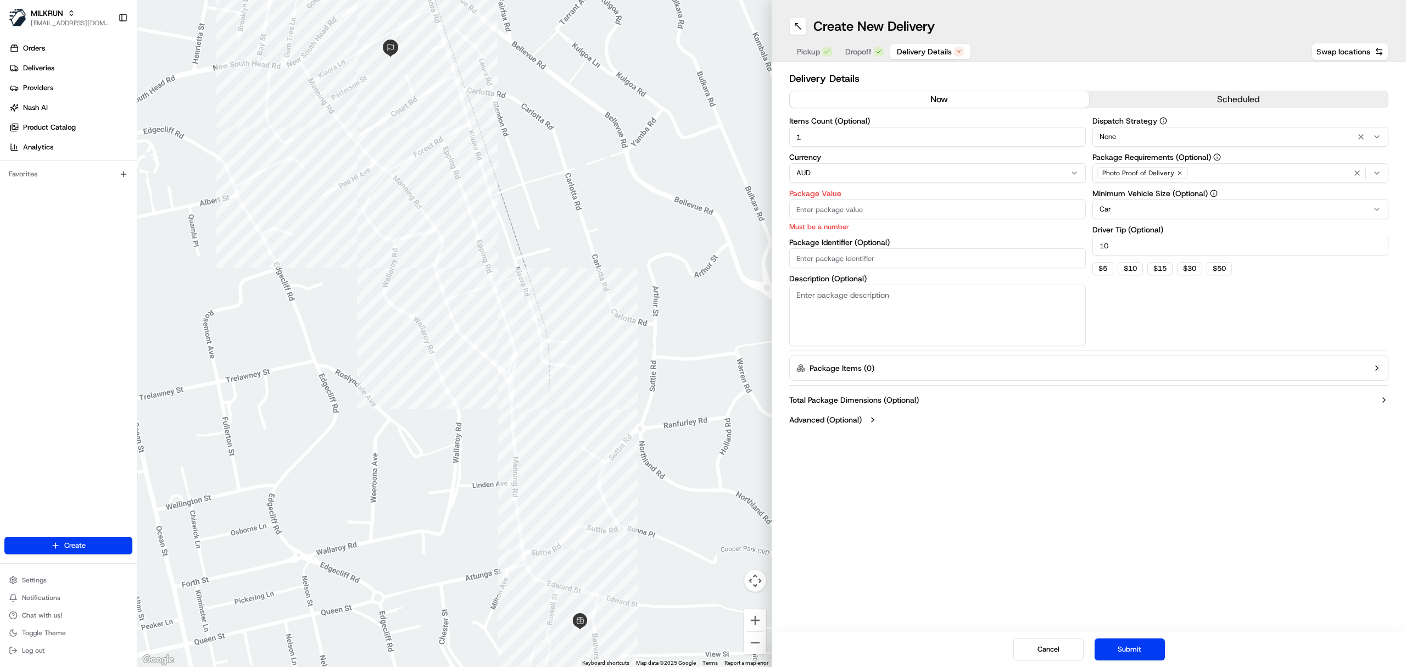
click at [898, 211] on input "Package Value" at bounding box center [937, 209] width 297 height 20
type input "0"
type input "1"
click at [1009, 428] on div "Create New Delivery Pickup Dropoff Delivery Details Swap locations Delivery Det…" at bounding box center [1088, 333] width 634 height 667
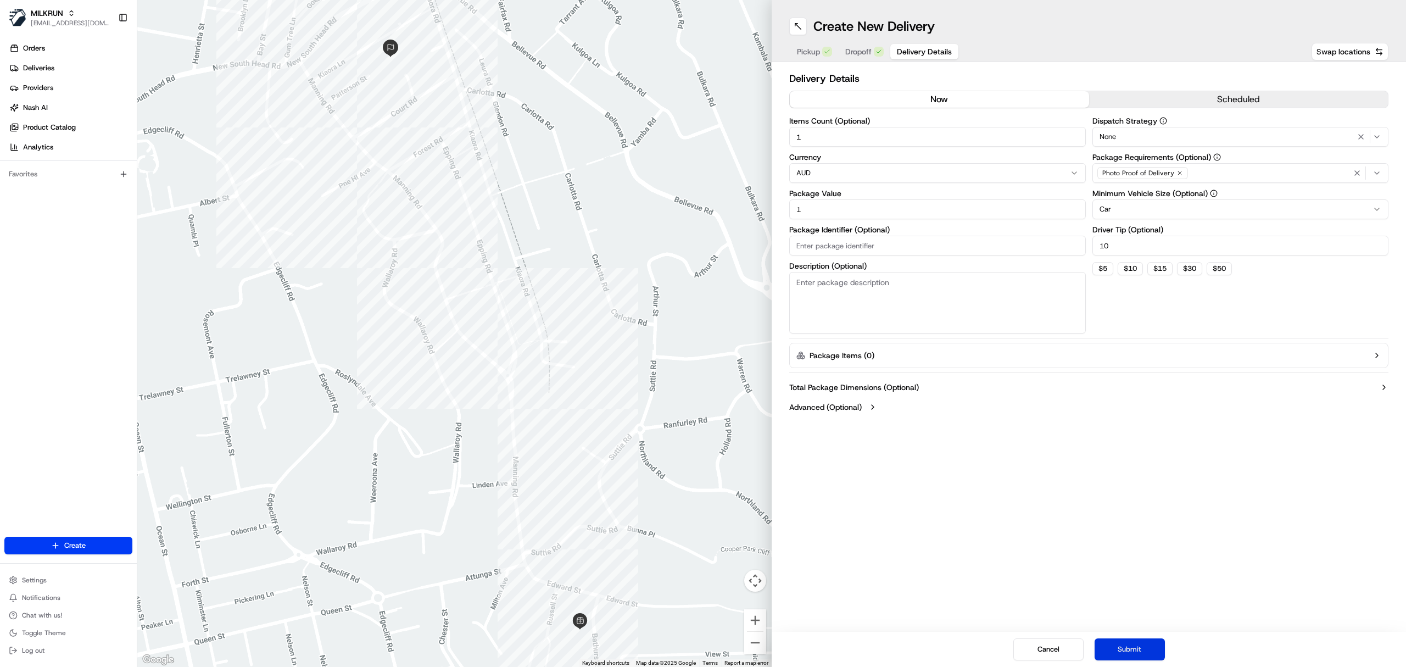
click at [1156, 651] on button "Submit" at bounding box center [1129, 649] width 70 height 22
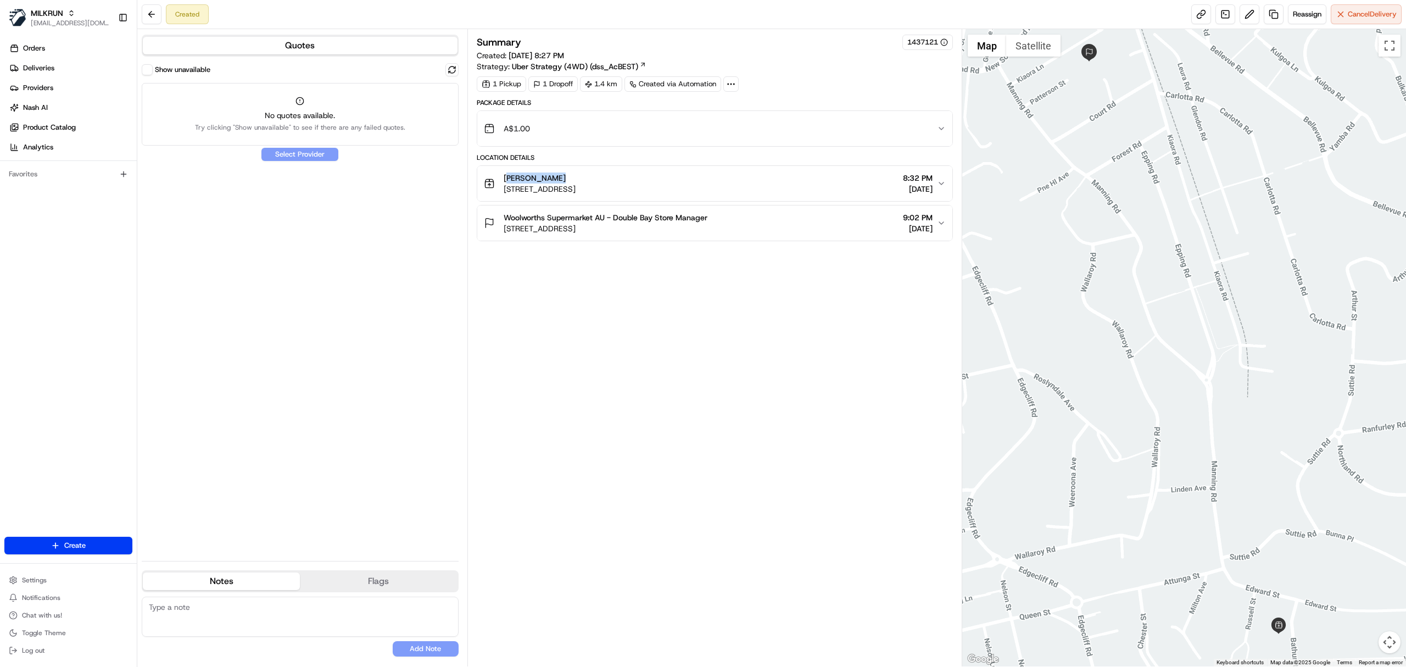
copy span "Nicole Cakir"
drag, startPoint x: 499, startPoint y: 180, endPoint x: 557, endPoint y: 180, distance: 57.7
click at [557, 180] on div "Nicole Cakir 38 Bathurst St, Woollahra NSW 2025, Australia" at bounding box center [530, 183] width 92 height 22
click at [71, 65] on link "Deliveries" at bounding box center [70, 68] width 132 height 18
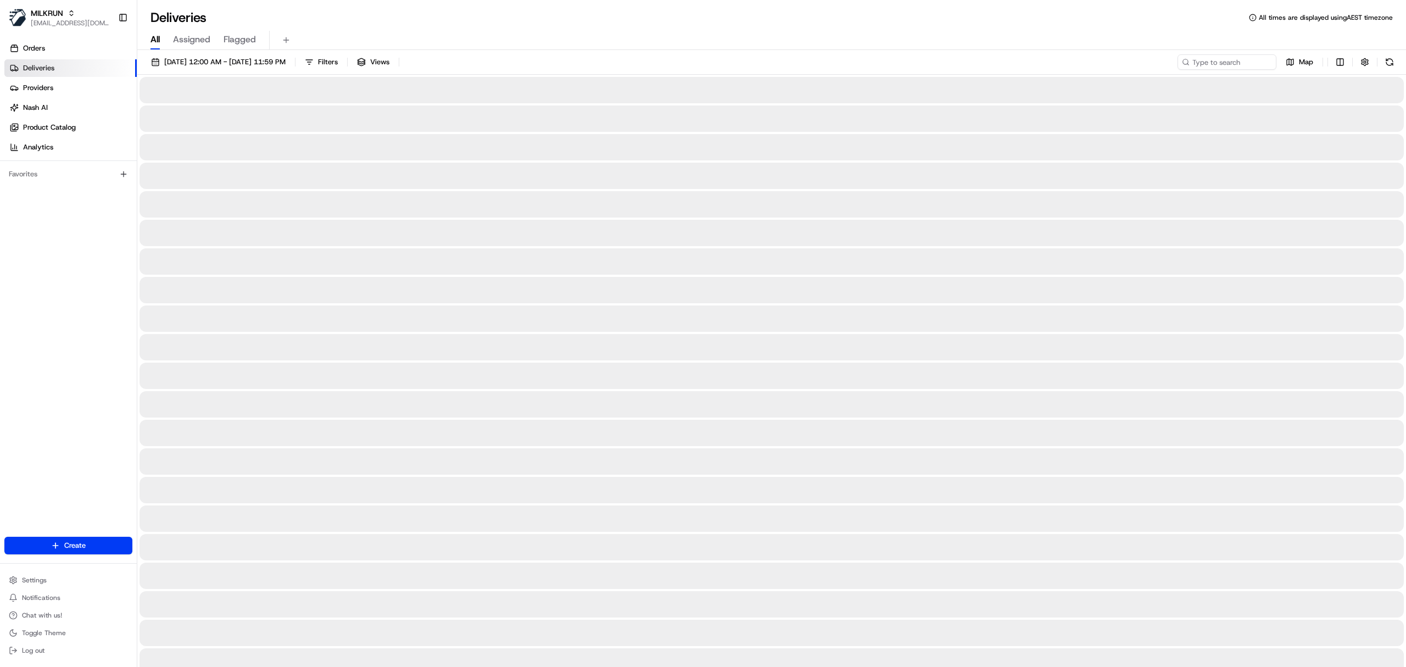
click at [156, 42] on span "All" at bounding box center [154, 39] width 9 height 13
click at [1211, 66] on input at bounding box center [1210, 61] width 132 height 15
paste input "[PERSON_NAME]"
type input "[PERSON_NAME]"
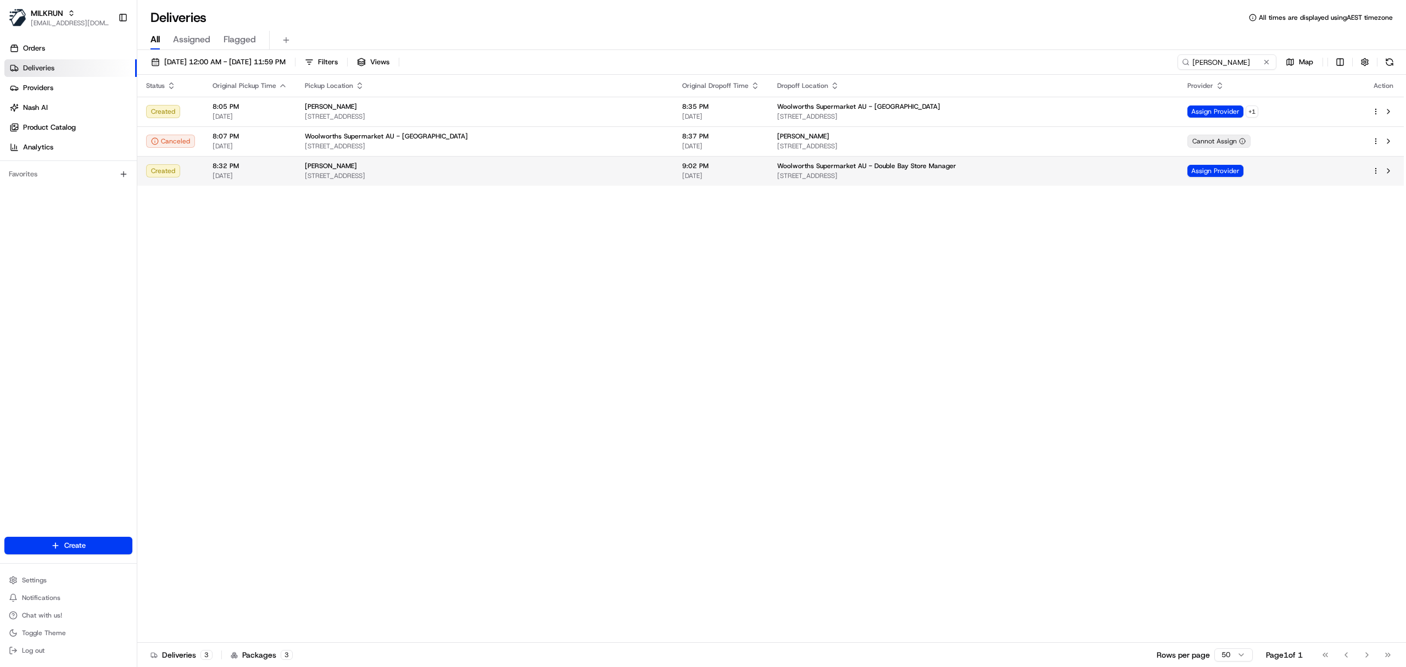
click at [646, 185] on td "Nicole Cakir 38 Bathurst St, Woollahra NSW 2025, Australia" at bounding box center [484, 171] width 377 height 30
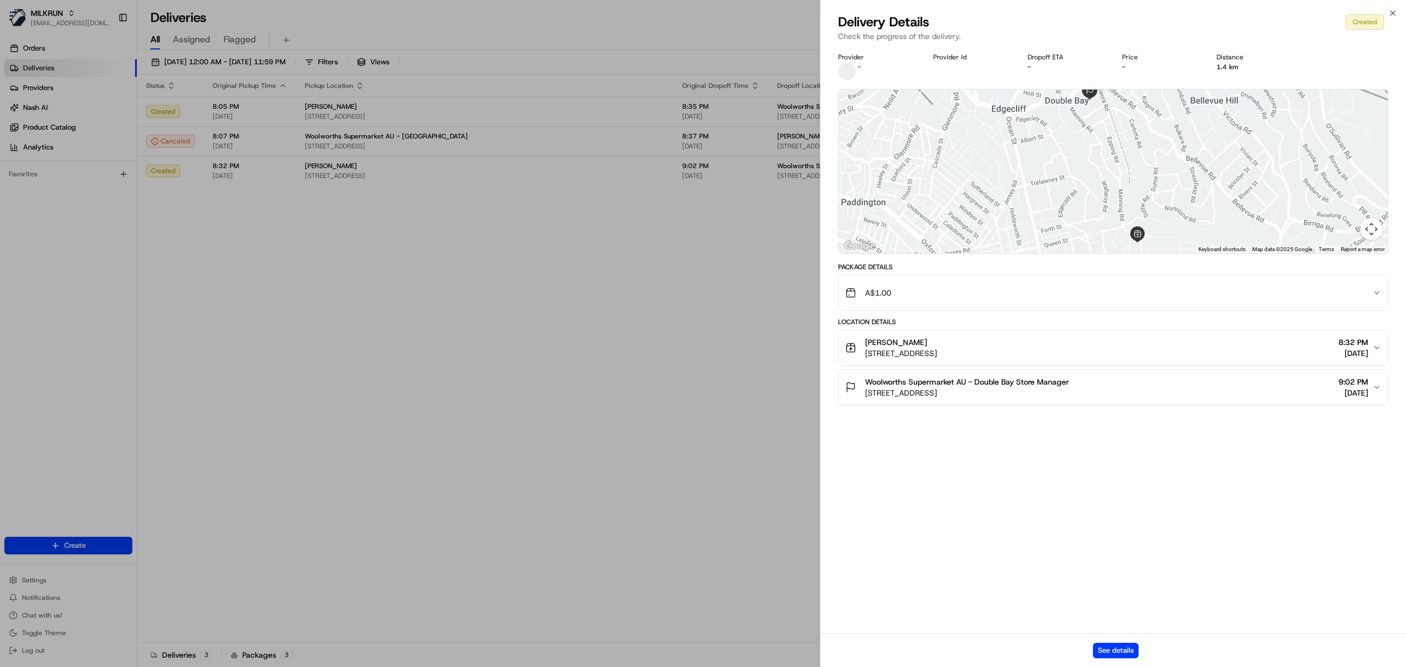
click at [1116, 635] on div "See details" at bounding box center [1112, 649] width 585 height 33
click at [1122, 648] on button "See details" at bounding box center [1116, 649] width 46 height 15
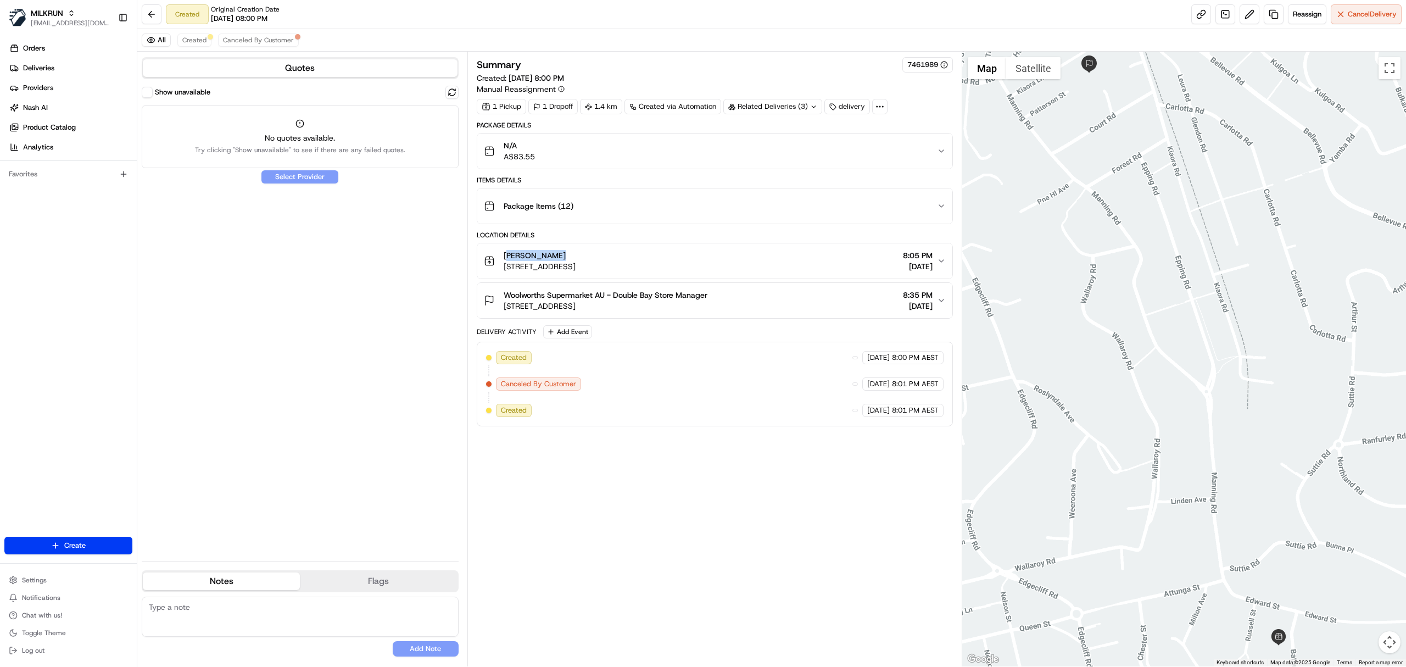
copy span "[PERSON_NAME]"
drag, startPoint x: 501, startPoint y: 258, endPoint x: 680, endPoint y: 14, distance: 302.6
click at [558, 238] on div "Location Details [PERSON_NAME] [STREET_ADDRESS] 8:05 PM [DATE] [GEOGRAPHIC_DATA…" at bounding box center [715, 275] width 476 height 88
click at [556, 297] on span "Woolworths Supermarket AU - Double Bay Store Manager" at bounding box center [606, 294] width 204 height 11
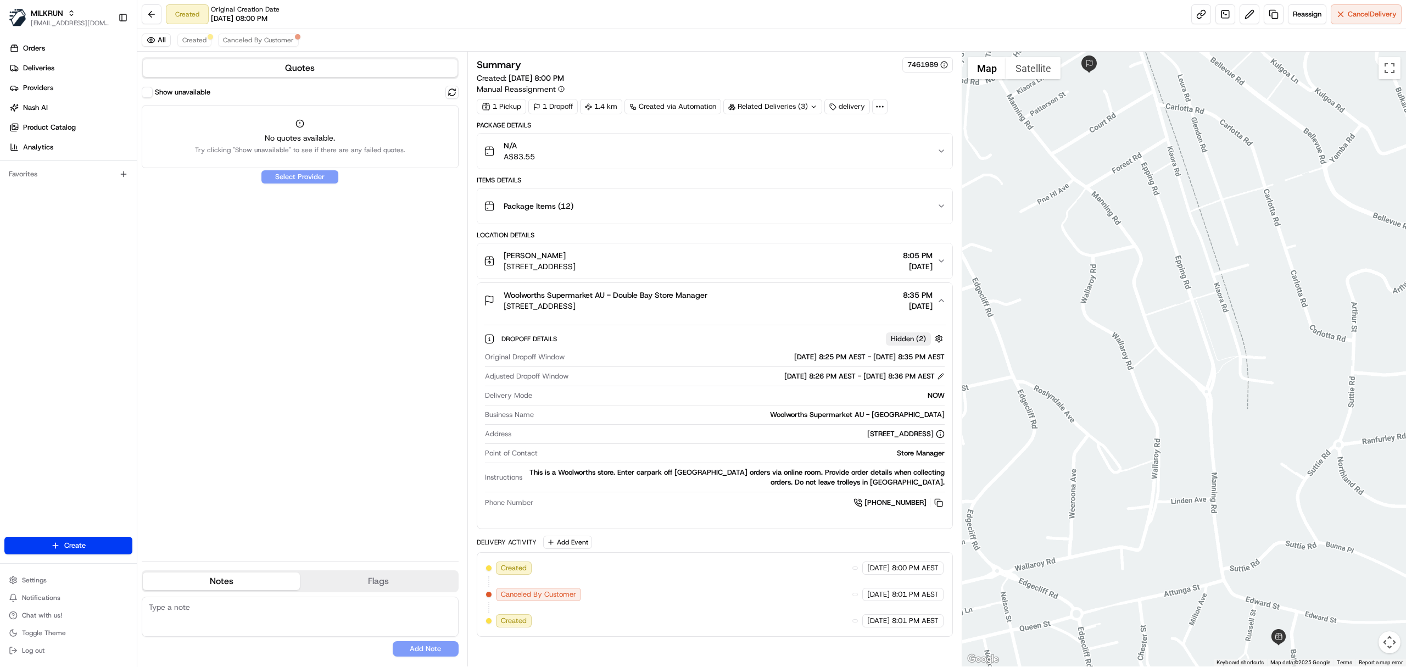
copy span "[STREET_ADDRESS]"
drag, startPoint x: 501, startPoint y: 273, endPoint x: 690, endPoint y: 273, distance: 188.9
click at [690, 272] on div "nicole cakir 38 Bathurst St, Woollahra NSW 2025, Australia 8:05 PM 20/08/2025" at bounding box center [710, 261] width 453 height 22
click at [935, 503] on button at bounding box center [938, 502] width 12 height 12
copy span "oolworths Supermarket AU - Double Bay Store Manager"
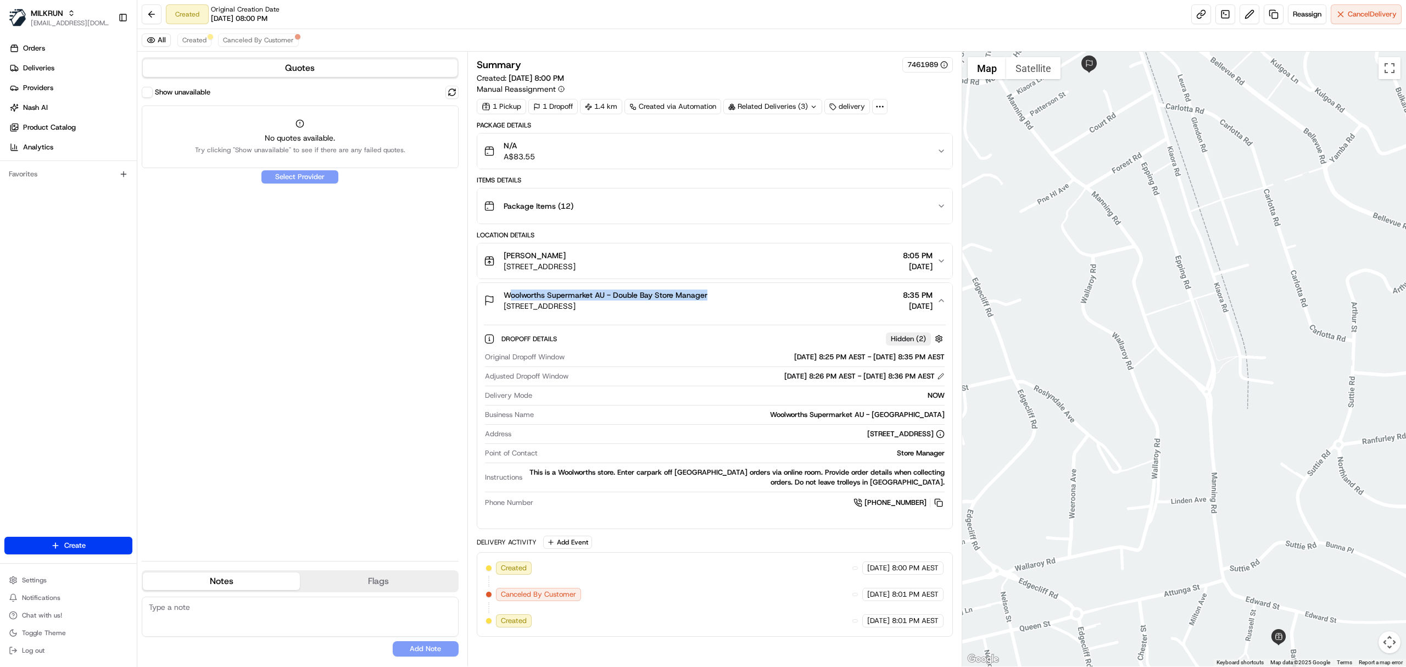
drag, startPoint x: 508, startPoint y: 293, endPoint x: 767, endPoint y: 181, distance: 281.6
click at [719, 291] on button "Woolworths Supermarket AU - Double Bay Store Manager 1 Kiaora Rd, Double Bay NS…" at bounding box center [714, 300] width 475 height 35
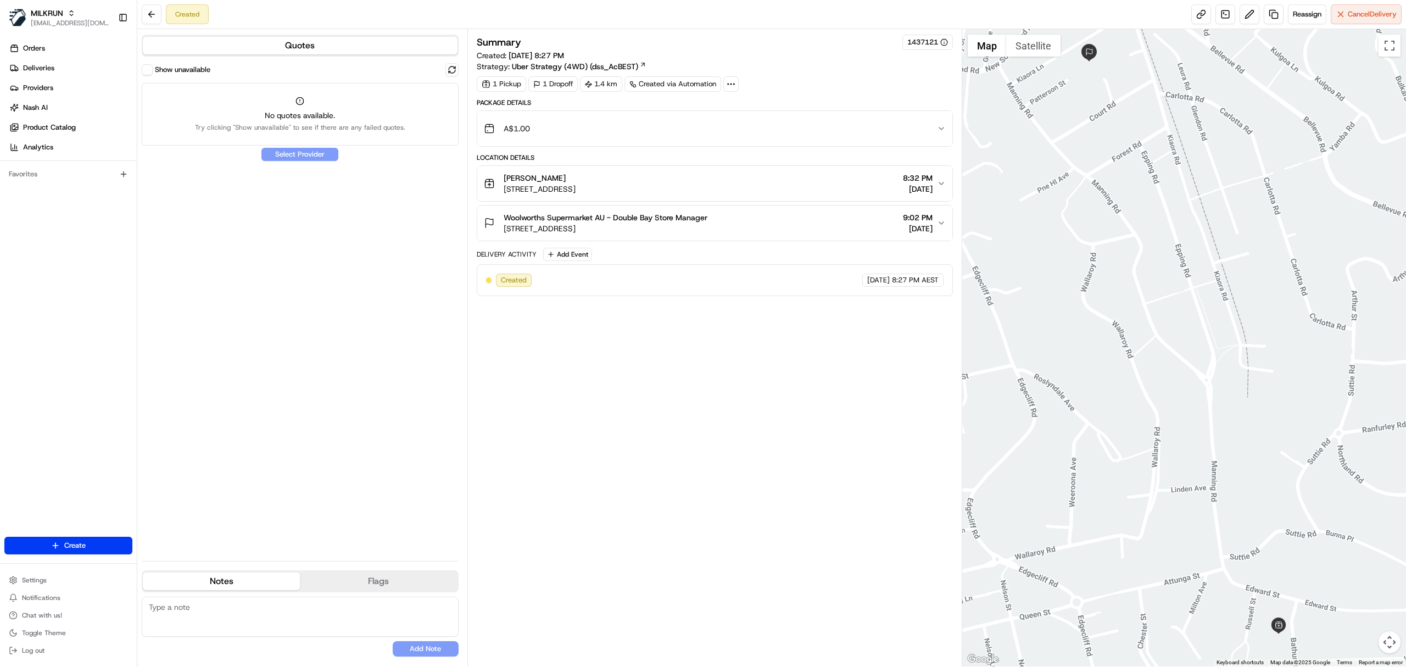
click at [191, 68] on label "Show unavailable" at bounding box center [182, 70] width 55 height 10
click at [153, 68] on button "Show unavailable" at bounding box center [147, 69] width 11 height 11
click at [191, 68] on label "Show unavailable" at bounding box center [182, 70] width 55 height 10
click at [153, 68] on button "Show unavailable" at bounding box center [147, 69] width 11 height 11
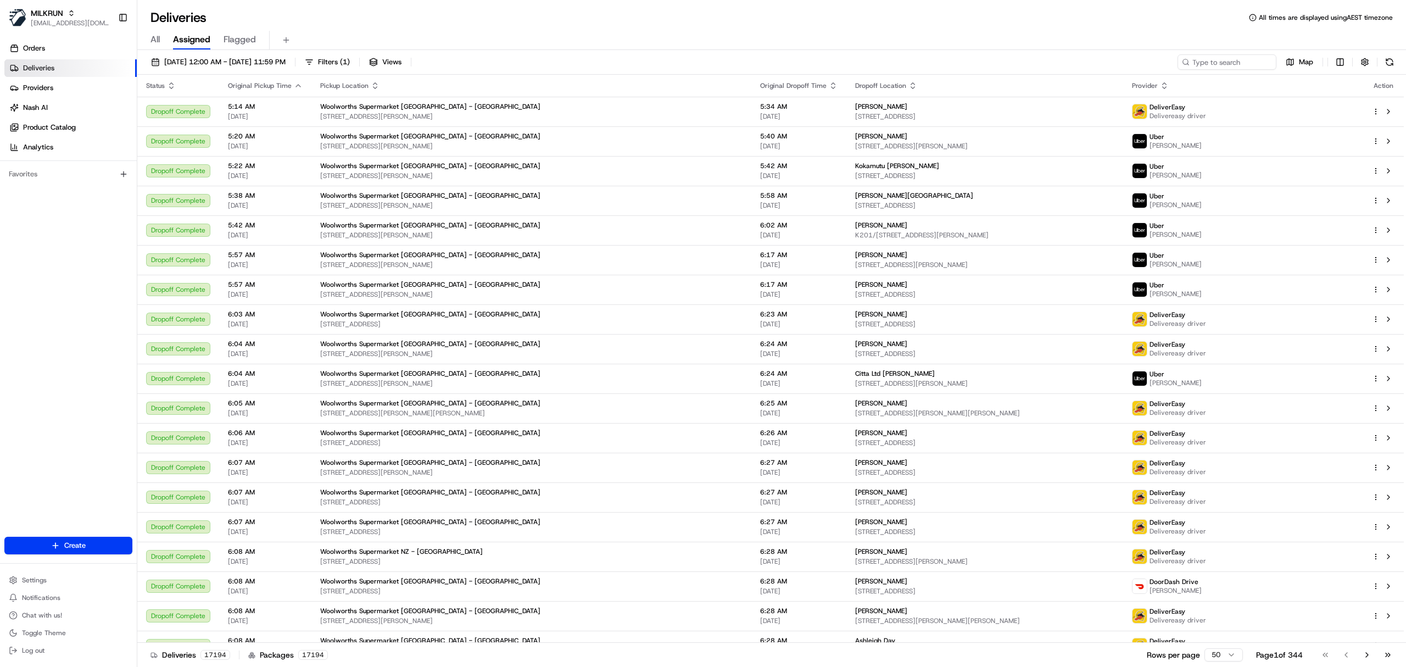
click at [152, 40] on span "All" at bounding box center [154, 39] width 9 height 13
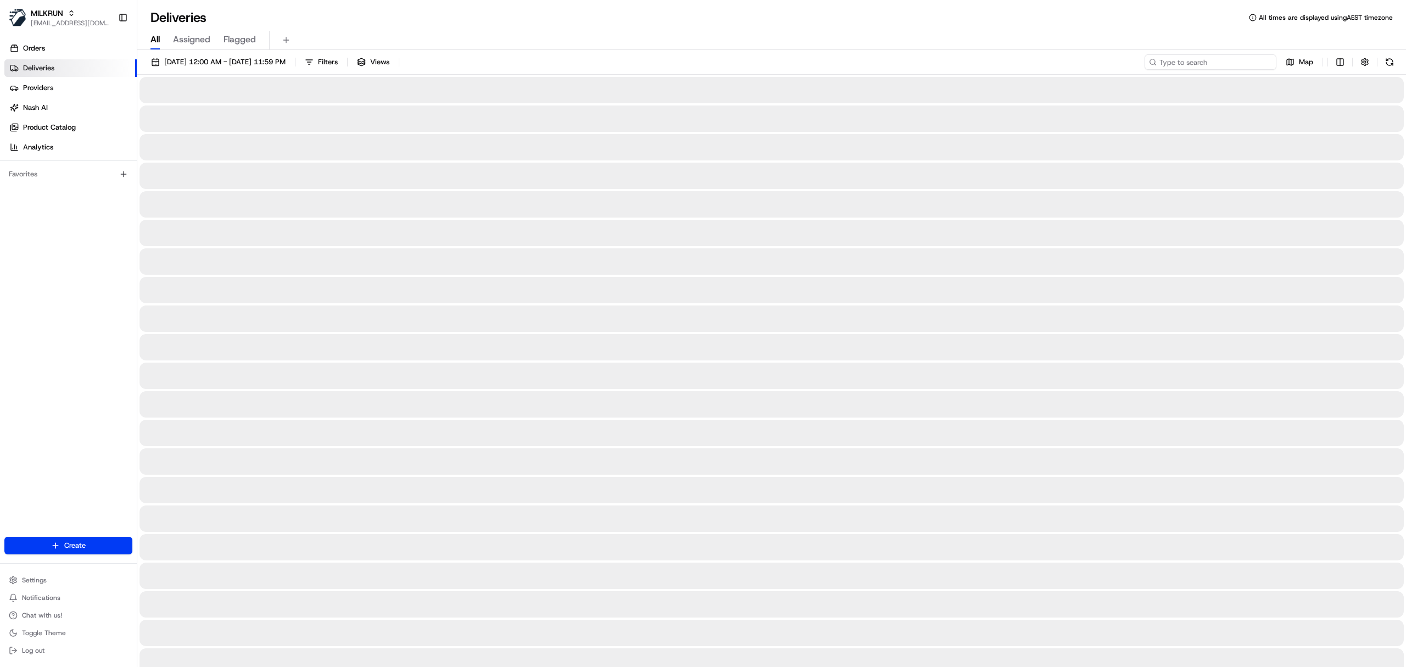
click at [1209, 63] on input at bounding box center [1210, 61] width 132 height 15
paste input "nicole cakir"
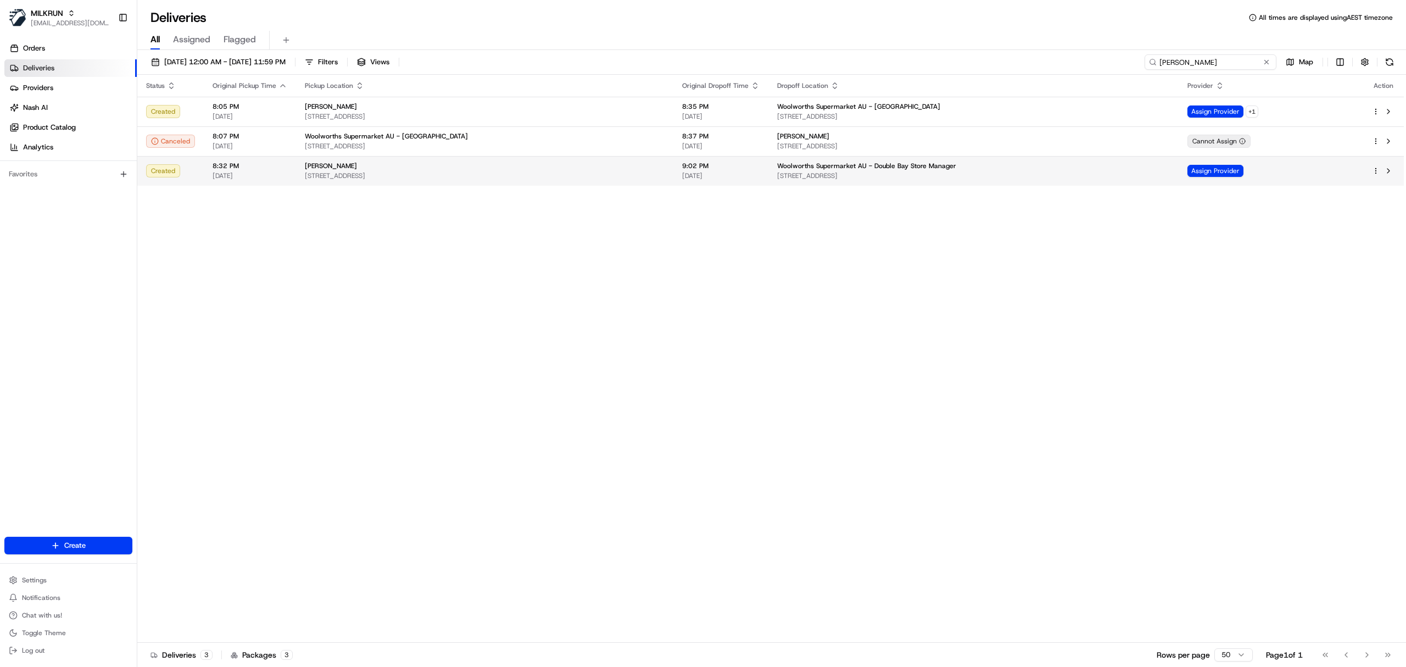
type input "nicole cakir"
click at [685, 170] on span "9:02 PM" at bounding box center [720, 165] width 77 height 9
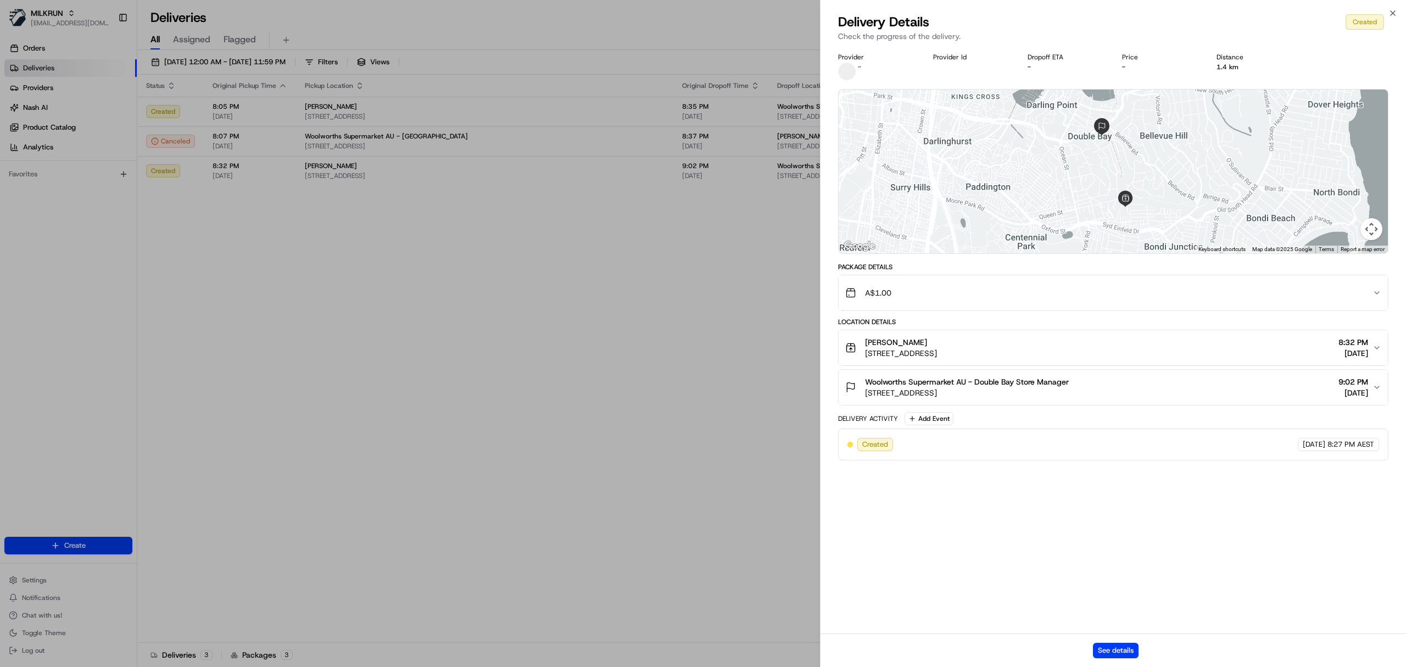
click at [1107, 642] on div "See details" at bounding box center [1112, 649] width 585 height 33
click at [1110, 648] on button "See details" at bounding box center [1116, 649] width 46 height 15
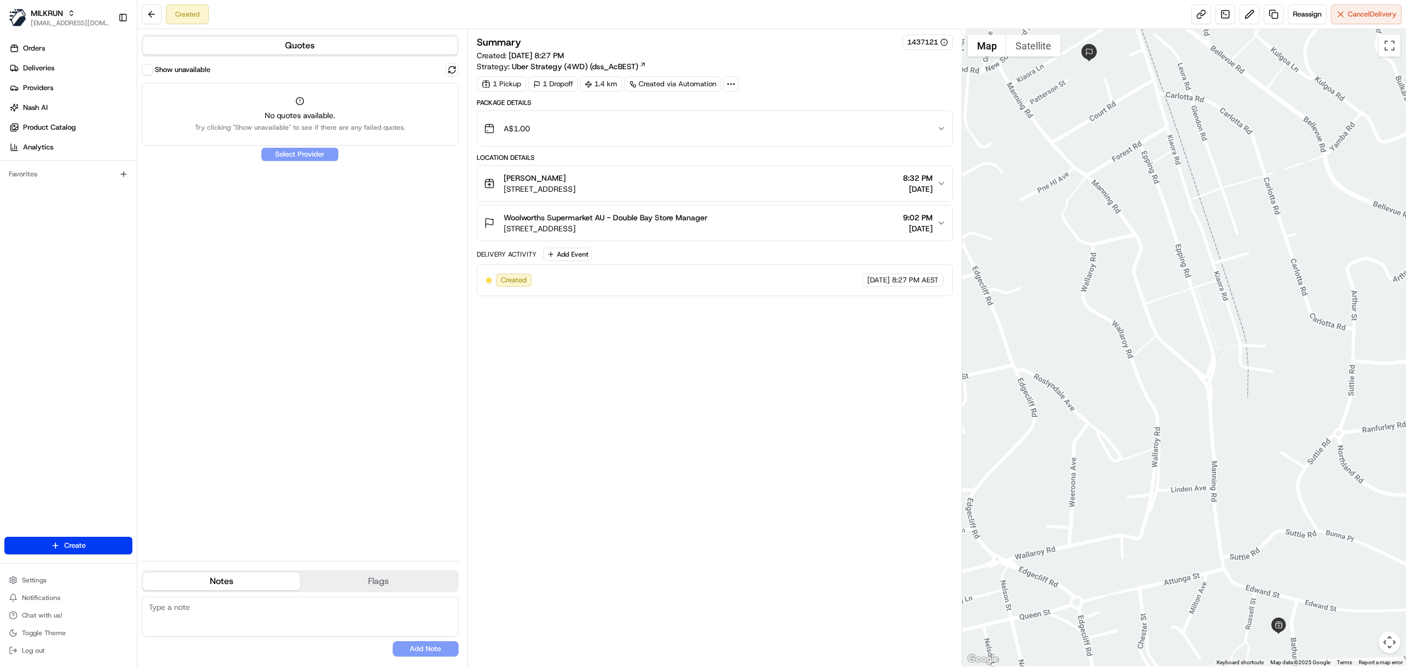
click at [575, 192] on span "[STREET_ADDRESS]" at bounding box center [540, 188] width 72 height 11
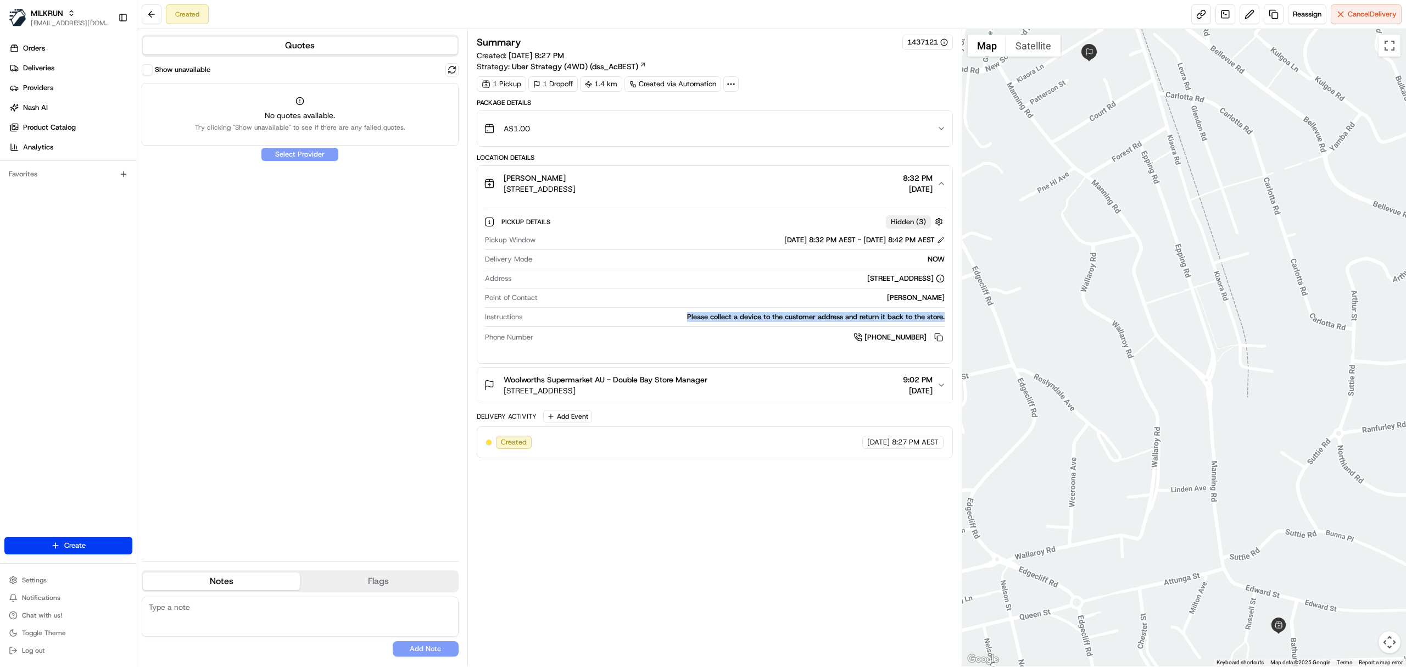
copy div "Please collect a device to the customer address and return it back to the store."
drag, startPoint x: 679, startPoint y: 319, endPoint x: 944, endPoint y: 319, distance: 265.8
click at [944, 319] on div "Pickup Window [DATE] 8:32 PM AEST - [DATE] 8:42 PM AEST Delivery Mode NOW Addre…" at bounding box center [715, 289] width 462 height 117
click at [525, 396] on span "[STREET_ADDRESS]" at bounding box center [606, 390] width 204 height 11
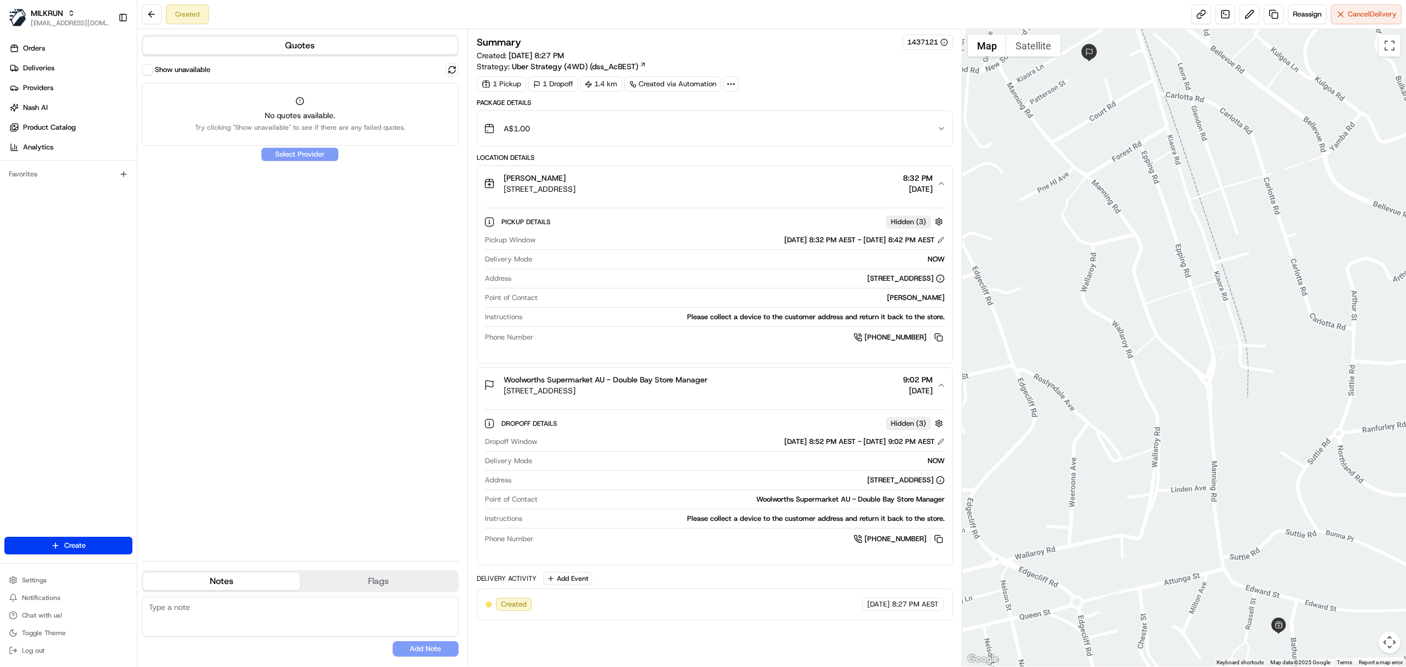
drag, startPoint x: 502, startPoint y: 396, endPoint x: 758, endPoint y: 11, distance: 463.0
click at [685, 396] on div "Woolworths Supermarket AU - Double Bay Store Manager [STREET_ADDRESS]" at bounding box center [595, 385] width 223 height 22
copy span "[STREET_ADDRESS]"
click at [519, 381] on span "Woolworths Supermarket AU - Double Bay Store Manager" at bounding box center [606, 379] width 204 height 11
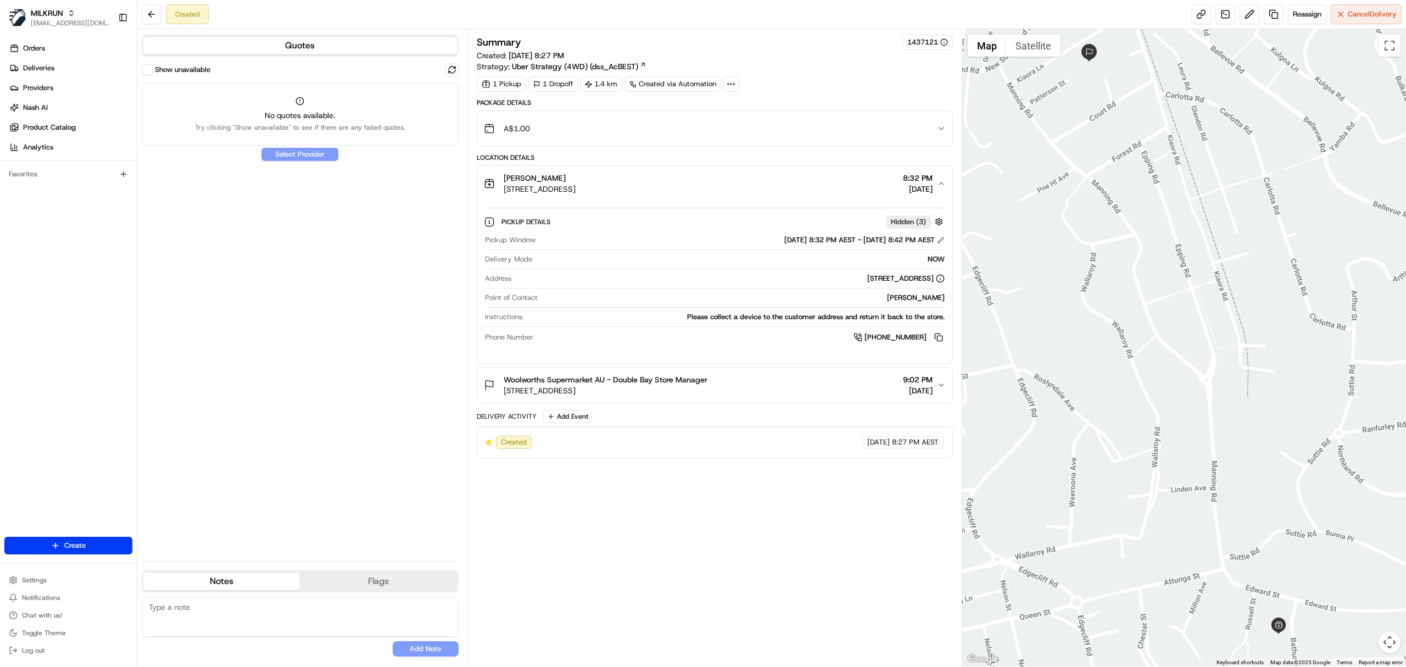
copy span "Woolworths Supermarket AU - Double Bay Store Manager"
drag, startPoint x: 501, startPoint y: 377, endPoint x: 765, endPoint y: 49, distance: 421.0
click at [708, 373] on button "Woolworths Supermarket AU - Double Bay Store Manager [STREET_ADDRESS] 9:02 PM […" at bounding box center [714, 384] width 475 height 35
click at [684, 391] on span "[STREET_ADDRESS]" at bounding box center [606, 390] width 204 height 11
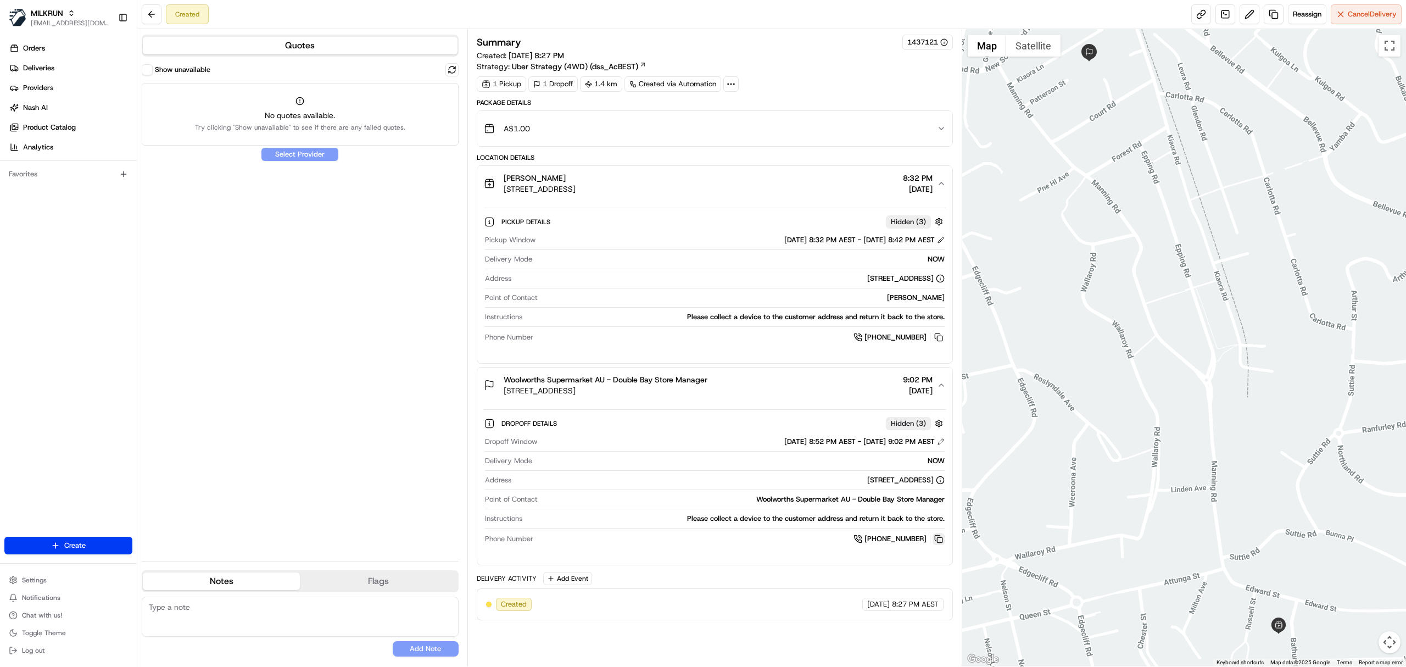
click at [932, 541] on button at bounding box center [938, 539] width 12 height 12
